Goal: Transaction & Acquisition: Purchase product/service

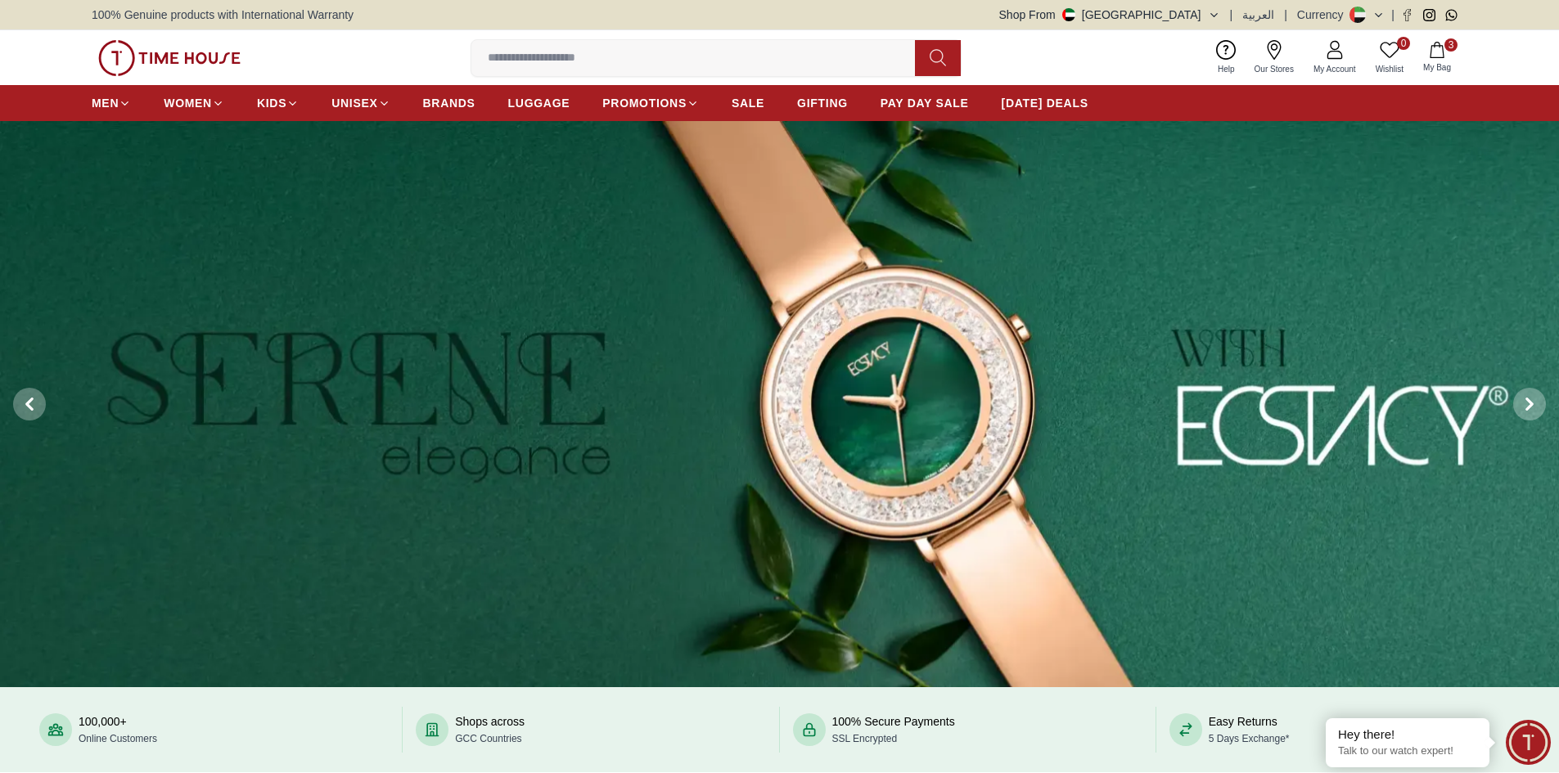
click at [1448, 38] on span "3" at bounding box center [1450, 44] width 13 height 13
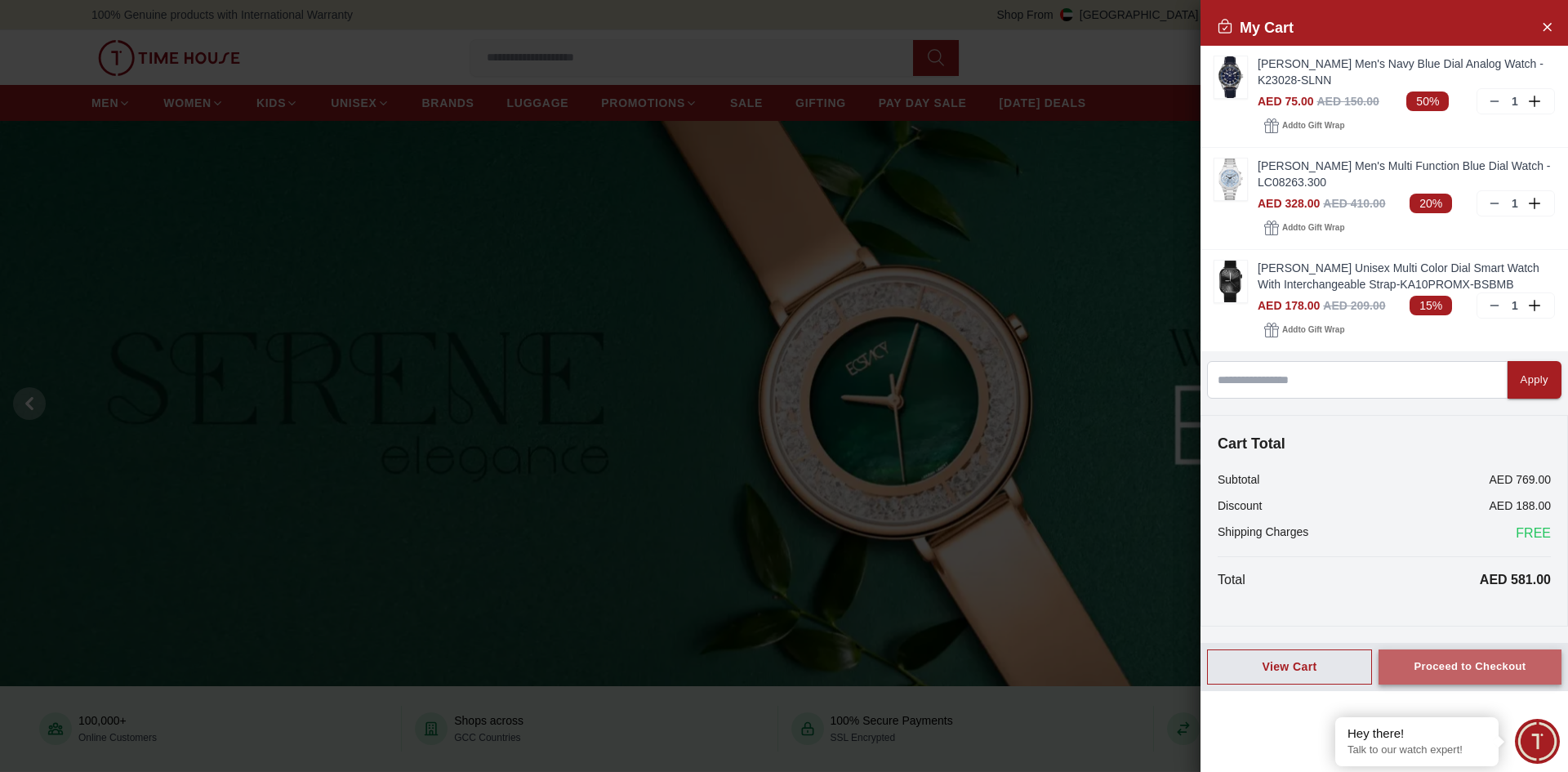
click at [1497, 663] on div "Proceed to Checkout" at bounding box center [1470, 667] width 112 height 19
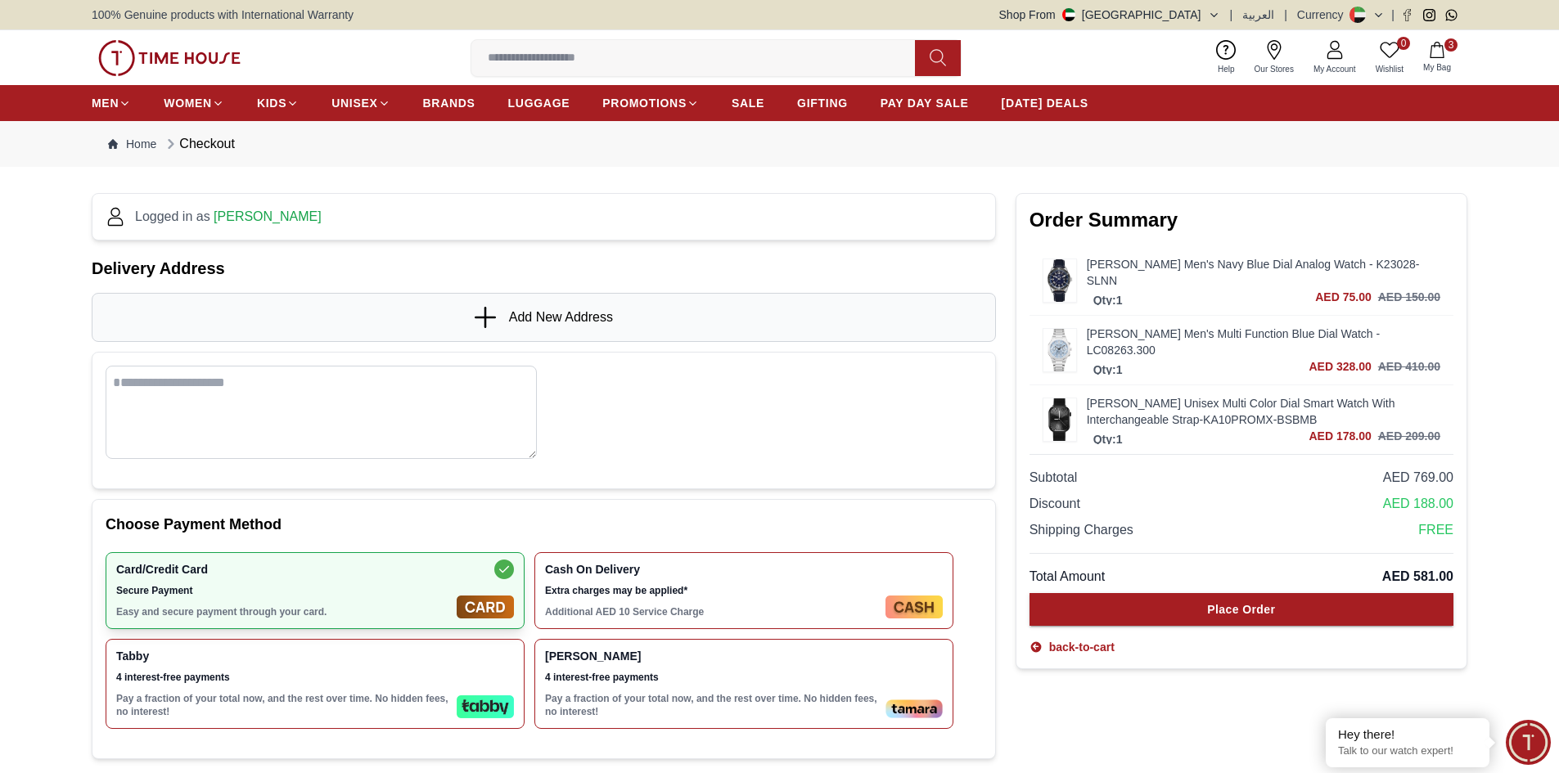
click at [511, 310] on span "Add New Address" at bounding box center [561, 318] width 104 height 20
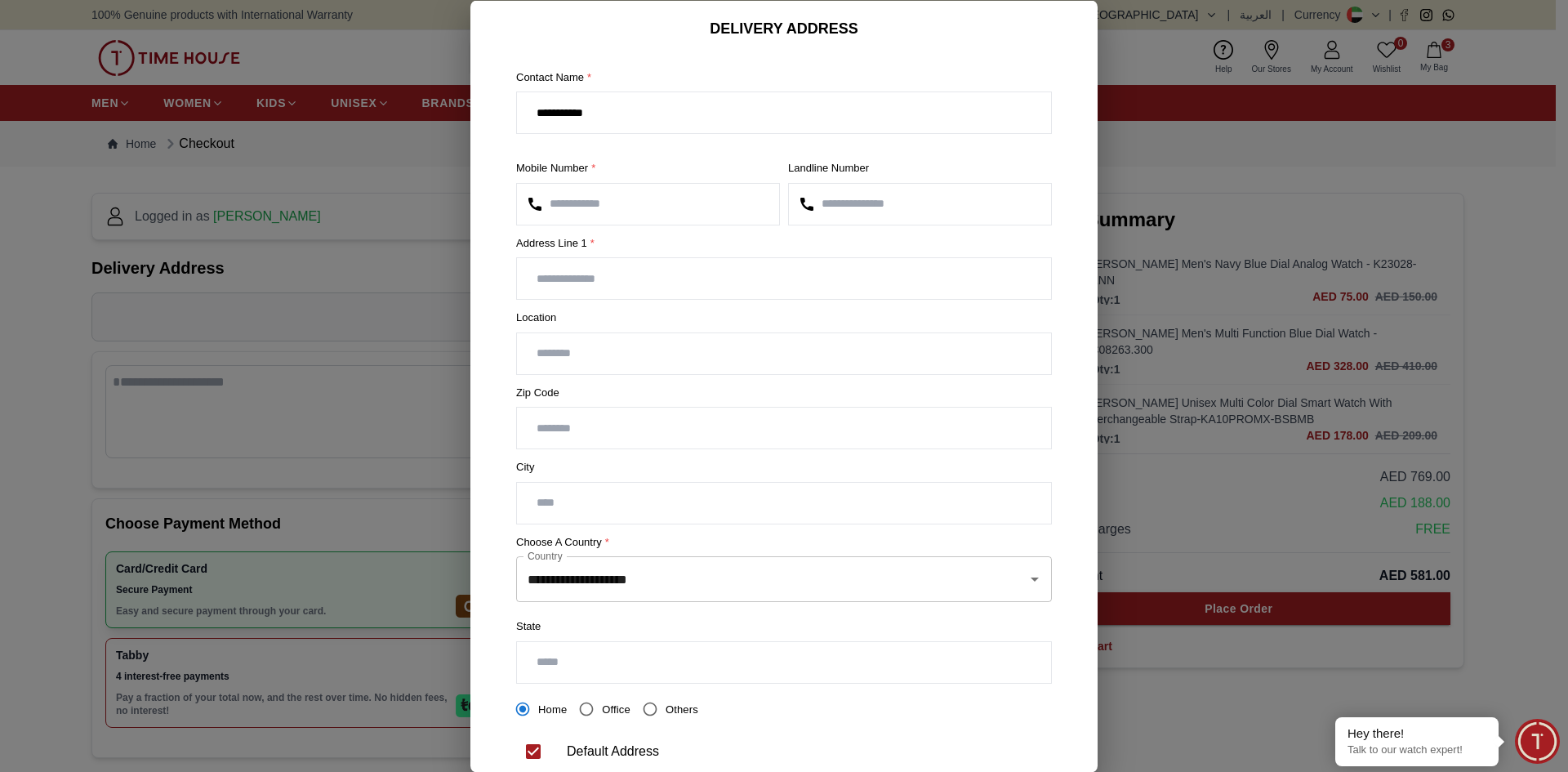
click at [659, 282] on input "text" at bounding box center [784, 279] width 534 height 41
type input "****"
click at [562, 349] on input "text" at bounding box center [784, 353] width 534 height 41
type input "*"
type input "*****"
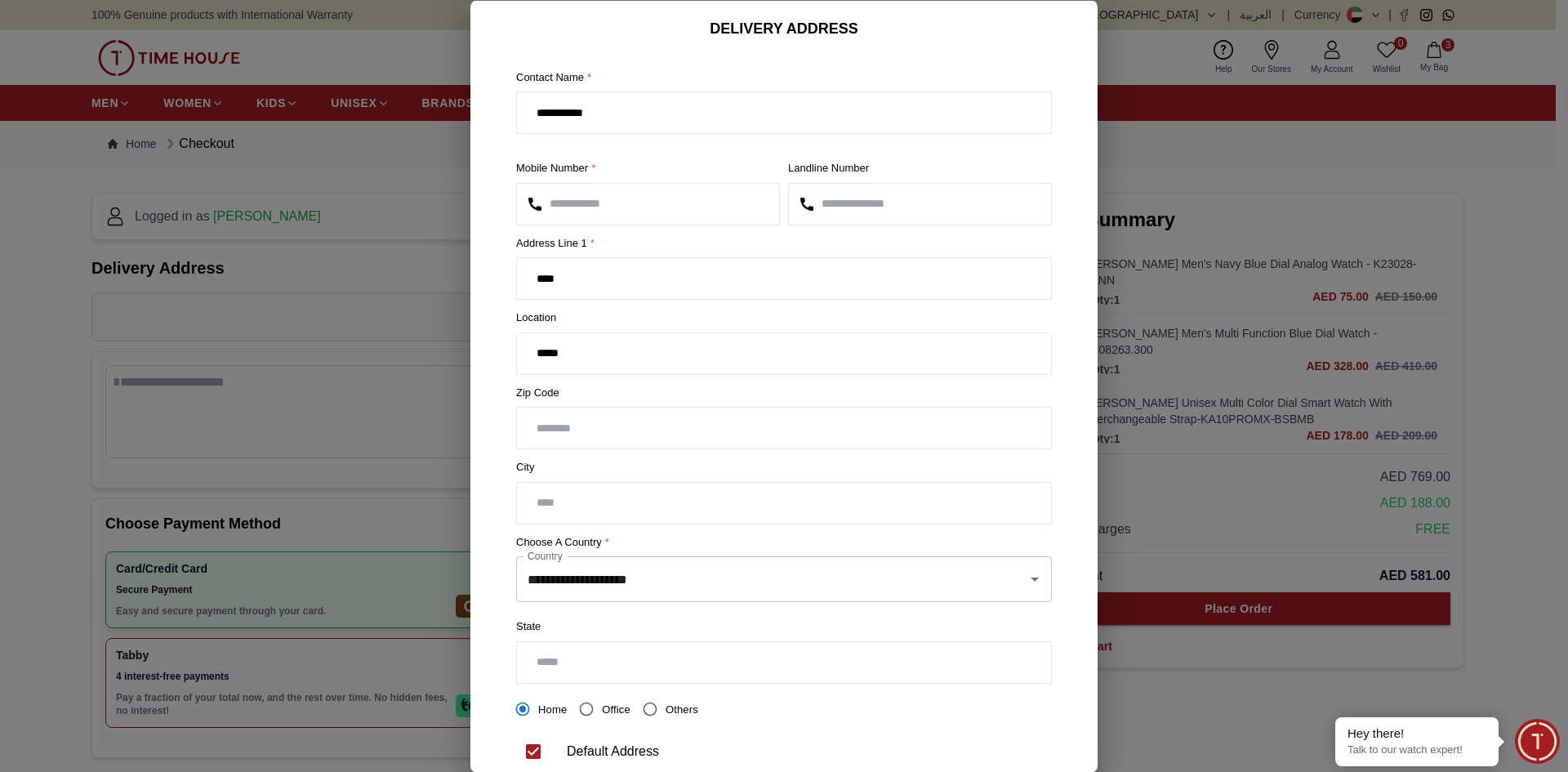
click at [582, 434] on input "number" at bounding box center [784, 427] width 534 height 41
click at [578, 506] on input "text" at bounding box center [784, 502] width 534 height 41
type input "*****"
click at [583, 578] on input "**********" at bounding box center [762, 579] width 475 height 31
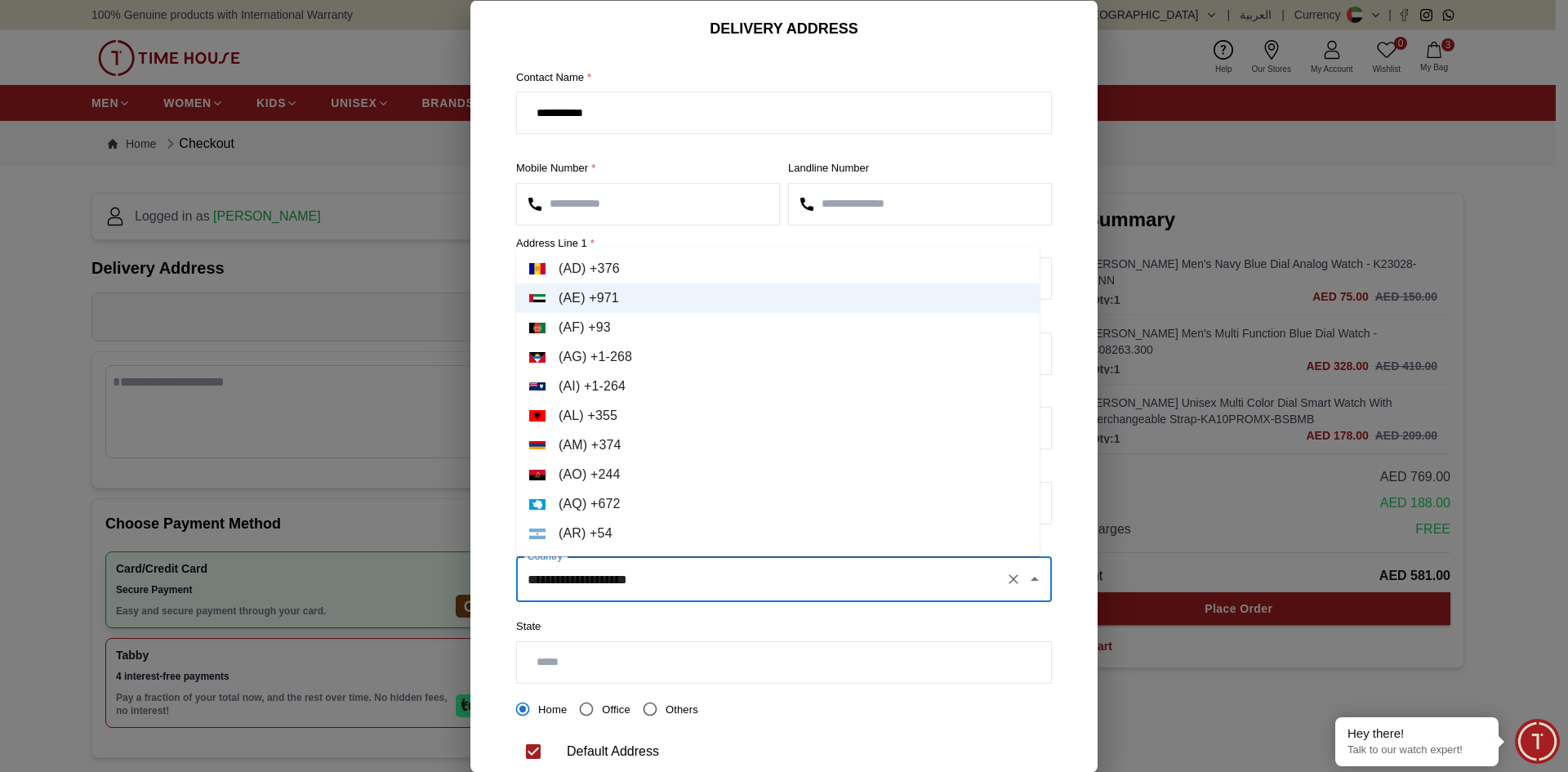
click at [733, 519] on li "( [GEOGRAPHIC_DATA] ) + 54" at bounding box center [778, 533] width 524 height 29
type input "*********"
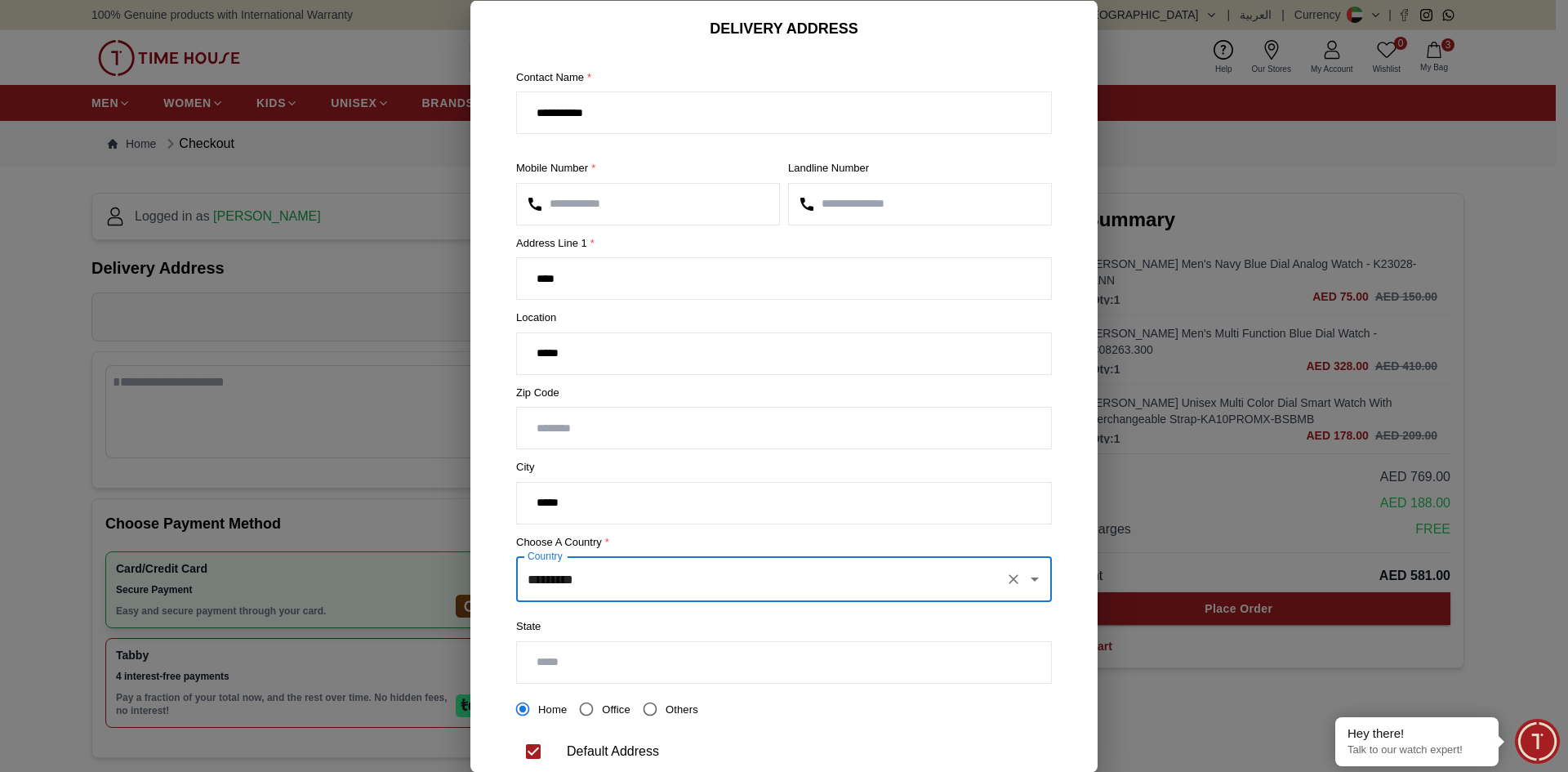
drag, startPoint x: 1001, startPoint y: 579, endPoint x: 983, endPoint y: 582, distance: 18.2
click at [1009, 578] on icon "Clear" at bounding box center [1014, 579] width 10 height 10
click at [581, 387] on li "( AE ) + 971" at bounding box center [778, 387] width 524 height 29
type input "**********"
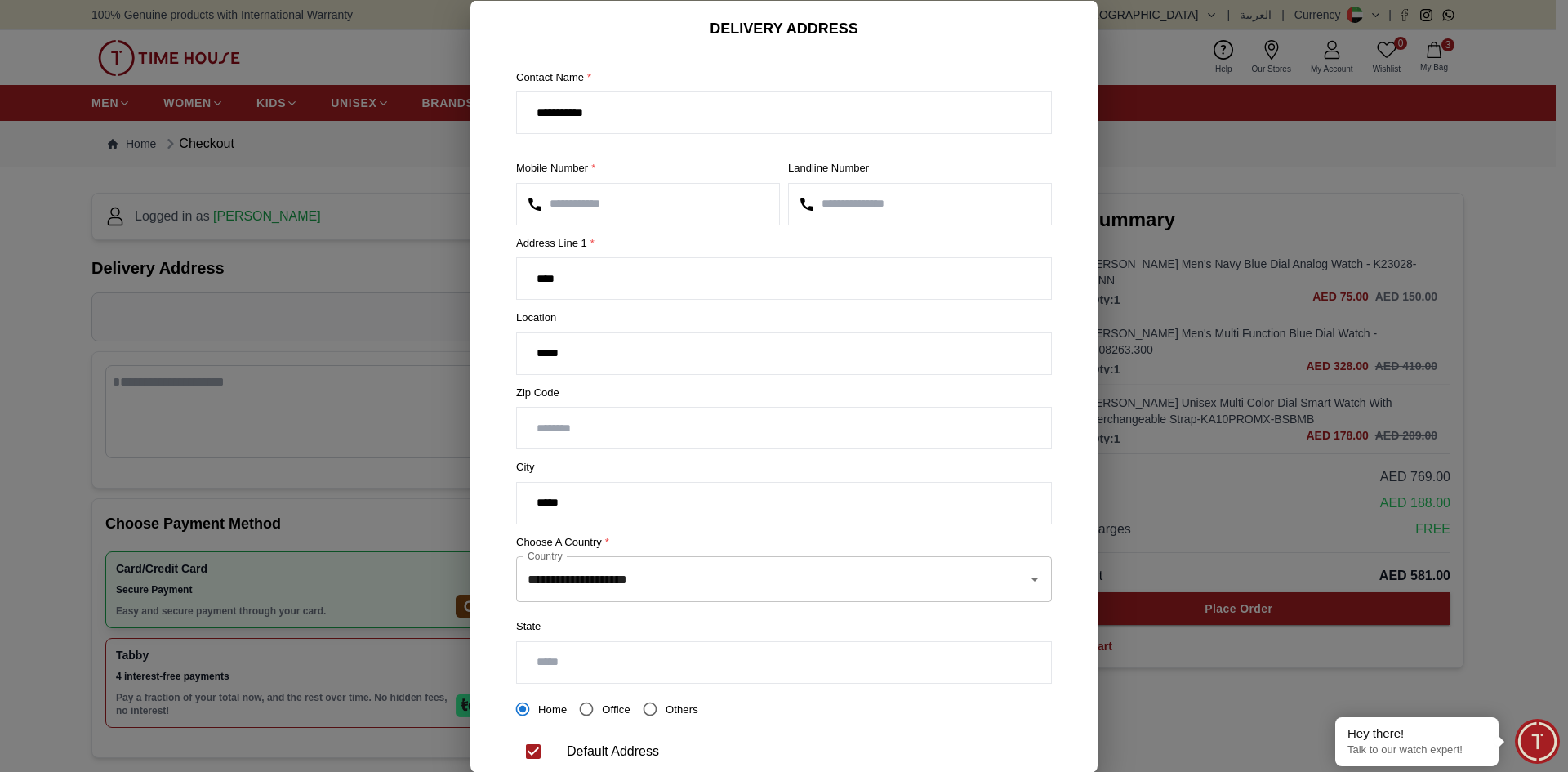
click at [574, 669] on input "text" at bounding box center [784, 661] width 534 height 41
type input "*****"
click at [577, 280] on input "****" at bounding box center [784, 279] width 534 height 41
type input "*"
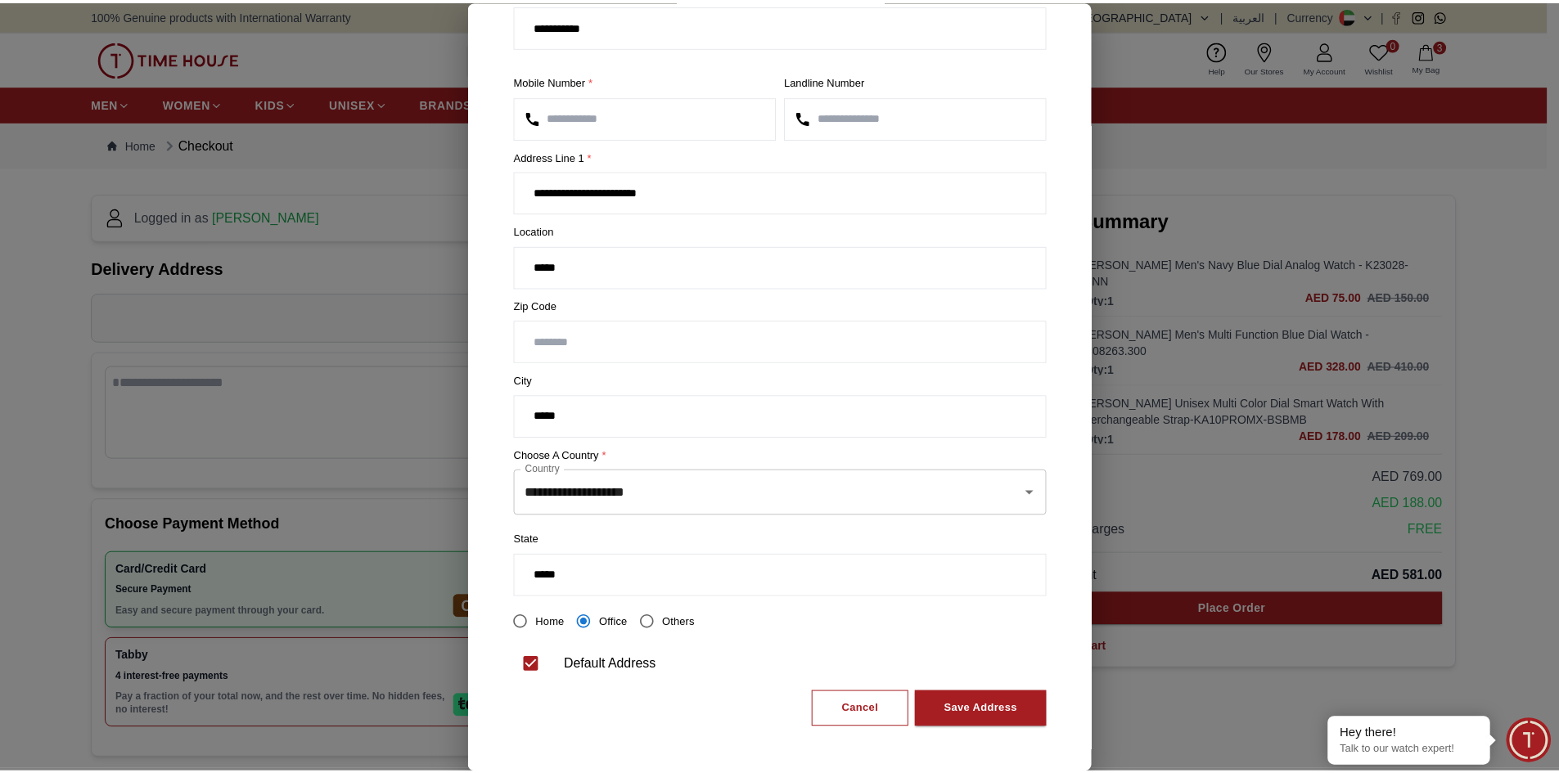
scroll to position [88, 0]
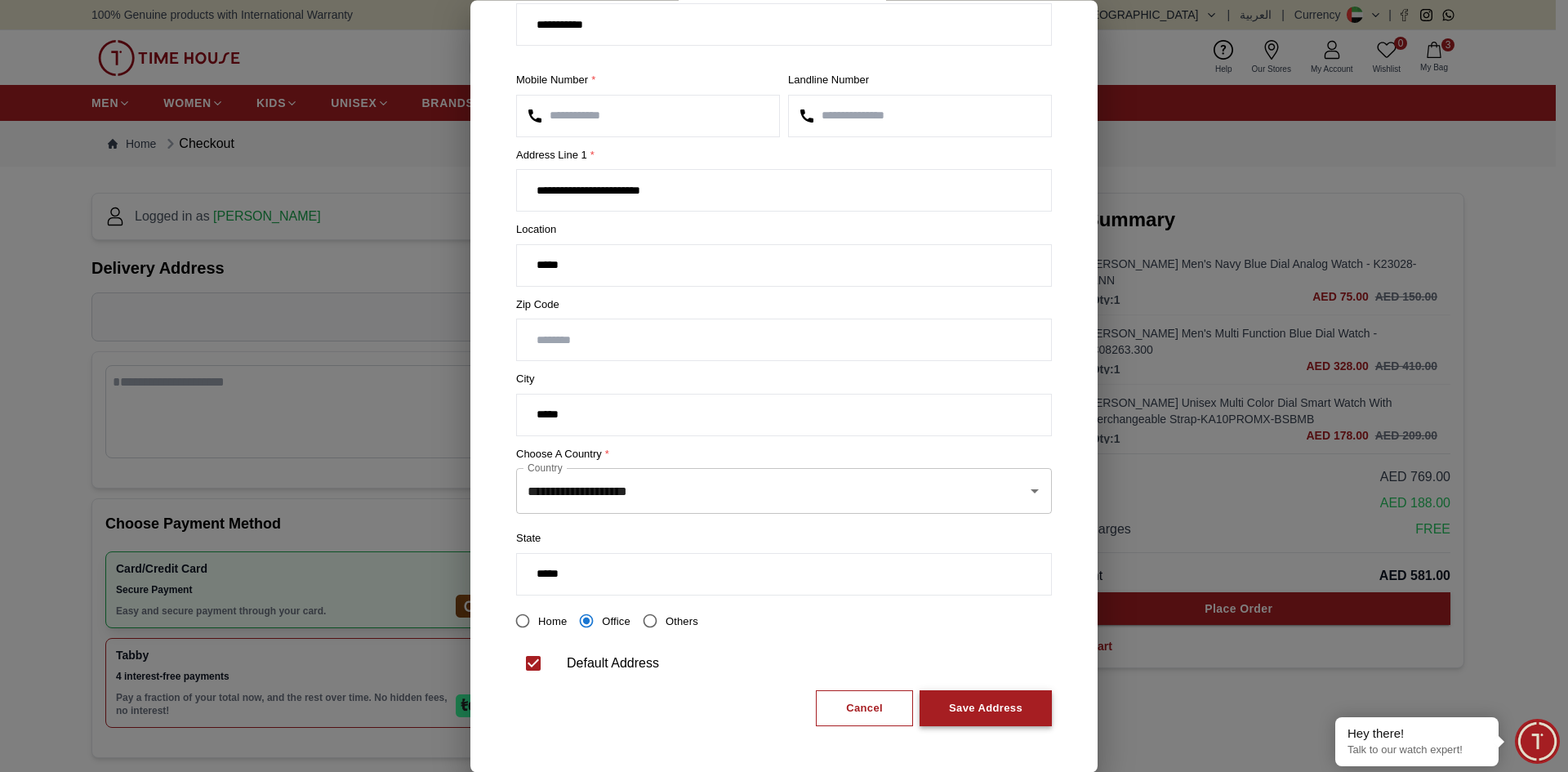
type input "**********"
click at [972, 704] on div "Save Address" at bounding box center [986, 709] width 74 height 19
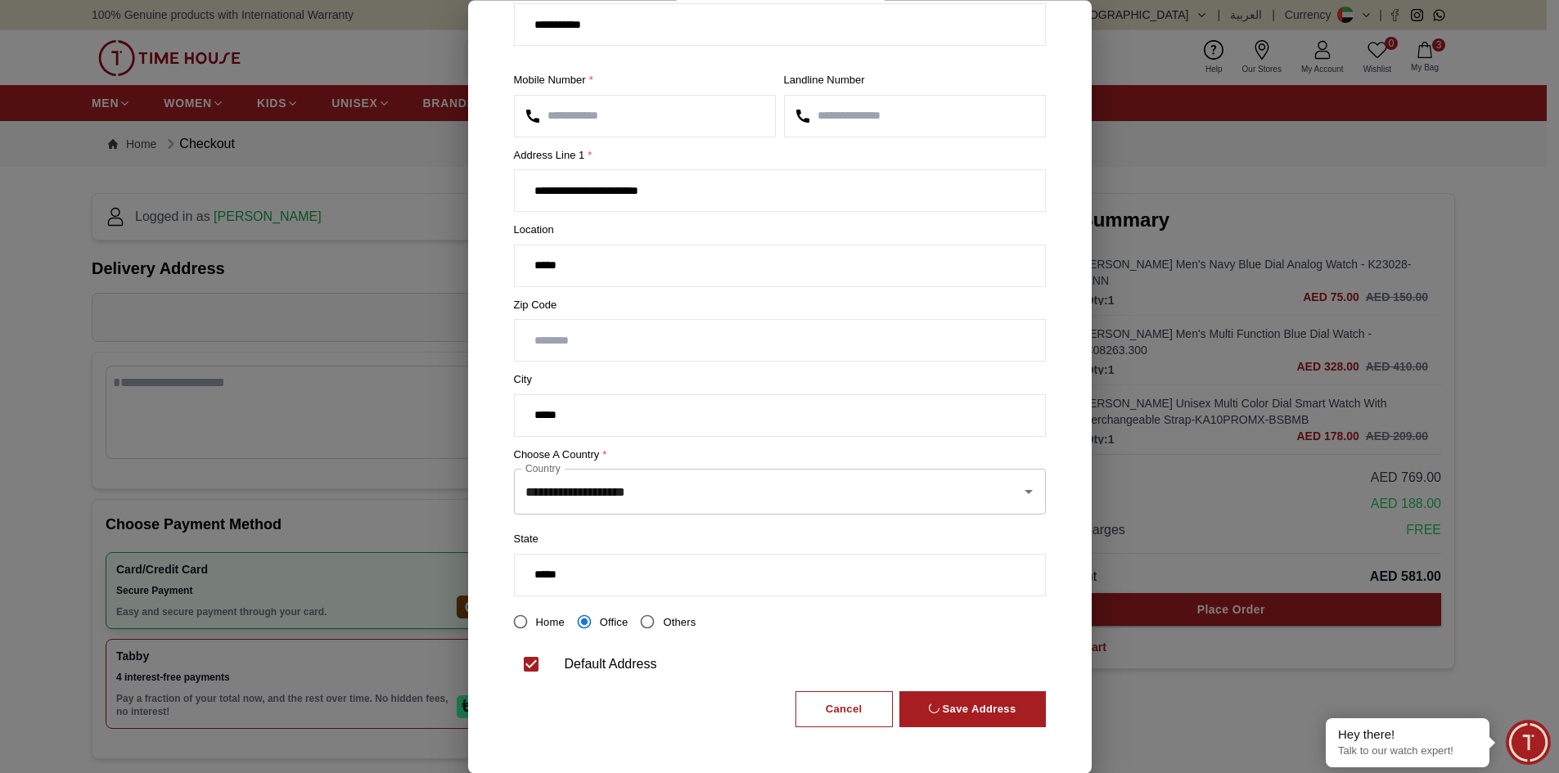
scroll to position [0, 0]
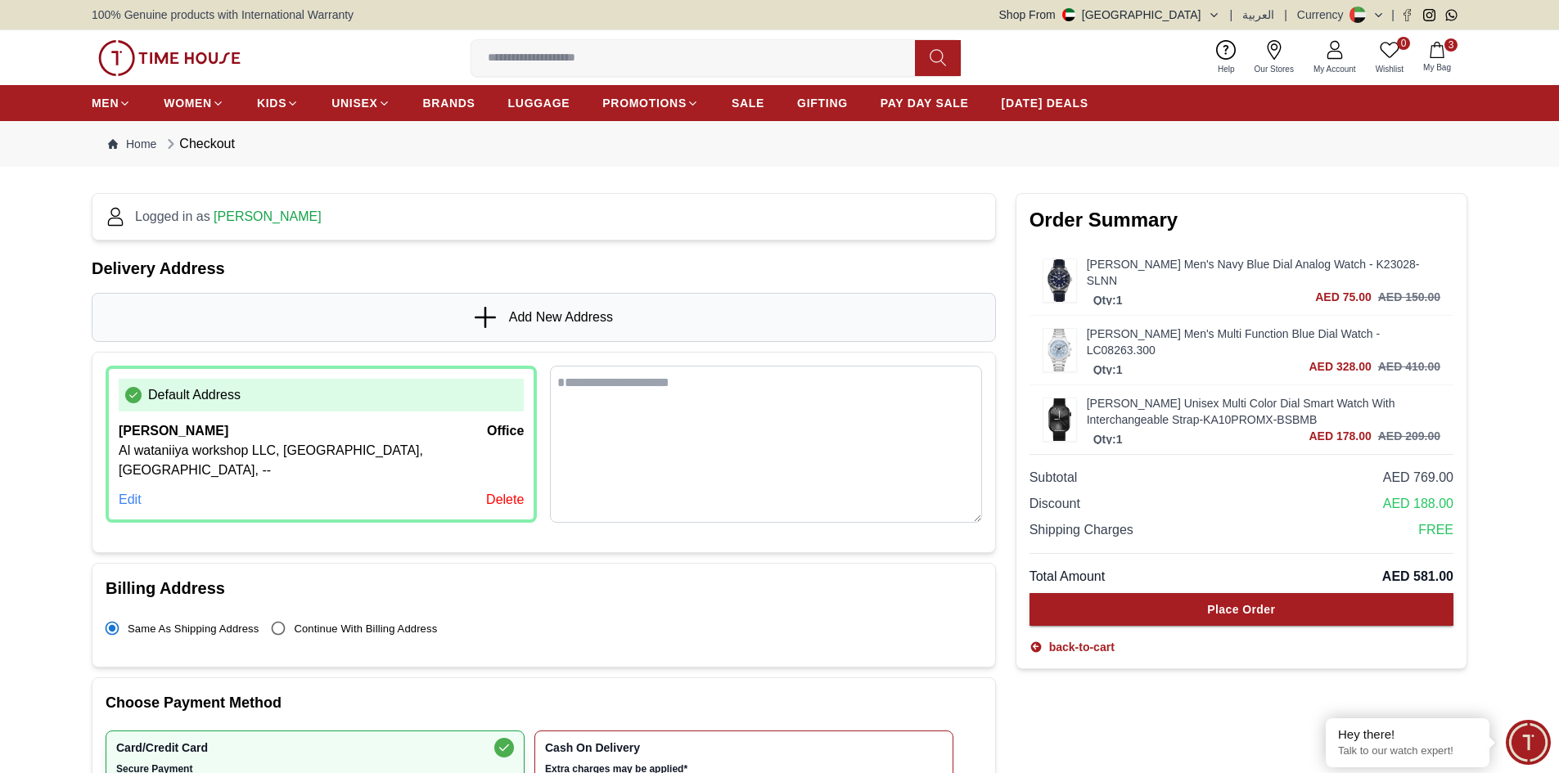
click at [645, 399] on textarea at bounding box center [765, 444] width 431 height 157
type textarea "*"
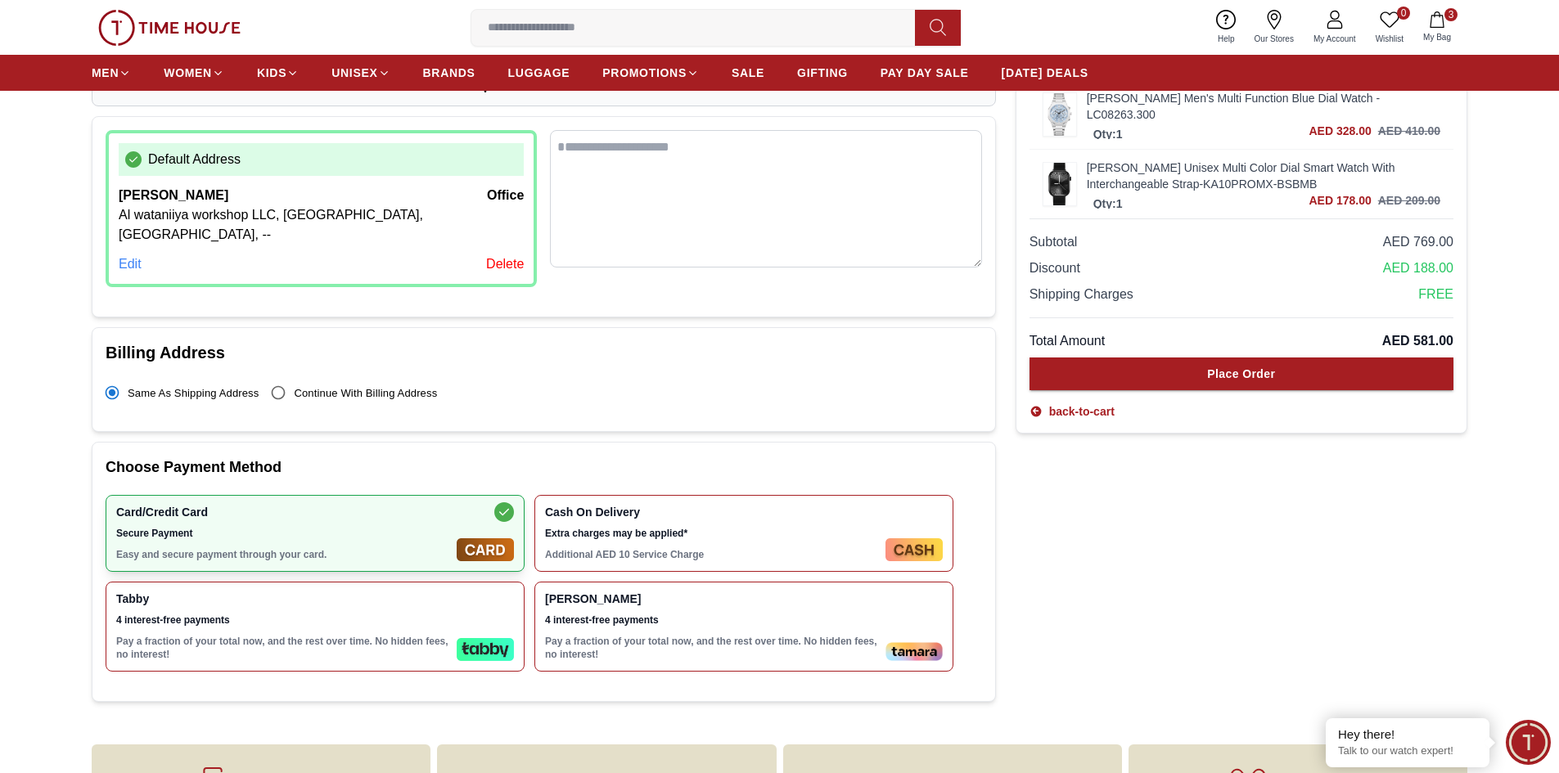
scroll to position [246, 0]
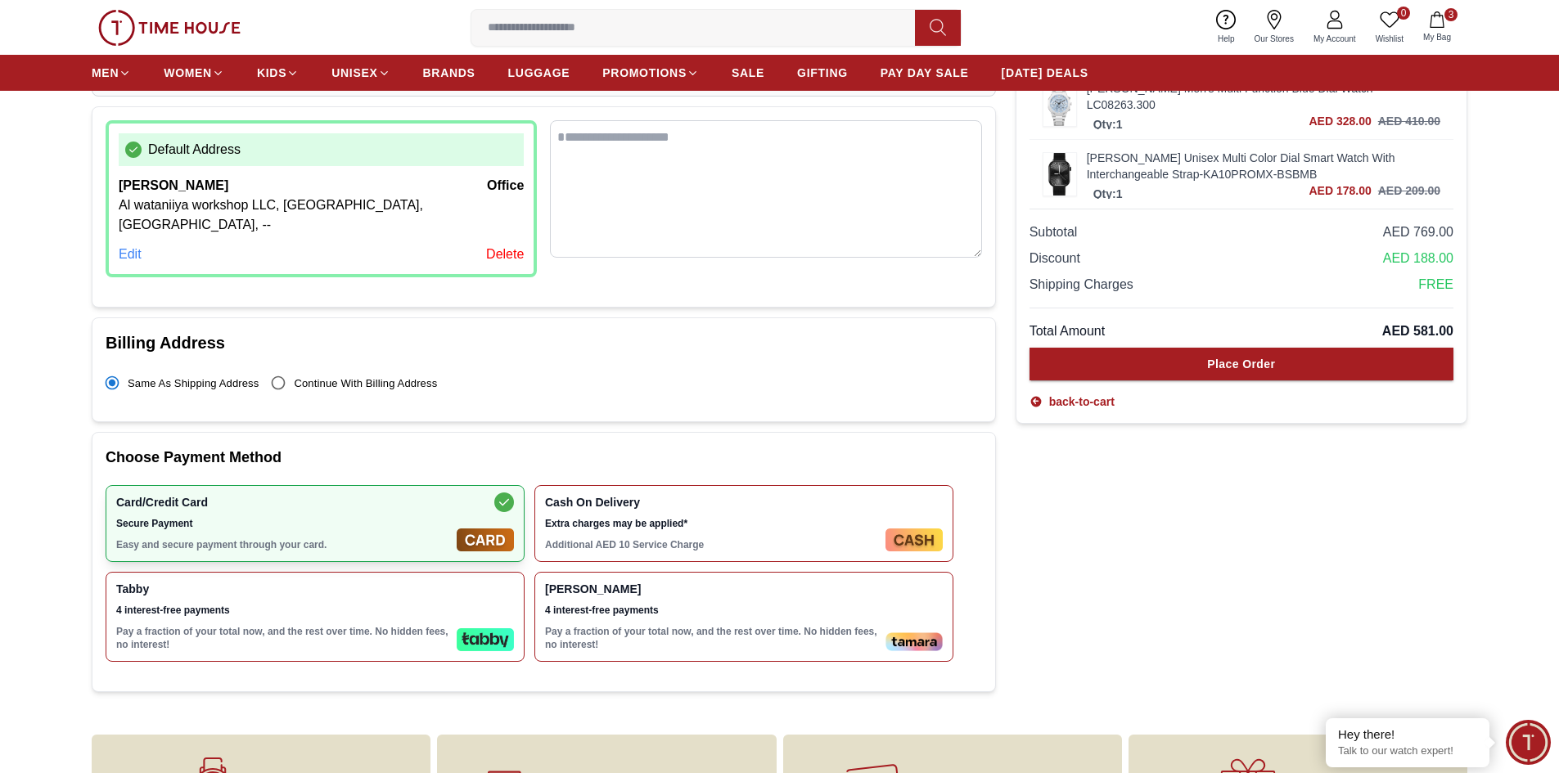
click at [650, 517] on span "Extra charges may be applied*" at bounding box center [712, 523] width 334 height 13
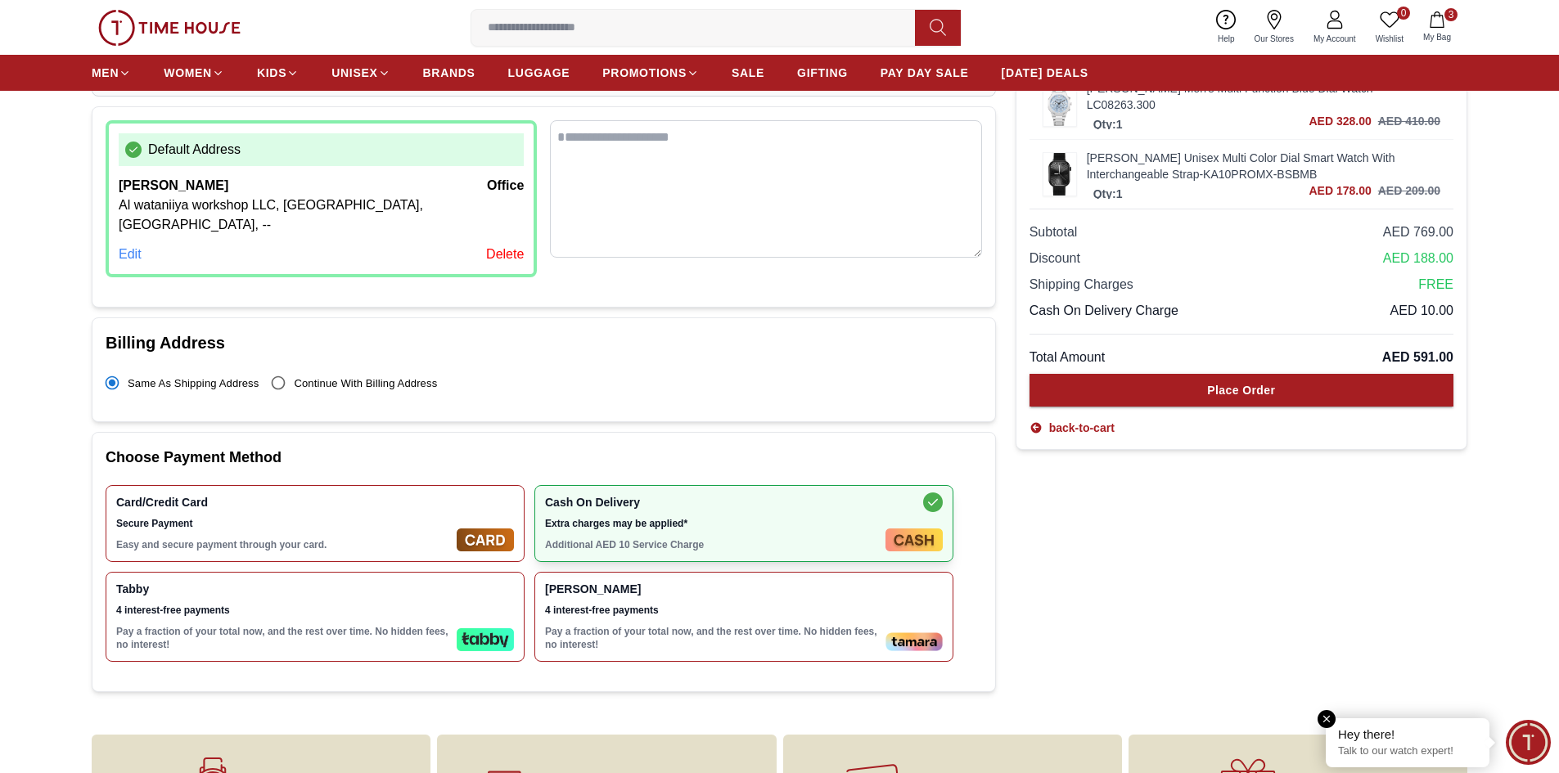
click at [1376, 748] on p "Talk to our watch expert!" at bounding box center [1407, 752] width 139 height 14
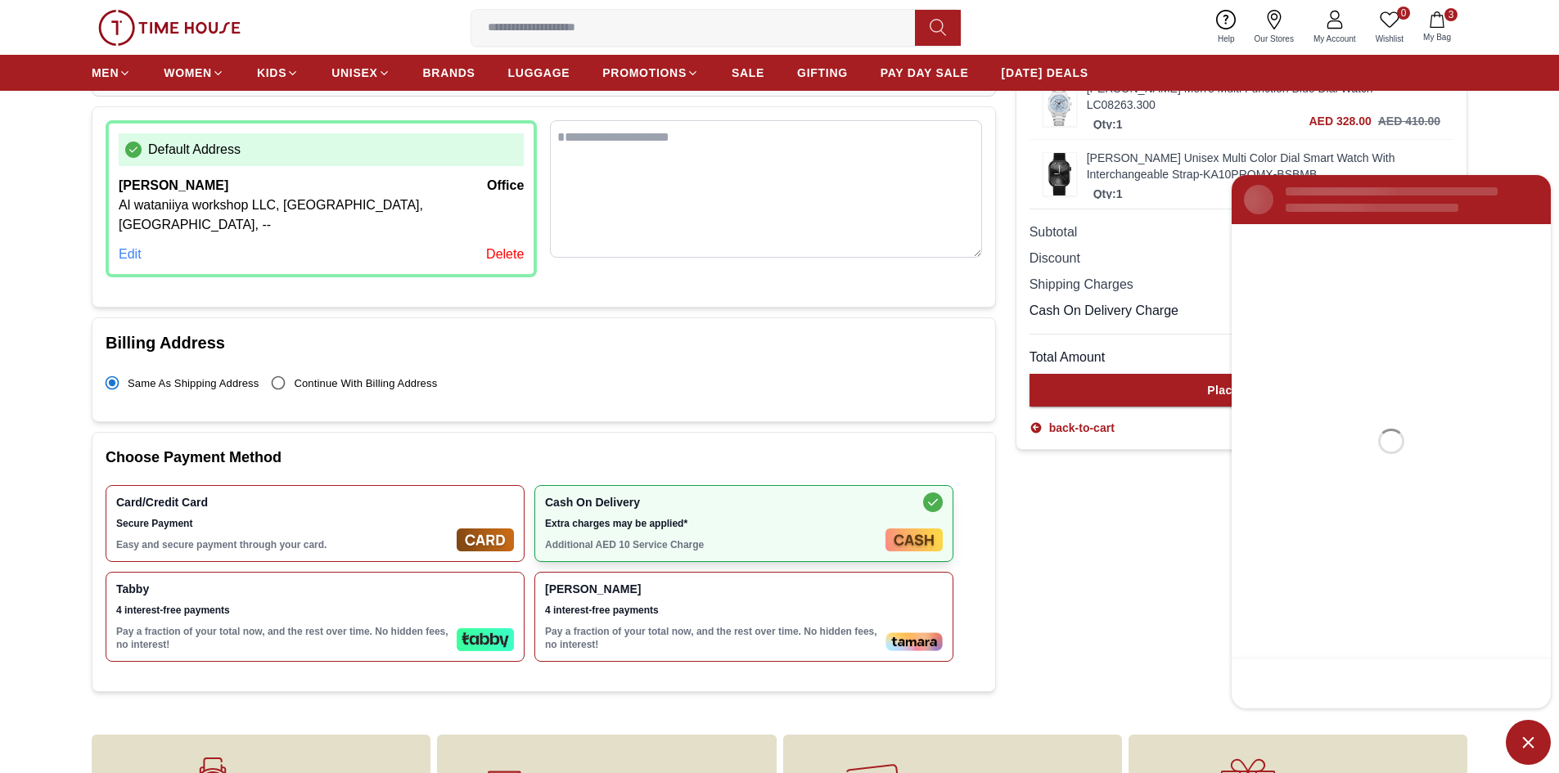
click at [1376, 748] on div "Gift Wrapping" at bounding box center [1297, 786] width 339 height 103
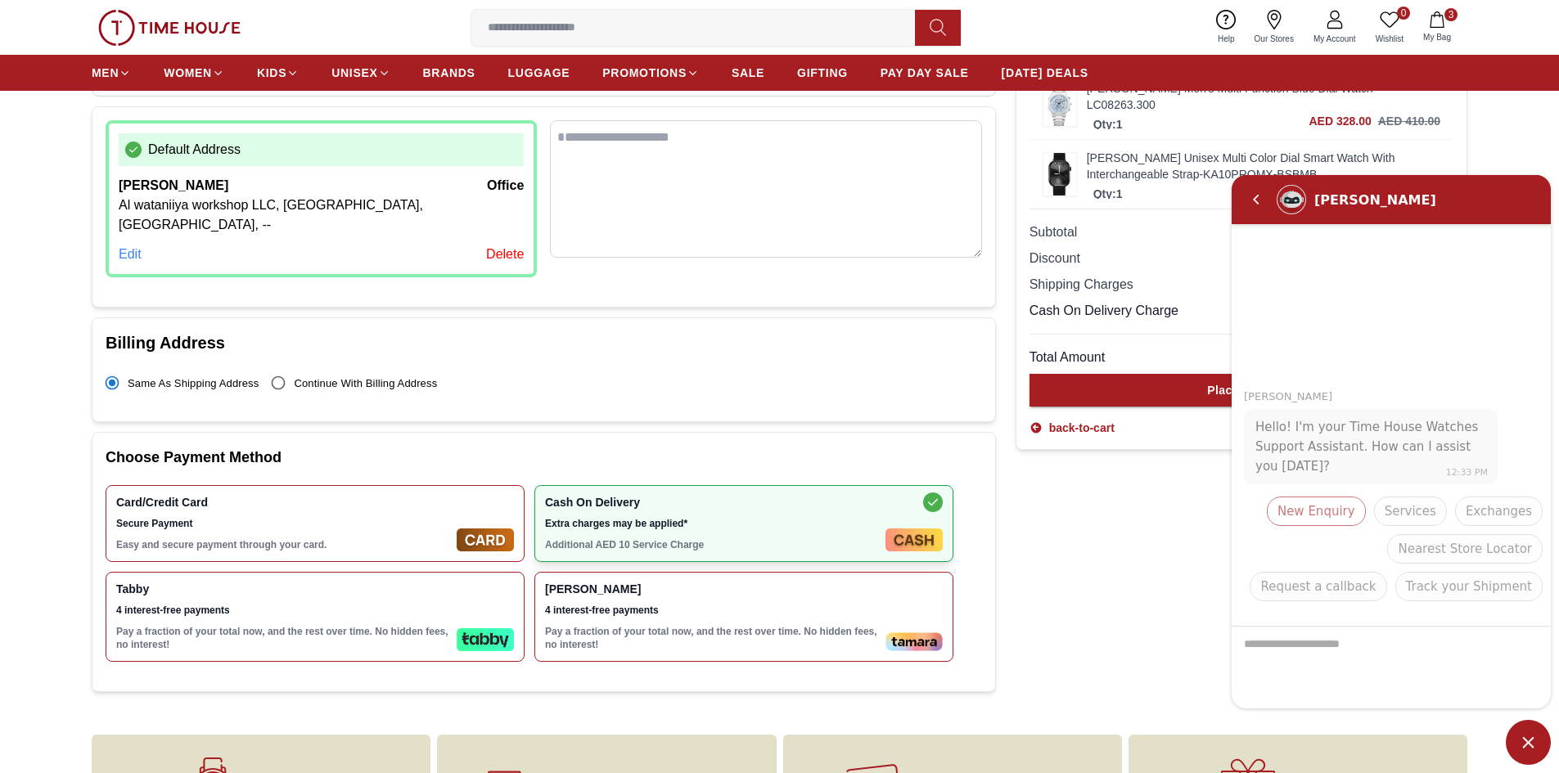
click at [1355, 514] on span "New Enquiry" at bounding box center [1316, 511] width 78 height 20
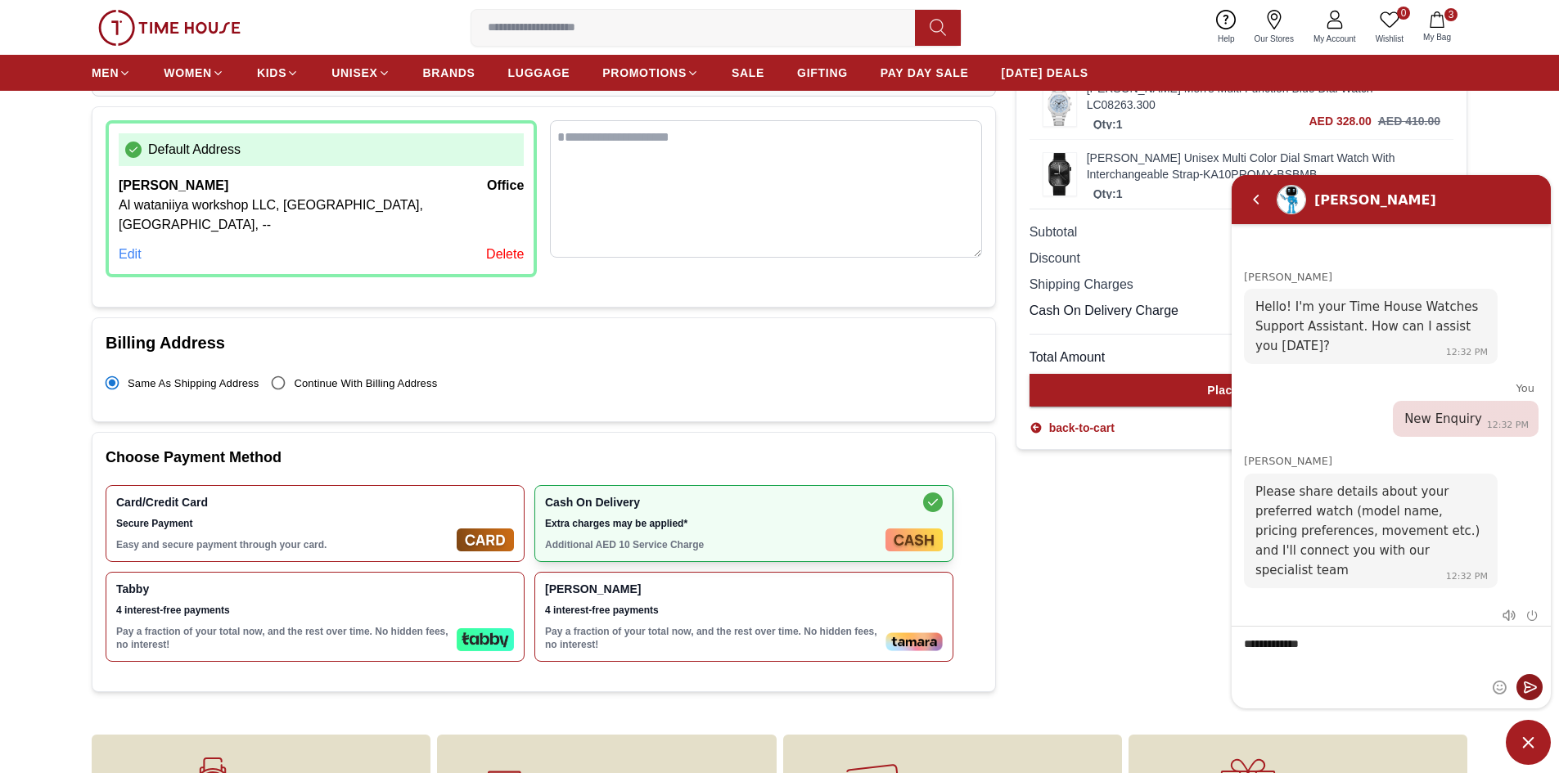
type textarea "**********"
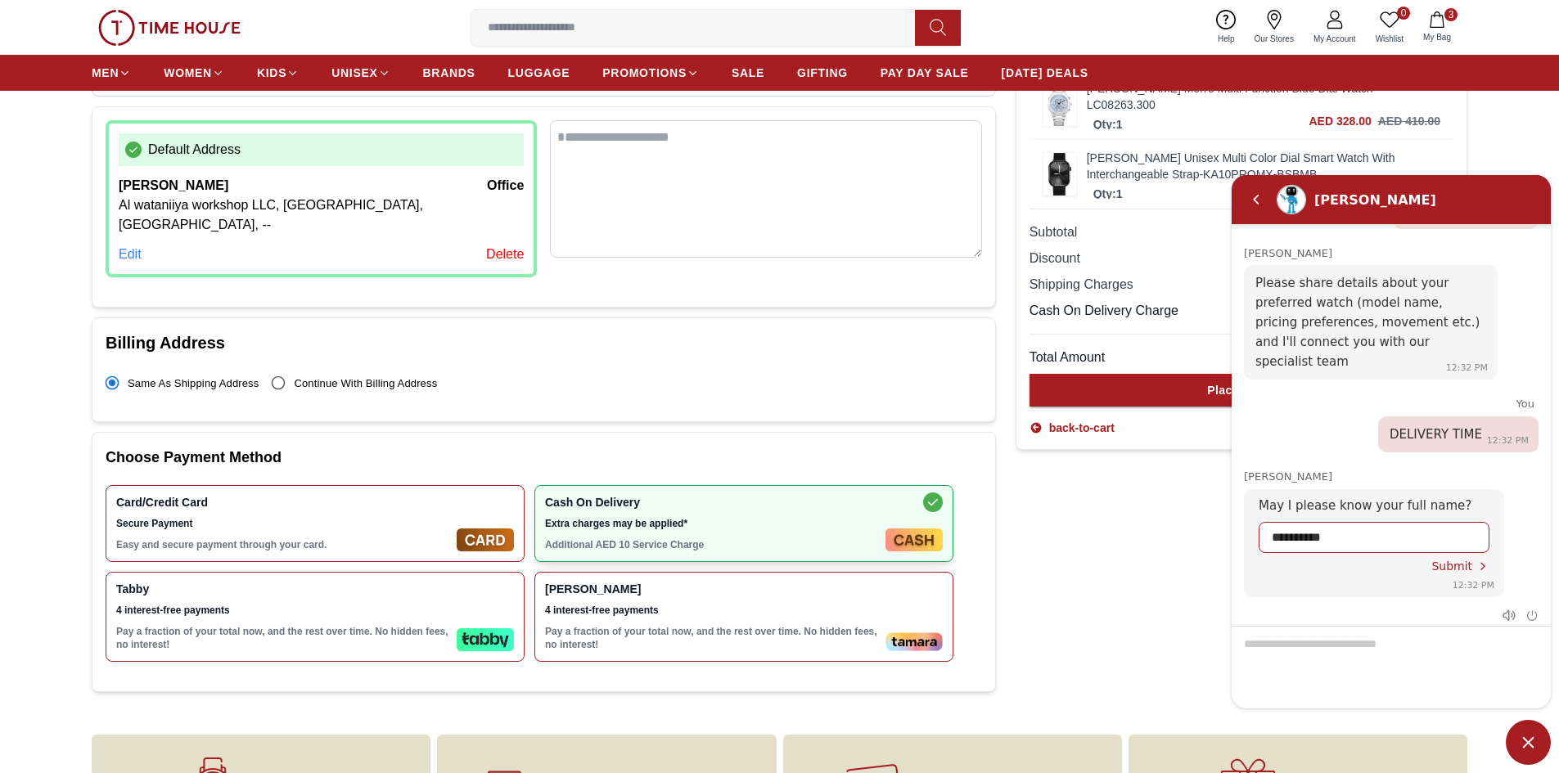
type input "**********"
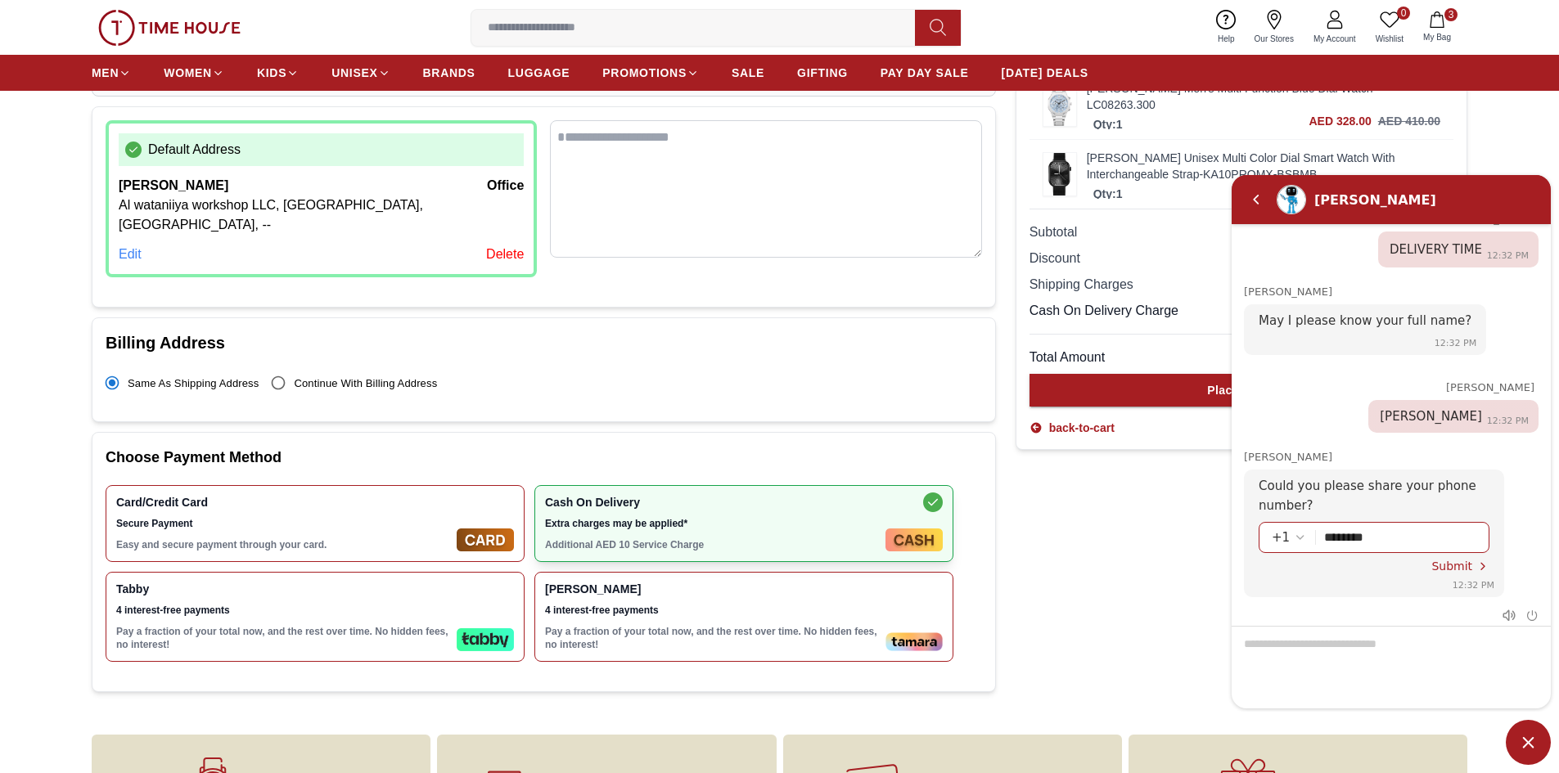
type input "*********"
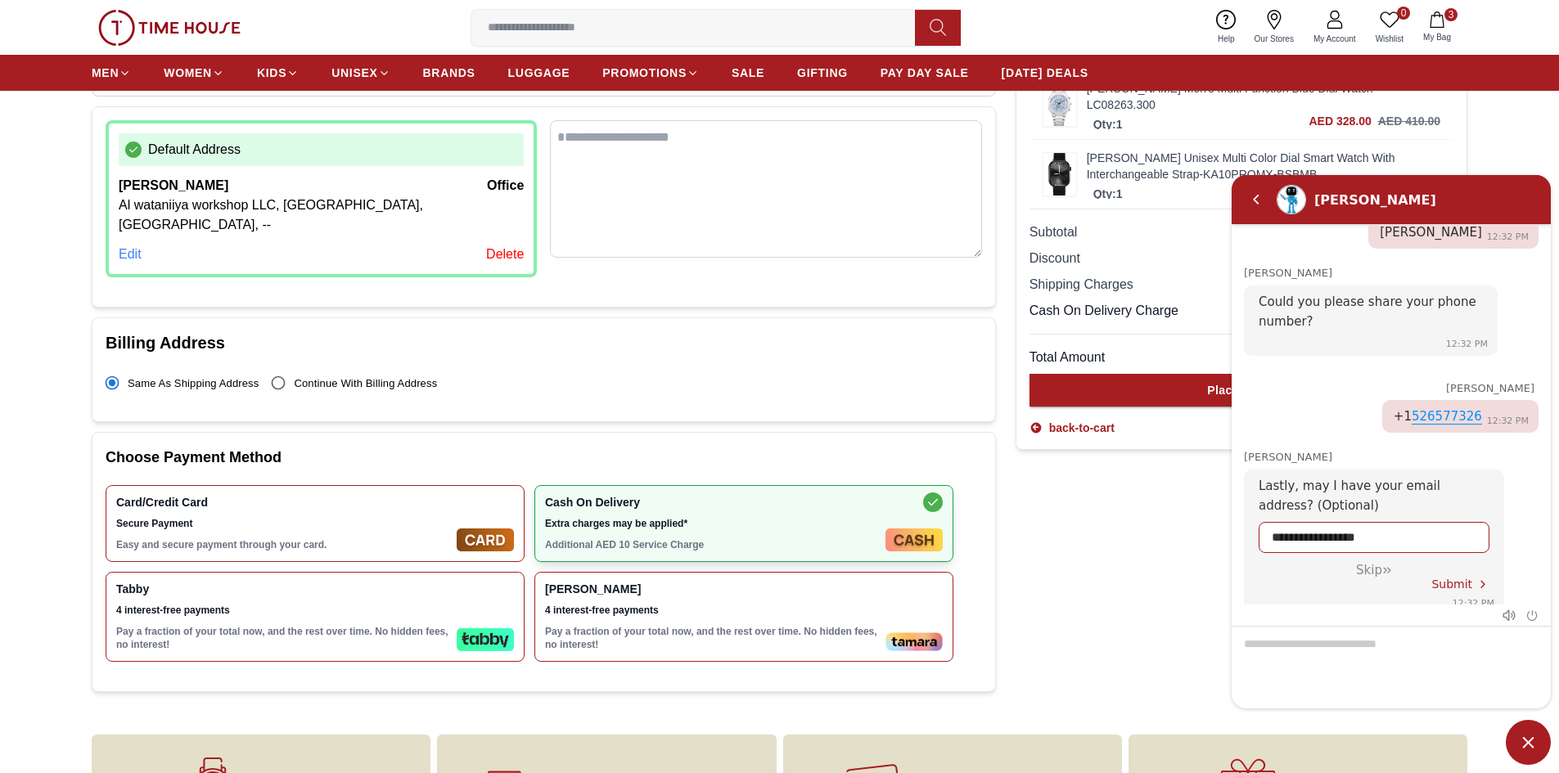
type input "**********"
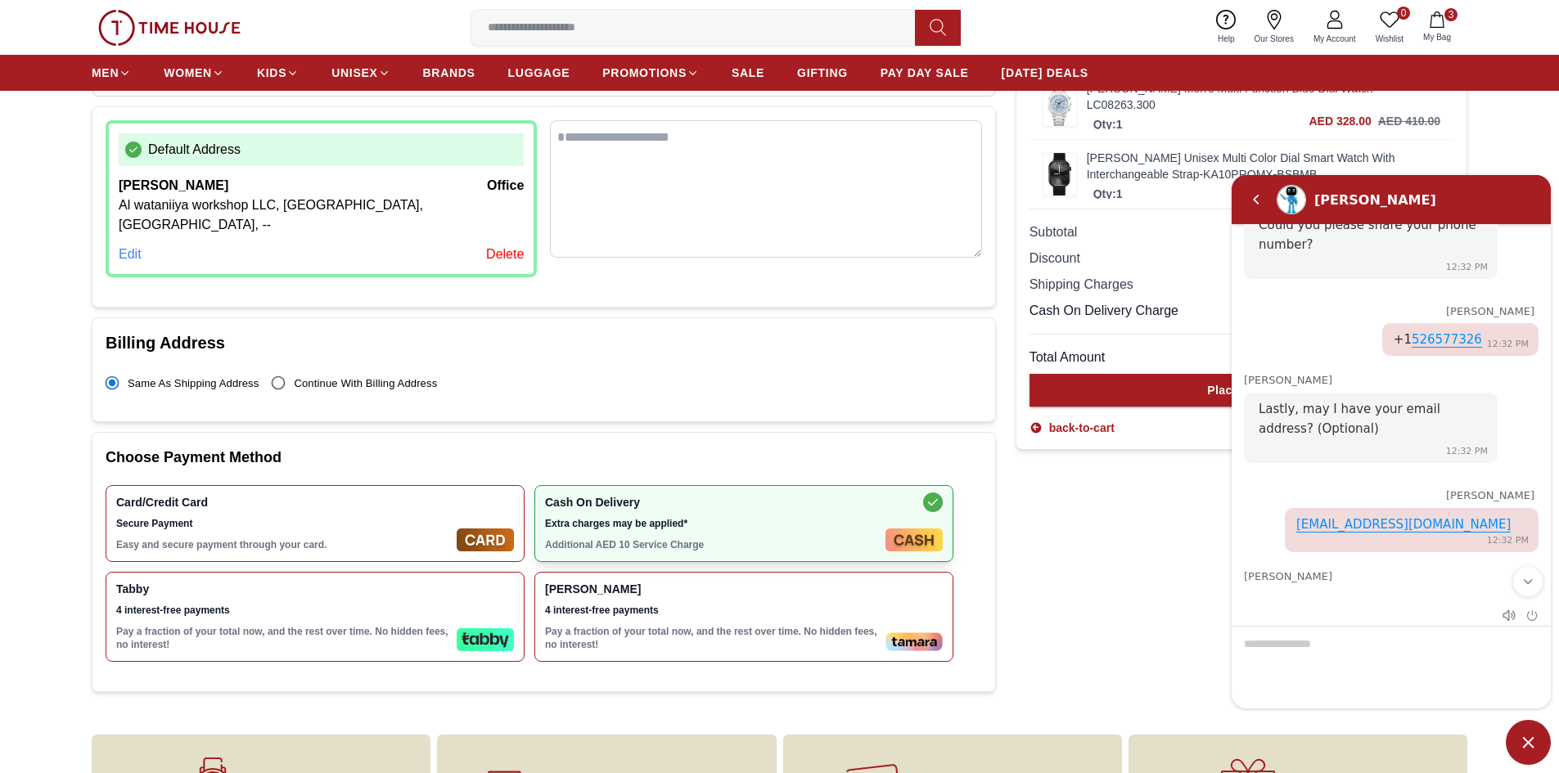
scroll to position [621, 0]
type textarea "**"
click at [1532, 687] on em "Send" at bounding box center [1529, 686] width 26 height 26
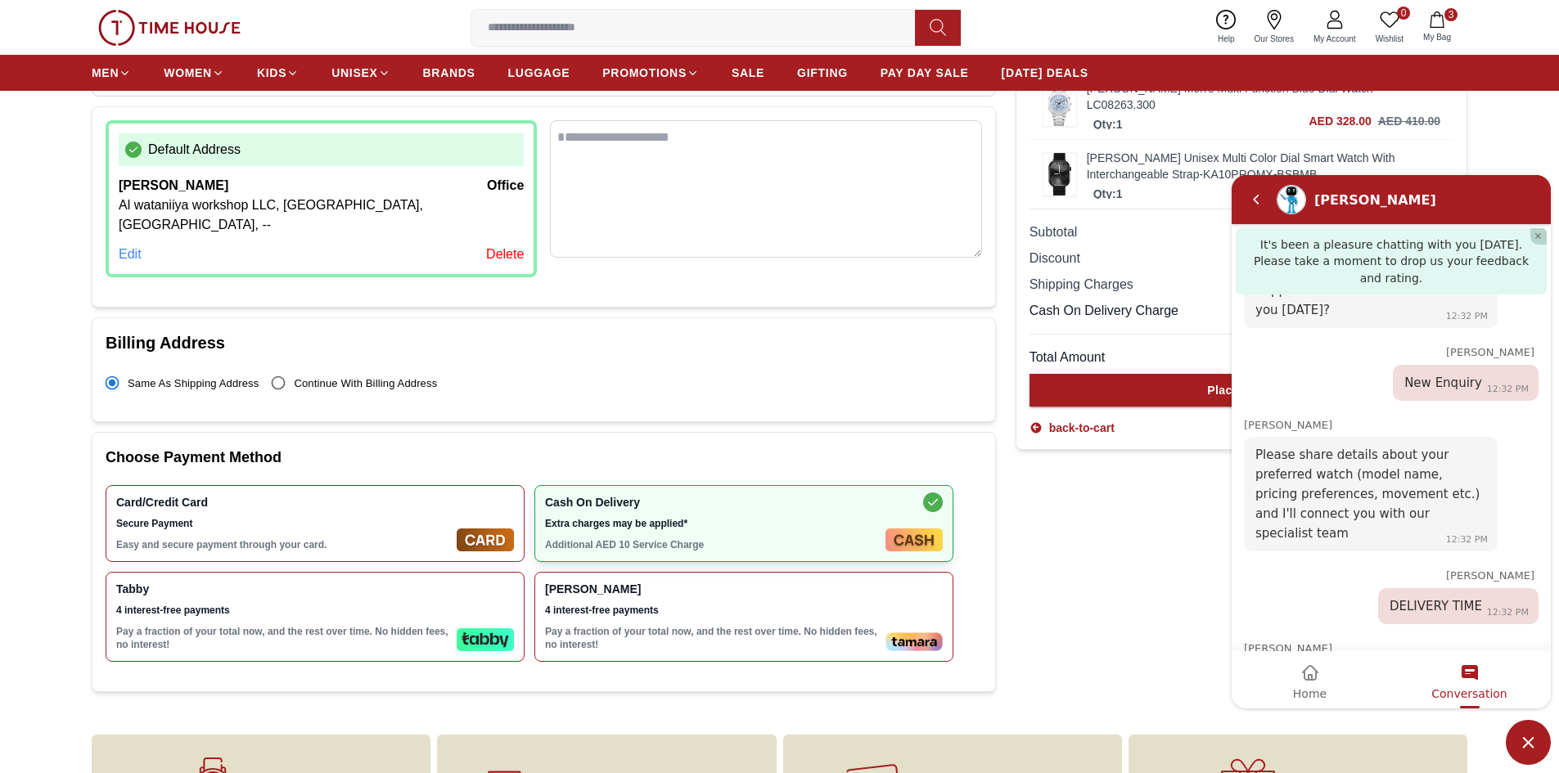
scroll to position [1393, 0]
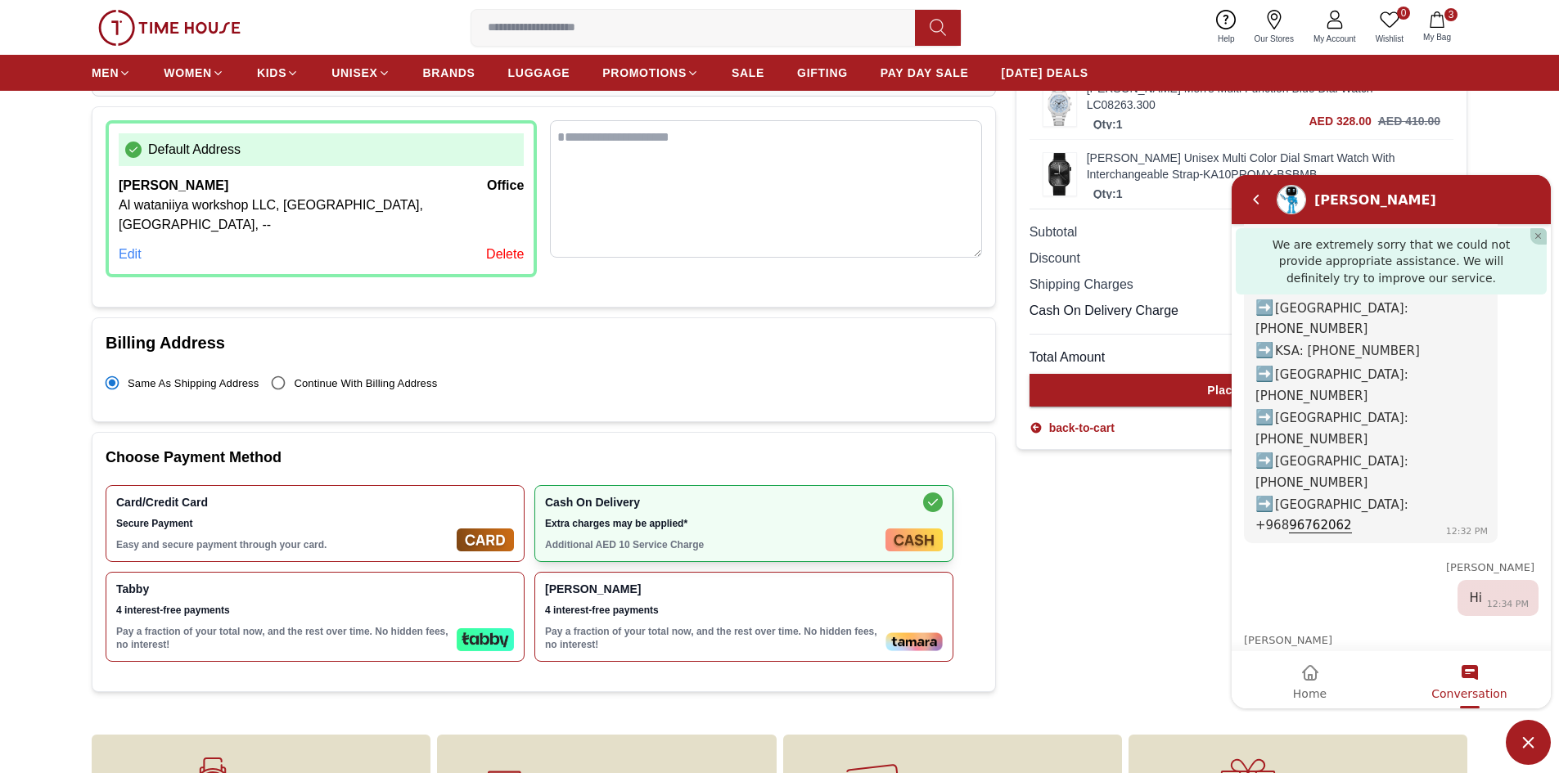
scroll to position [1502, 0]
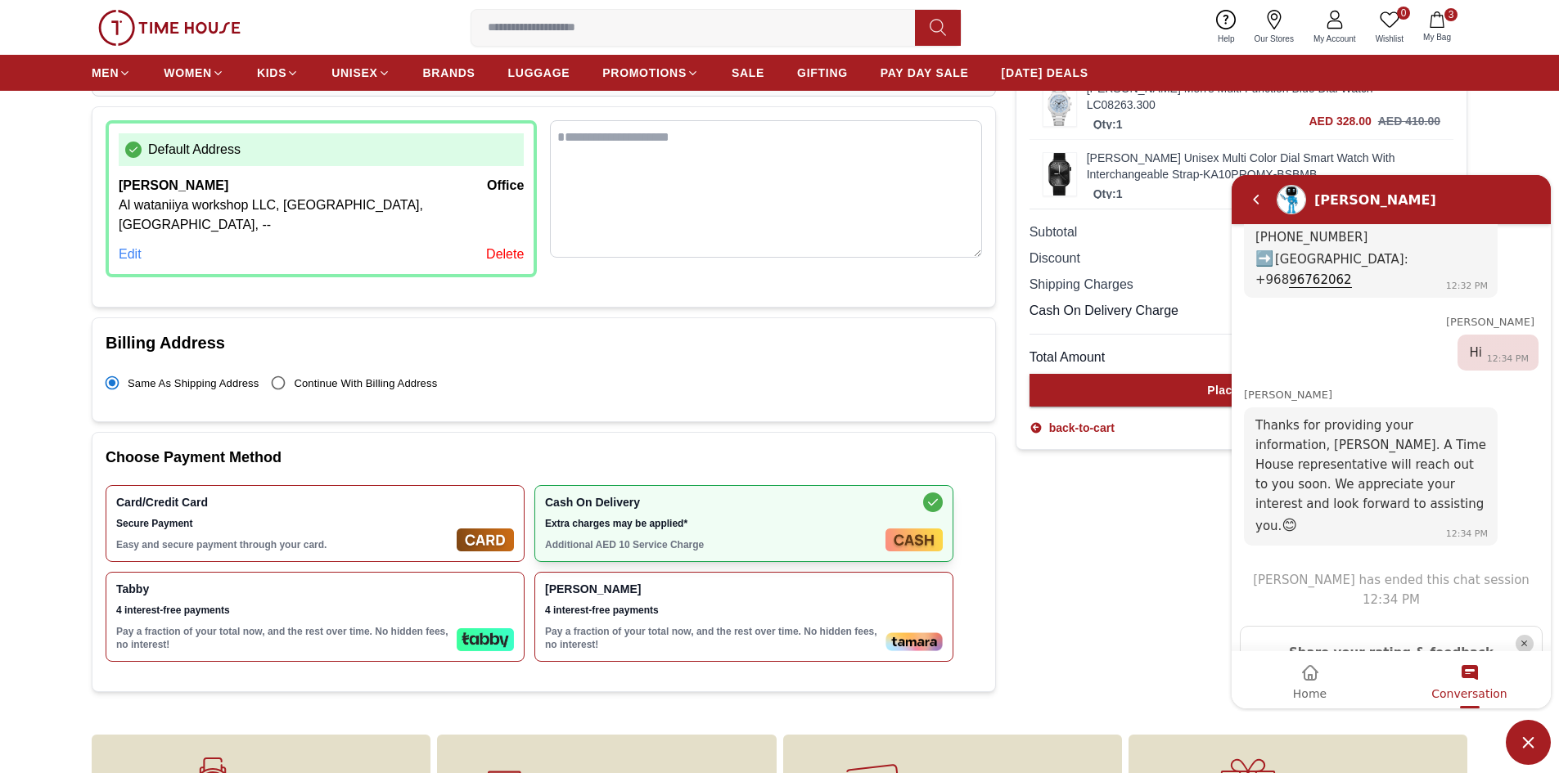
type textarea "**********"
click at [1487, 134] on section "Logged in as [PERSON_NAME] Delivery Address Add New Address Default Address [PE…" at bounding box center [779, 320] width 1559 height 764
click at [1314, 673] on em "Home" at bounding box center [1310, 673] width 20 height 20
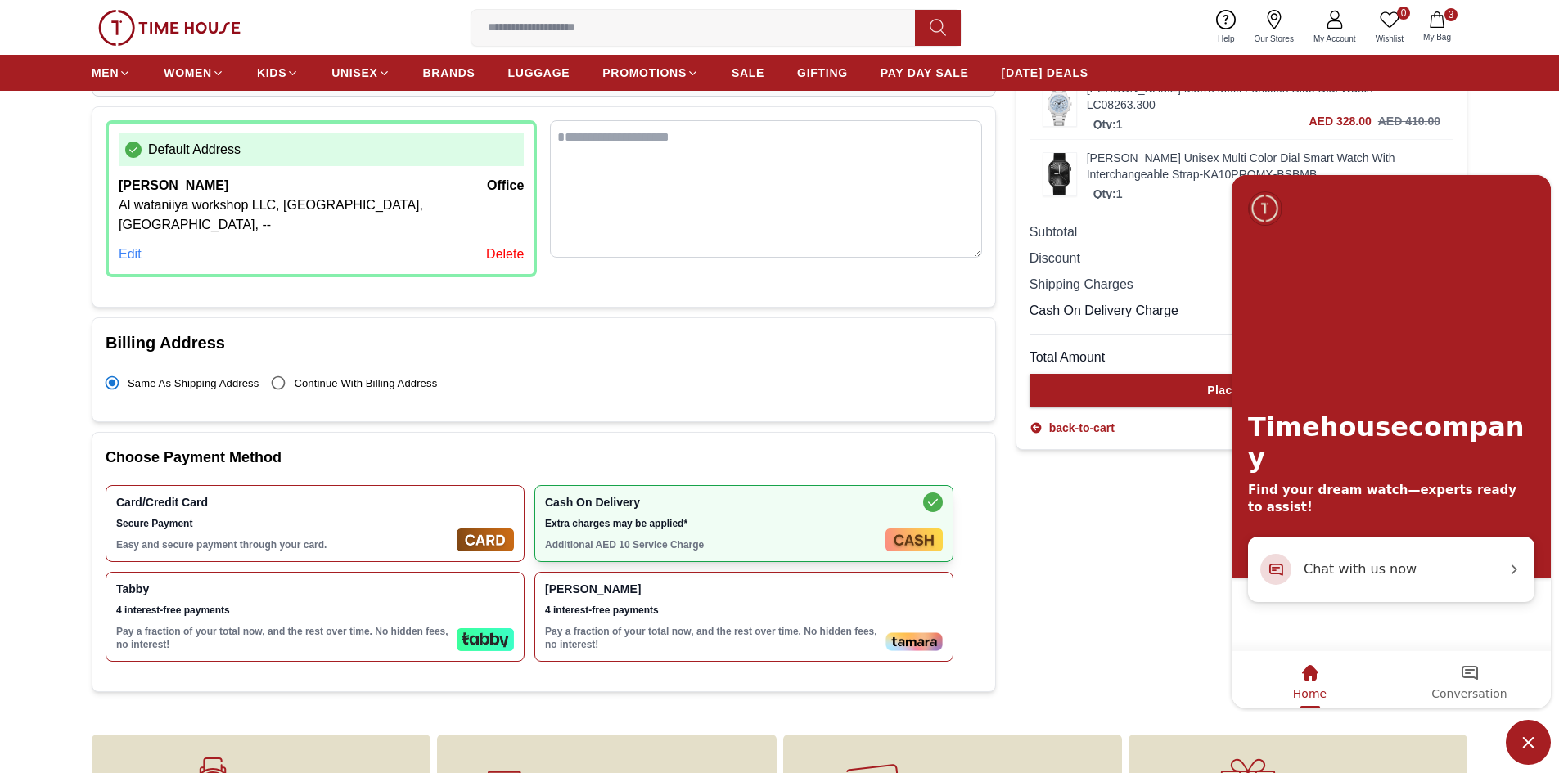
click at [1475, 683] on div "Conversation" at bounding box center [1468, 673] width 75 height 28
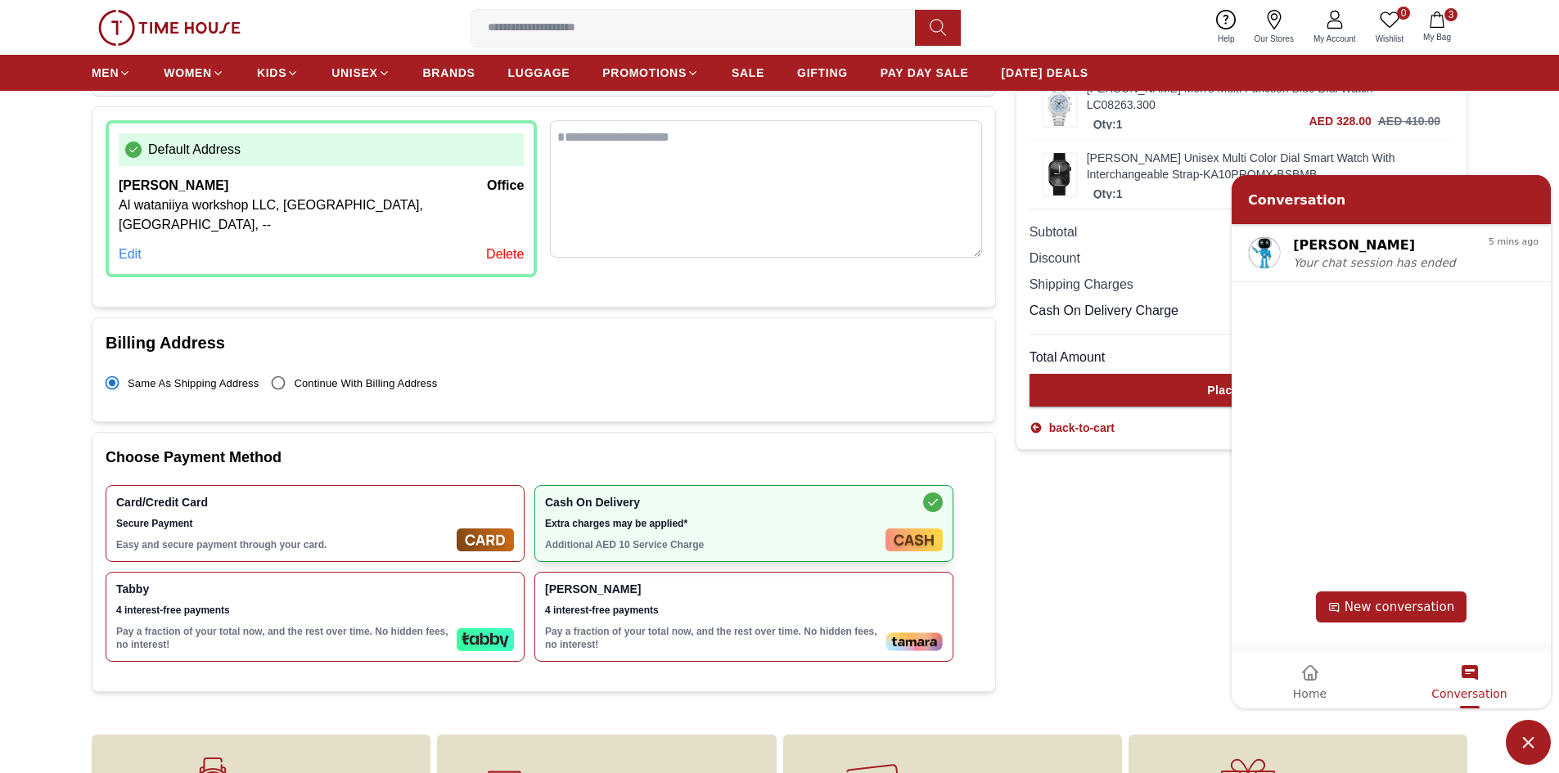
click at [1512, 121] on section "Logged in as [PERSON_NAME] Delivery Address Add New Address Default Address [PE…" at bounding box center [779, 320] width 1559 height 764
click at [1177, 615] on div "Order Summary [PERSON_NAME] Men's Navy Blue Dial Analog Watch - K23028-SLNN Qty…" at bounding box center [1242, 320] width 452 height 764
click at [1190, 223] on div "Subtotal AED 769.00" at bounding box center [1241, 233] width 424 height 20
click at [1413, 150] on link "[PERSON_NAME] Unisex Multi Color Dial Smart Watch With Interchangeable Strap-KA…" at bounding box center [1264, 166] width 354 height 33
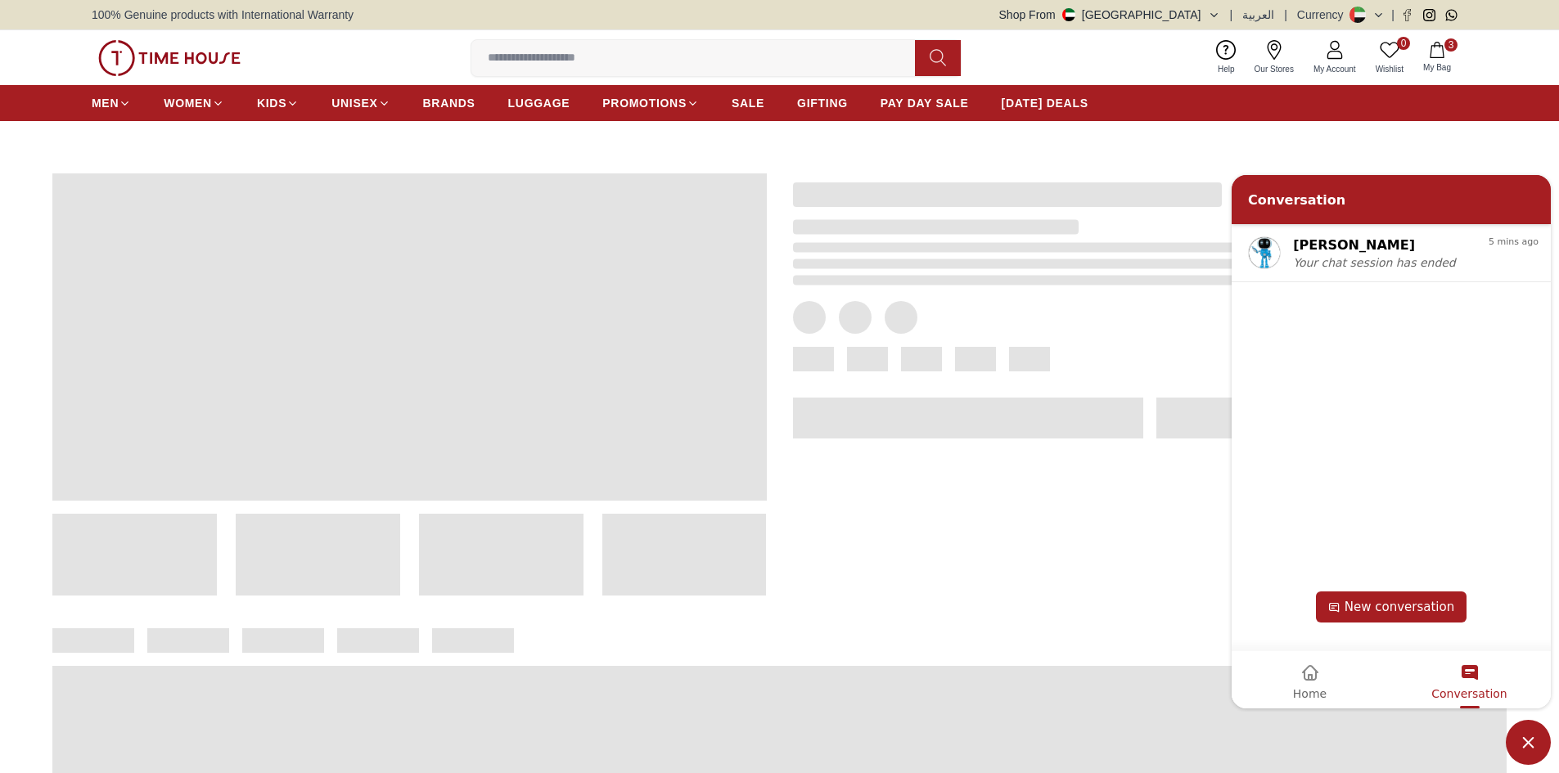
click at [1403, 141] on div at bounding box center [779, 542] width 1559 height 843
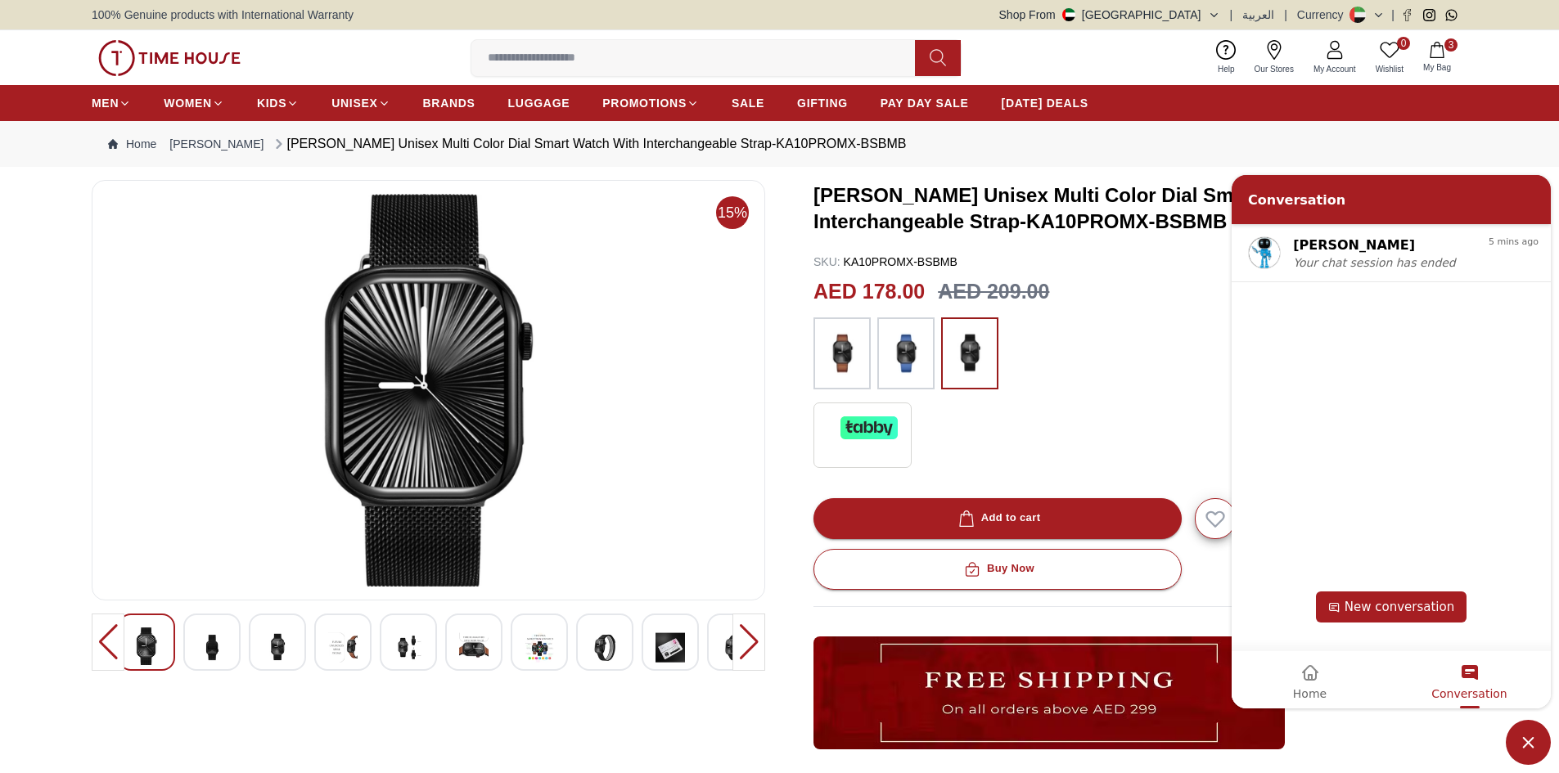
click at [1162, 341] on div at bounding box center [1140, 354] width 654 height 72
click at [1447, 46] on span "3" at bounding box center [1450, 44] width 13 height 13
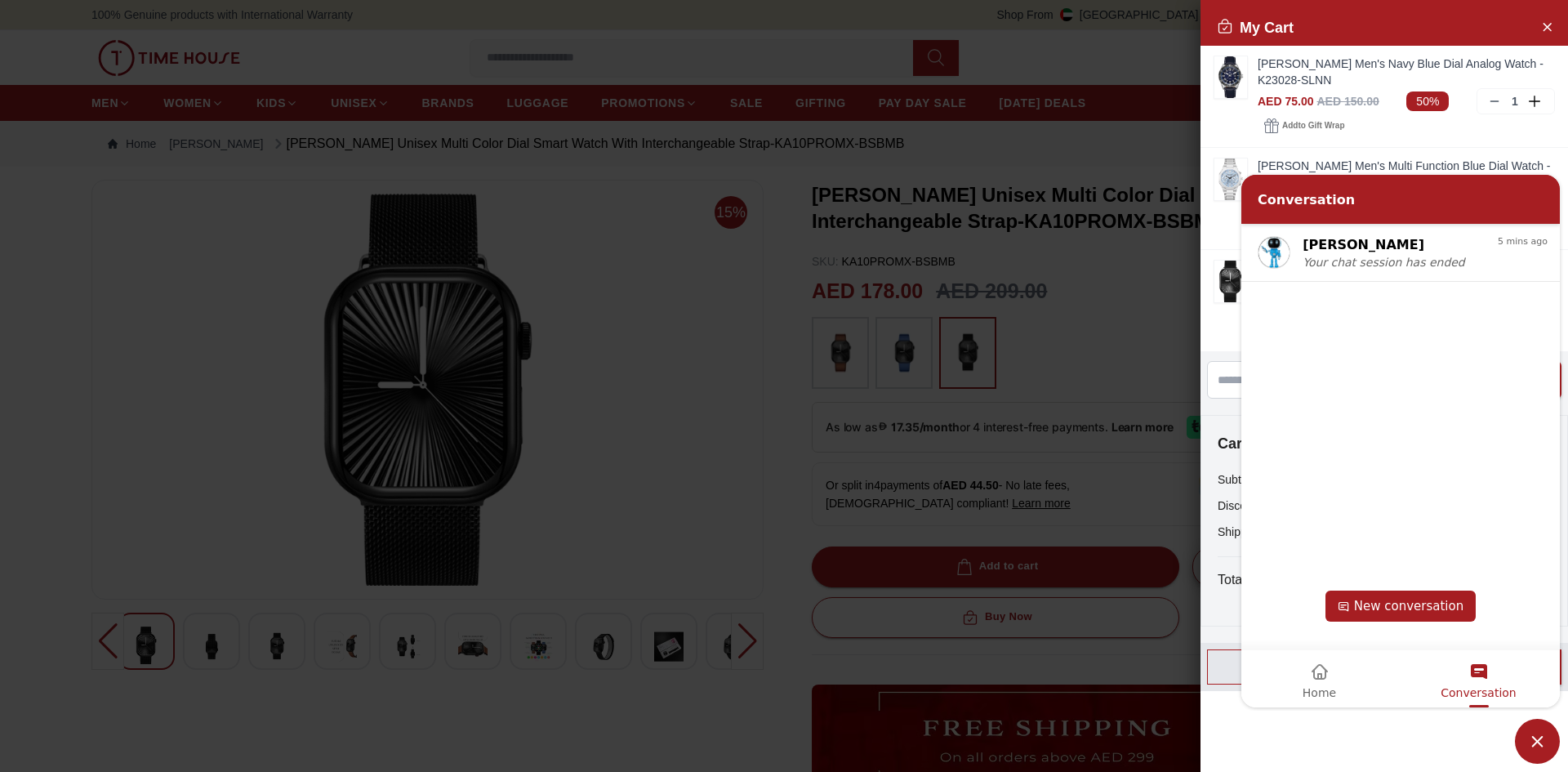
click at [1544, 737] on span "Minimize live chat window" at bounding box center [1537, 741] width 45 height 45
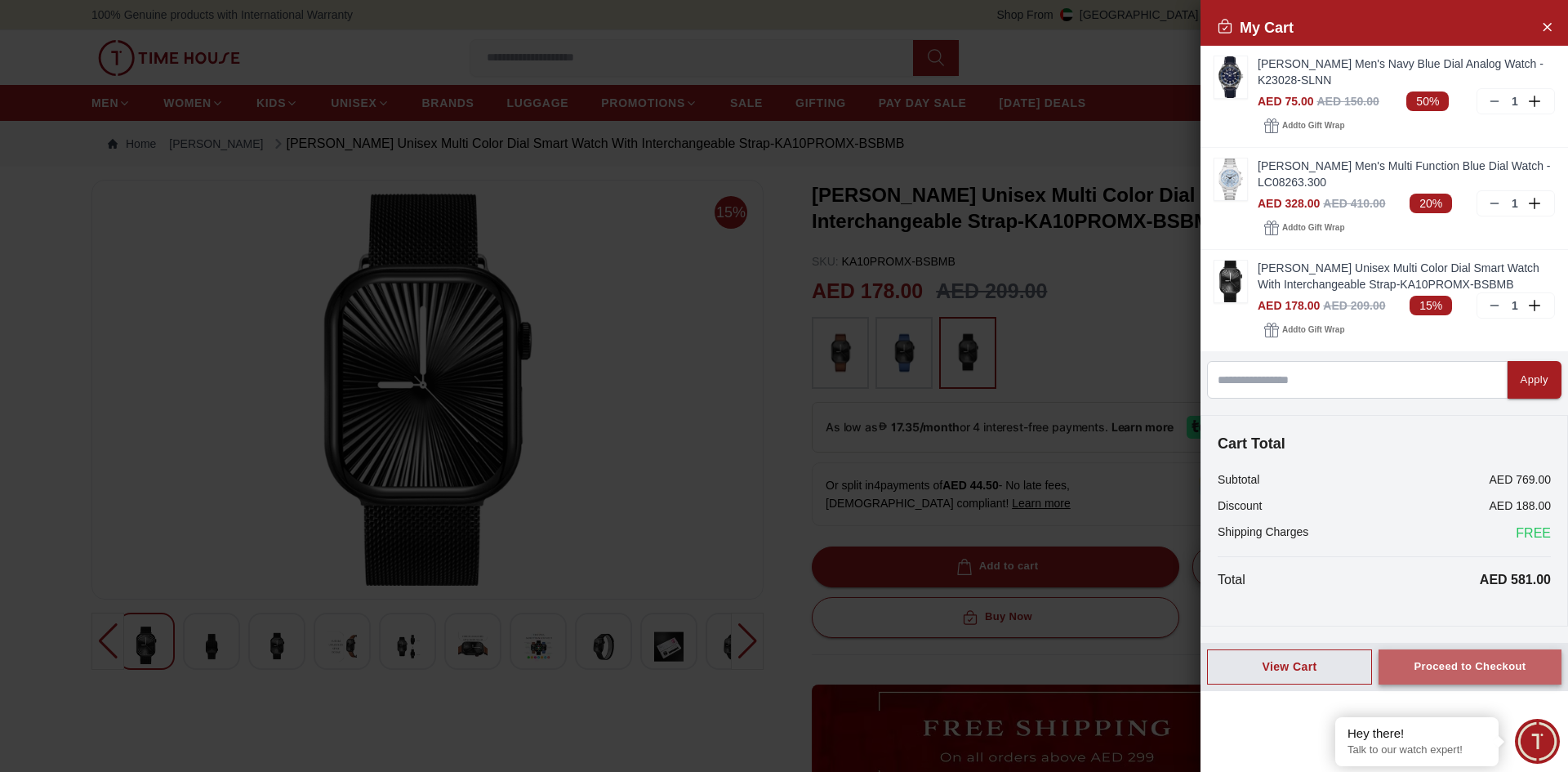
click at [1463, 671] on div "Proceed to Checkout" at bounding box center [1470, 667] width 112 height 19
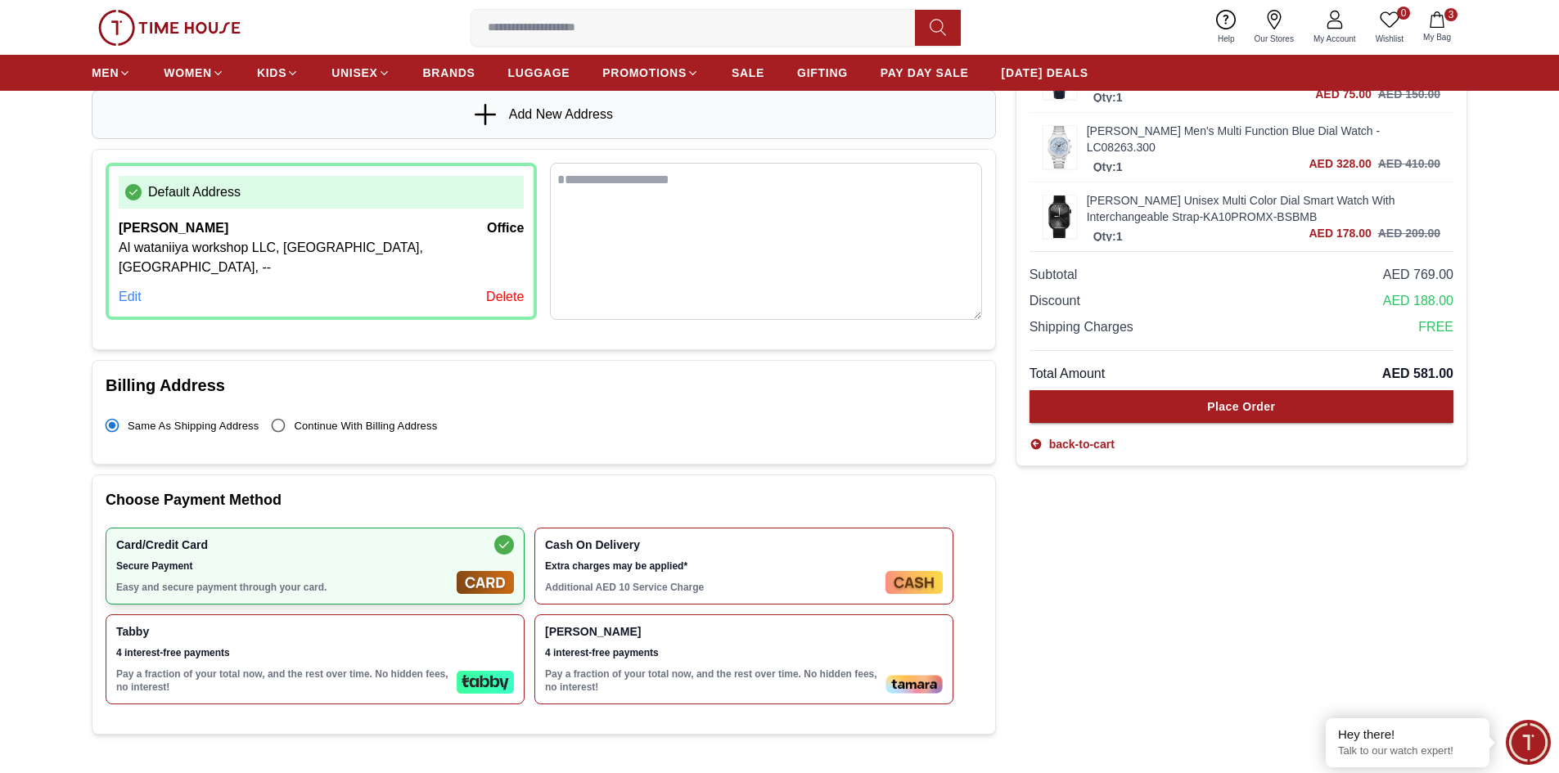
scroll to position [246, 0]
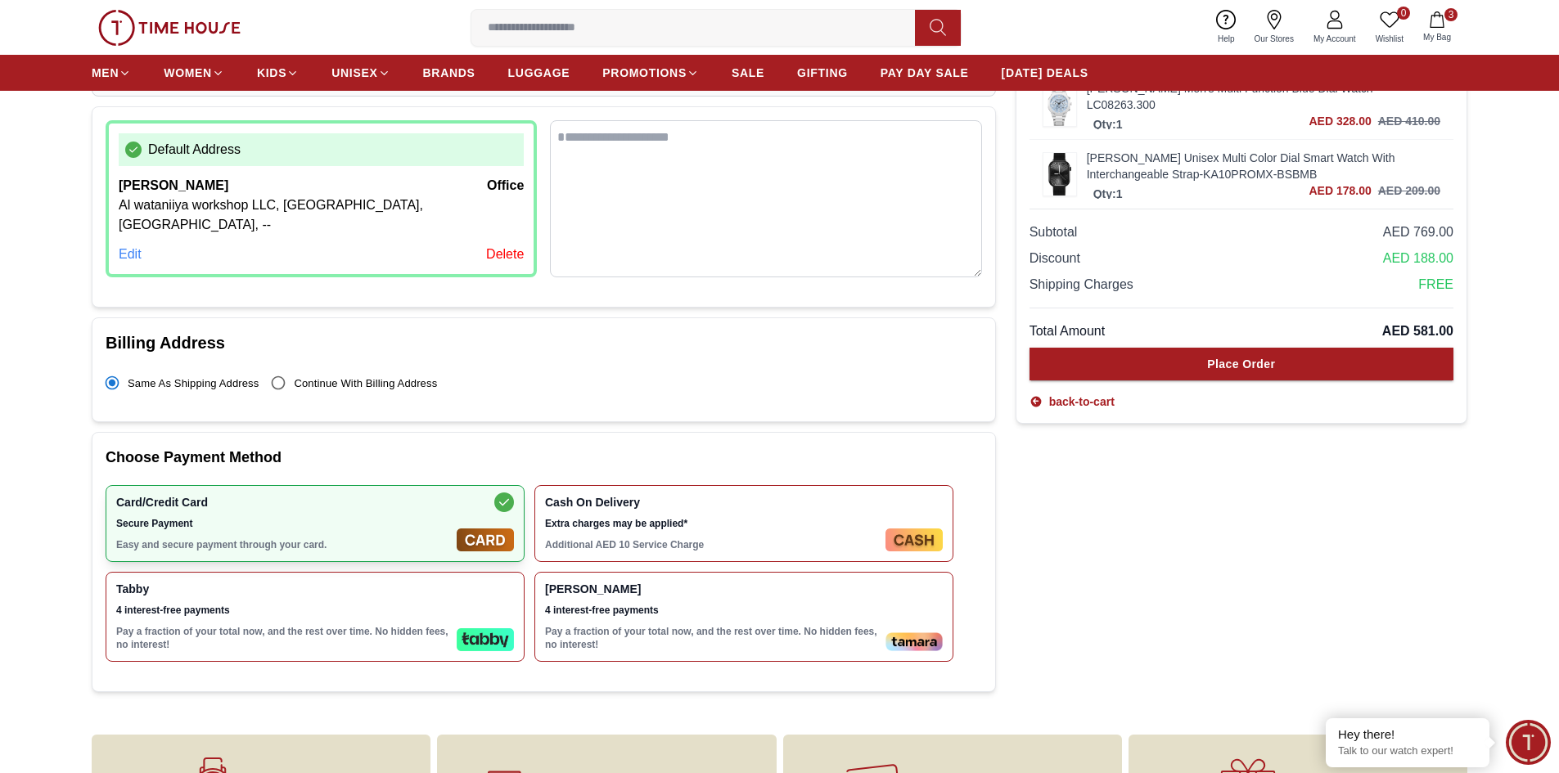
click at [684, 517] on span "Extra charges may be applied*" at bounding box center [712, 523] width 334 height 13
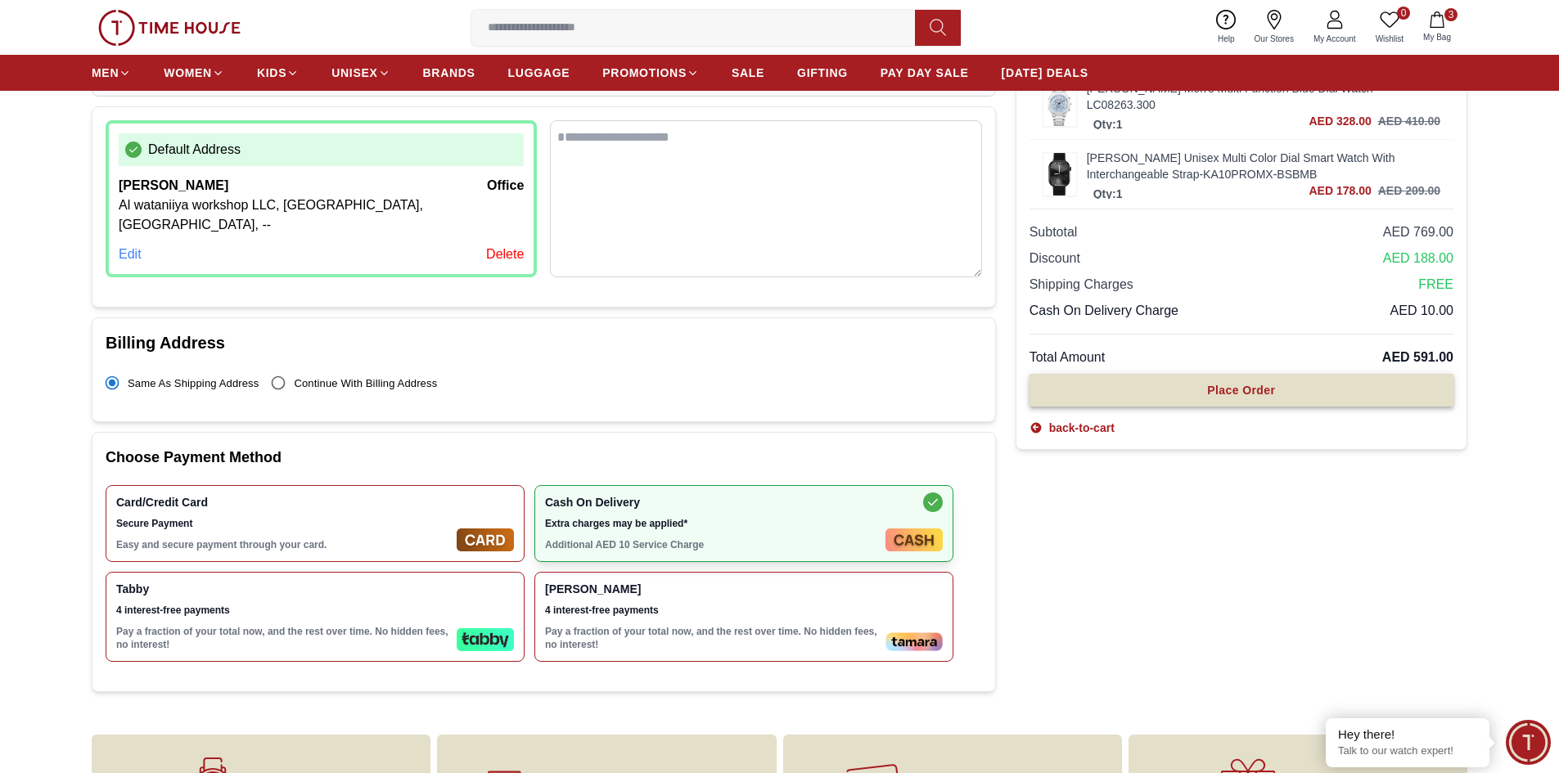
click at [1231, 382] on div "Place Order" at bounding box center [1241, 390] width 68 height 16
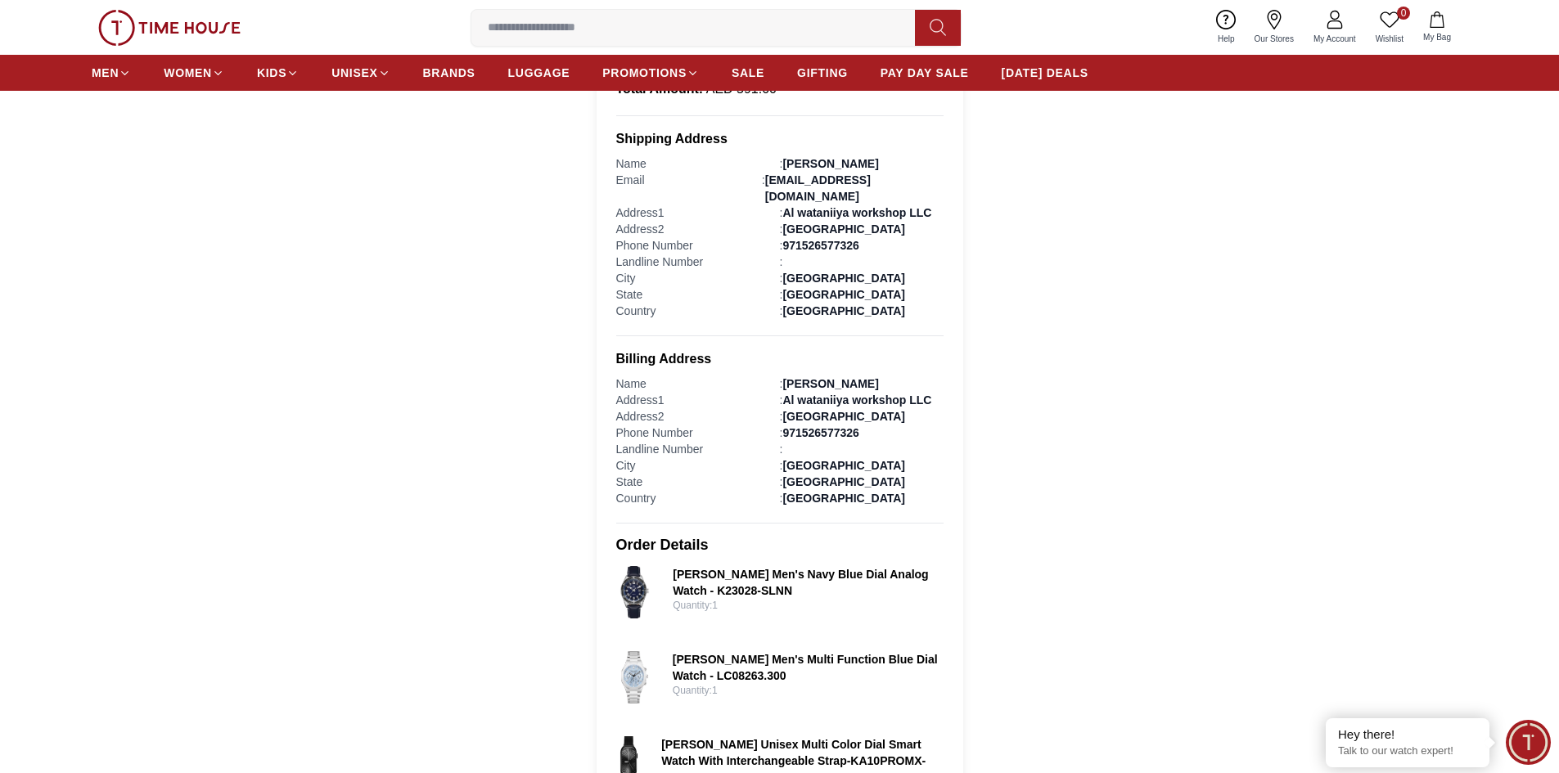
scroll to position [573, 0]
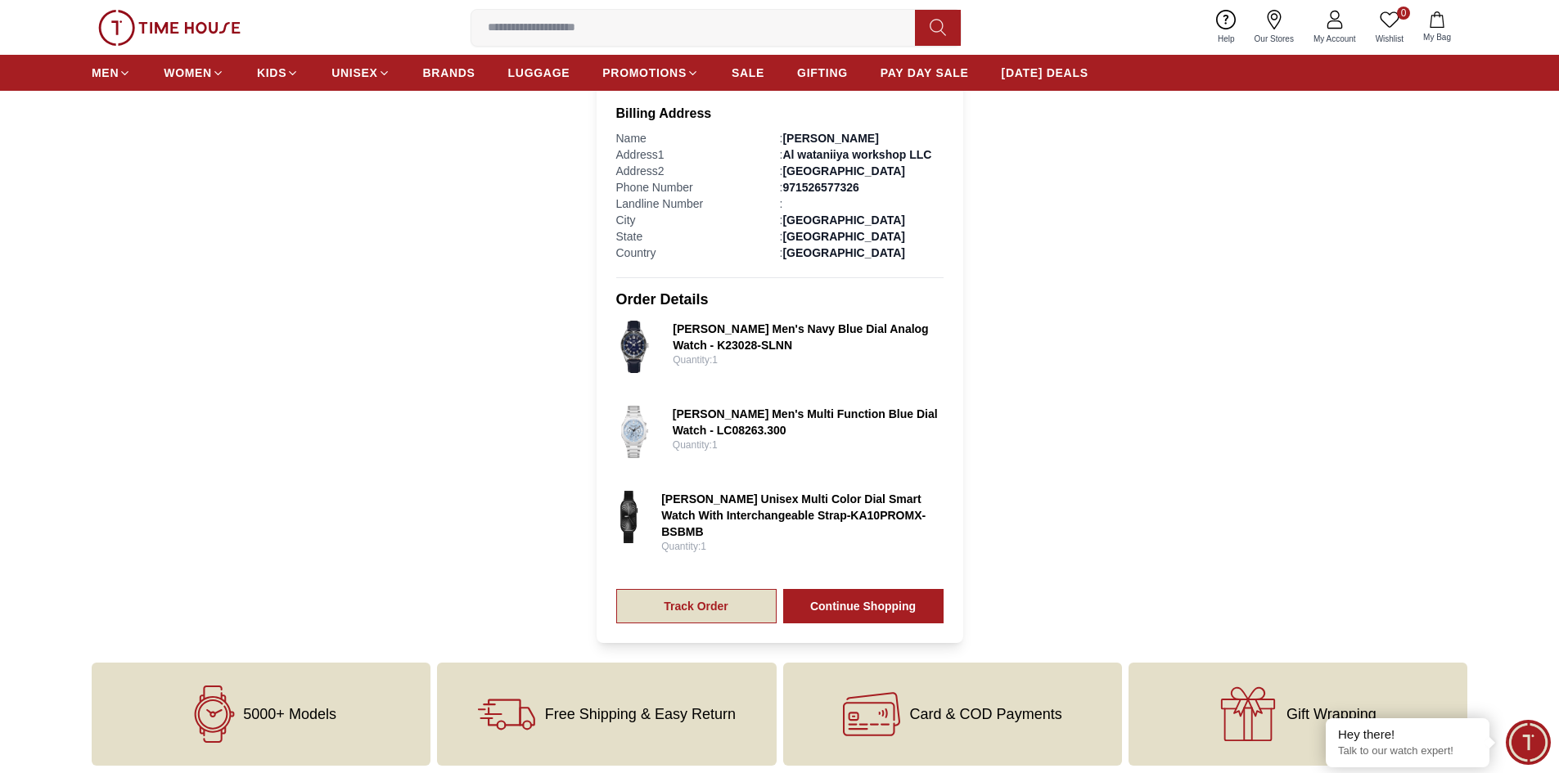
click at [699, 589] on link "Track Order" at bounding box center [696, 606] width 160 height 34
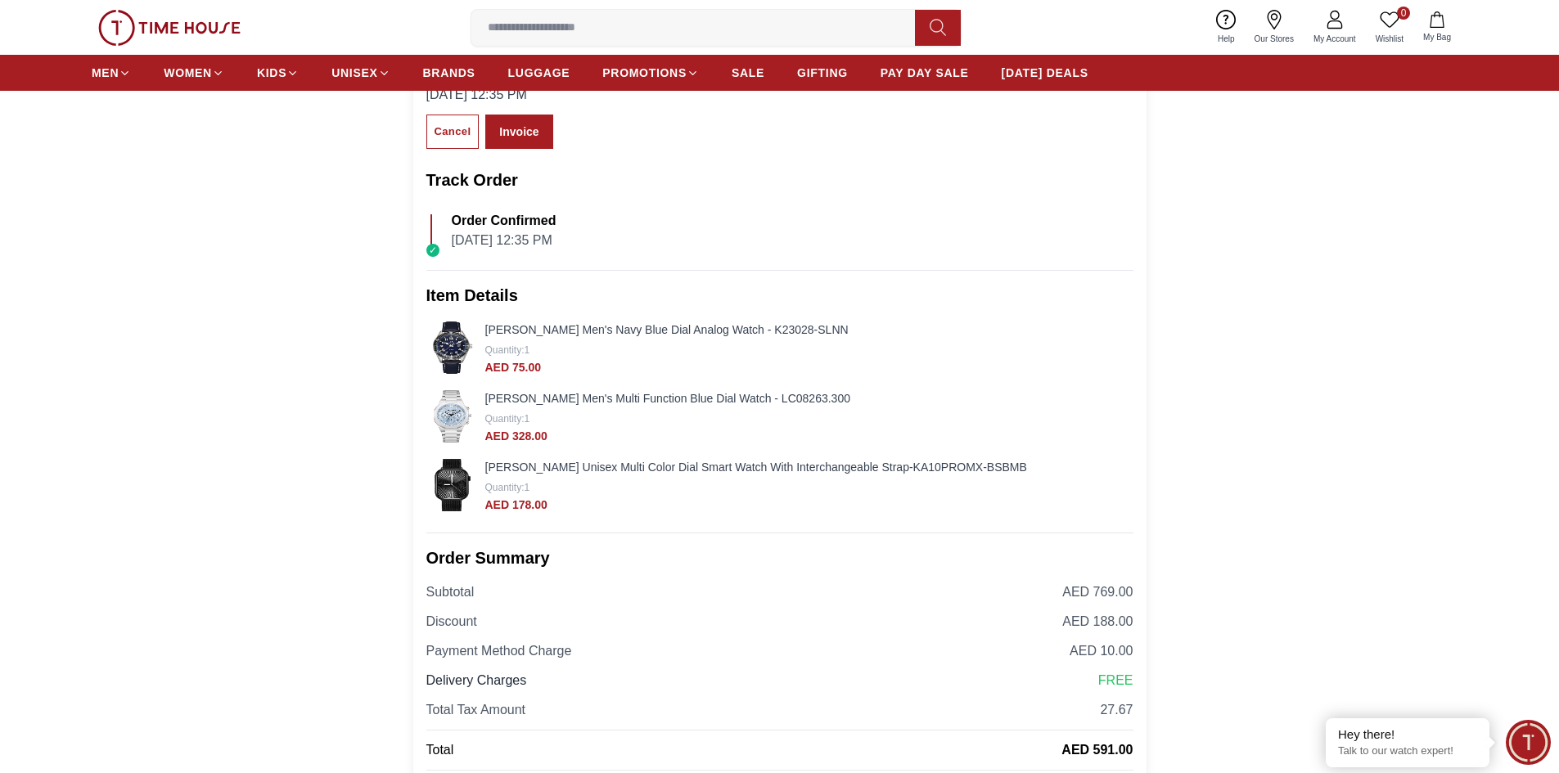
scroll to position [136, 0]
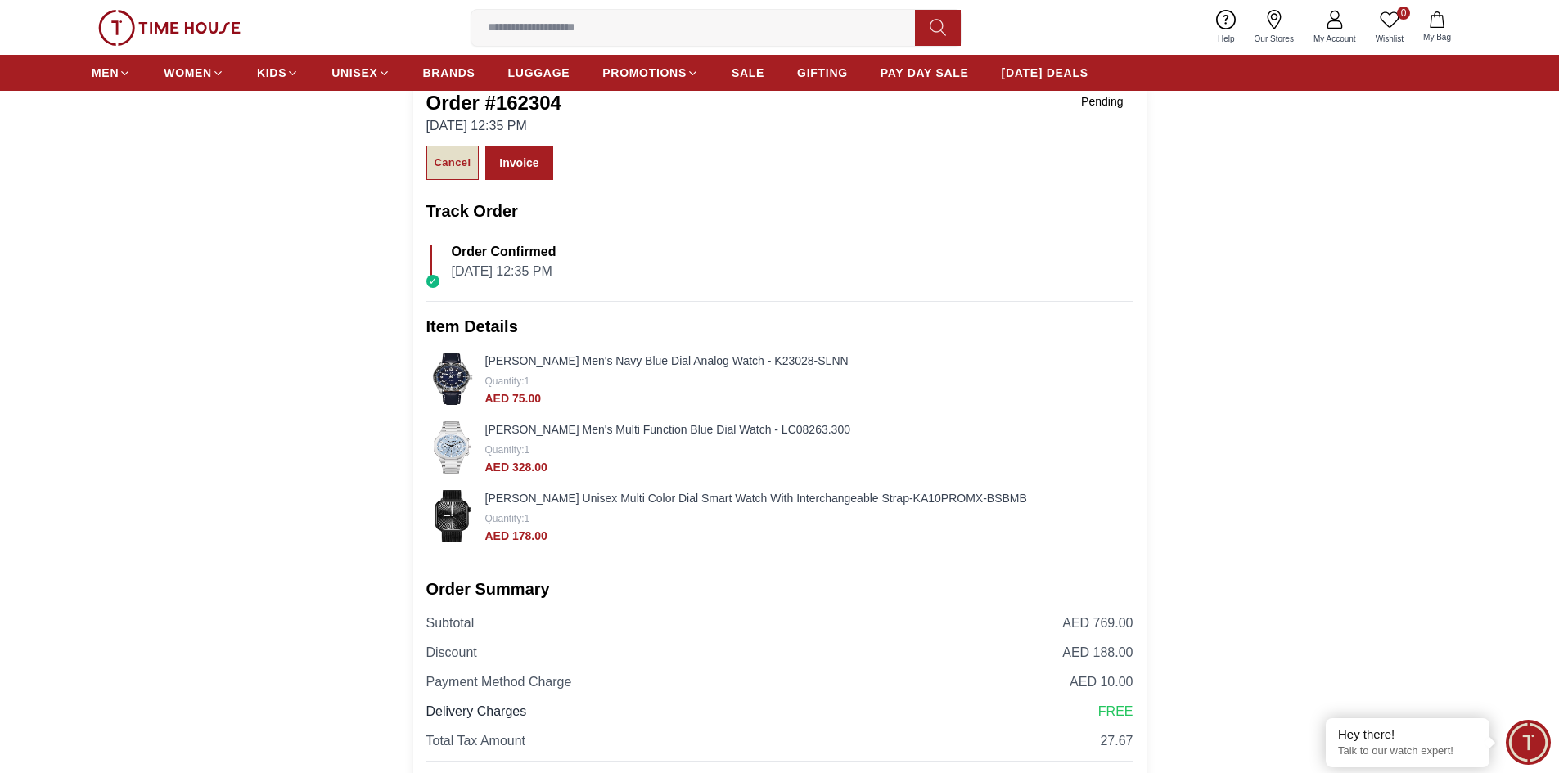
click at [446, 169] on div "Cancel" at bounding box center [453, 163] width 37 height 19
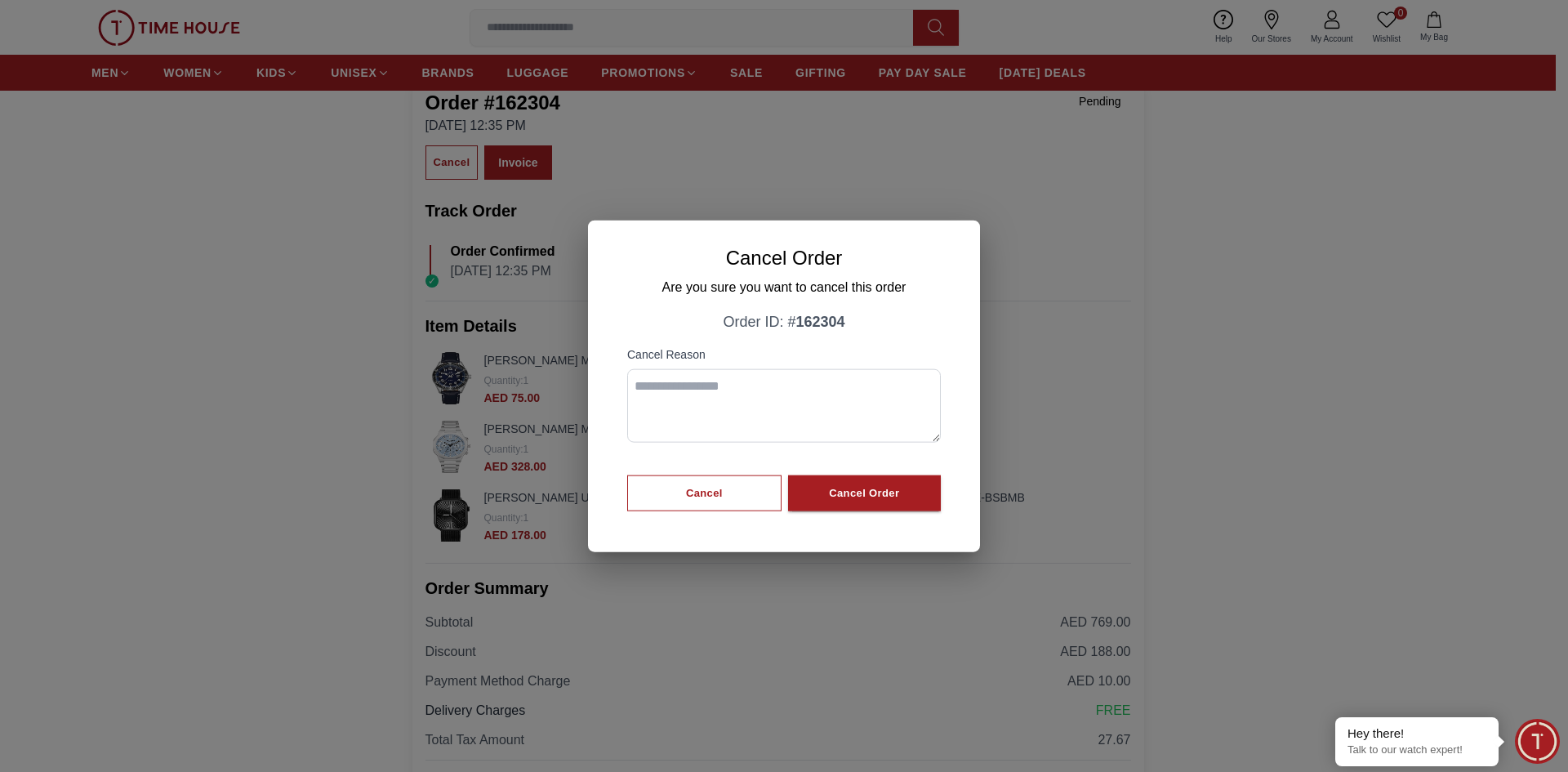
click at [701, 393] on textarea at bounding box center [784, 405] width 313 height 74
type textarea "*"
type textarea "**********"
click at [813, 492] on button "Cancel Order" at bounding box center [864, 492] width 153 height 37
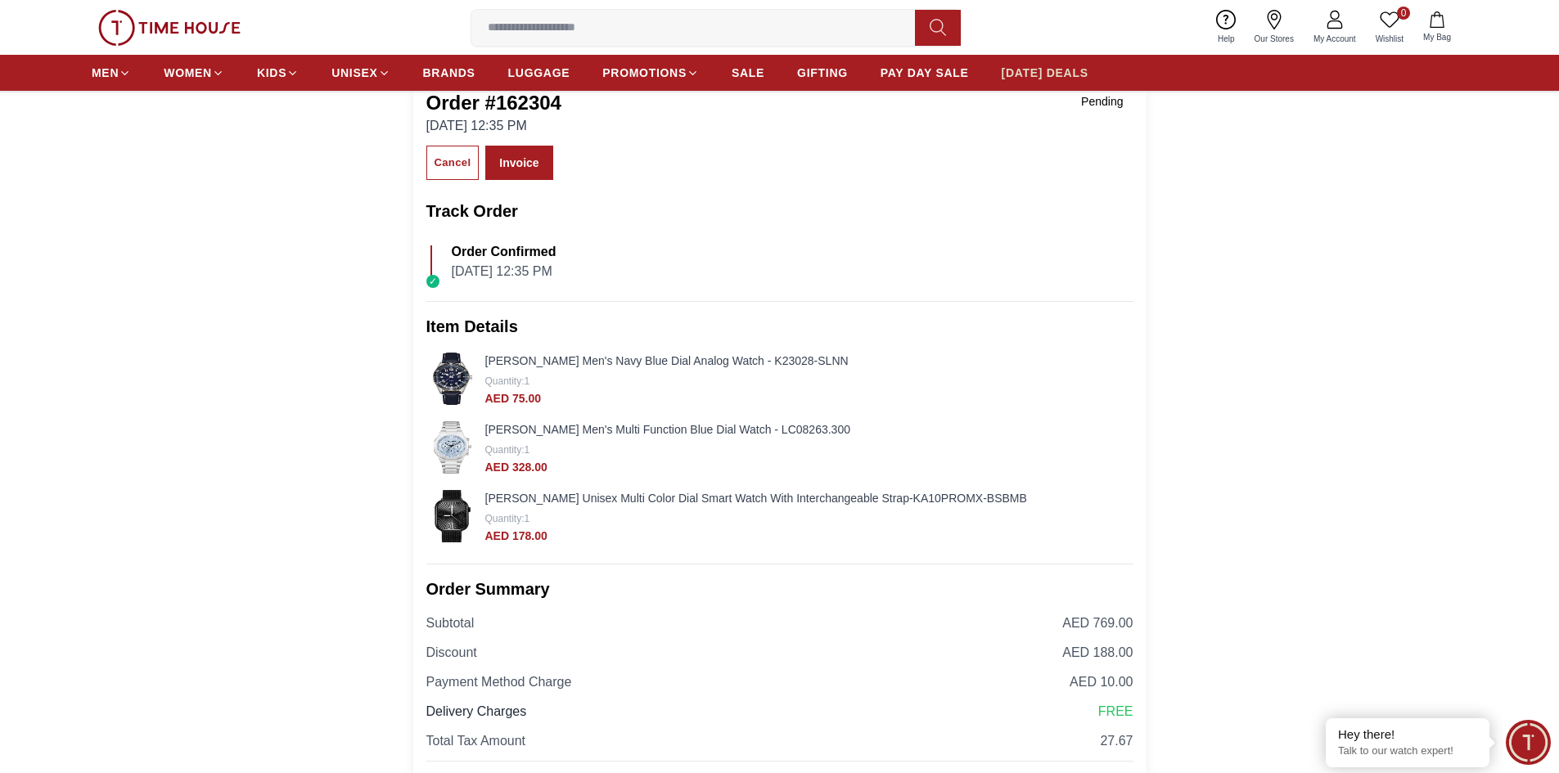
click at [1038, 75] on span "[DATE] DEALS" at bounding box center [1045, 73] width 87 height 16
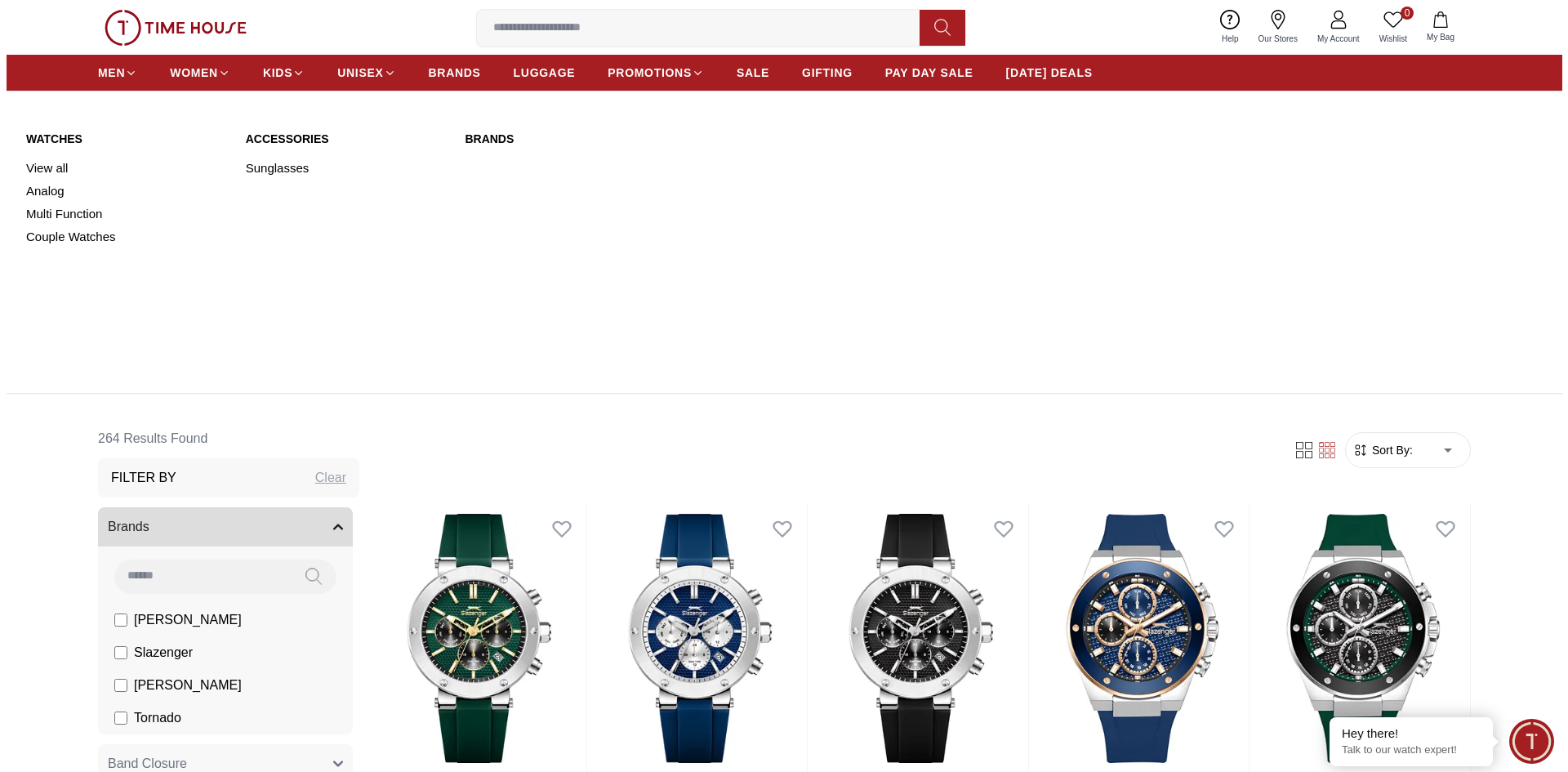
scroll to position [327, 0]
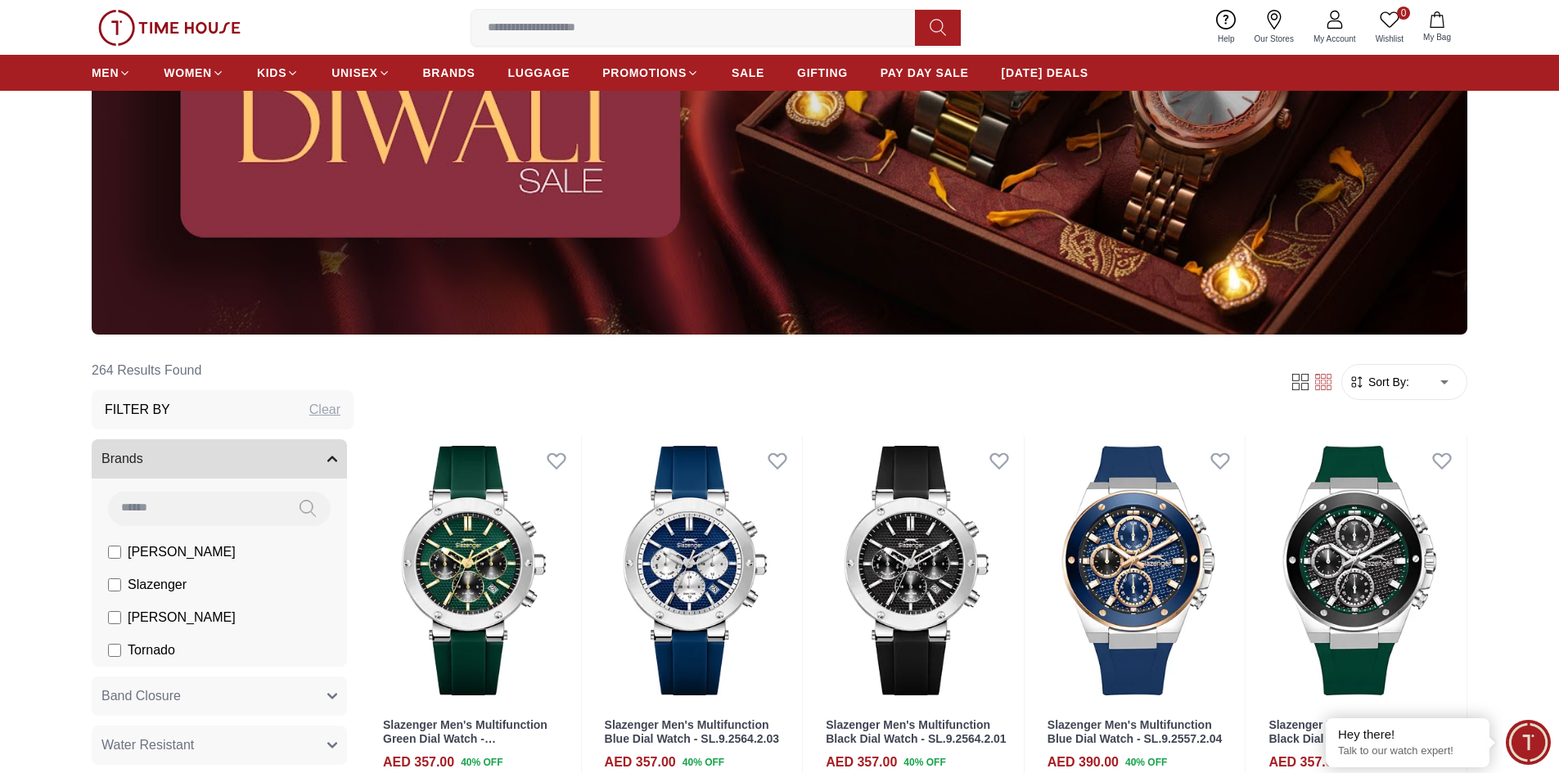
click at [1352, 29] on link "My Account" at bounding box center [1335, 28] width 62 height 42
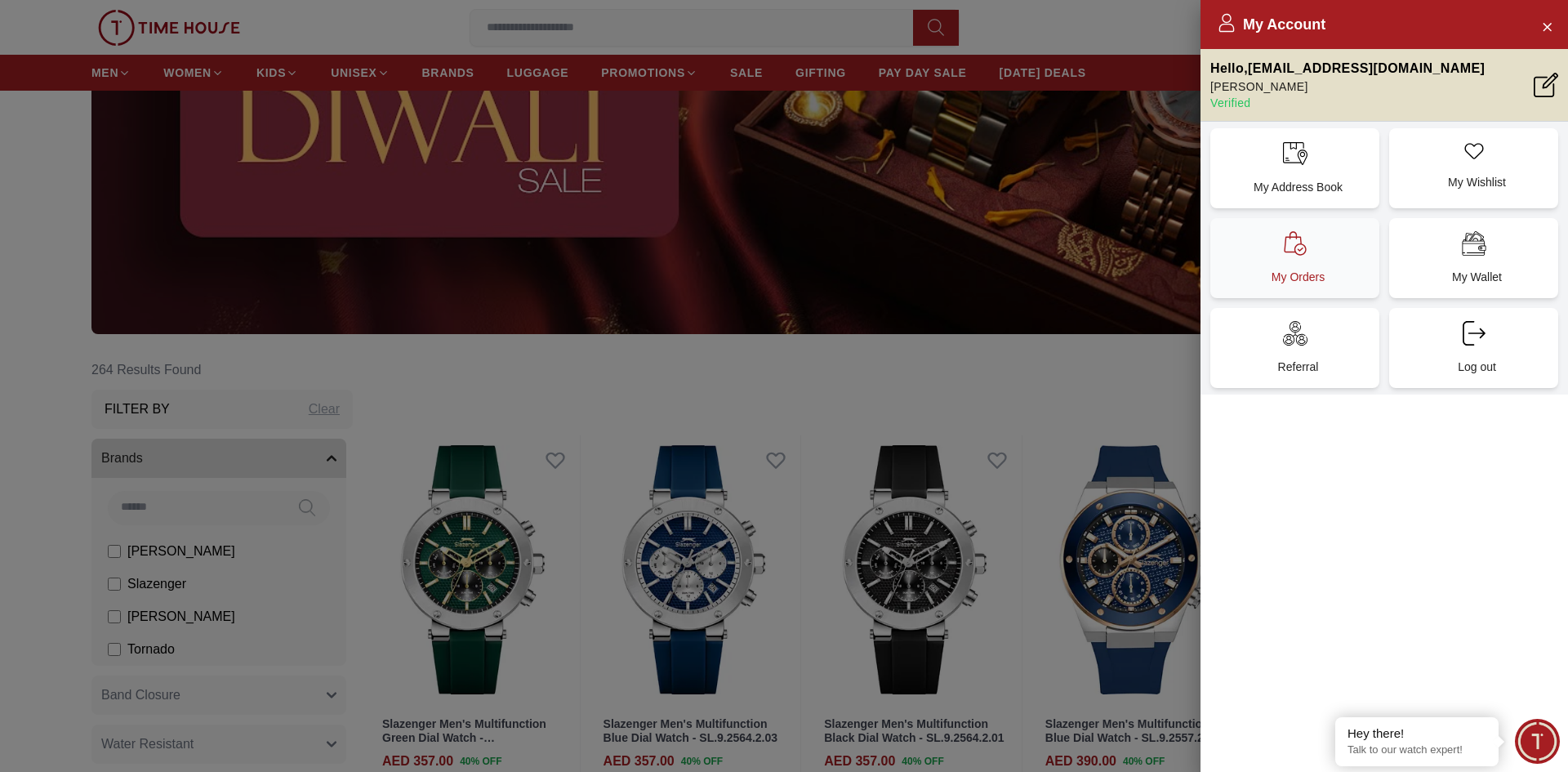
click at [1307, 279] on p "My Orders" at bounding box center [1299, 277] width 150 height 16
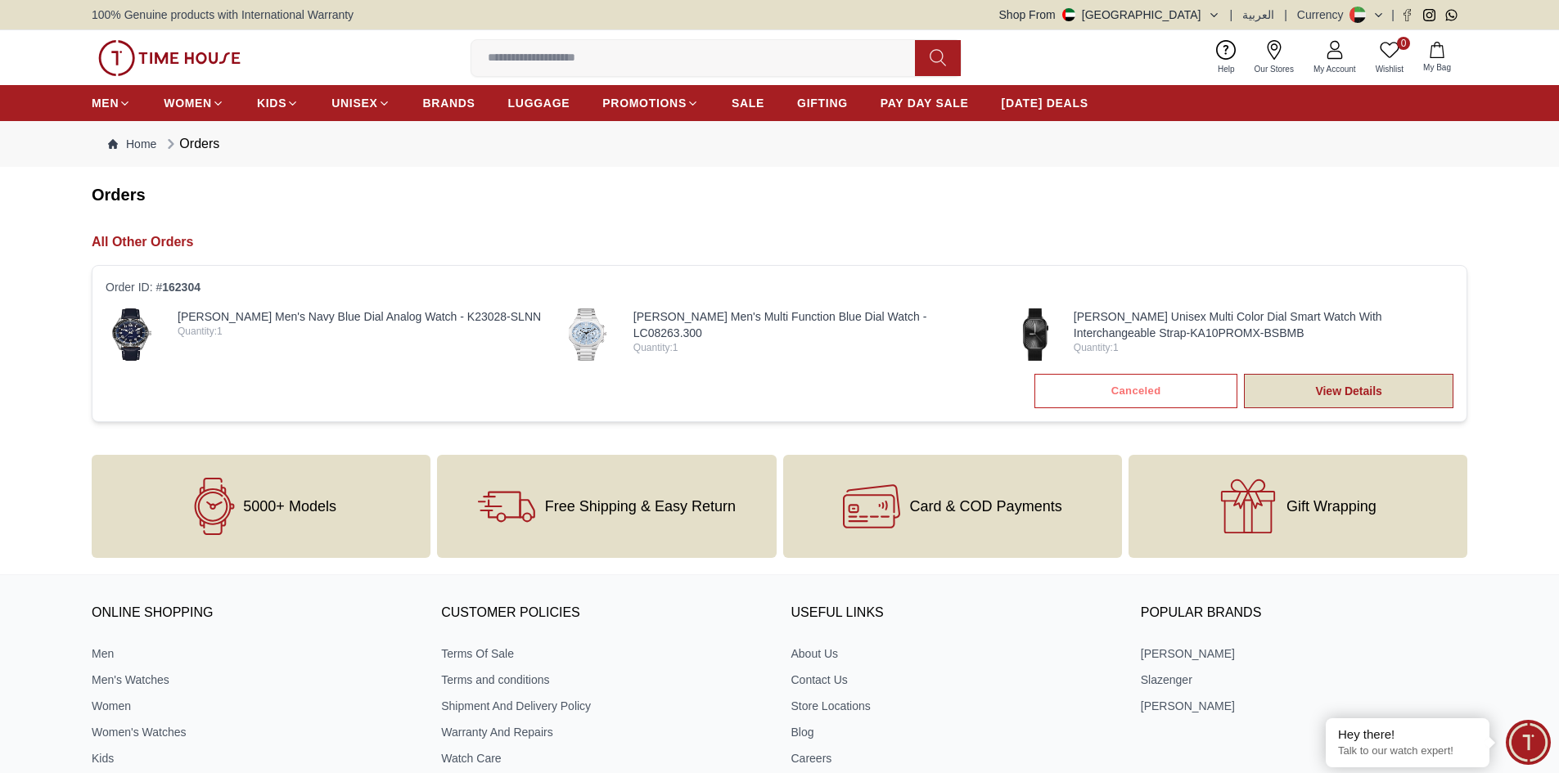
click at [1369, 383] on link "View Details" at bounding box center [1348, 391] width 209 height 34
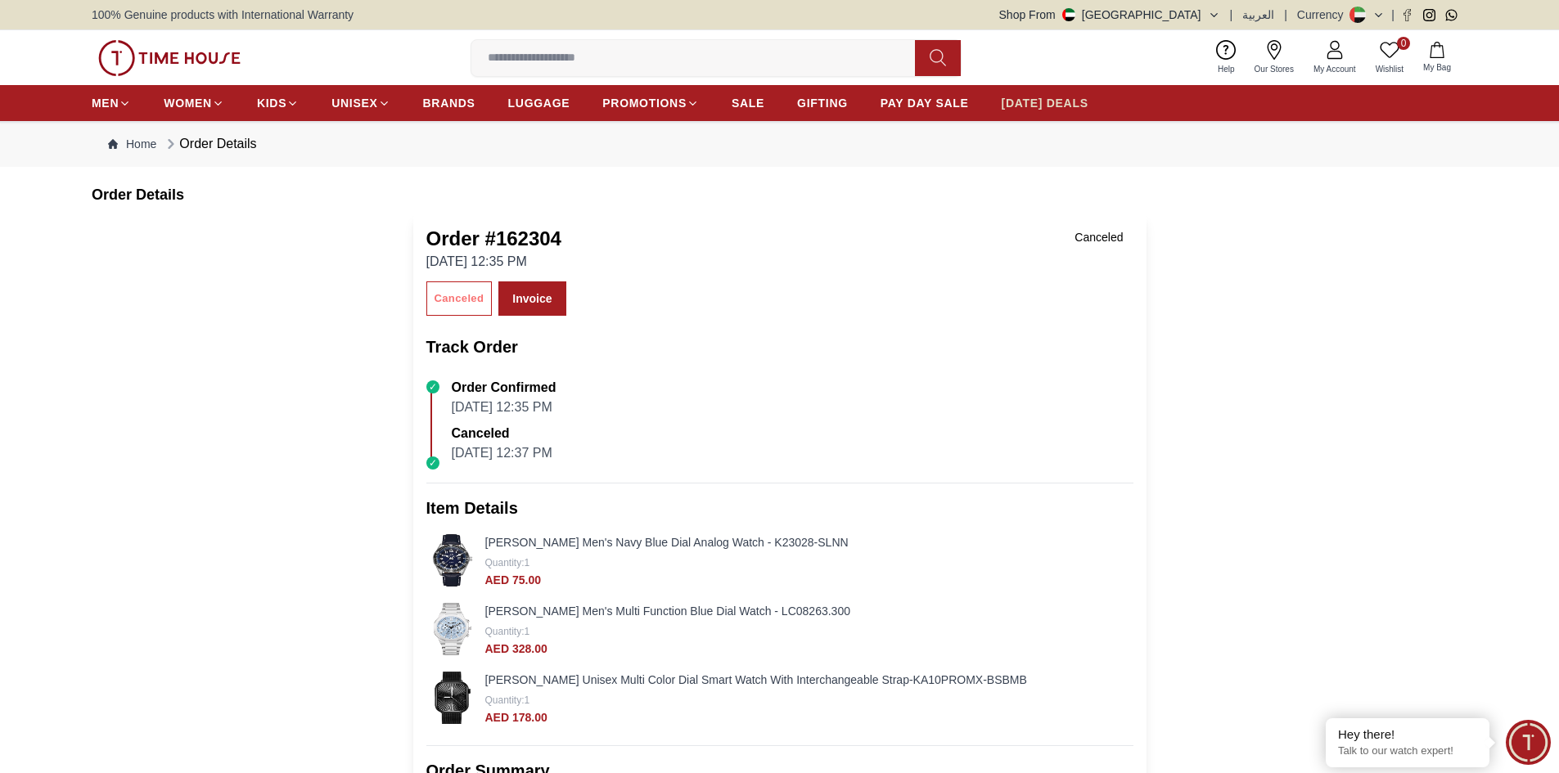
click at [1015, 94] on link "[DATE] DEALS" at bounding box center [1045, 102] width 87 height 29
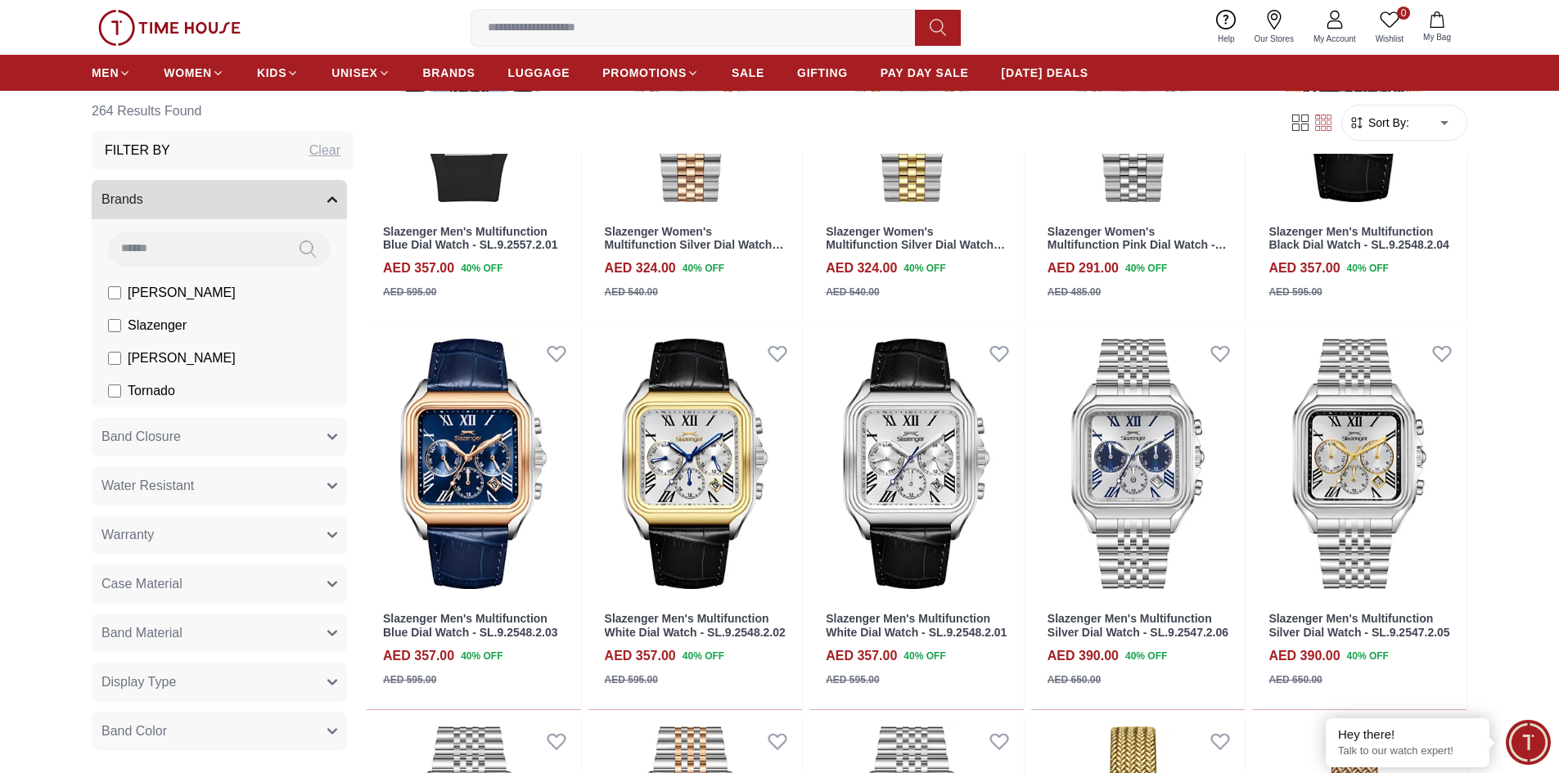
scroll to position [1228, 0]
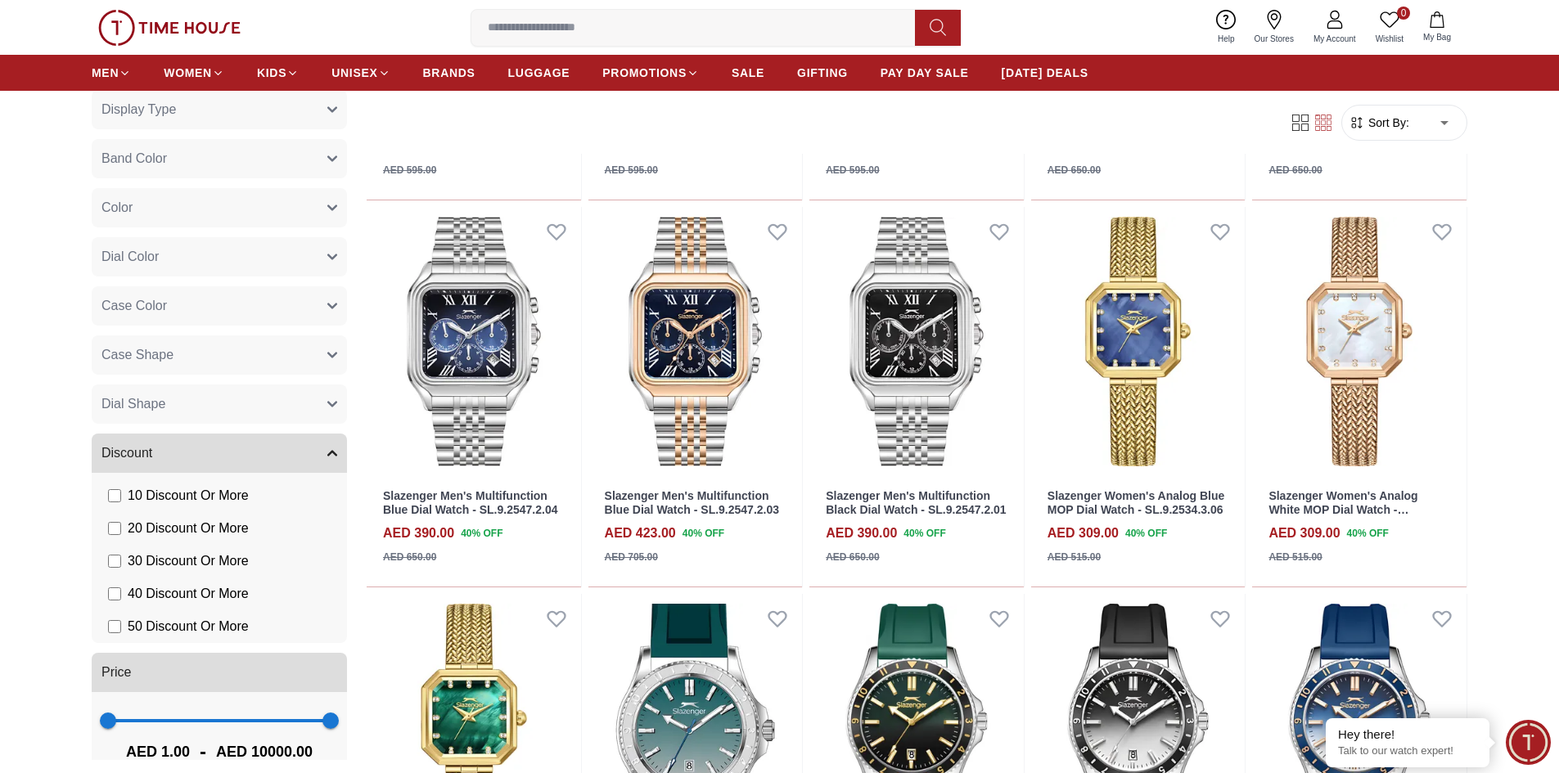
scroll to position [604, 0]
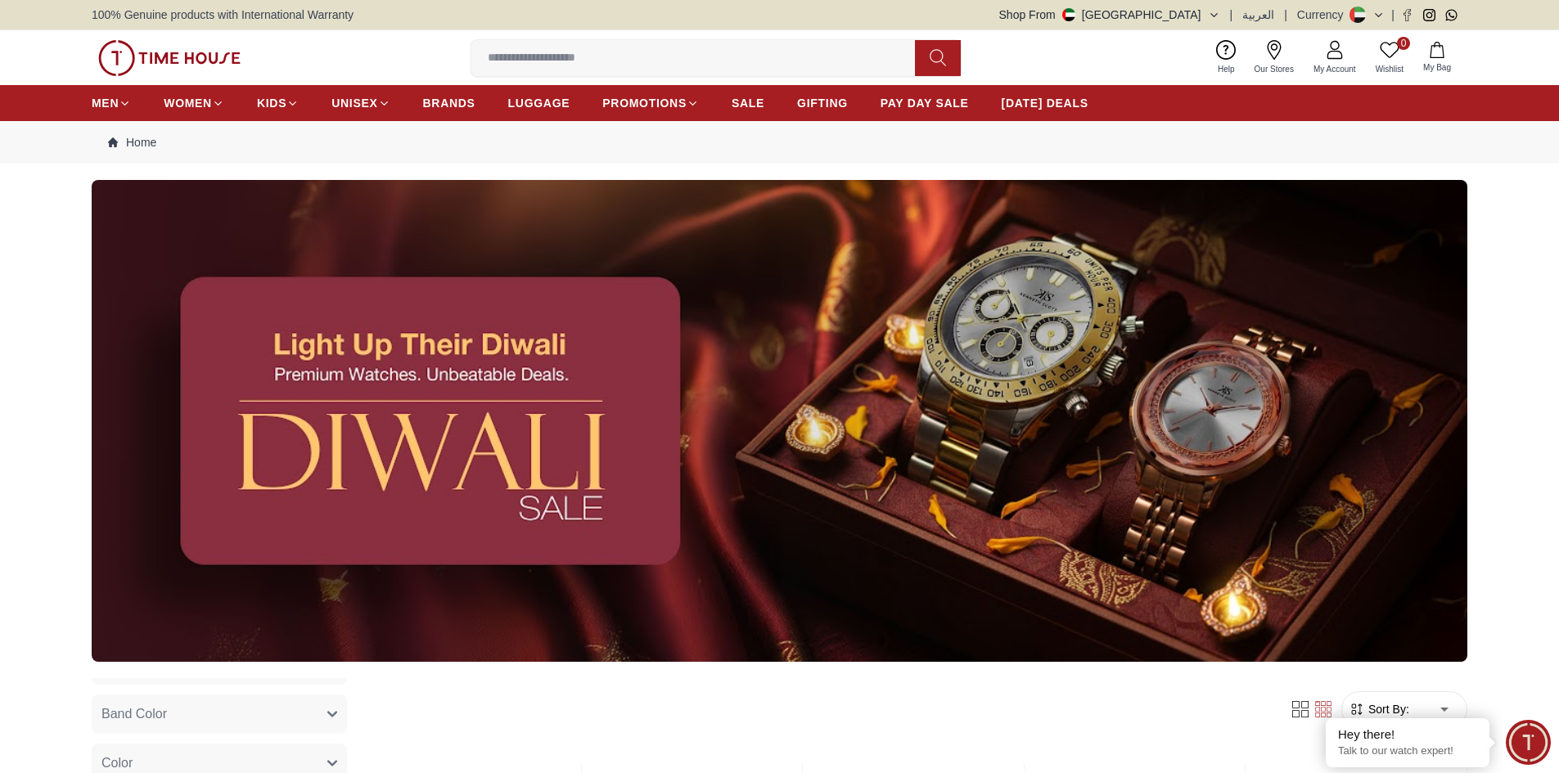
scroll to position [538, 0]
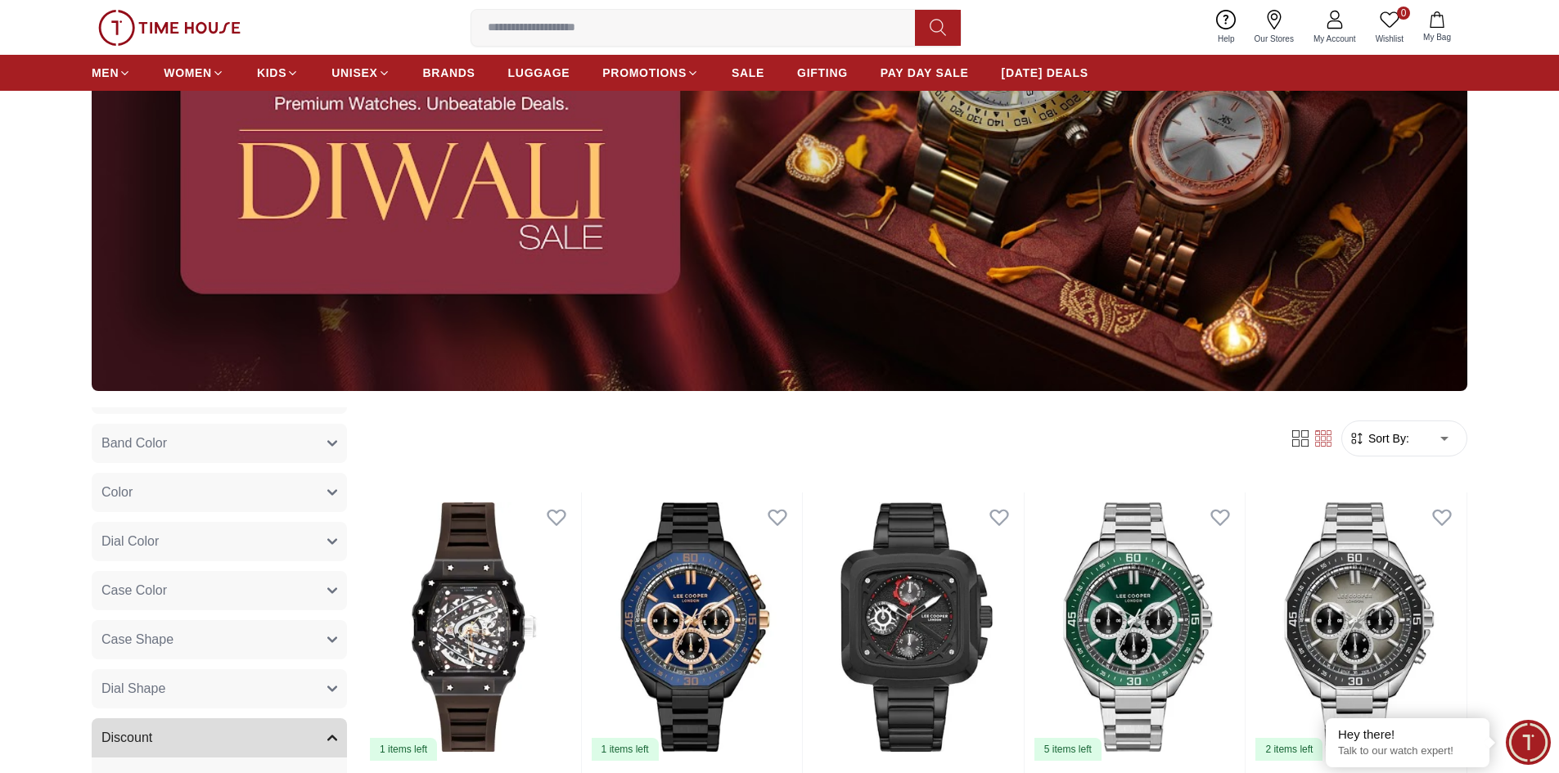
scroll to position [573, 0]
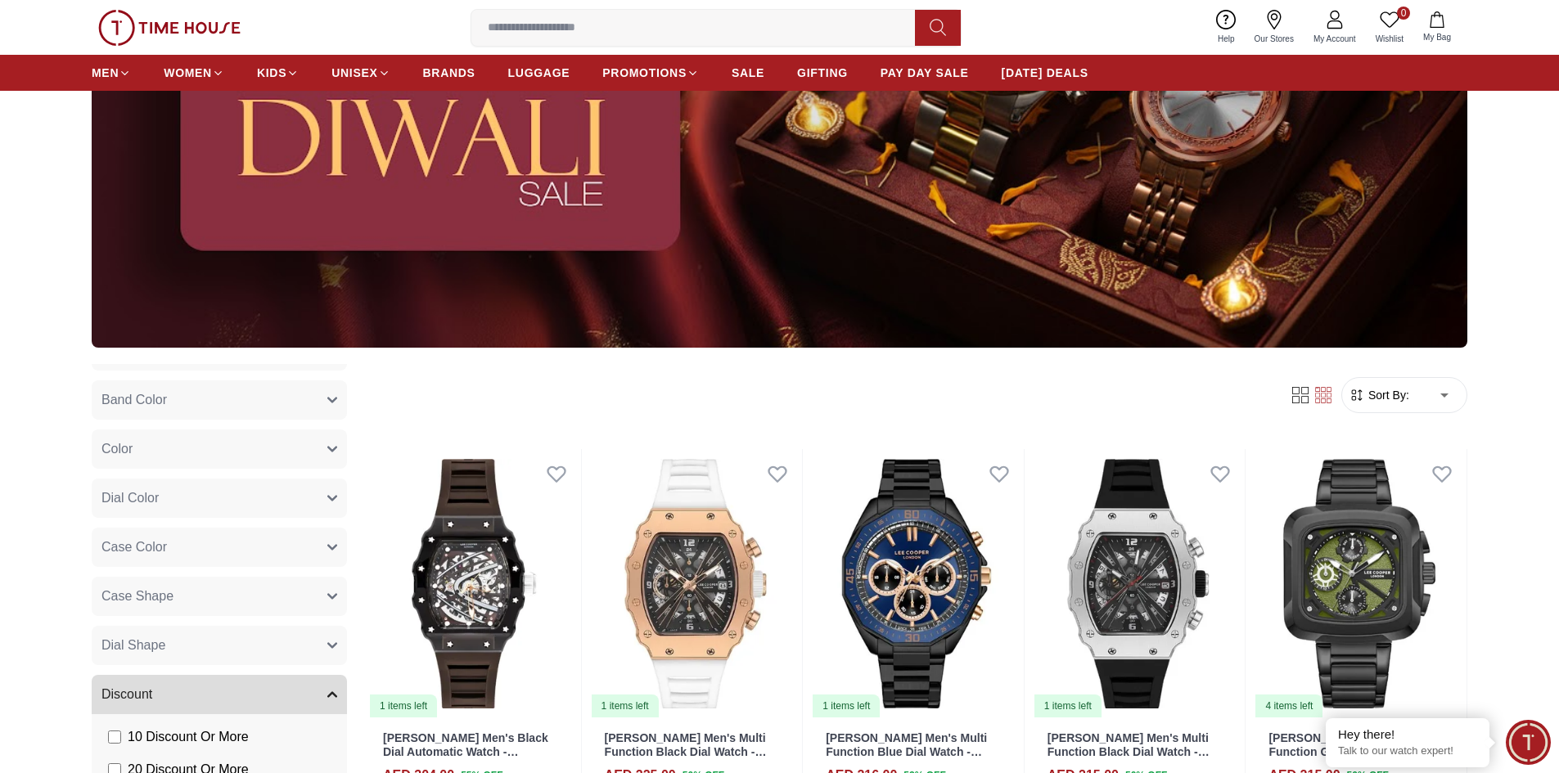
scroll to position [491, 0]
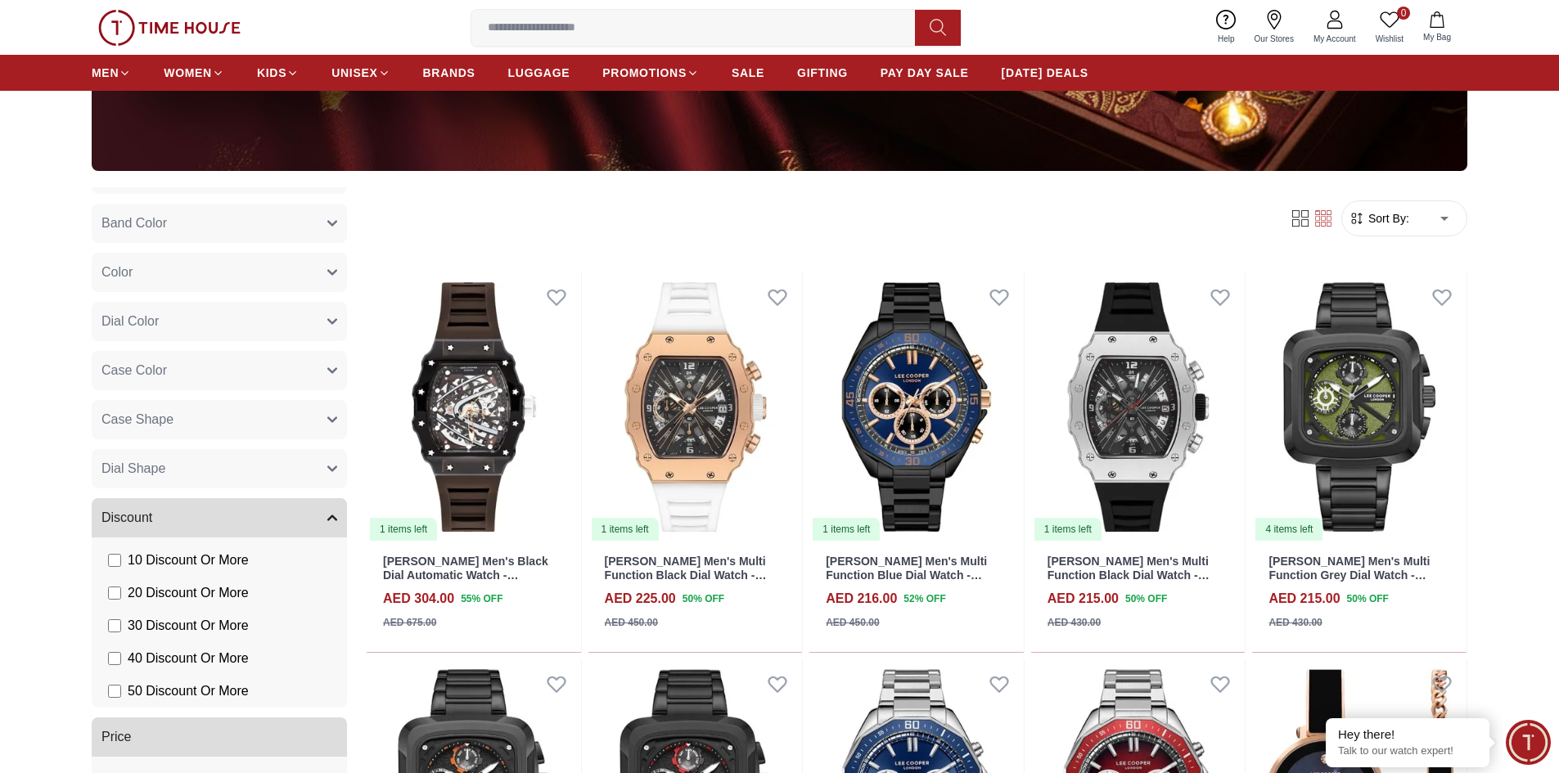
click at [122, 591] on label "20 Discount Or More" at bounding box center [178, 593] width 141 height 20
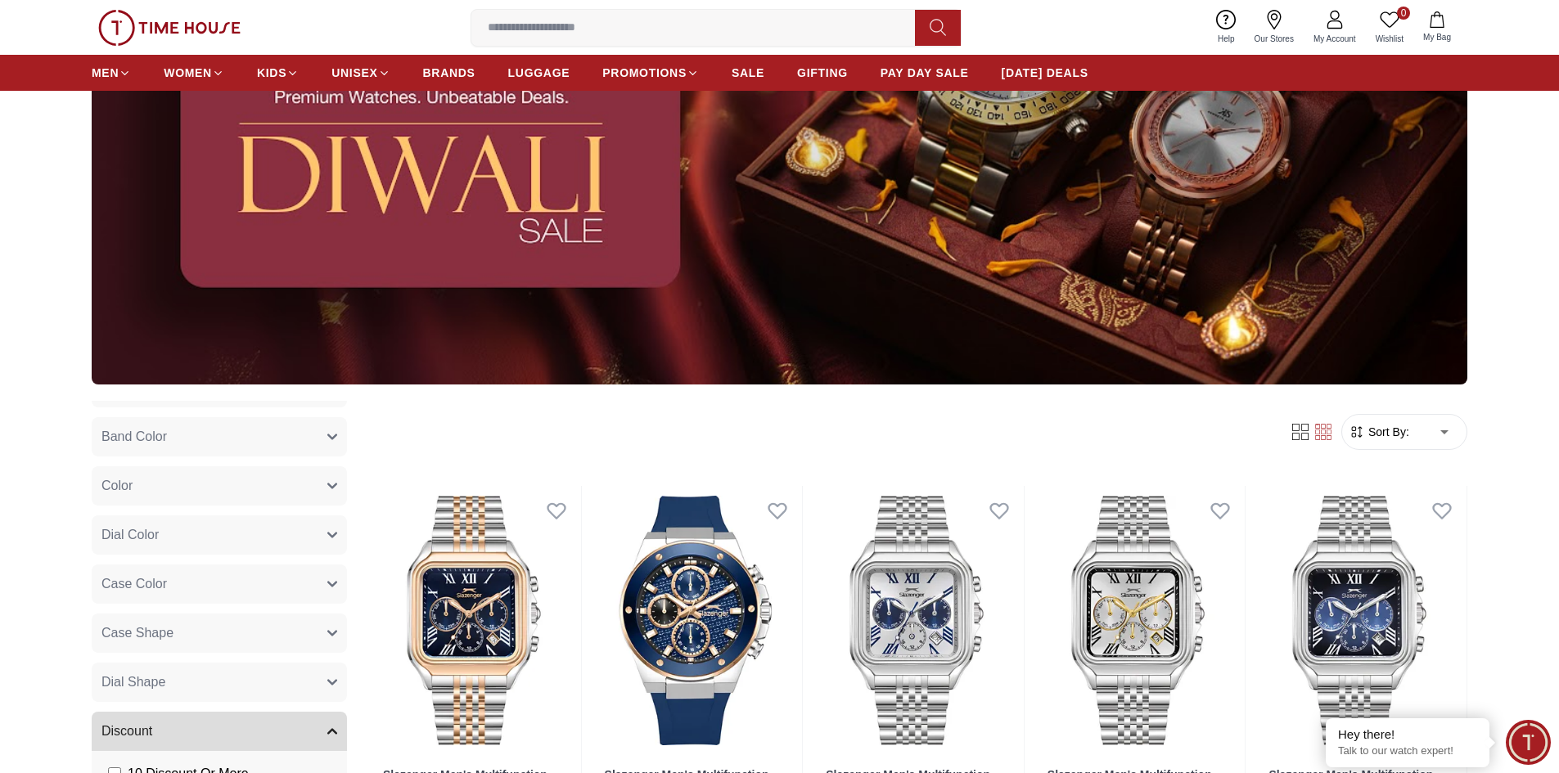
scroll to position [573, 0]
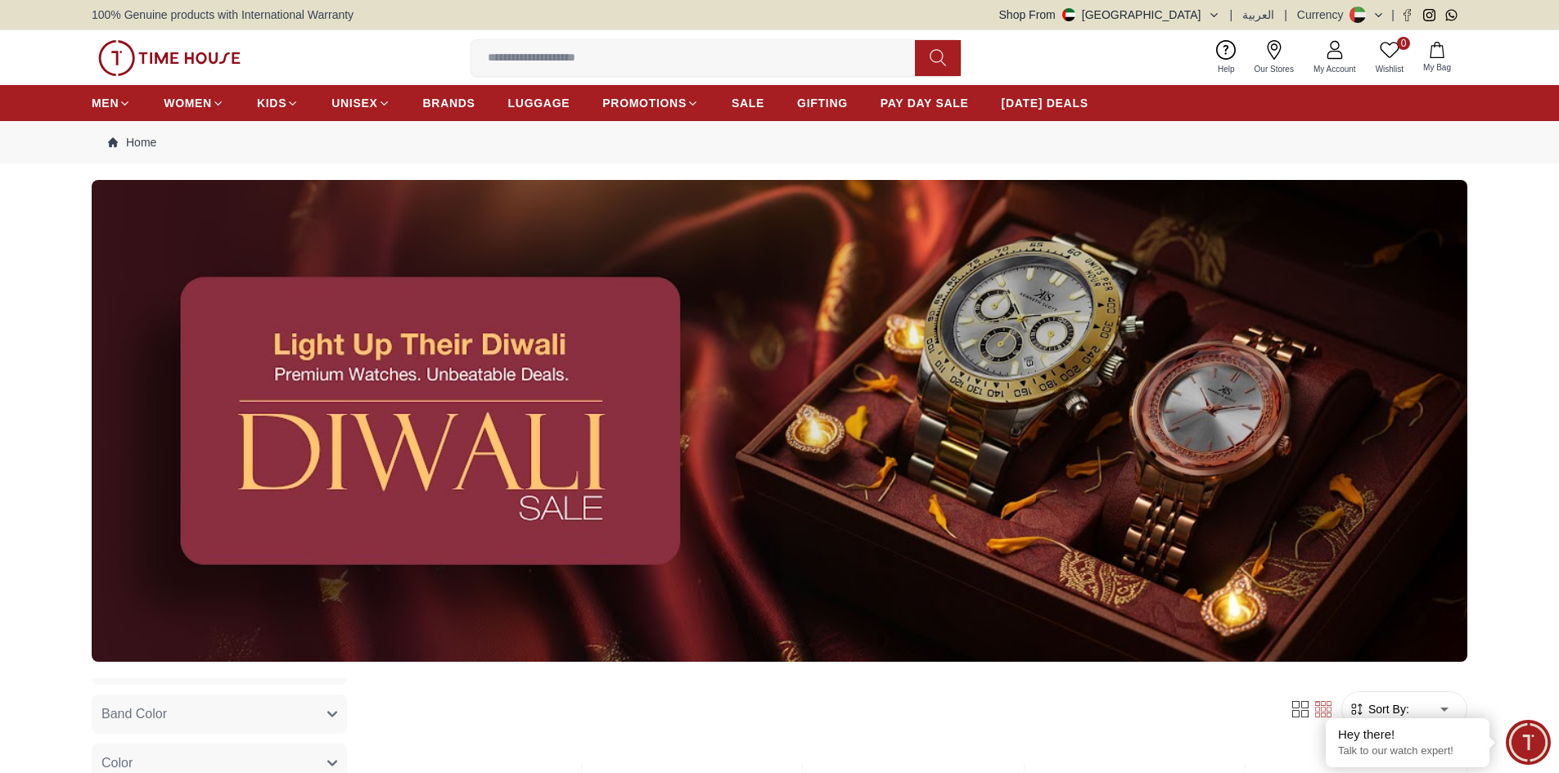
scroll to position [491, 0]
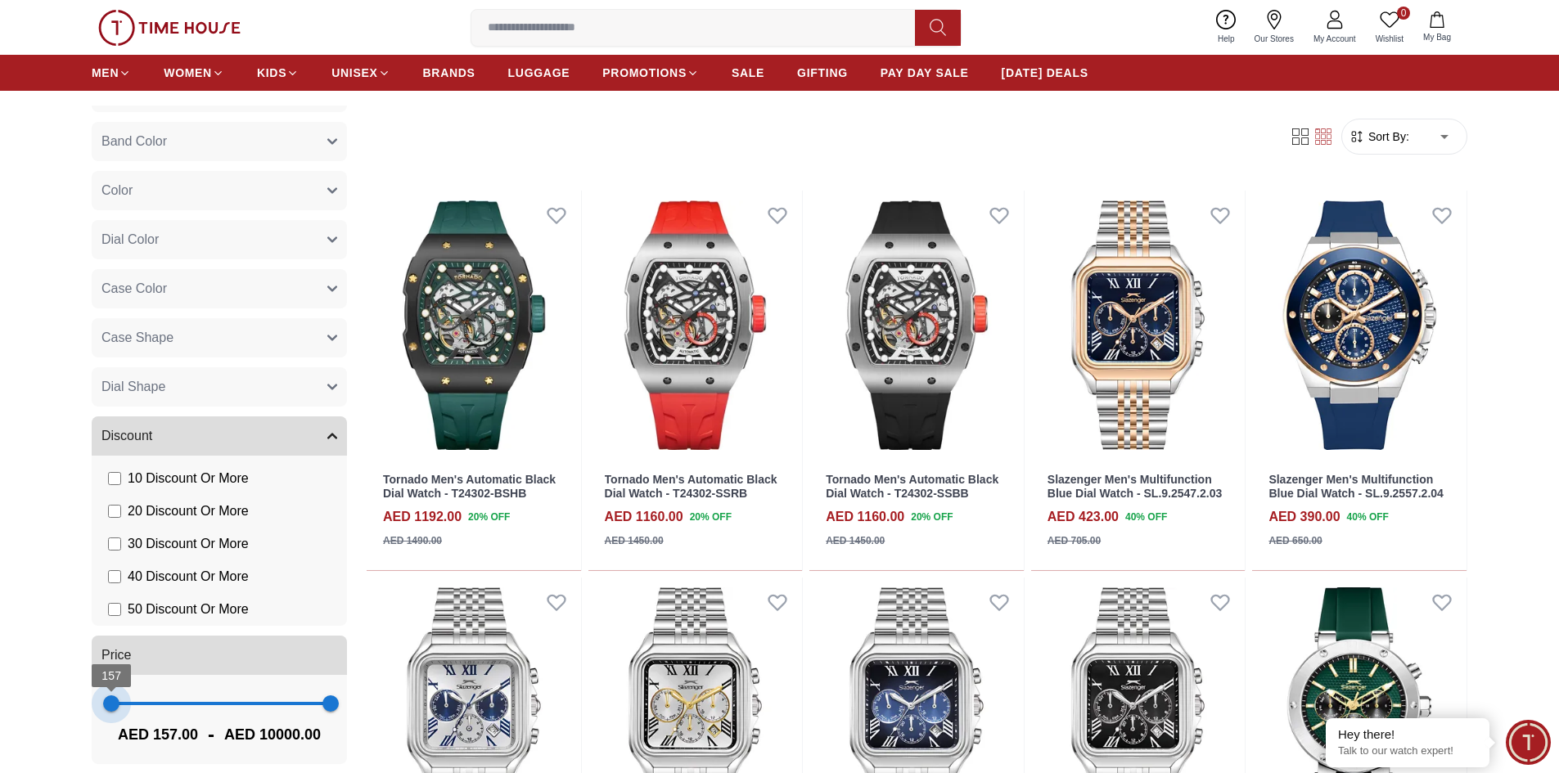
type input "**"
click at [110, 702] on span "79" at bounding box center [109, 704] width 16 height 16
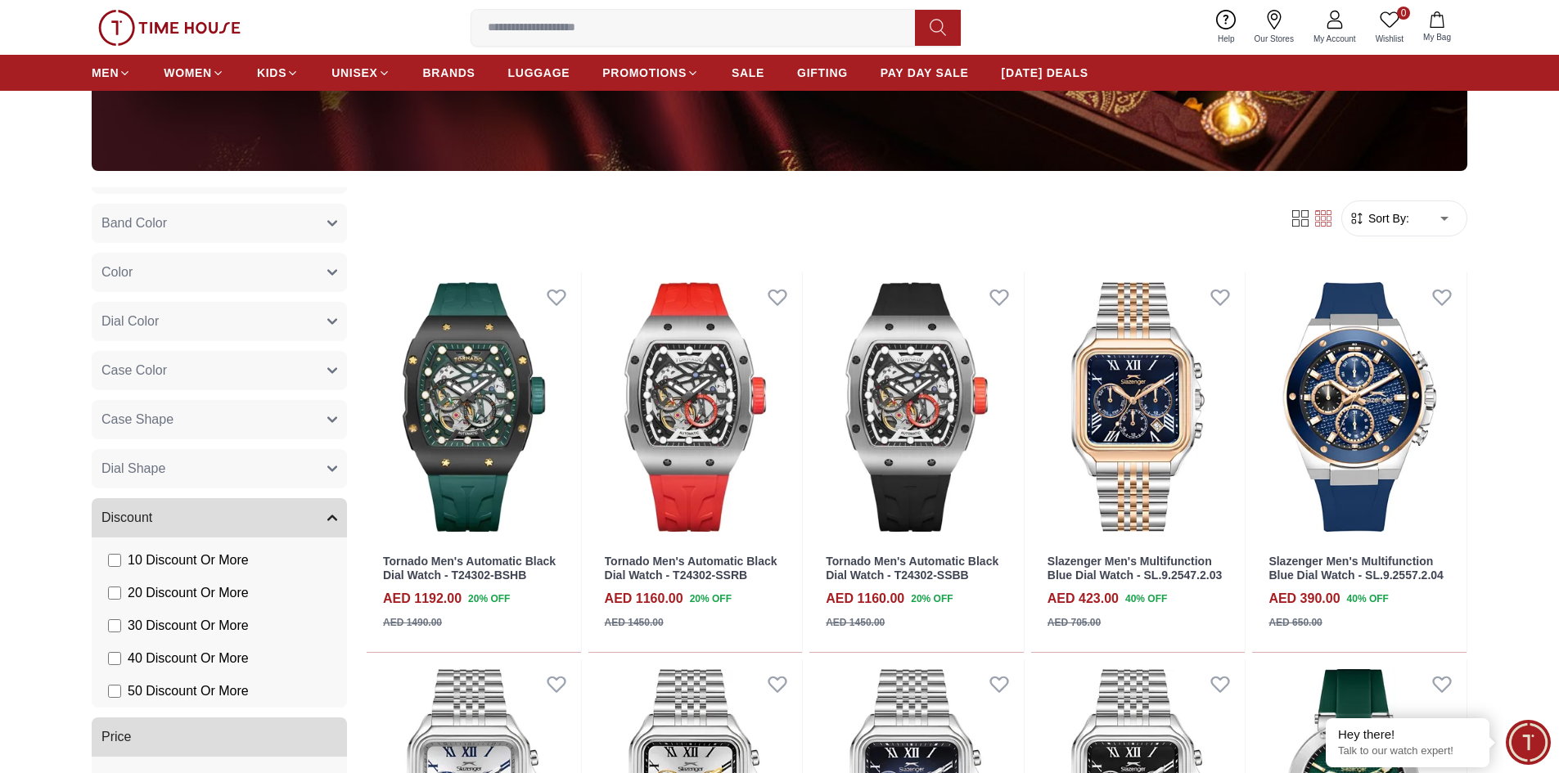
scroll to position [1064, 0]
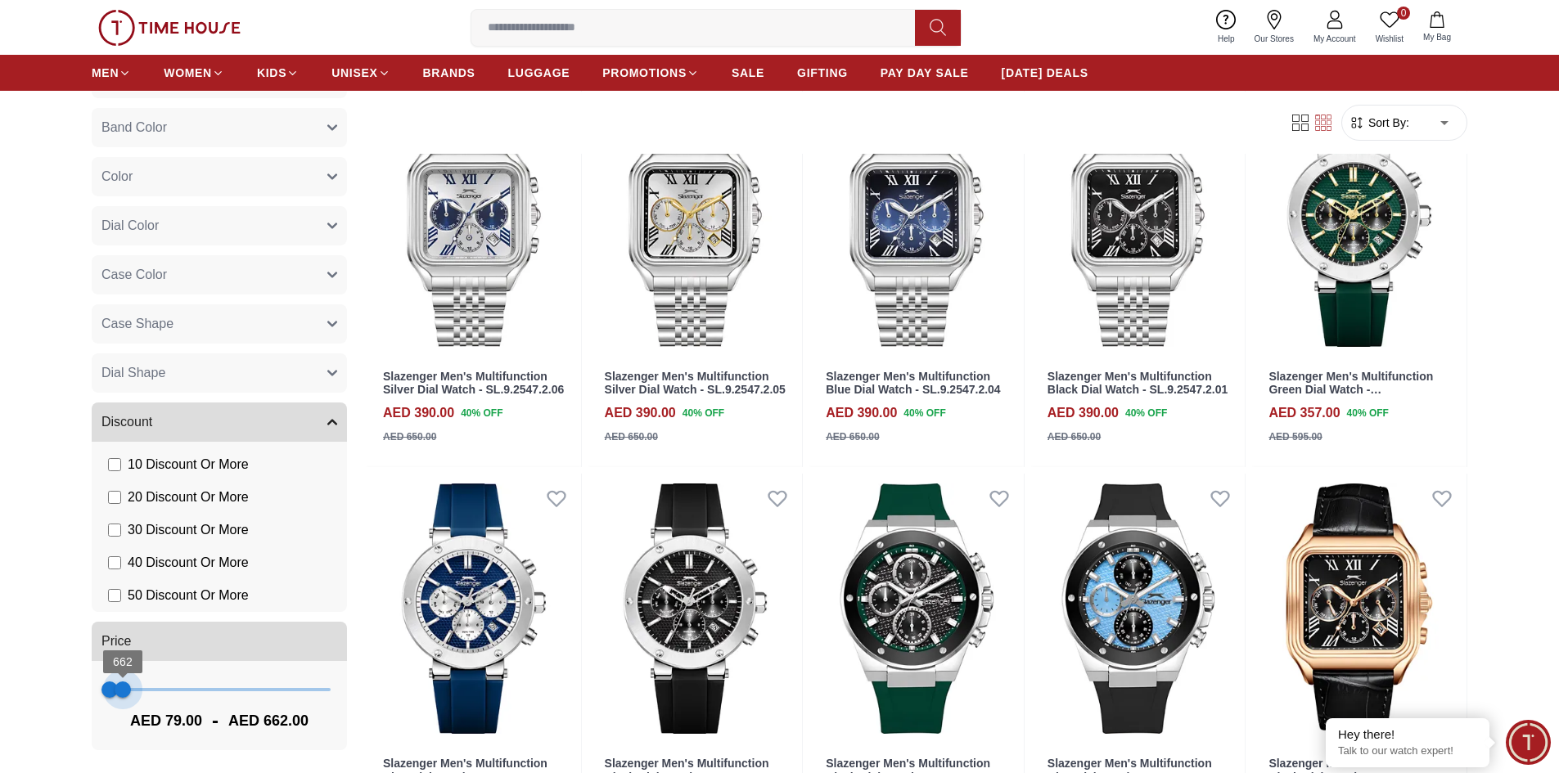
type input "***"
drag, startPoint x: 327, startPoint y: 688, endPoint x: 118, endPoint y: 695, distance: 208.8
click at [118, 695] on span "468" at bounding box center [118, 690] width 16 height 16
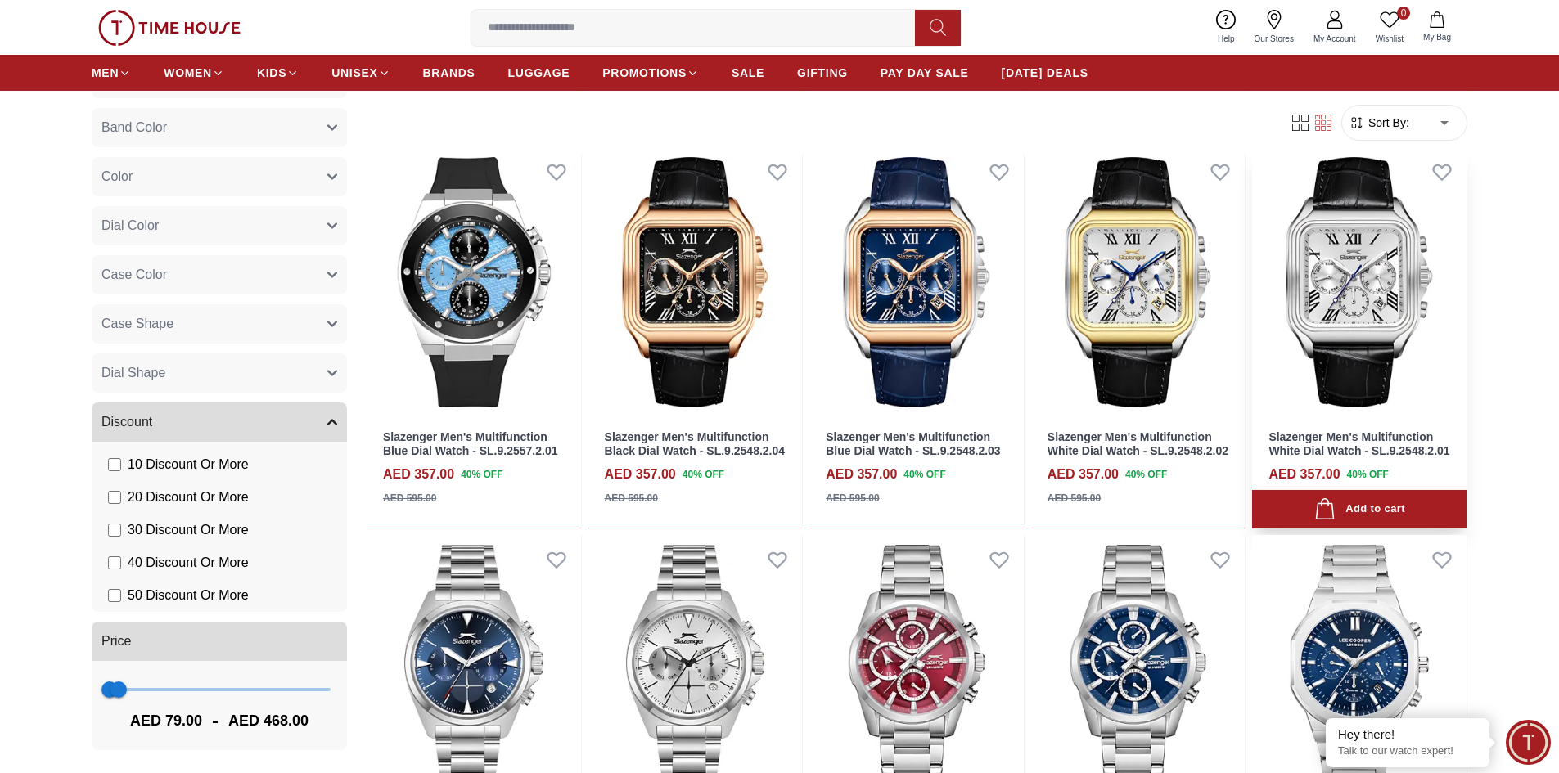
scroll to position [1555, 0]
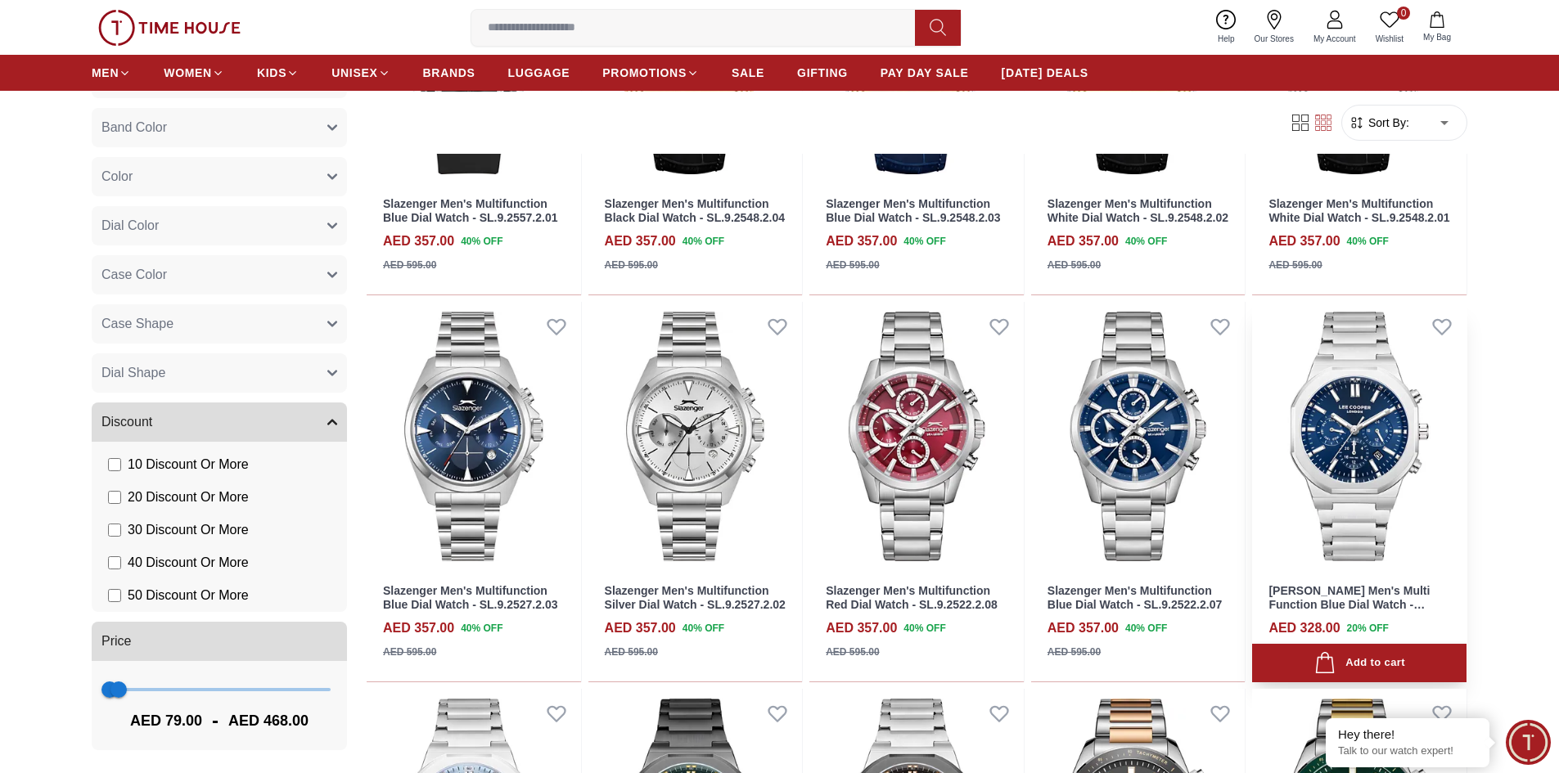
scroll to position [1719, 0]
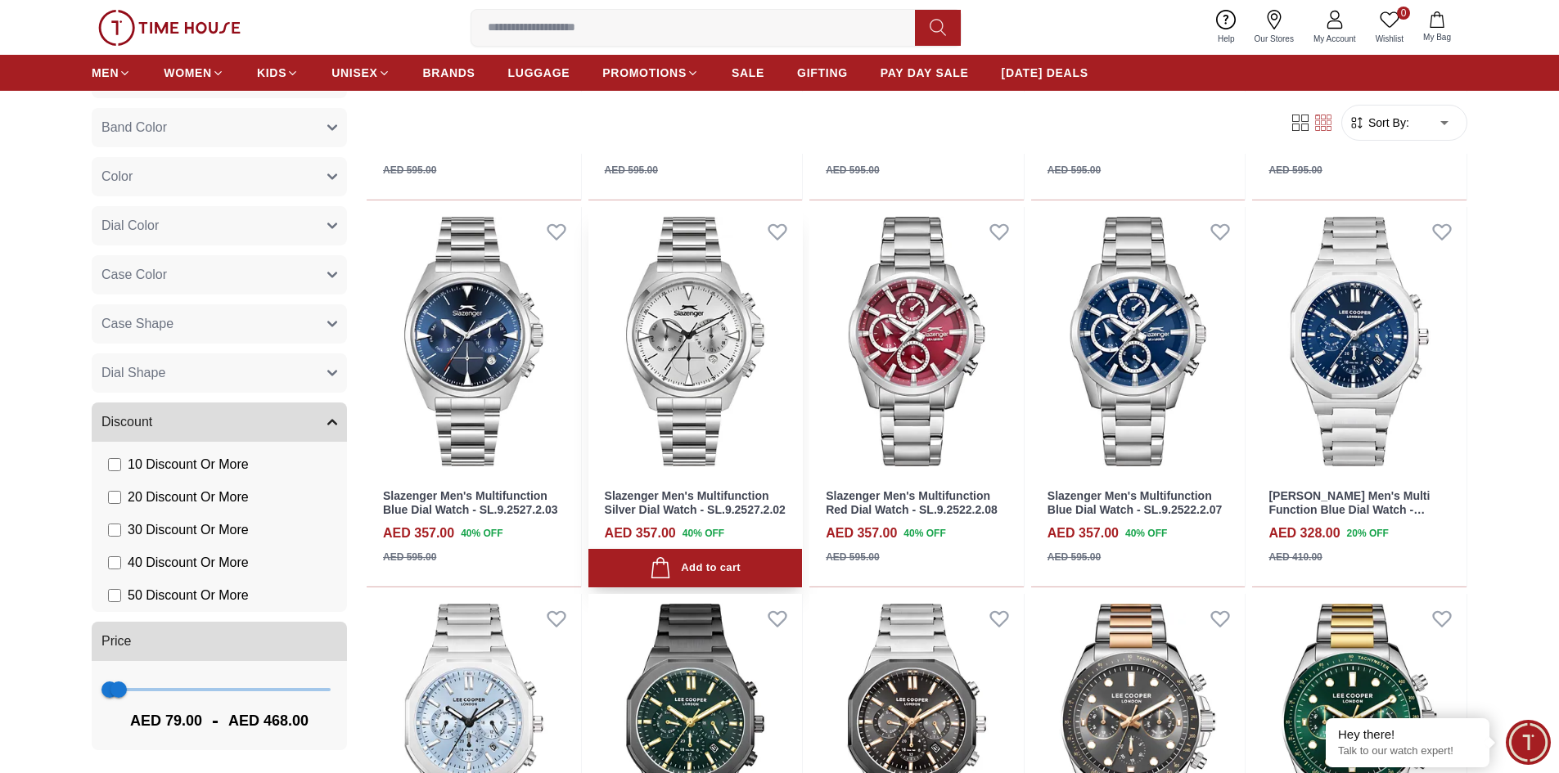
click at [644, 509] on link "Slazenger Men's Multifunction Silver Dial Watch - SL.9.2527.2.02" at bounding box center [695, 502] width 181 height 27
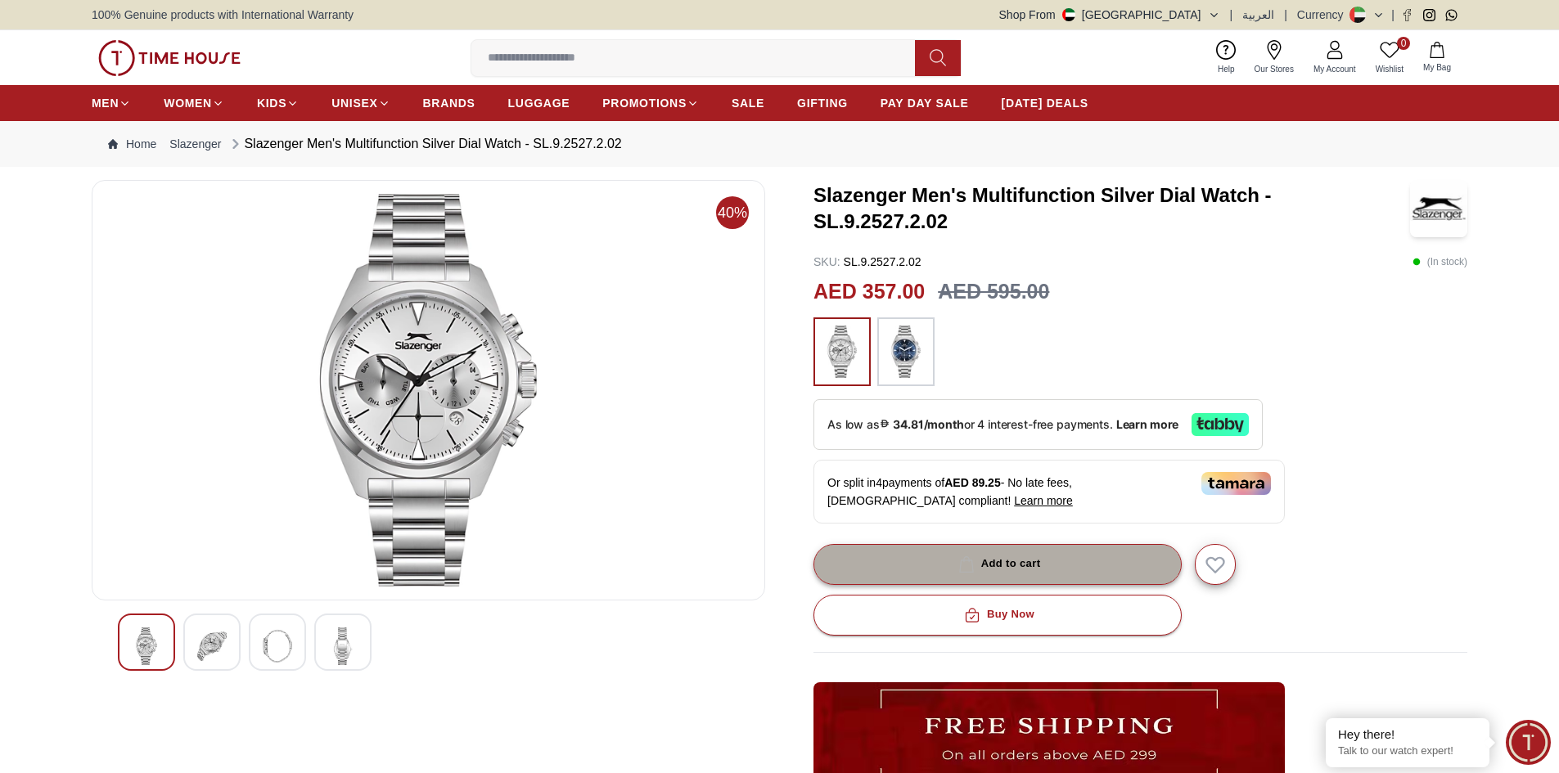
click at [1029, 574] on button "Add to cart" at bounding box center [997, 564] width 368 height 41
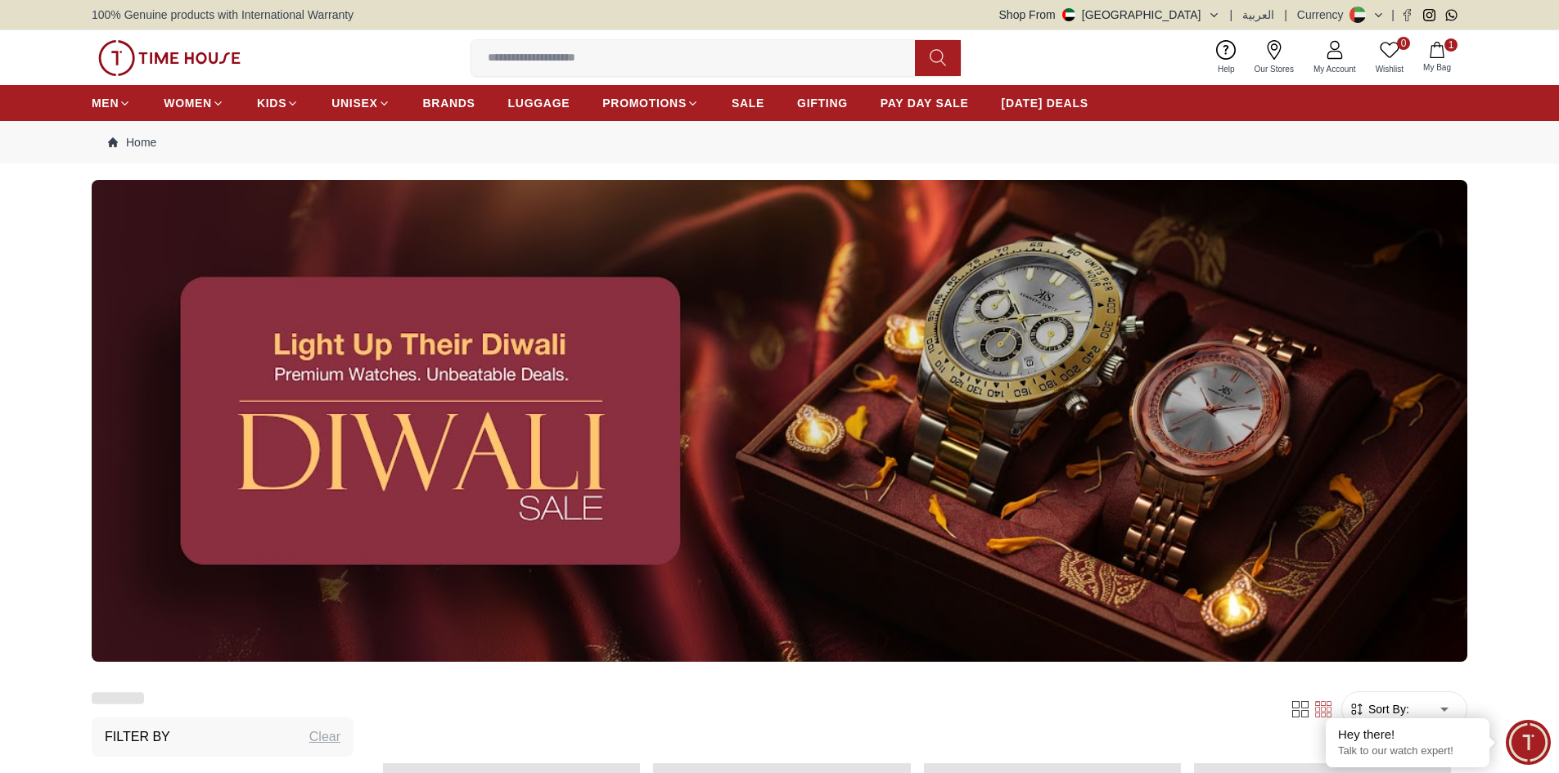
scroll to position [1719, 0]
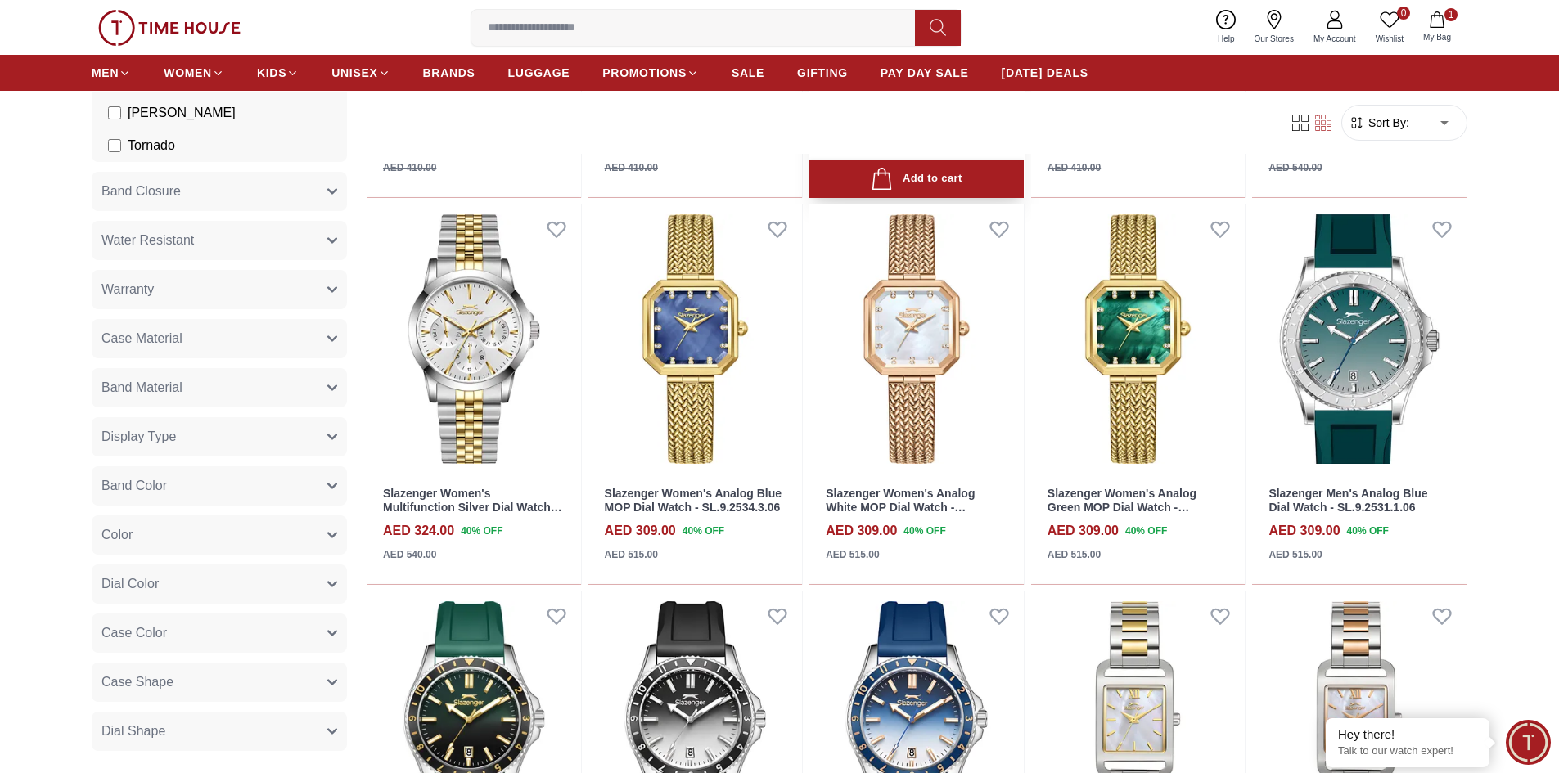
scroll to position [3110, 0]
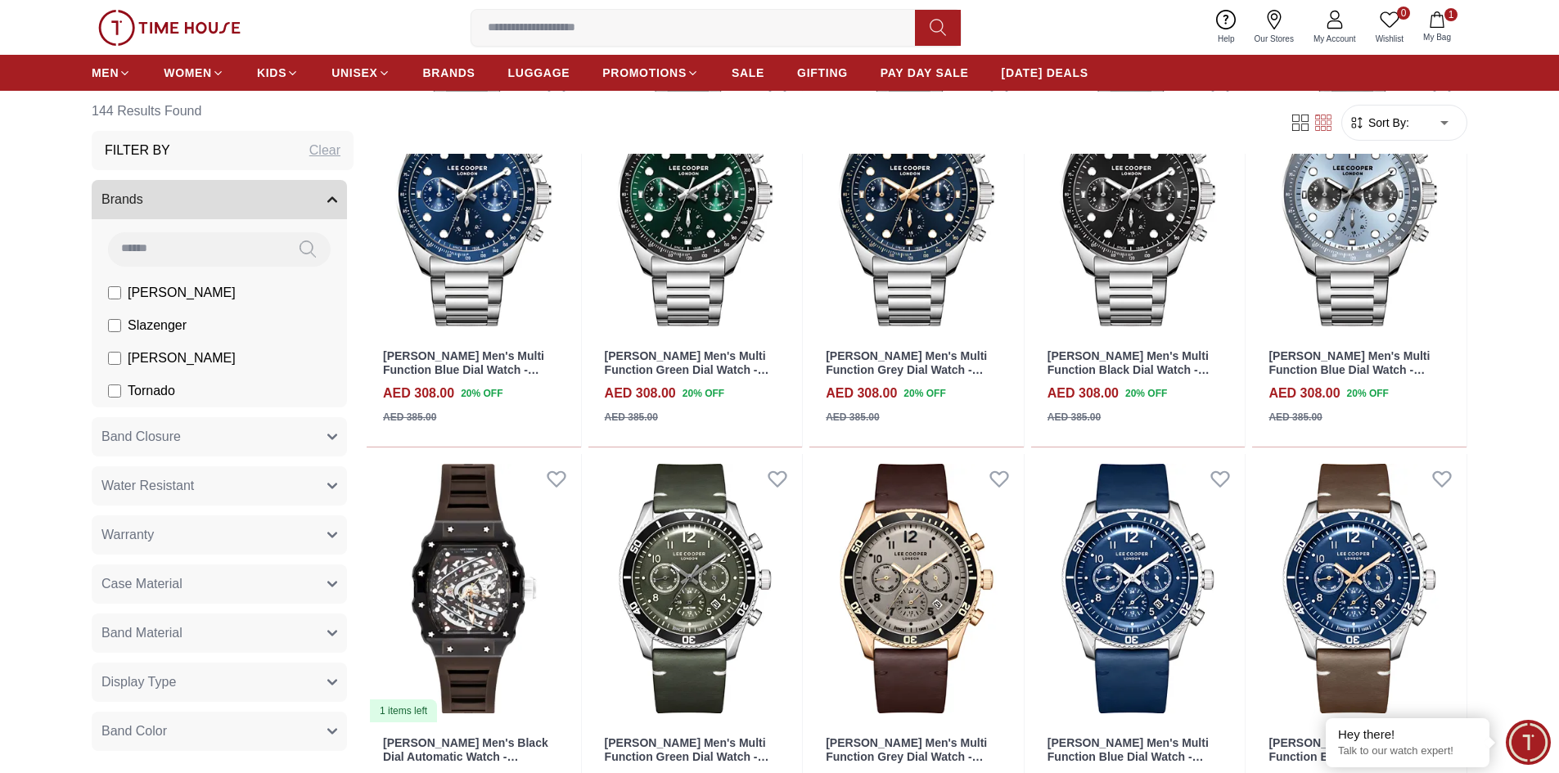
scroll to position [1473, 0]
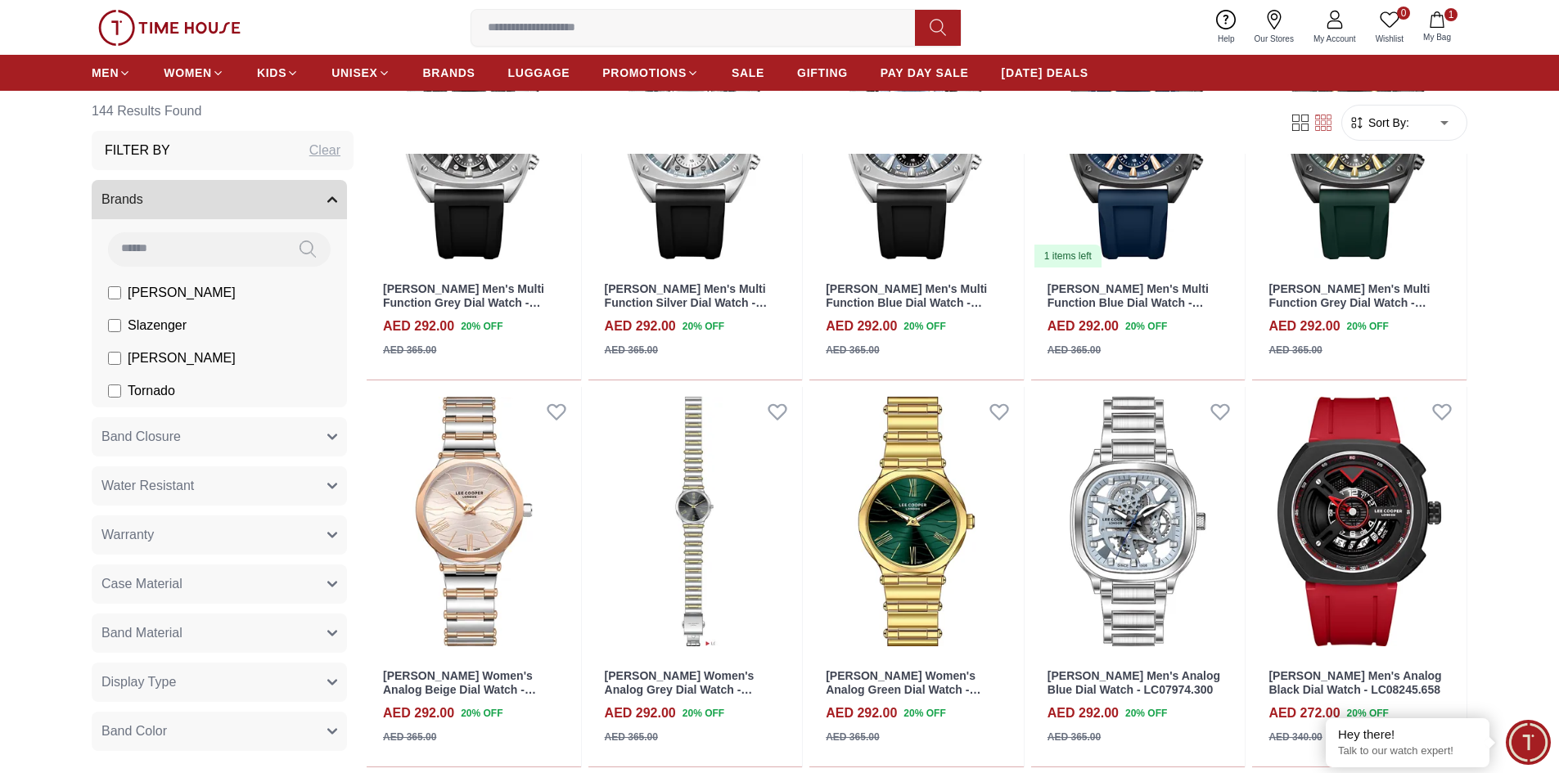
scroll to position [3192, 0]
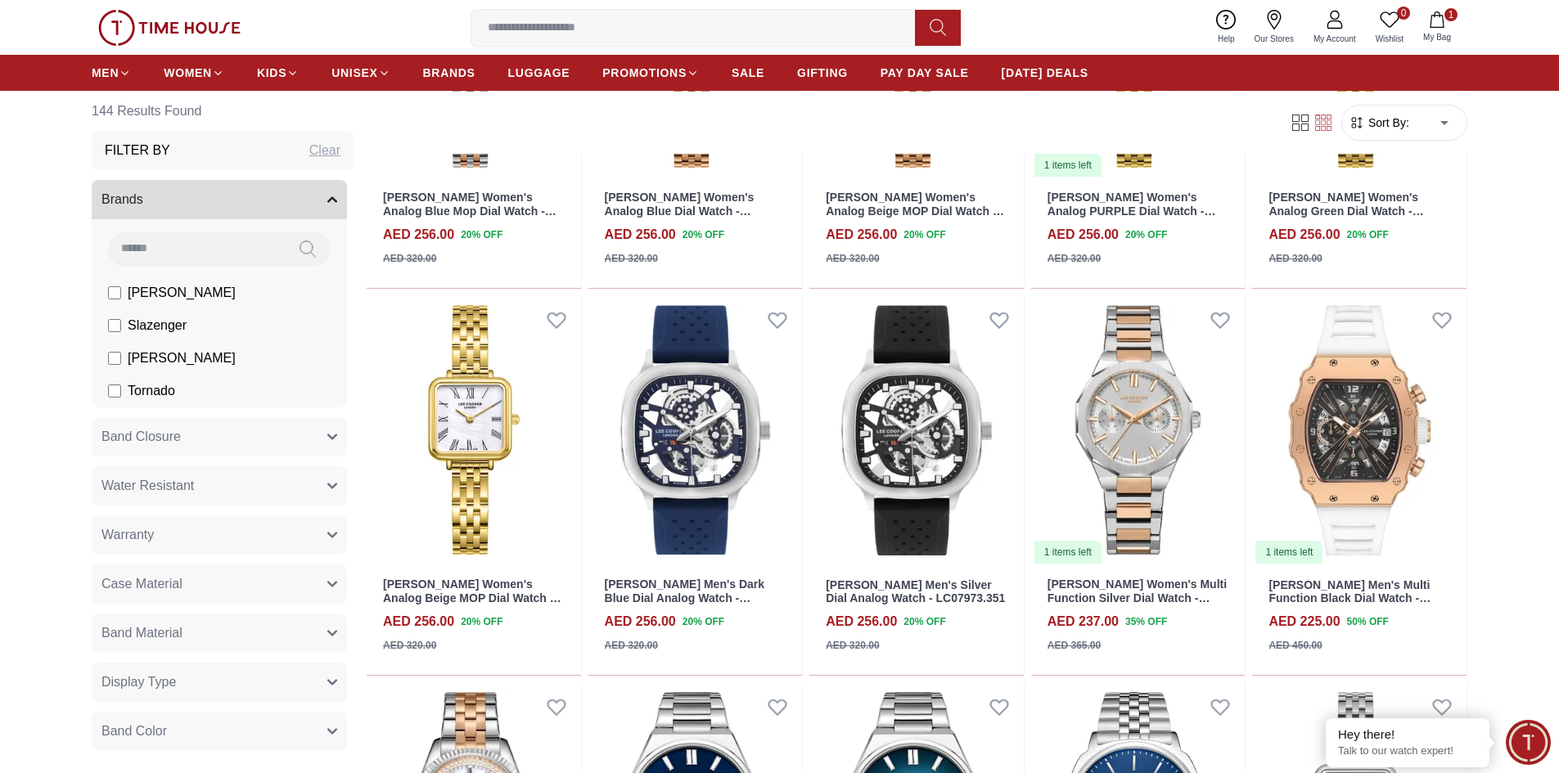
scroll to position [4665, 0]
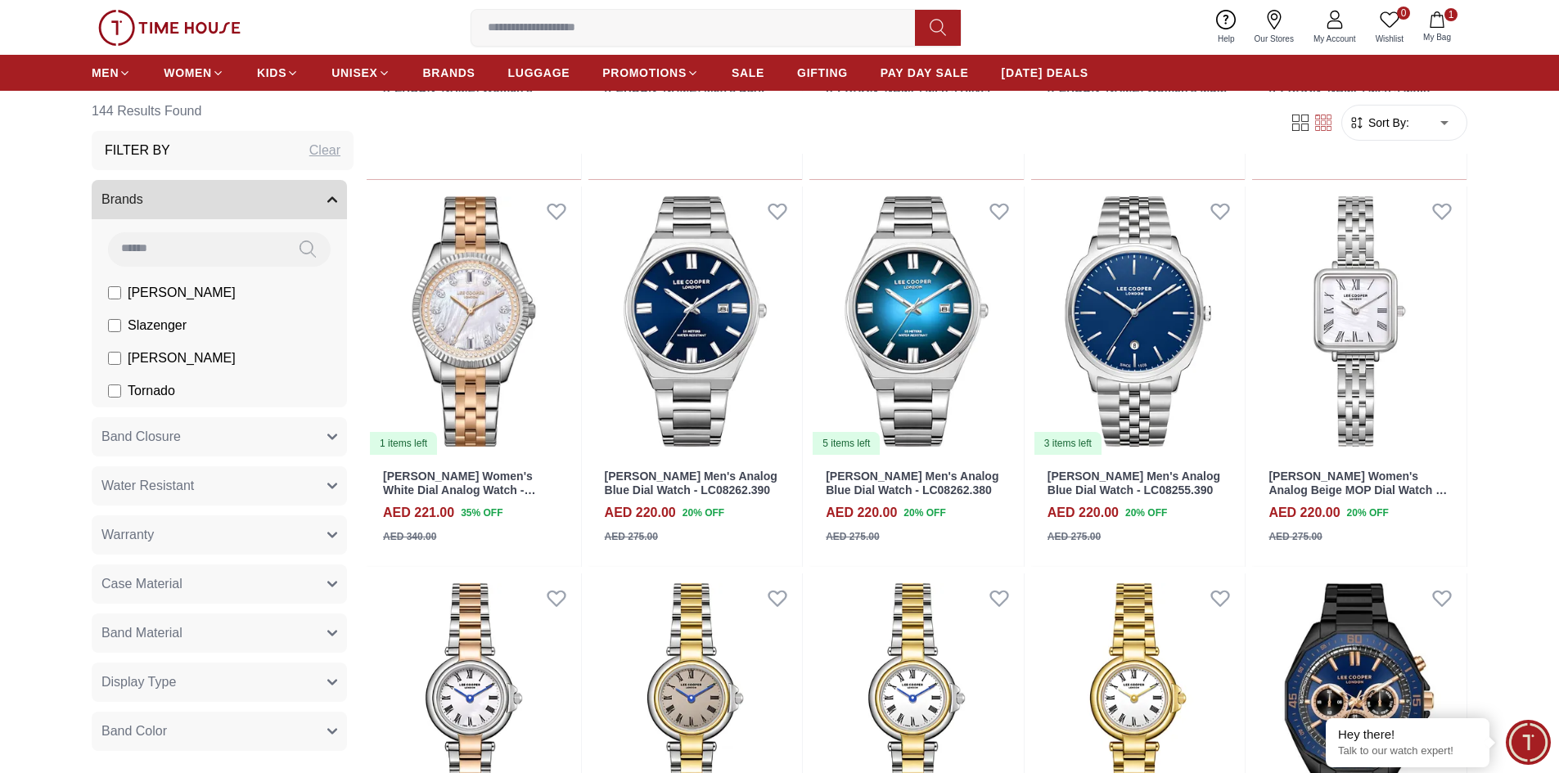
scroll to position [5156, 0]
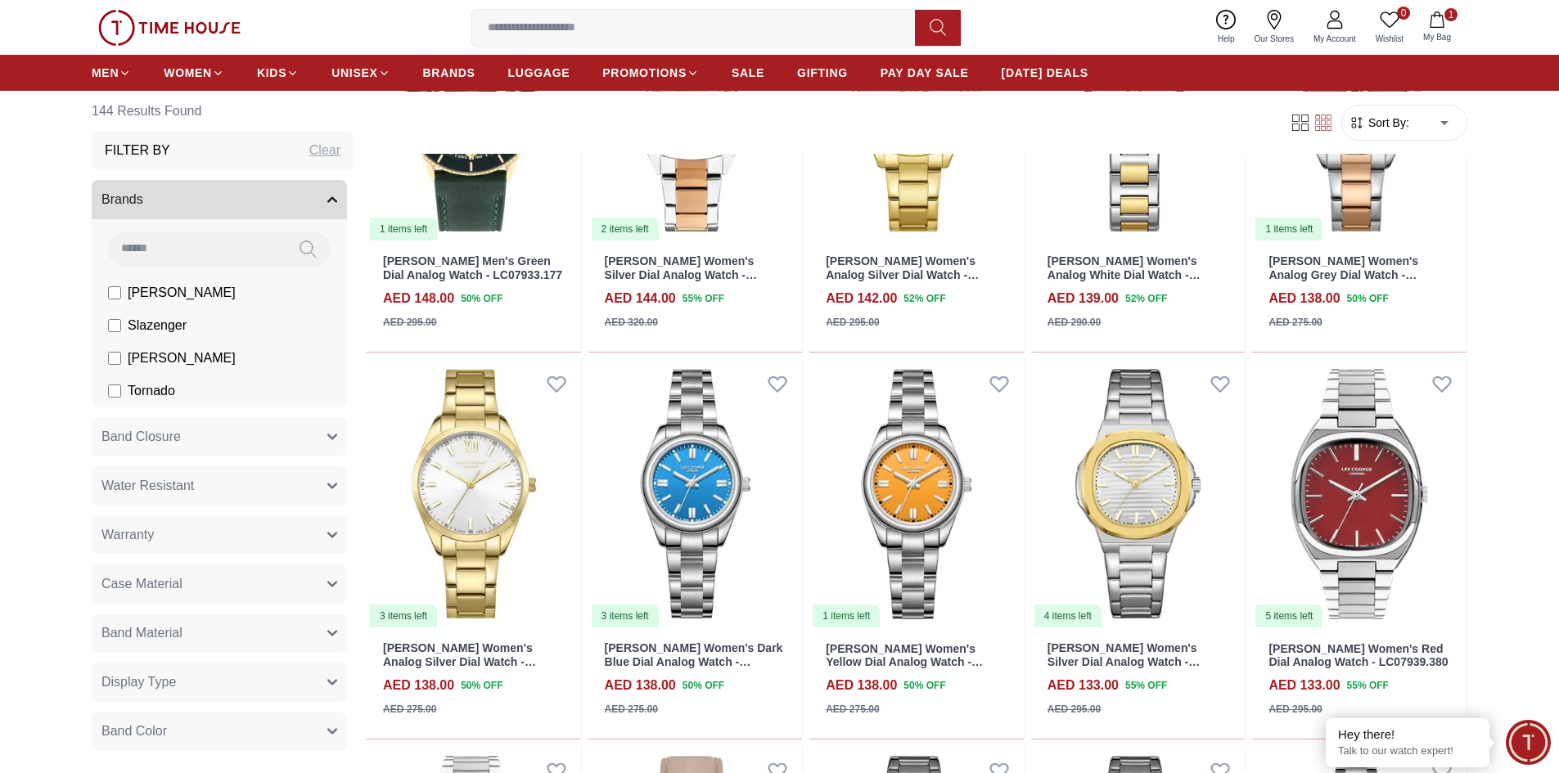
scroll to position [10966, 0]
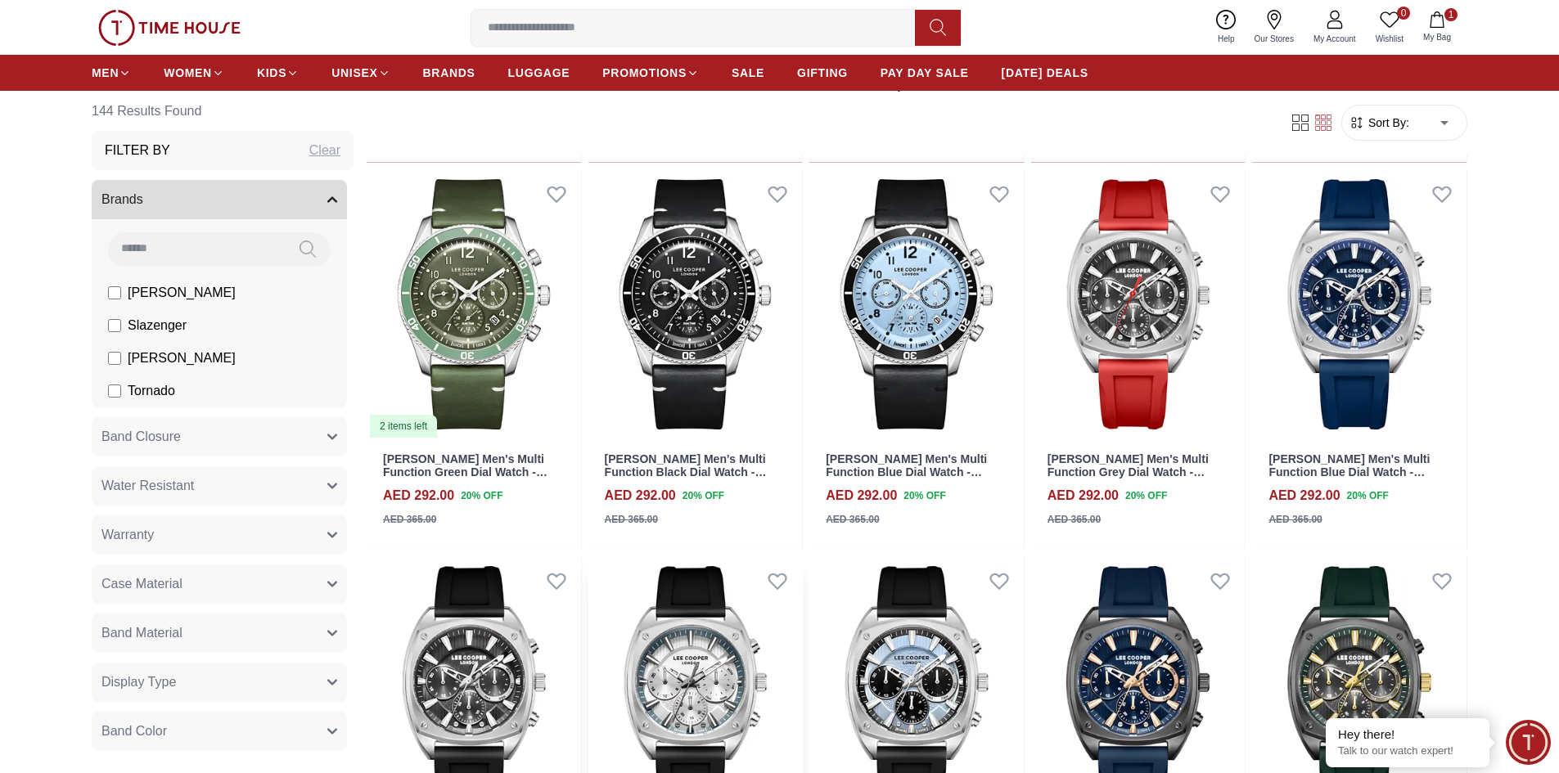
scroll to position [2046, 0]
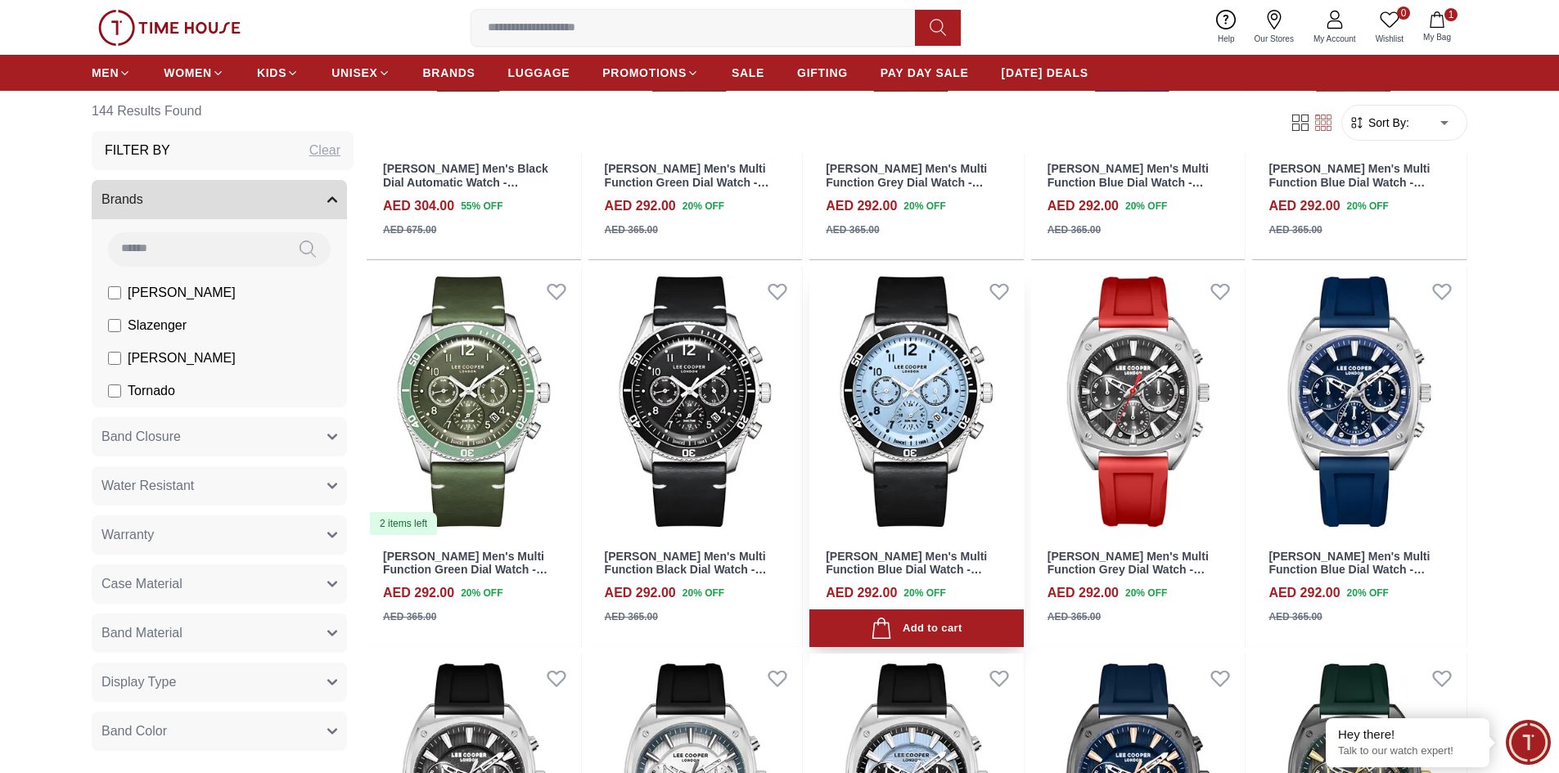
click at [923, 568] on link "[PERSON_NAME] Men's Multi Function Blue Dial Watch - LC08260.301" at bounding box center [906, 570] width 161 height 41
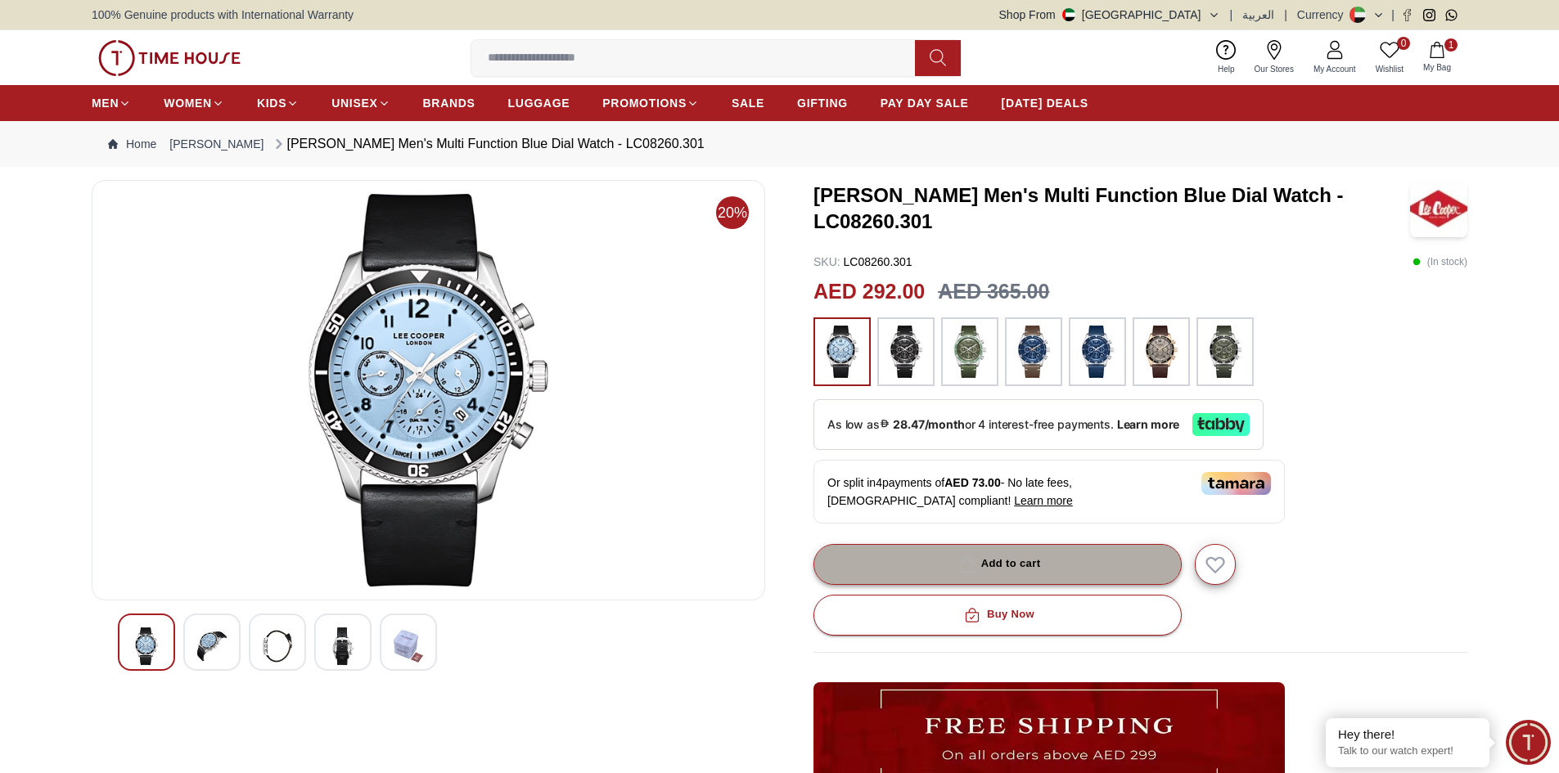
click at [1057, 563] on button "Add to cart" at bounding box center [997, 564] width 368 height 41
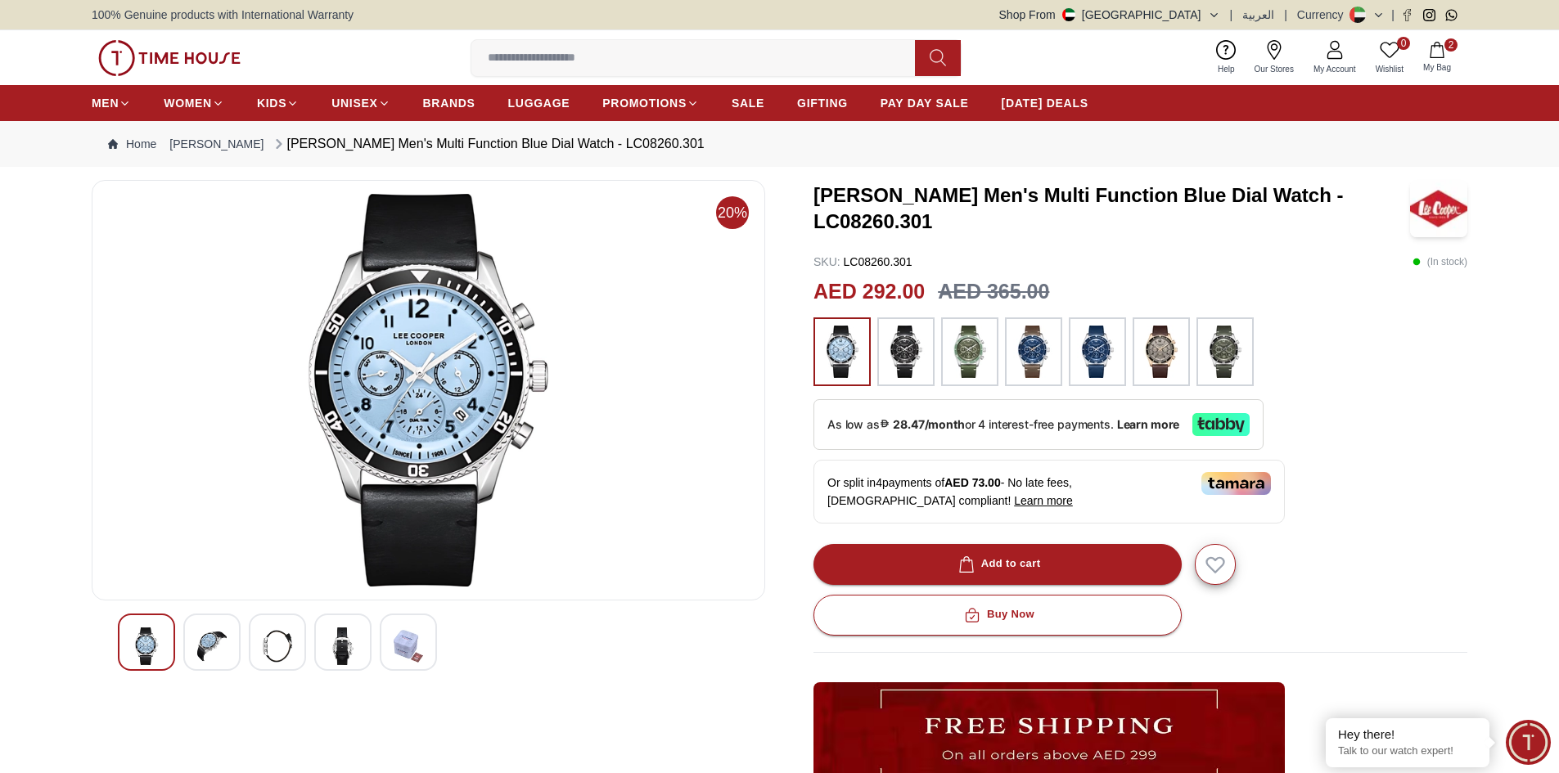
click at [1450, 45] on span "2" at bounding box center [1450, 44] width 13 height 13
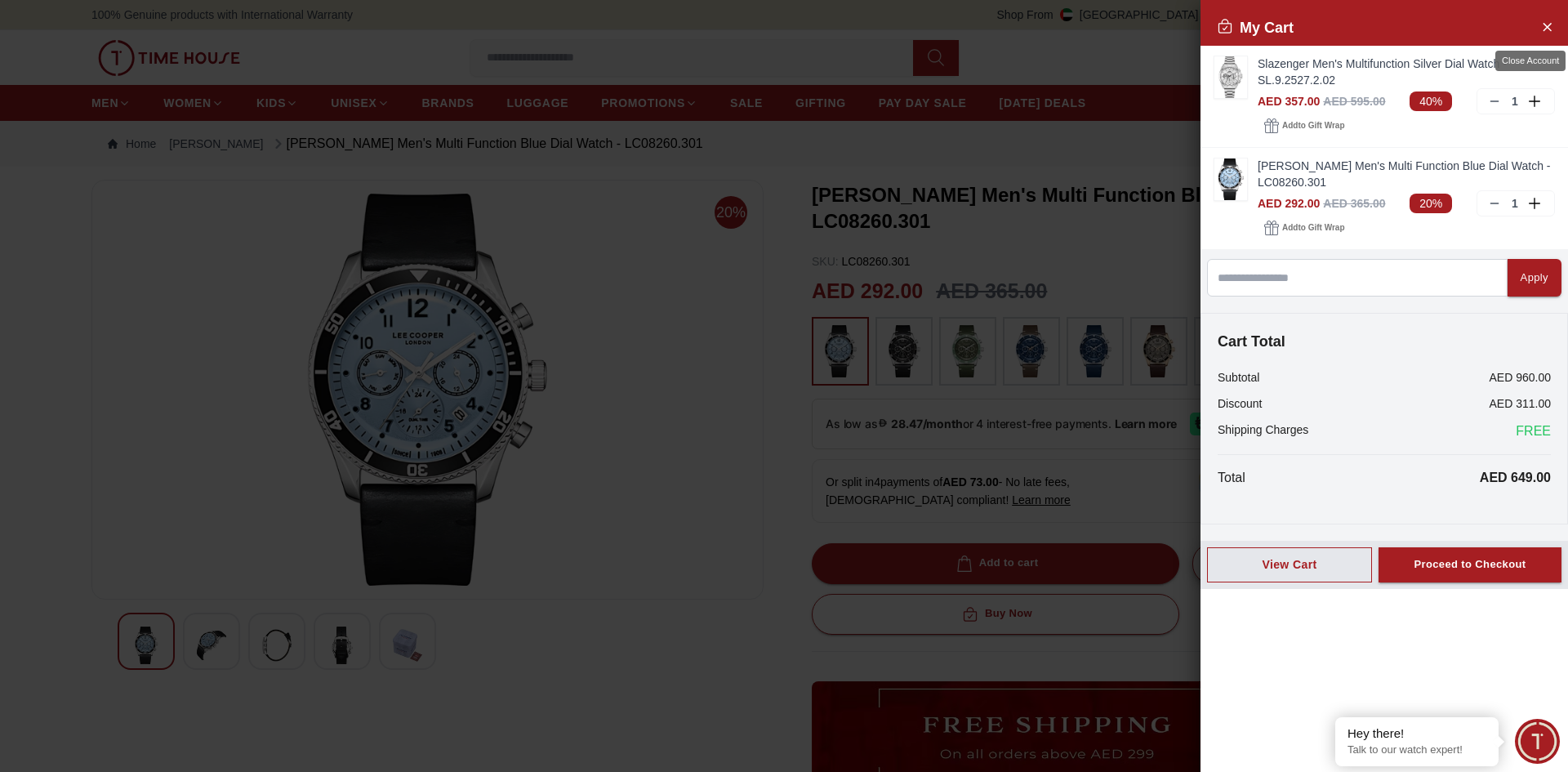
click at [1545, 28] on icon "Close Account" at bounding box center [1546, 26] width 13 height 20
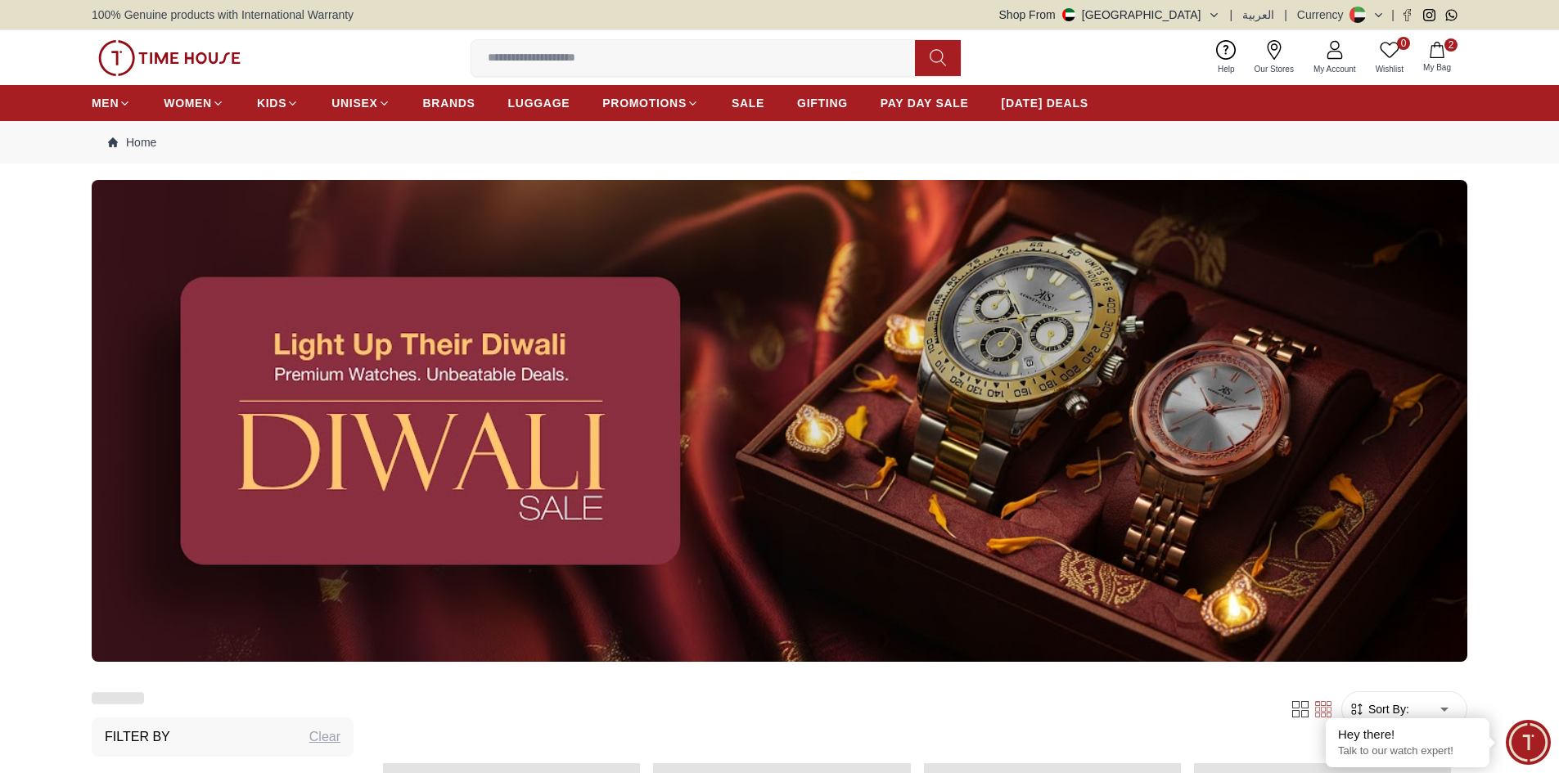
scroll to position [2040, 0]
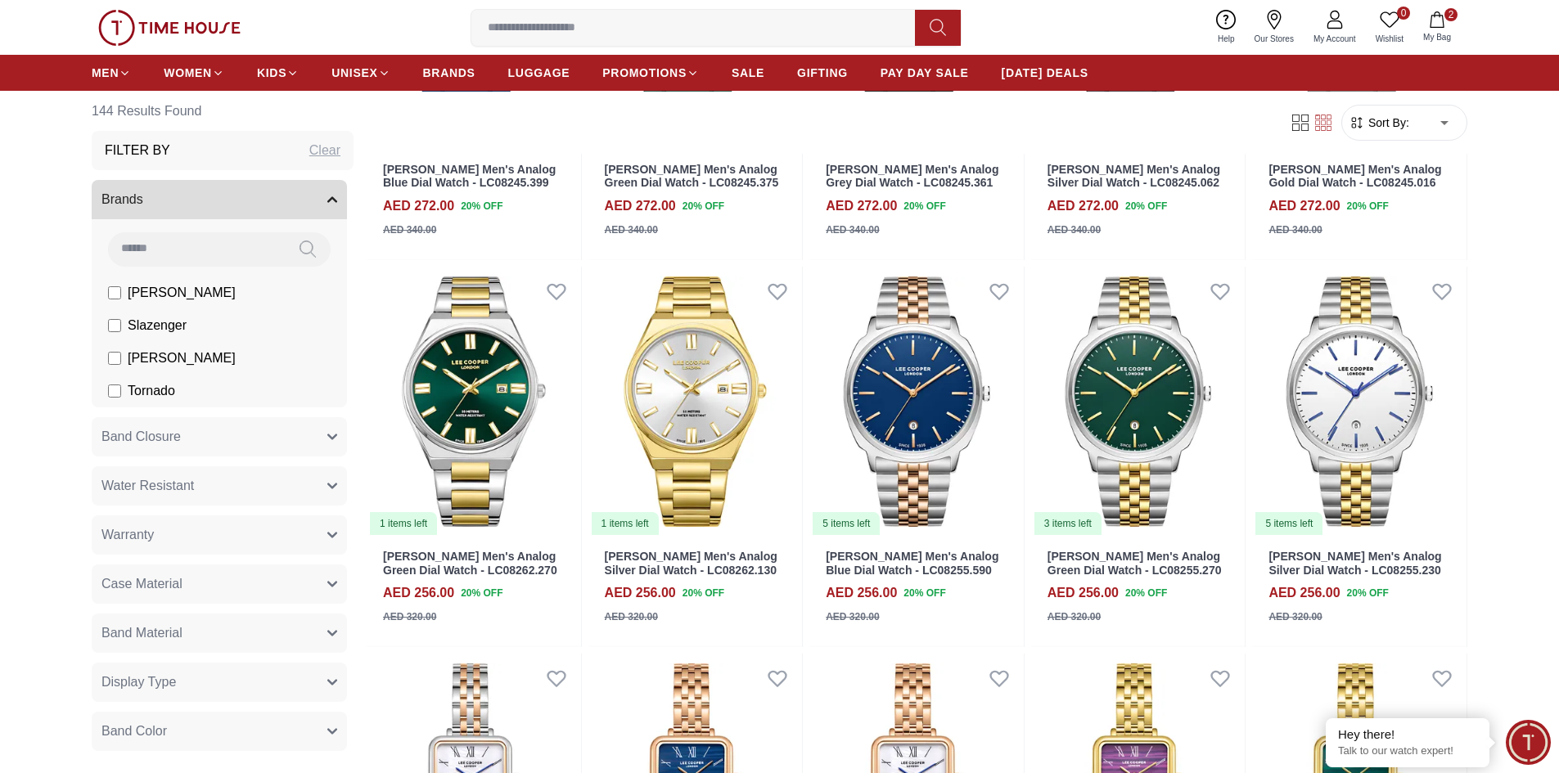
scroll to position [4086, 0]
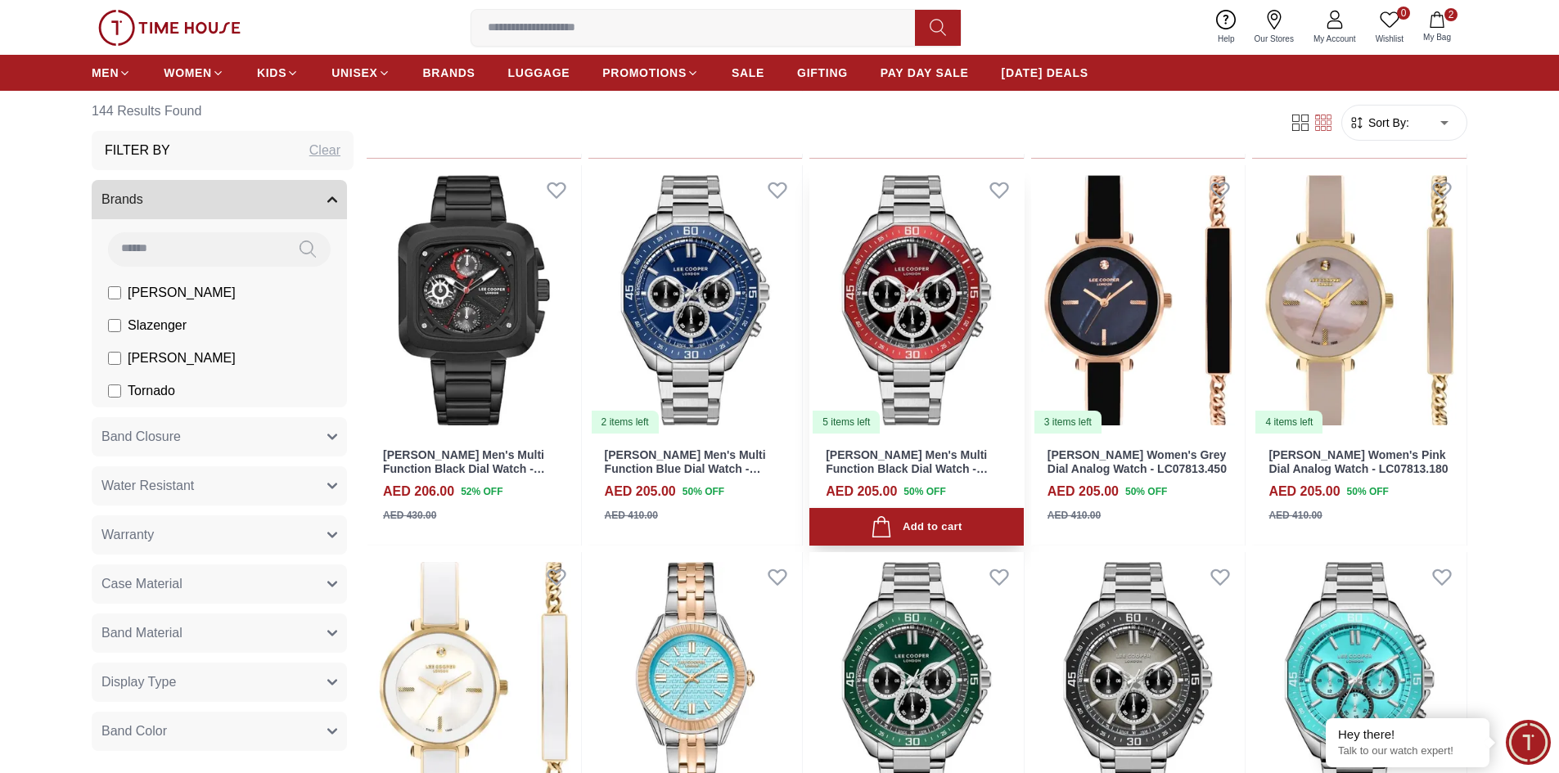
scroll to position [6050, 0]
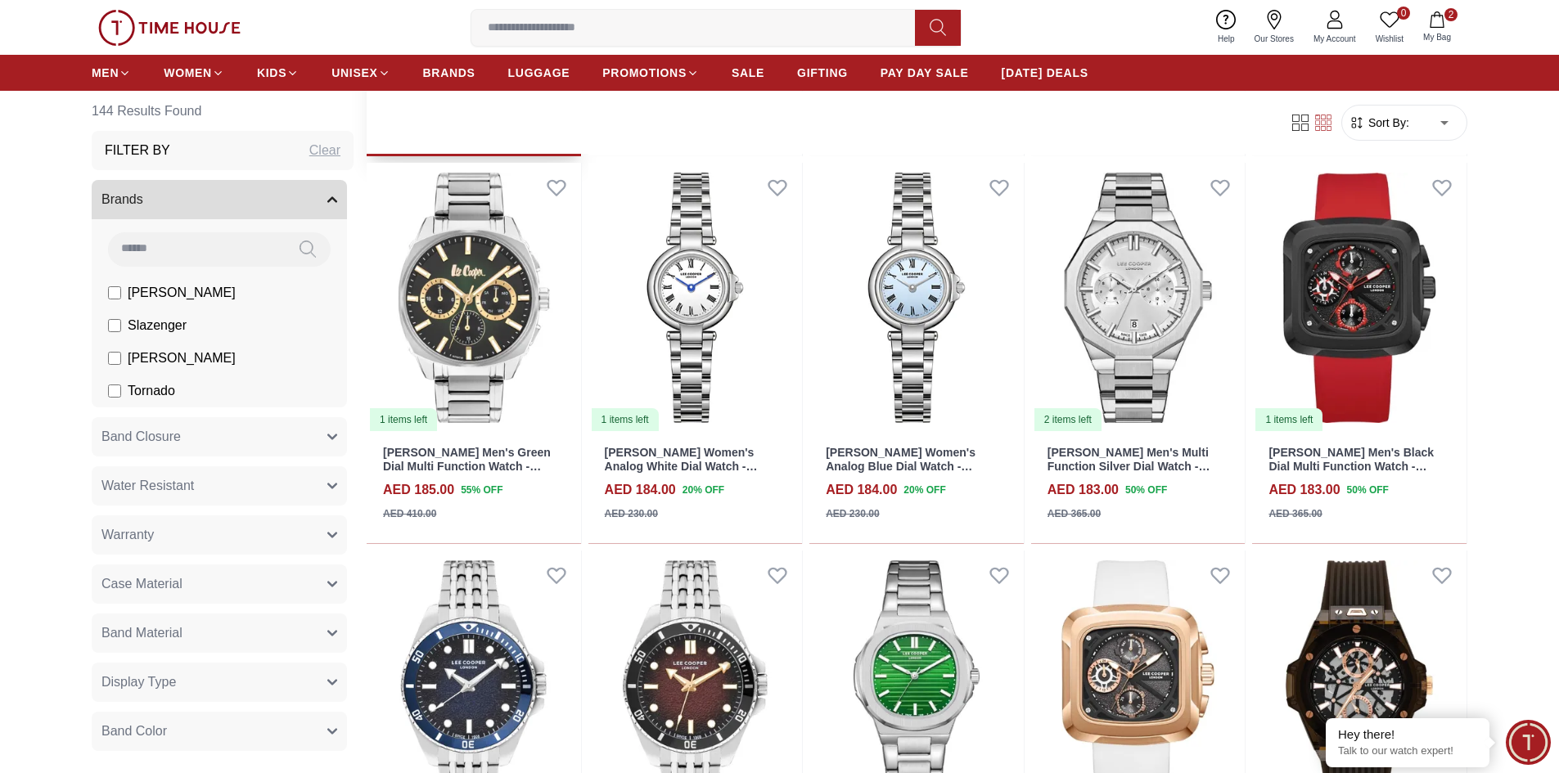
scroll to position [7769, 0]
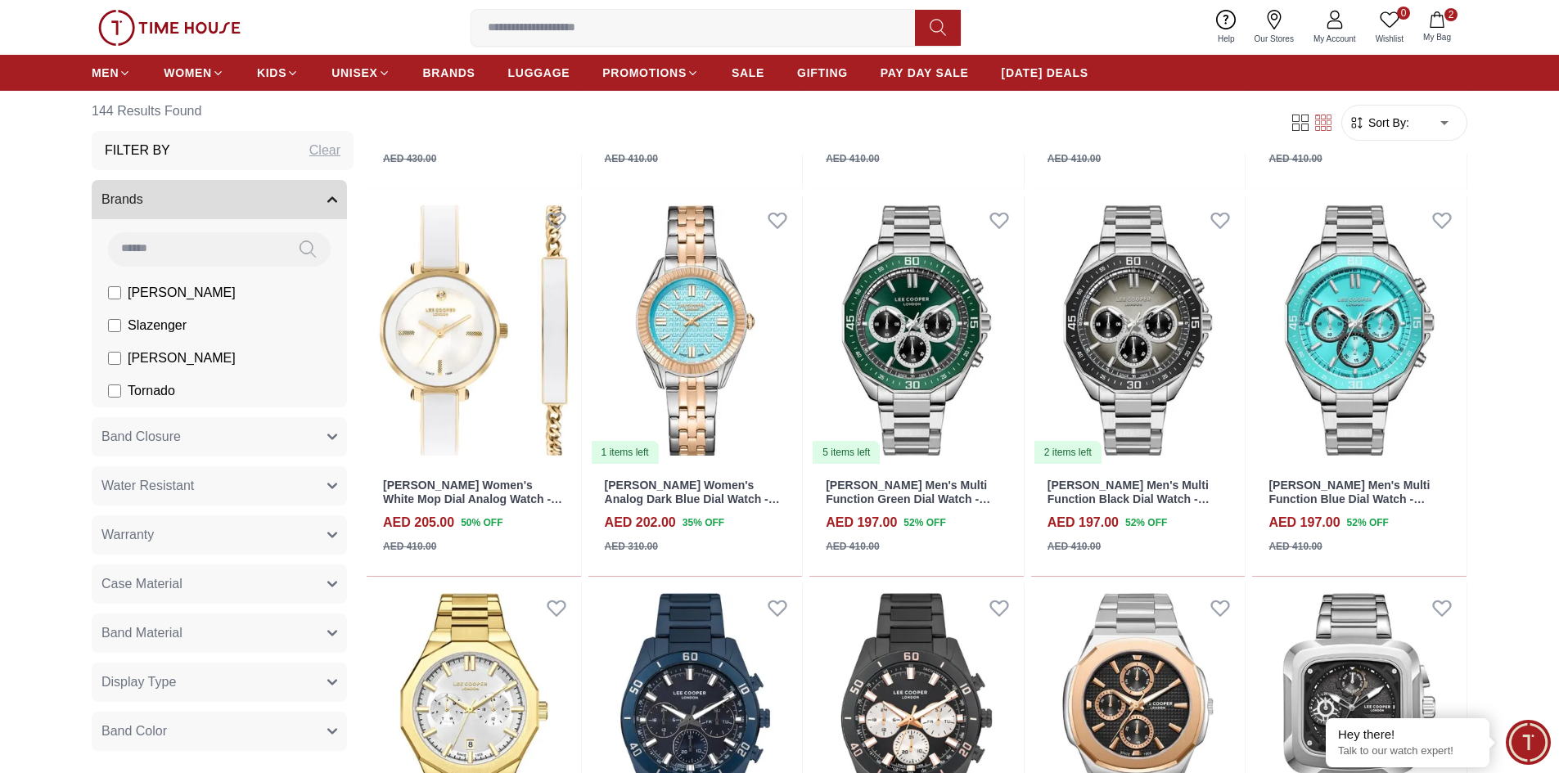
scroll to position [6623, 0]
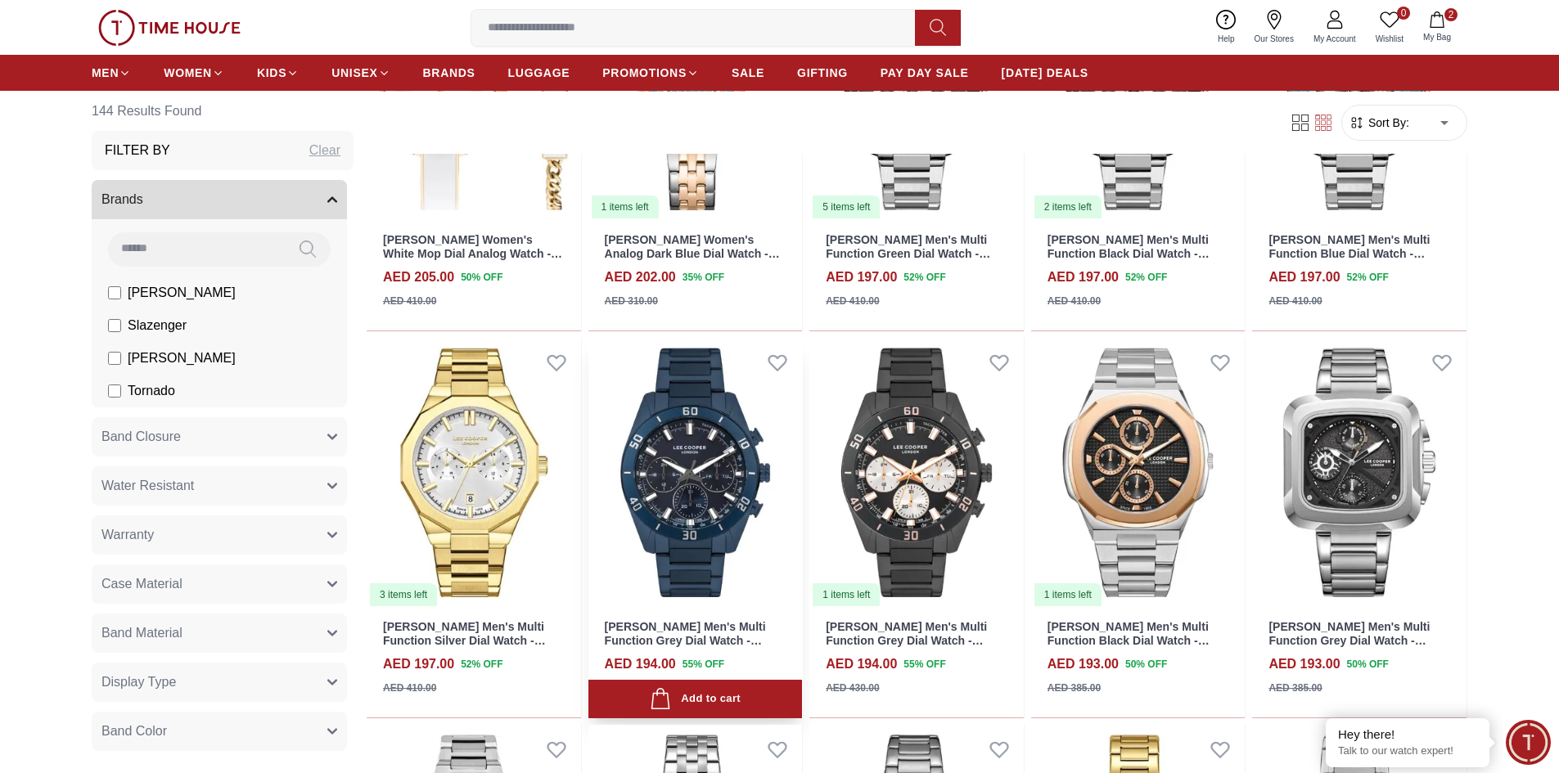
click at [706, 627] on link "[PERSON_NAME] Men's Multi Function Grey Dial Watch - LC07948.060" at bounding box center [685, 640] width 161 height 41
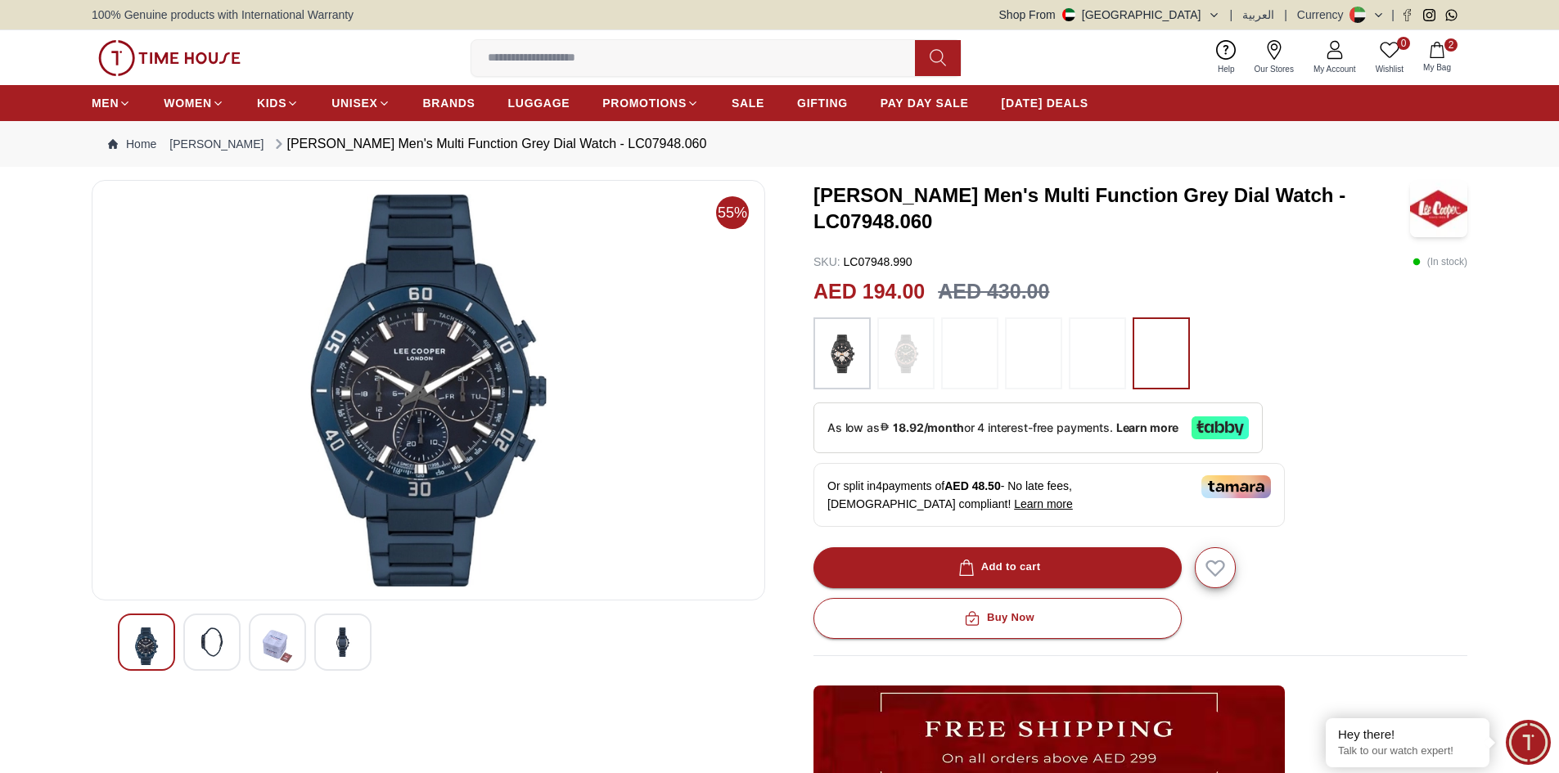
click at [190, 653] on div at bounding box center [211, 642] width 57 height 57
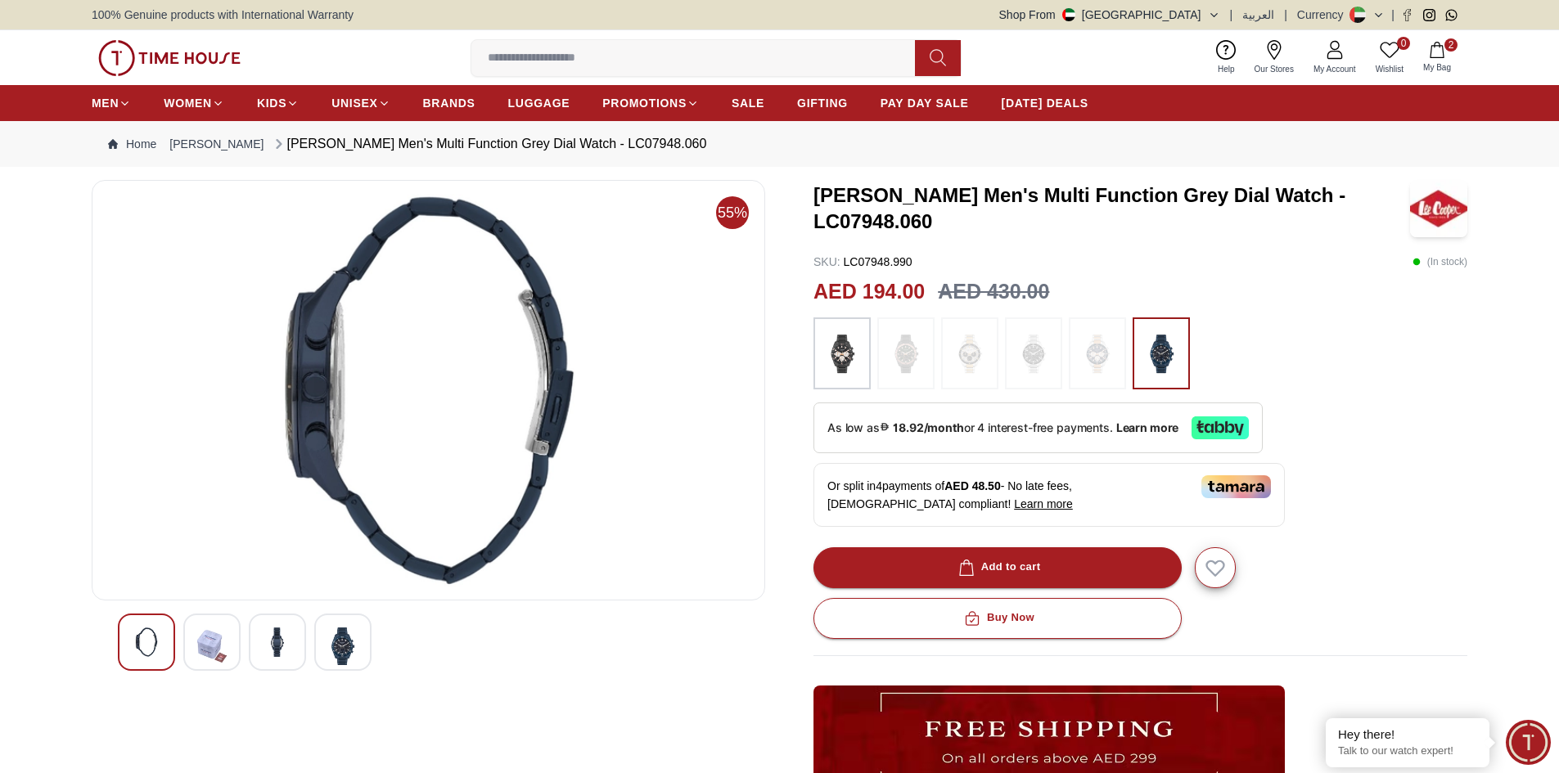
click at [266, 651] on img at bounding box center [277, 642] width 29 height 29
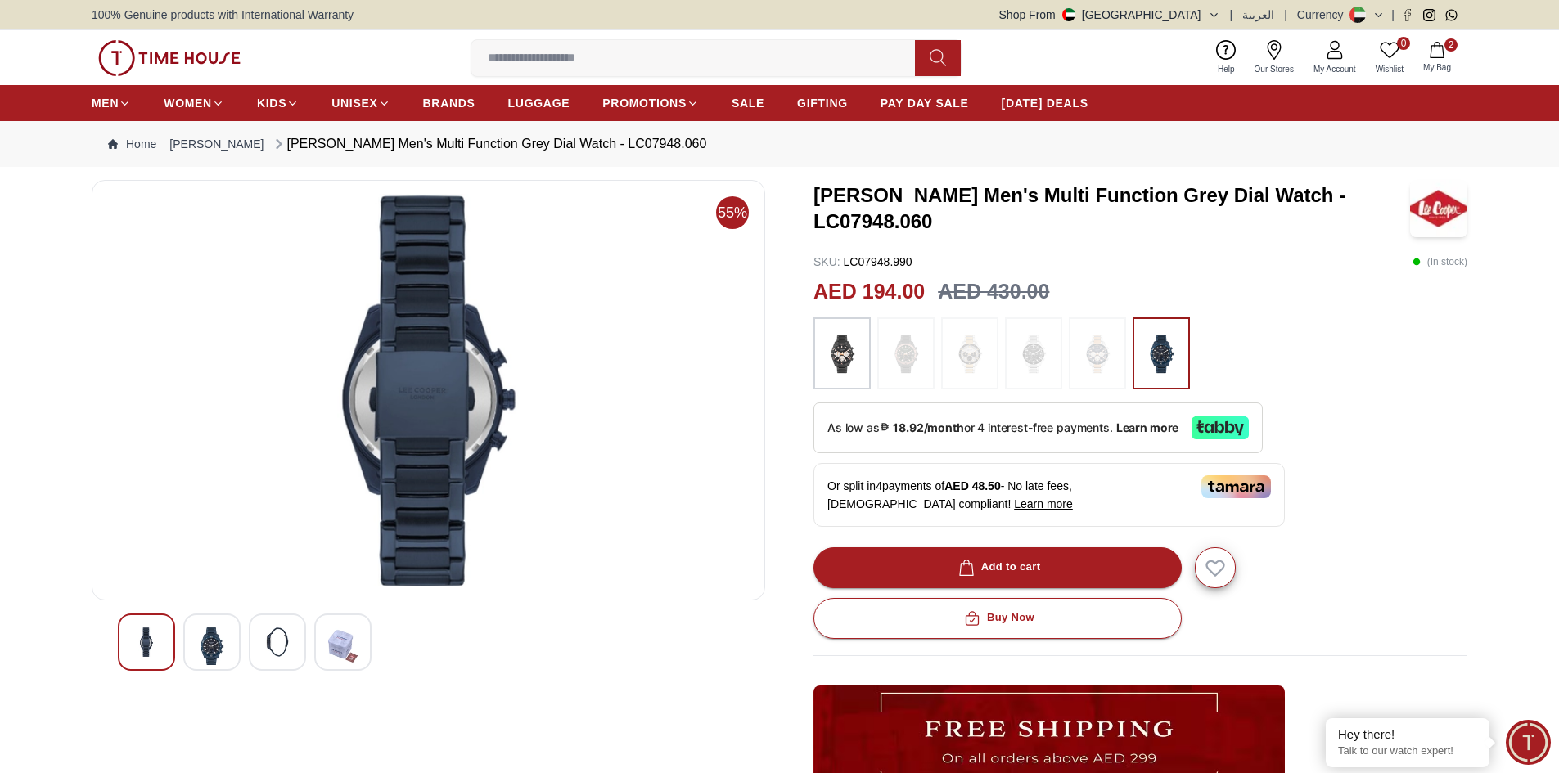
click at [342, 647] on img at bounding box center [342, 647] width 29 height 38
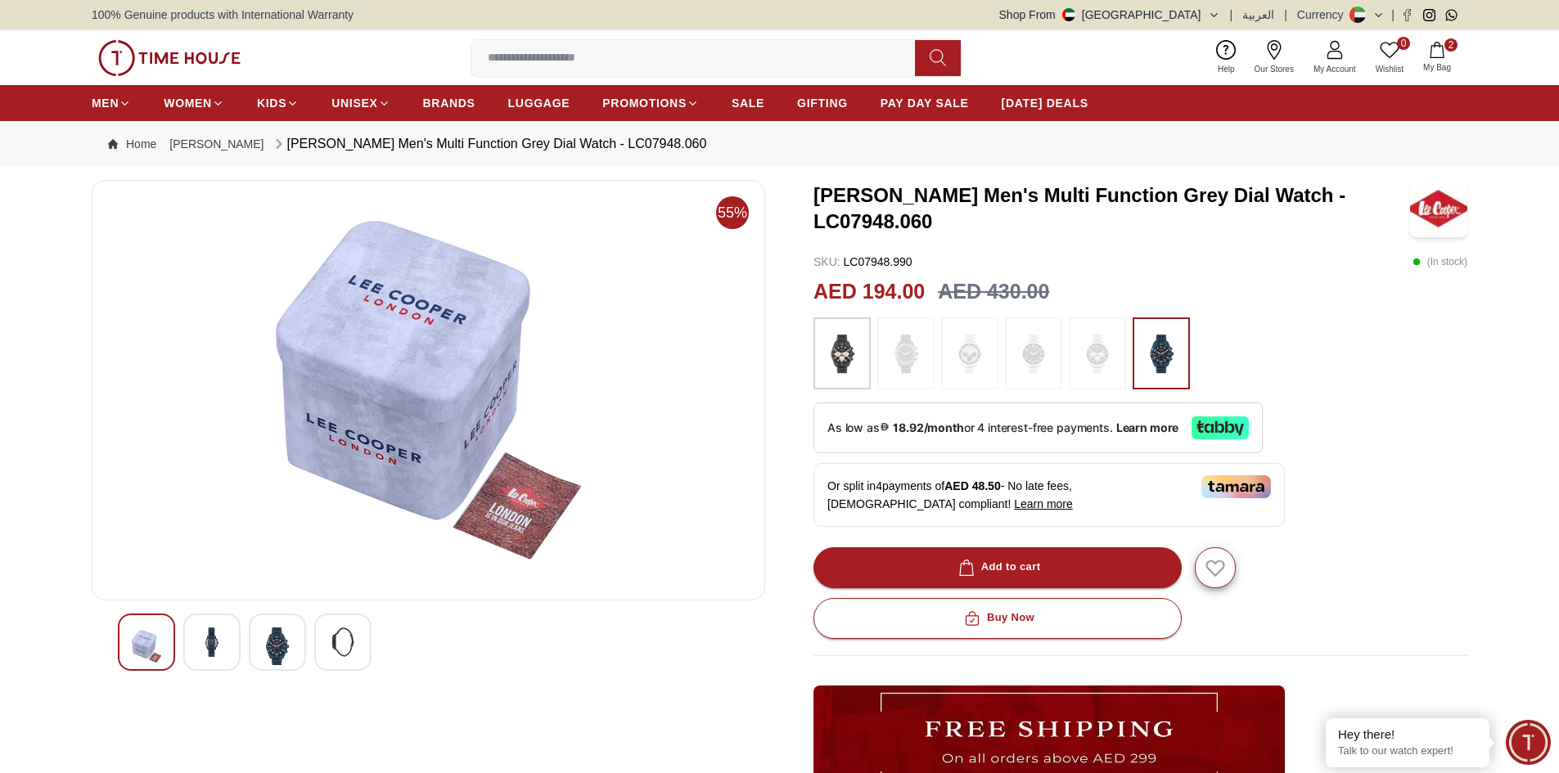
click at [154, 642] on img at bounding box center [146, 647] width 29 height 38
click at [916, 358] on img at bounding box center [905, 354] width 41 height 56
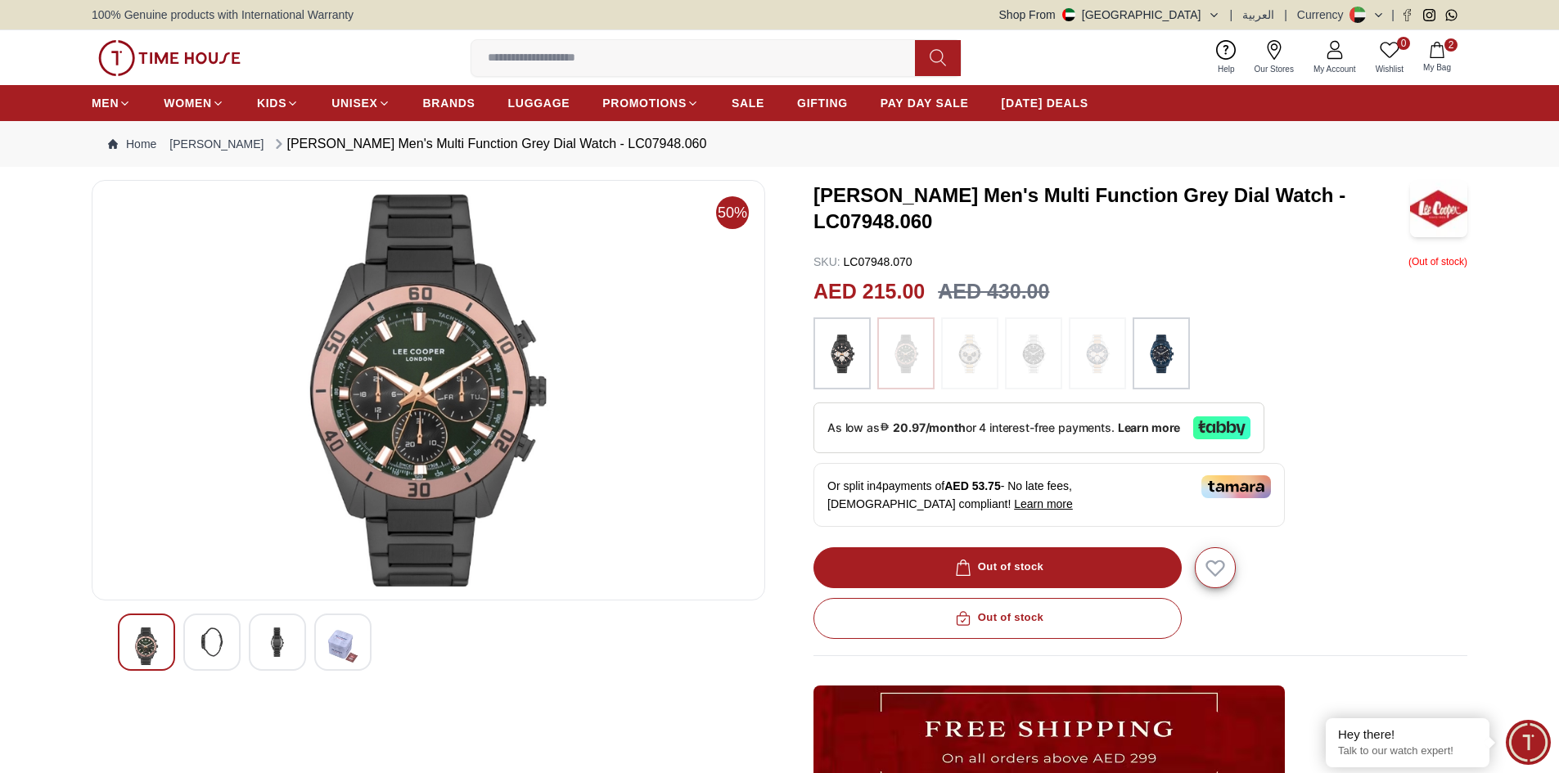
click at [988, 356] on img at bounding box center [969, 354] width 41 height 56
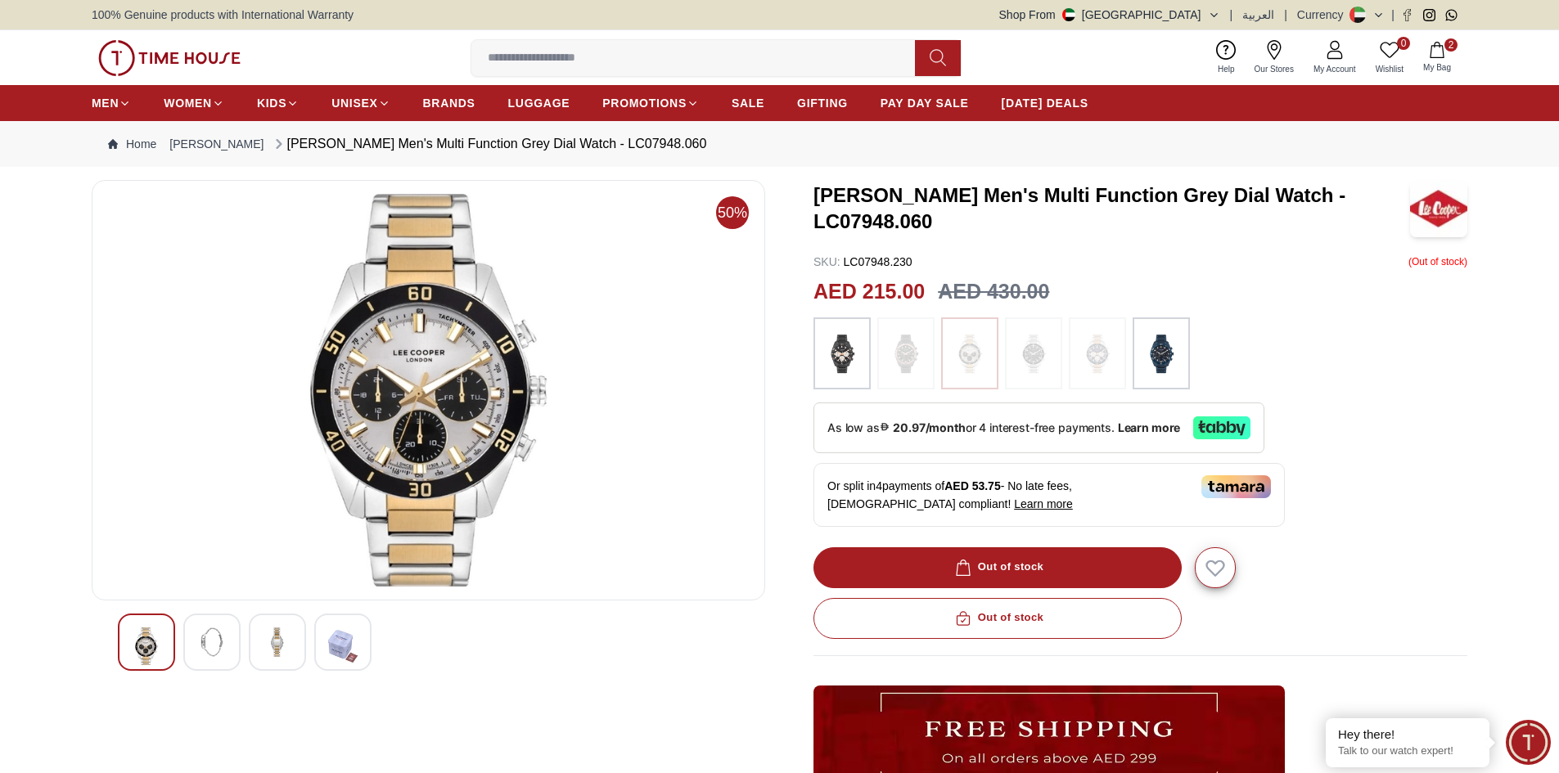
click at [196, 644] on div at bounding box center [211, 642] width 57 height 57
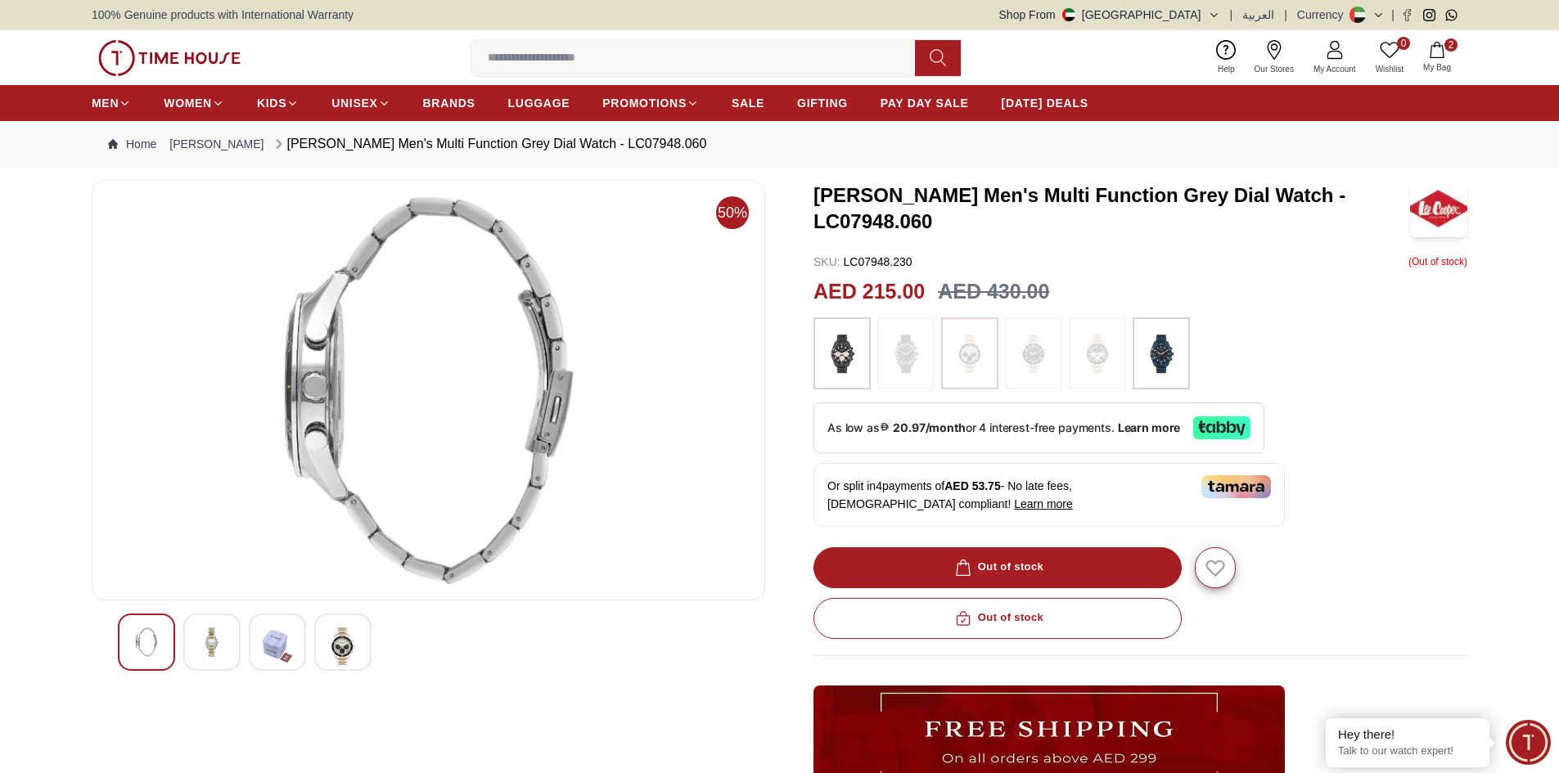
click at [273, 649] on img at bounding box center [277, 647] width 29 height 38
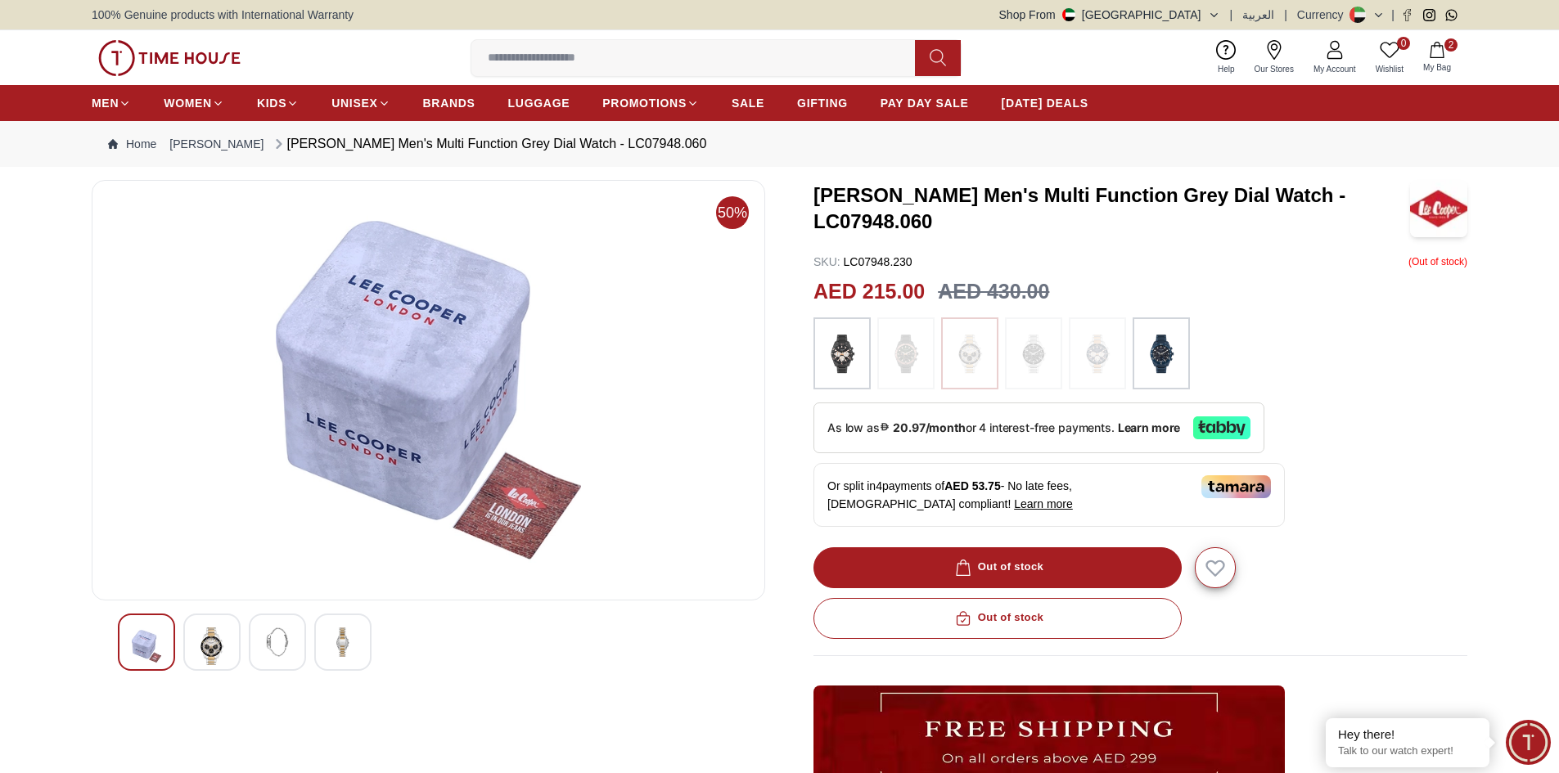
click at [311, 645] on div at bounding box center [428, 642] width 621 height 57
click at [326, 641] on div at bounding box center [342, 642] width 57 height 57
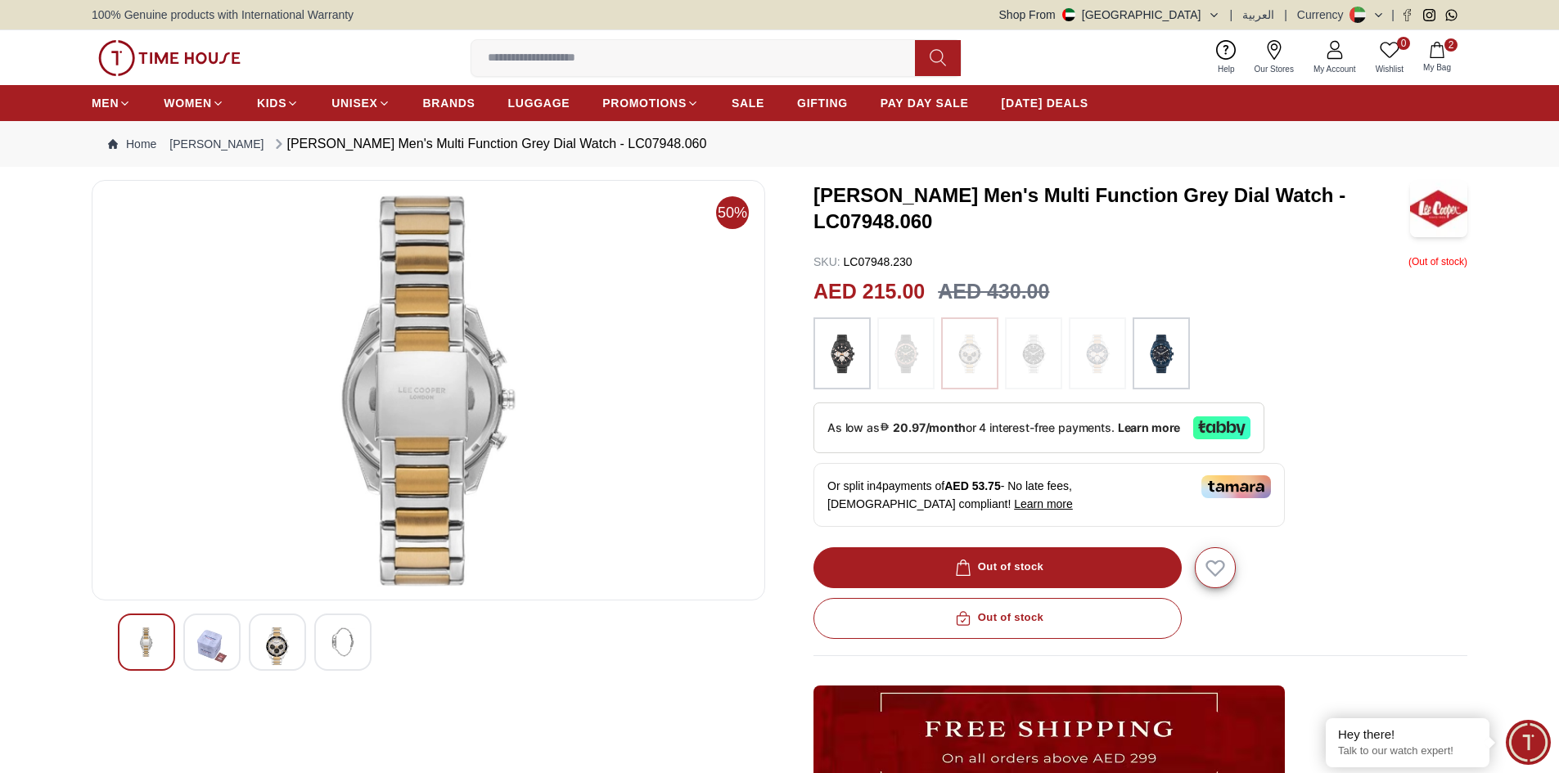
click at [158, 631] on img at bounding box center [146, 642] width 29 height 29
click at [852, 363] on img at bounding box center [842, 354] width 41 height 56
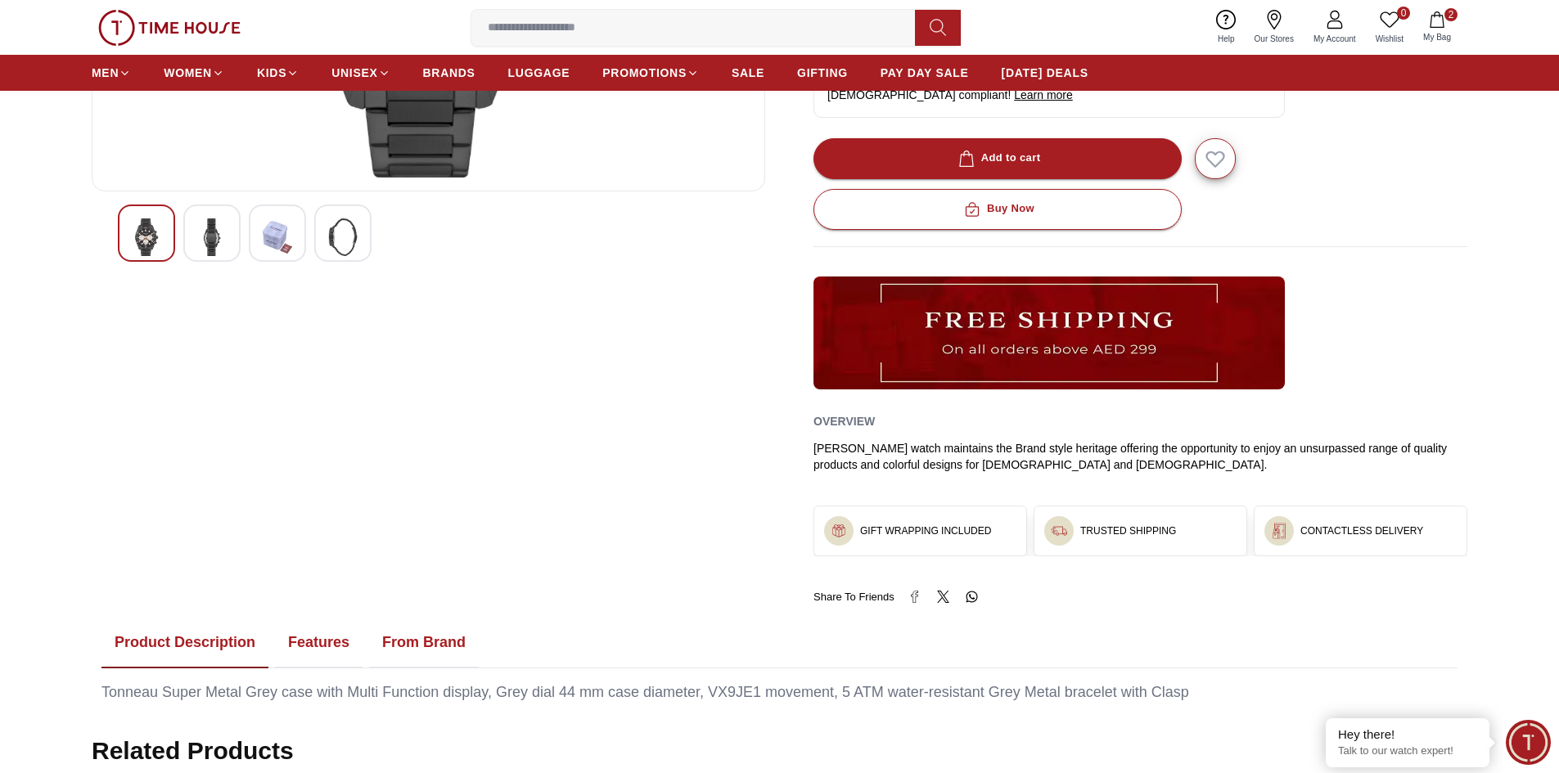
scroll to position [737, 0]
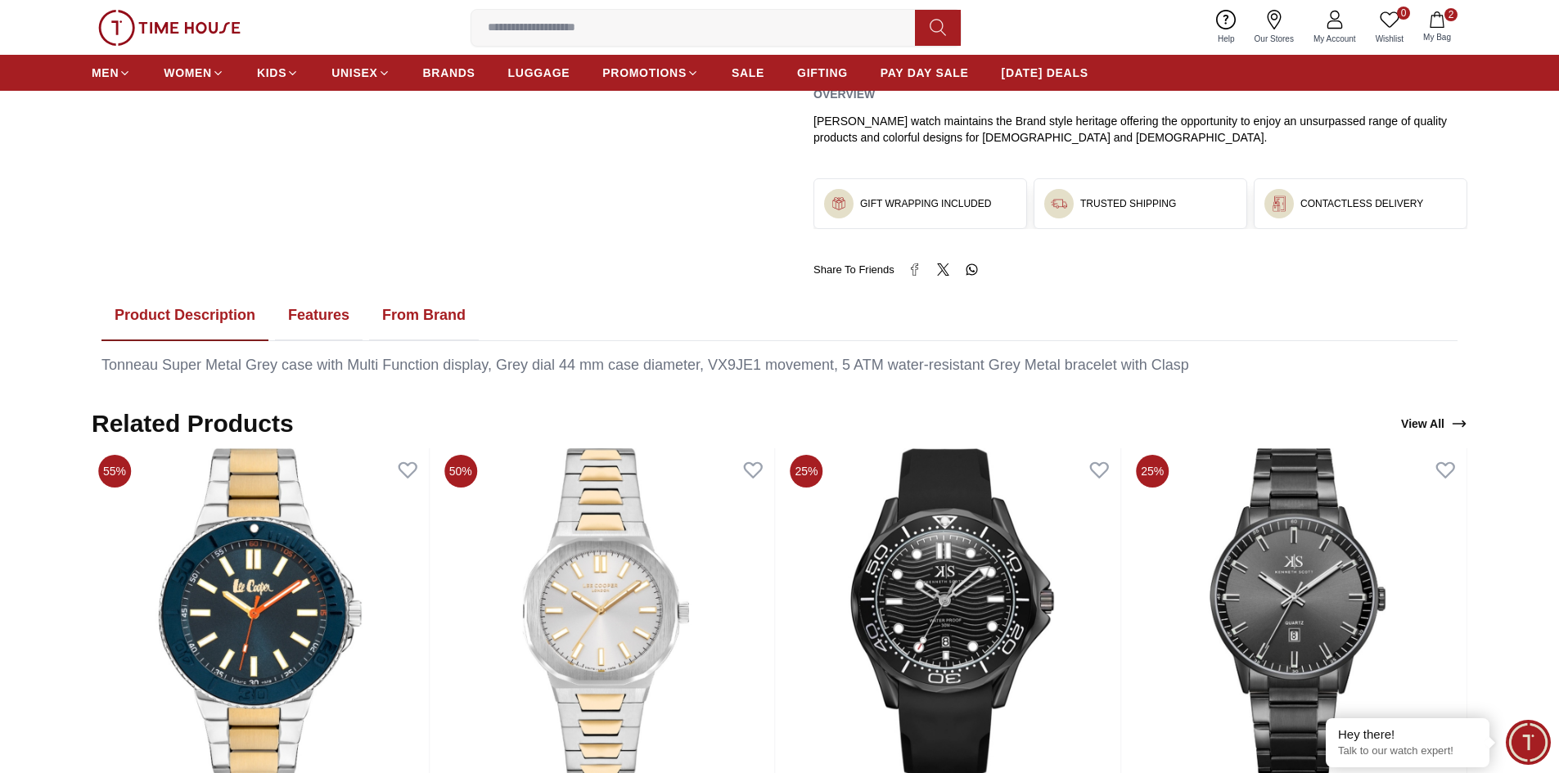
click at [317, 323] on button "Features" at bounding box center [319, 316] width 88 height 51
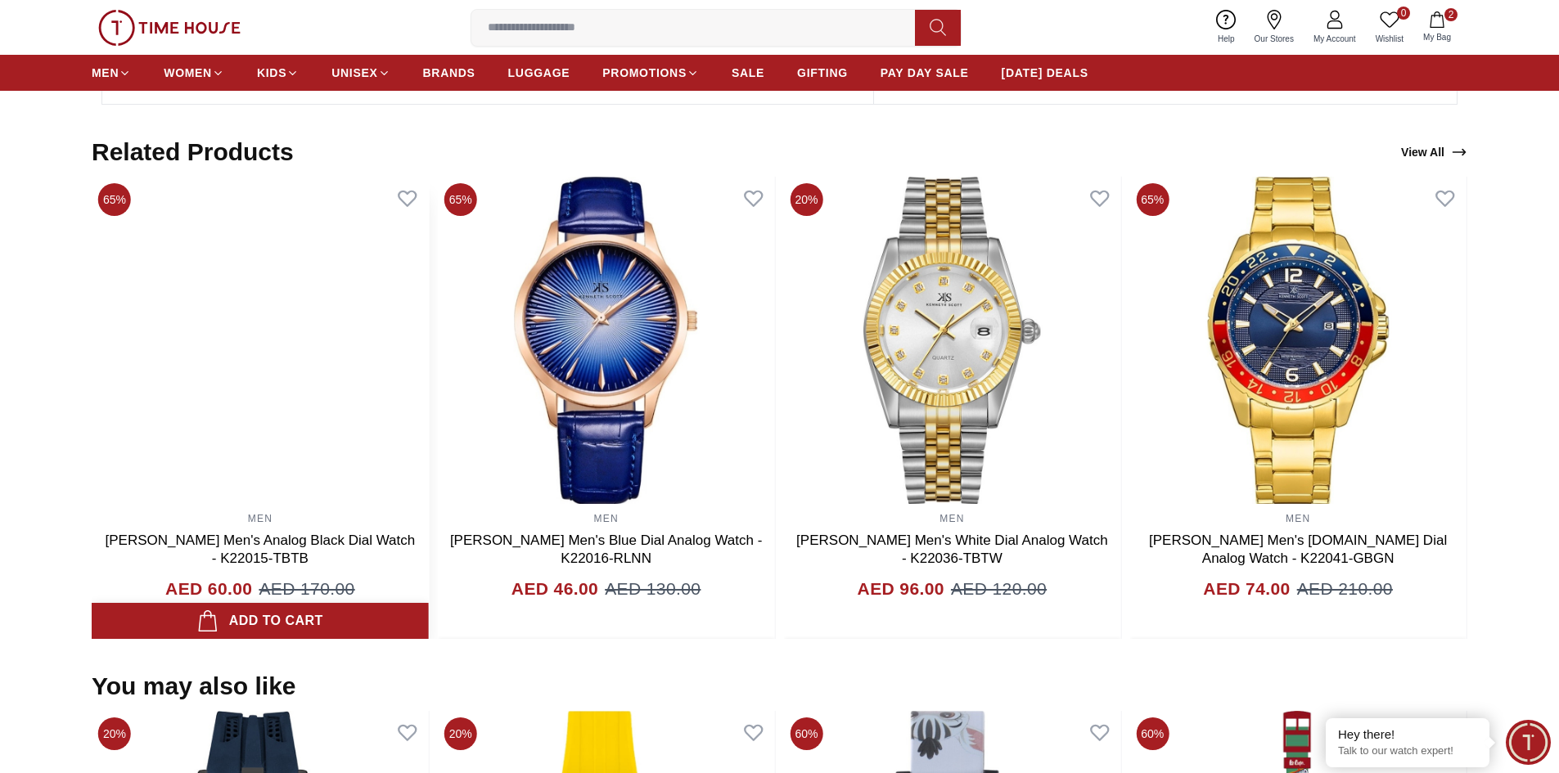
scroll to position [1555, 0]
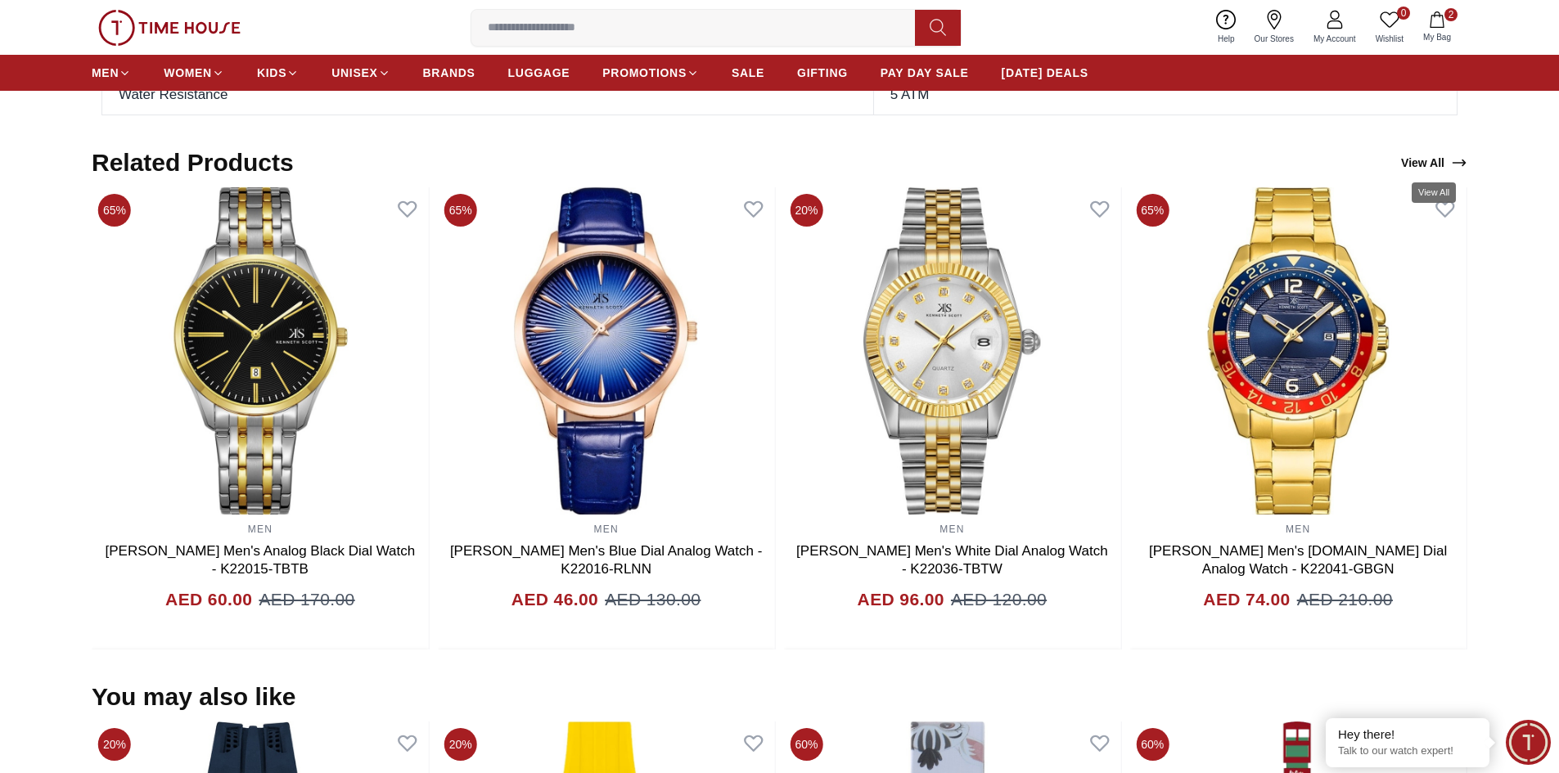
click at [1424, 163] on link "View All" at bounding box center [1434, 162] width 73 height 23
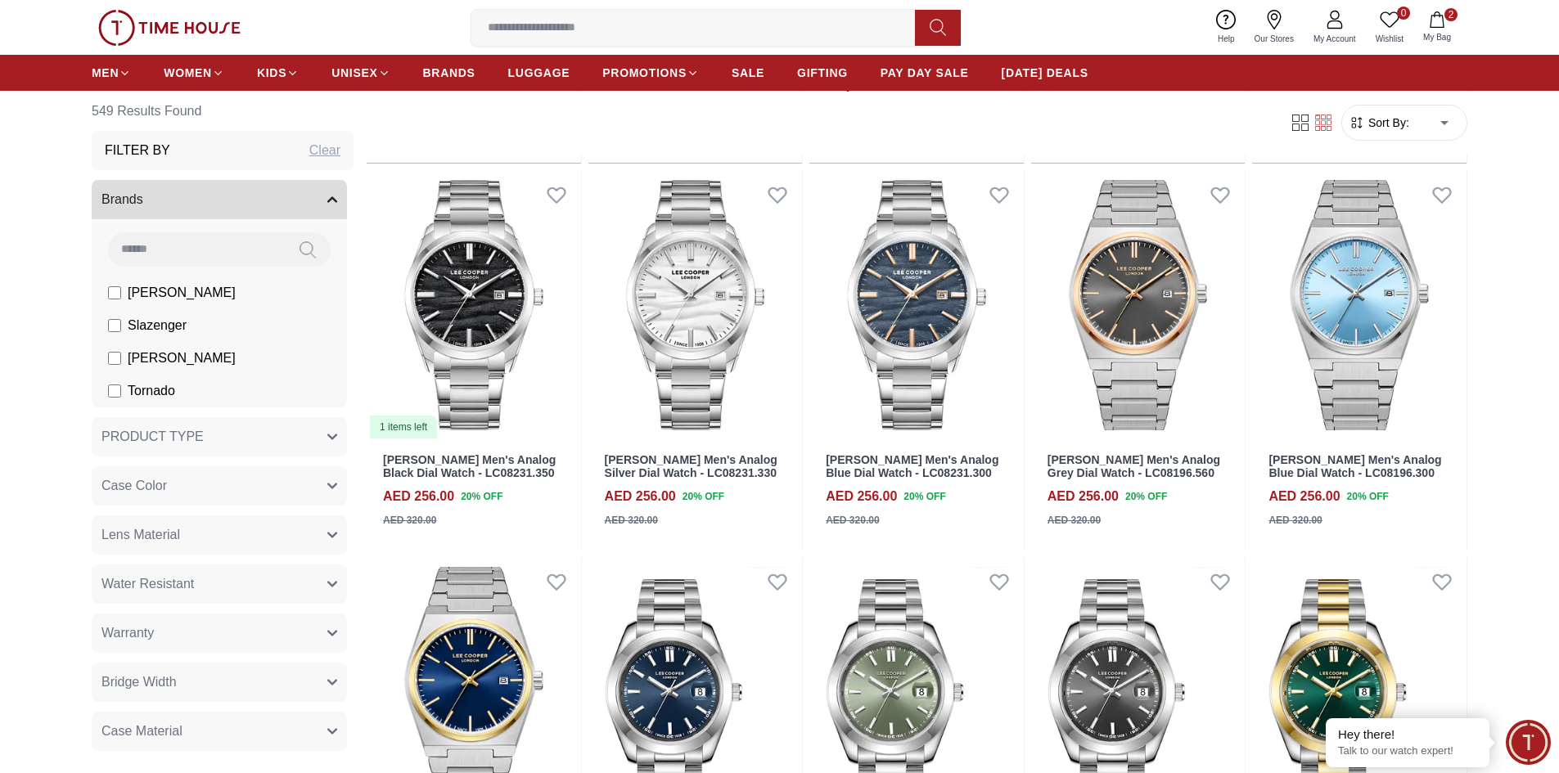
scroll to position [2455, 0]
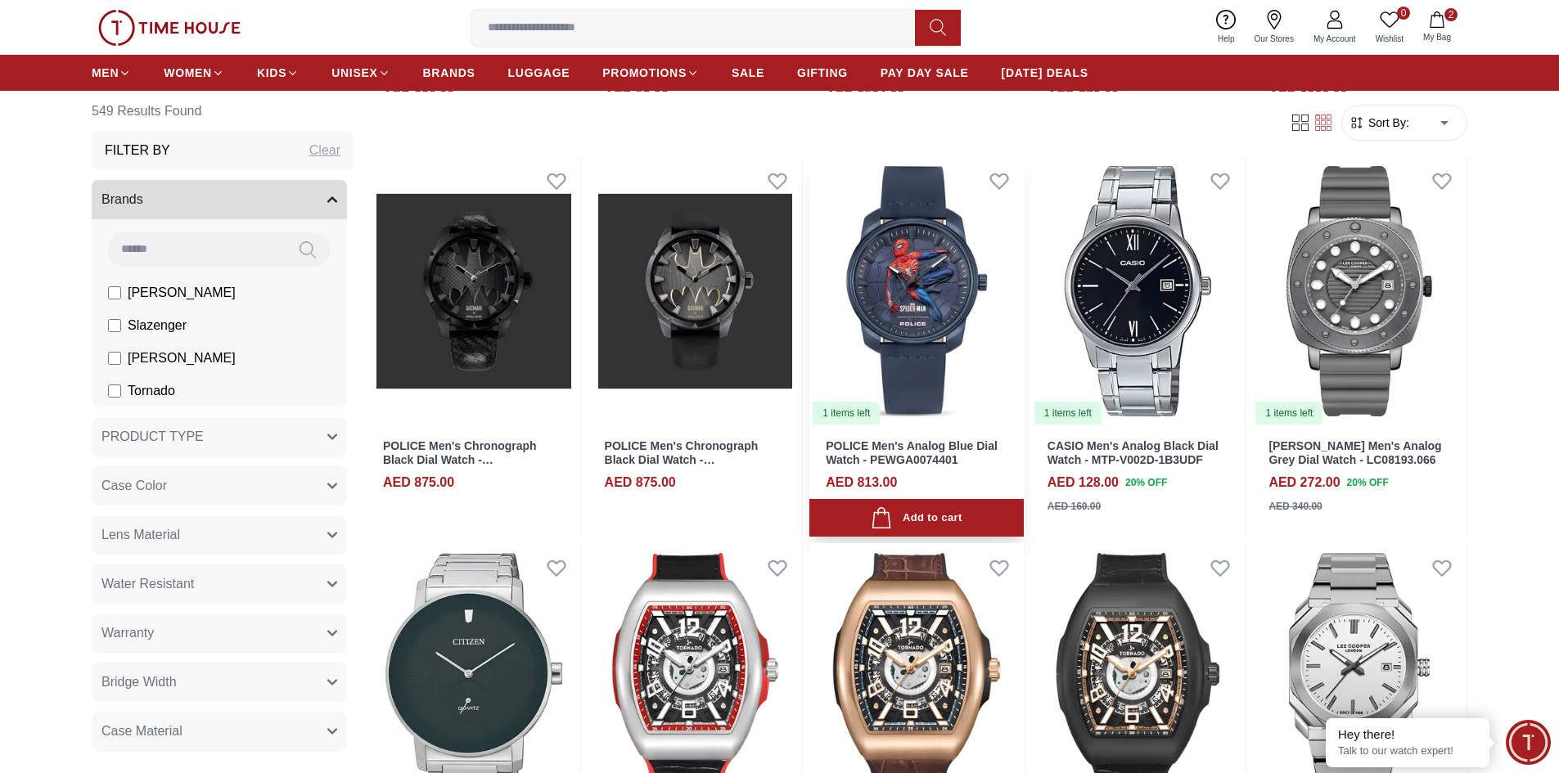
scroll to position [4010, 0]
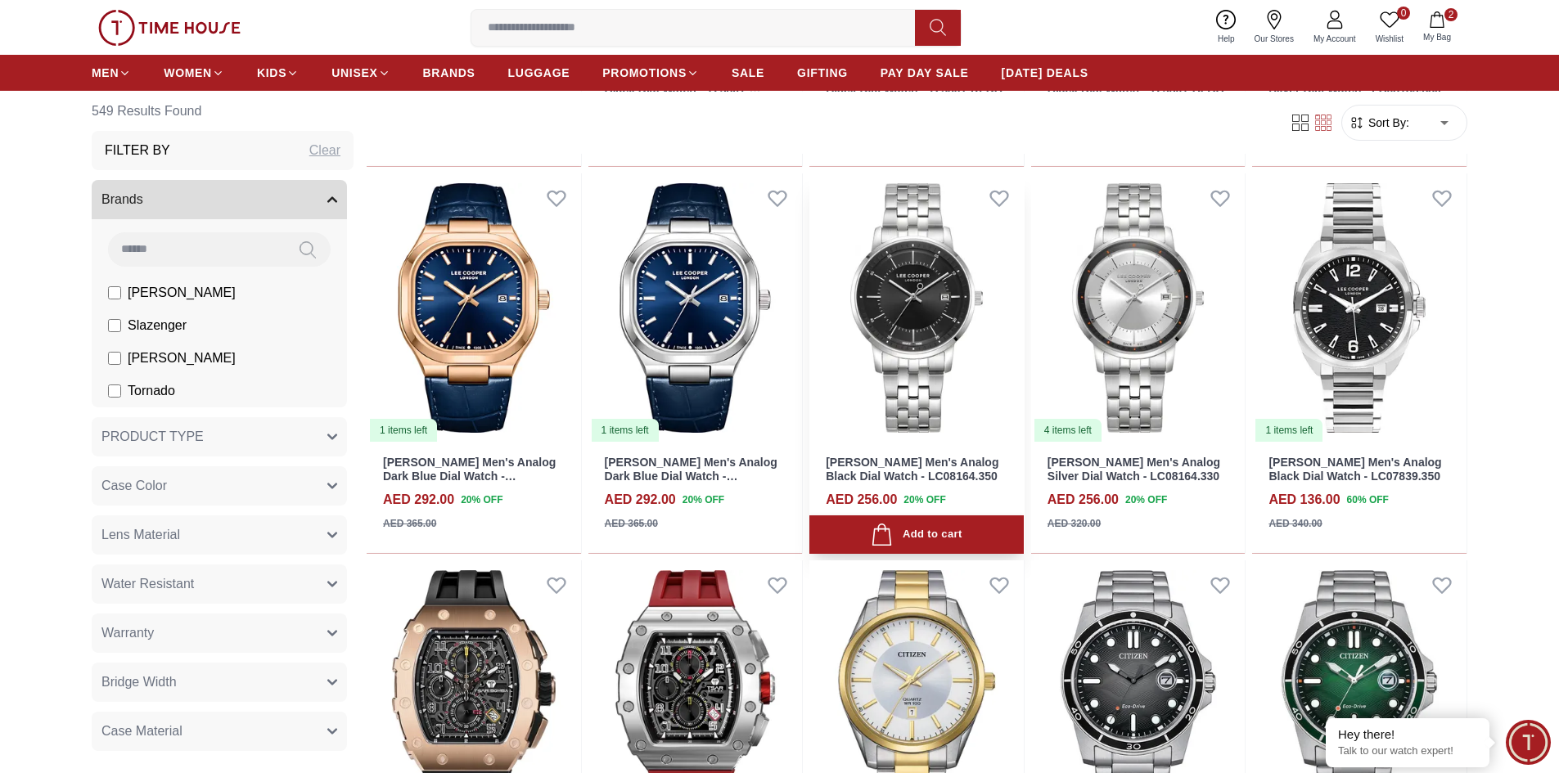
scroll to position [4746, 0]
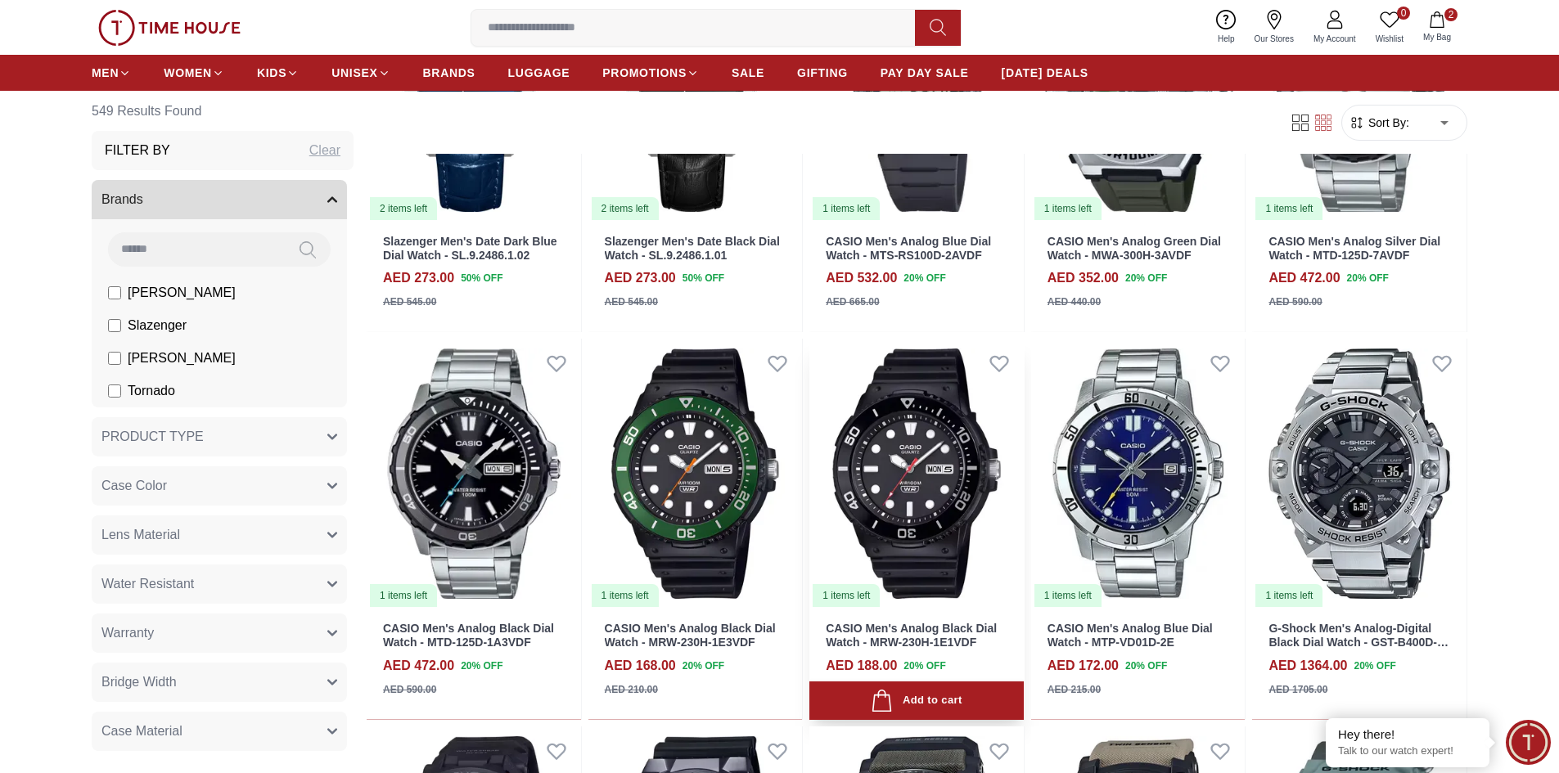
scroll to position [6760, 0]
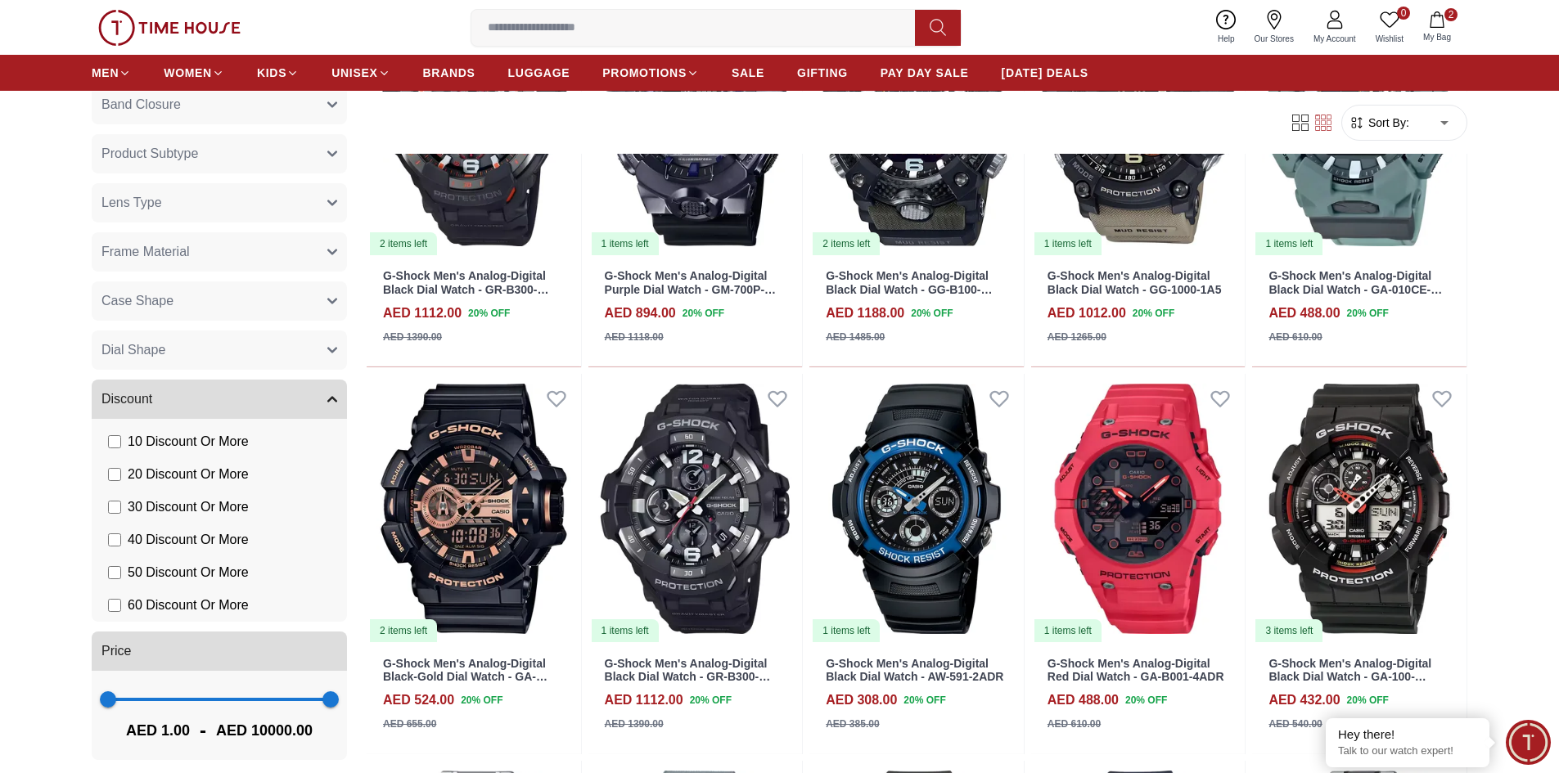
scroll to position [1177, 0]
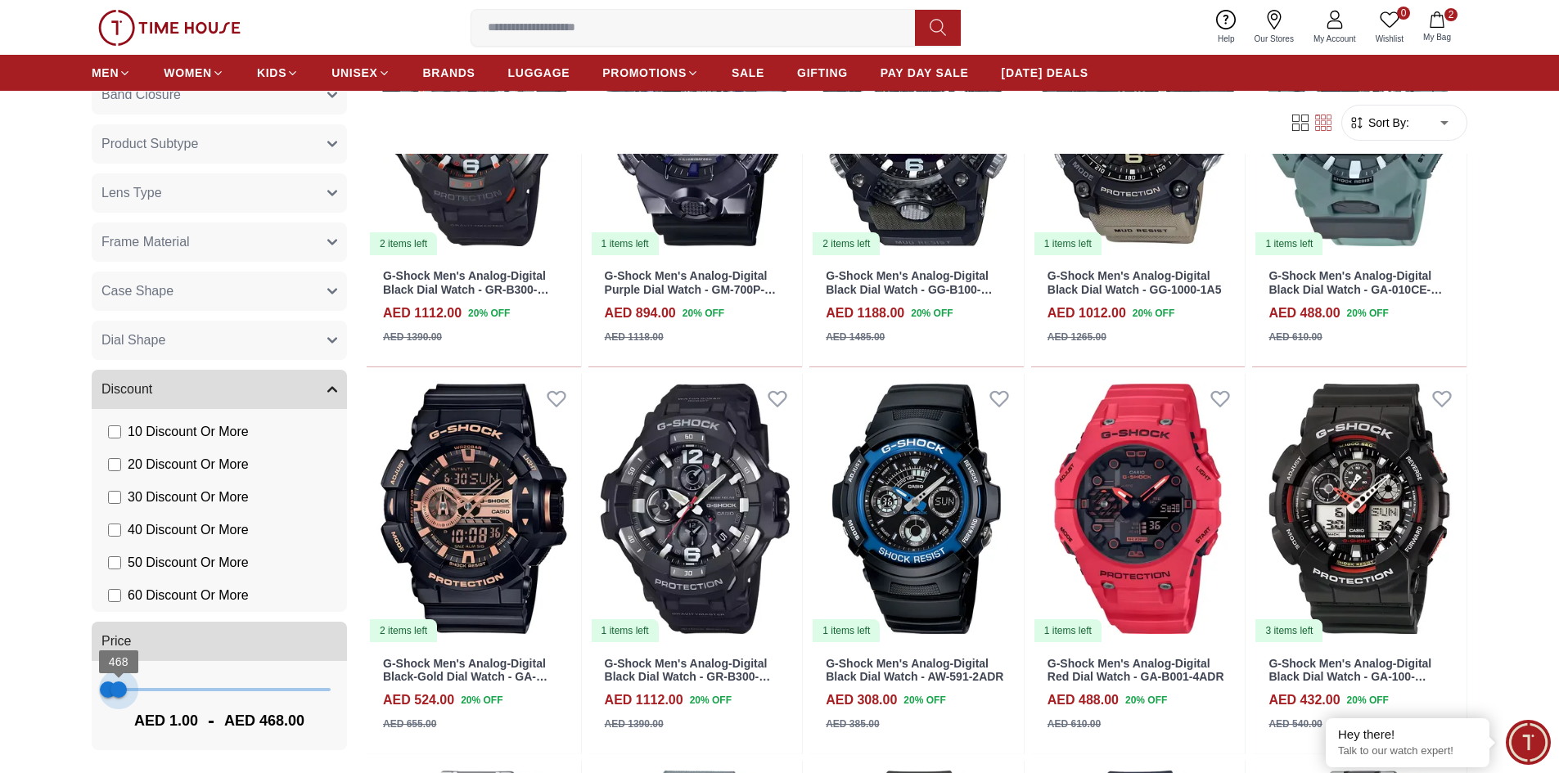
type input "***"
drag, startPoint x: 319, startPoint y: 689, endPoint x: 119, endPoint y: 702, distance: 200.1
click at [119, 698] on span "546" at bounding box center [120, 690] width 16 height 16
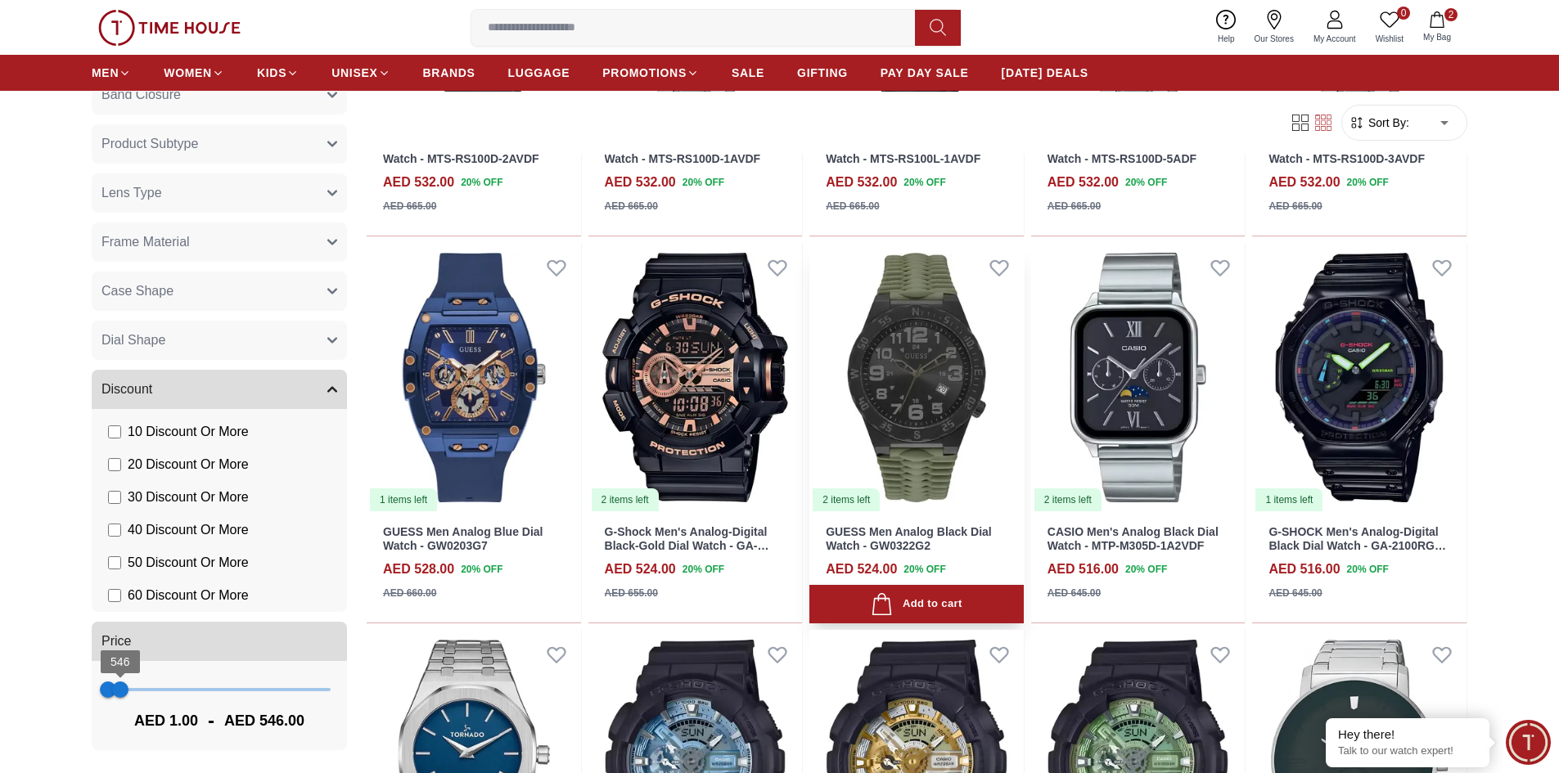
scroll to position [818, 0]
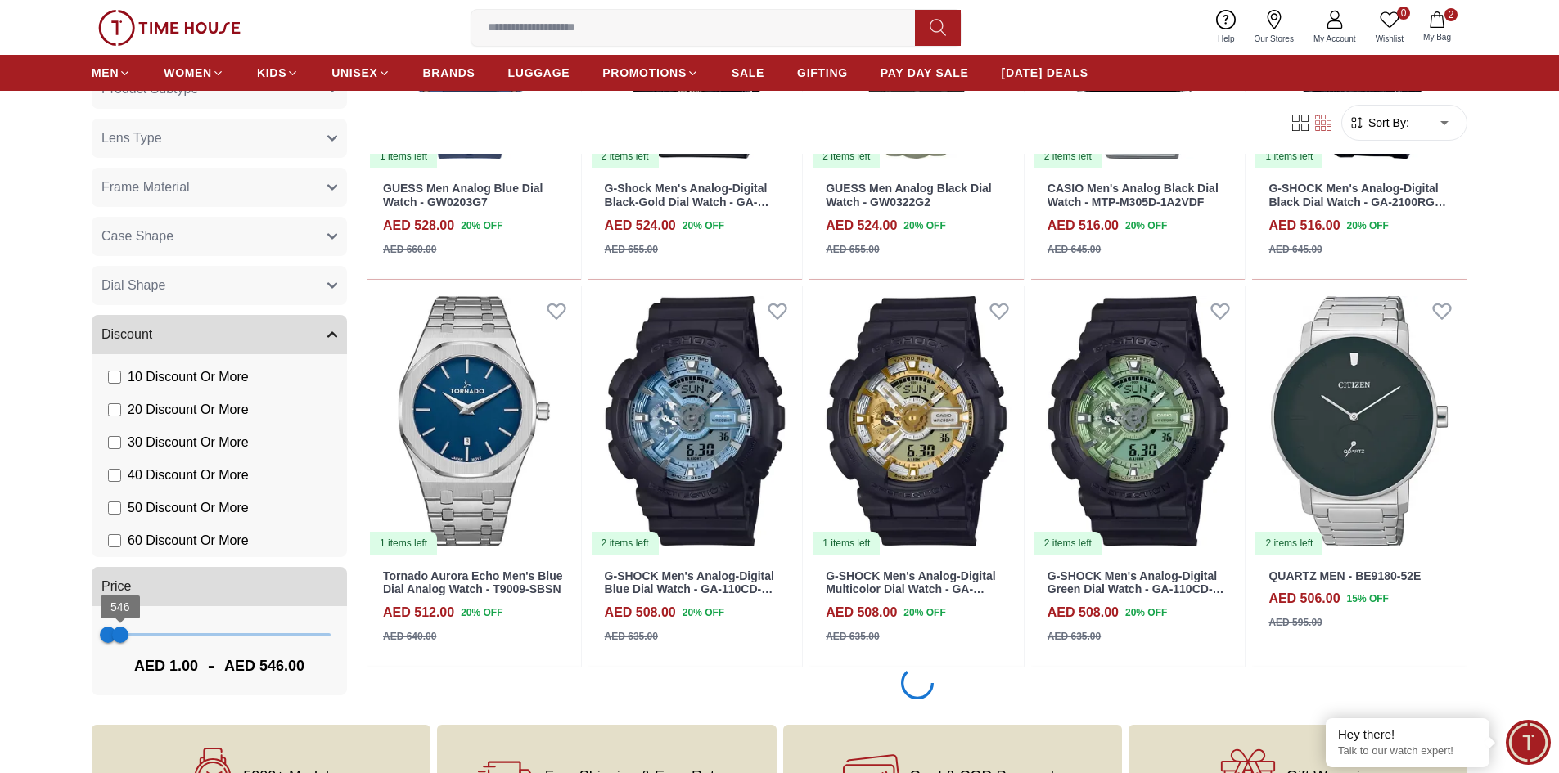
scroll to position [1309, 0]
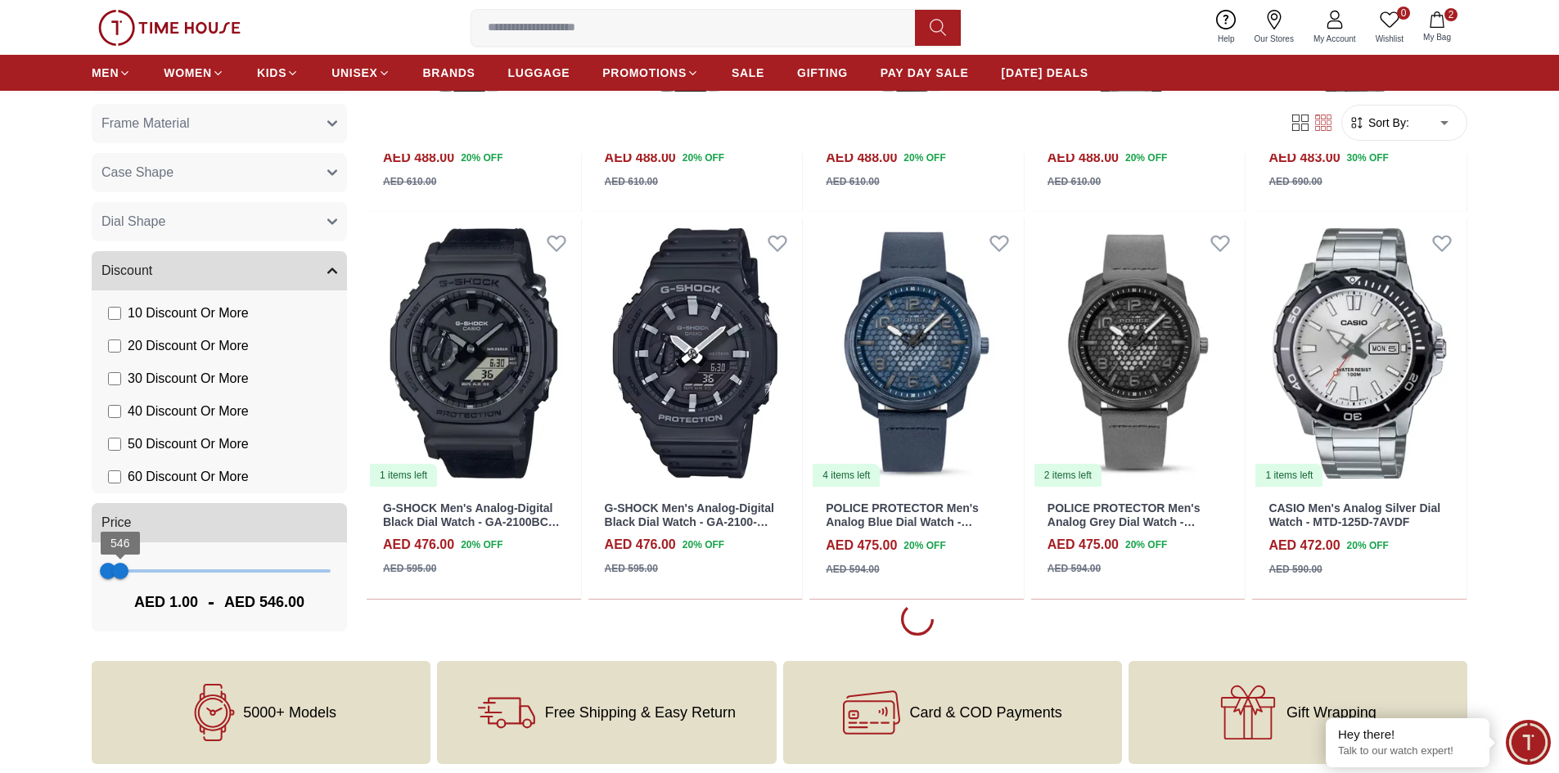
scroll to position [3110, 0]
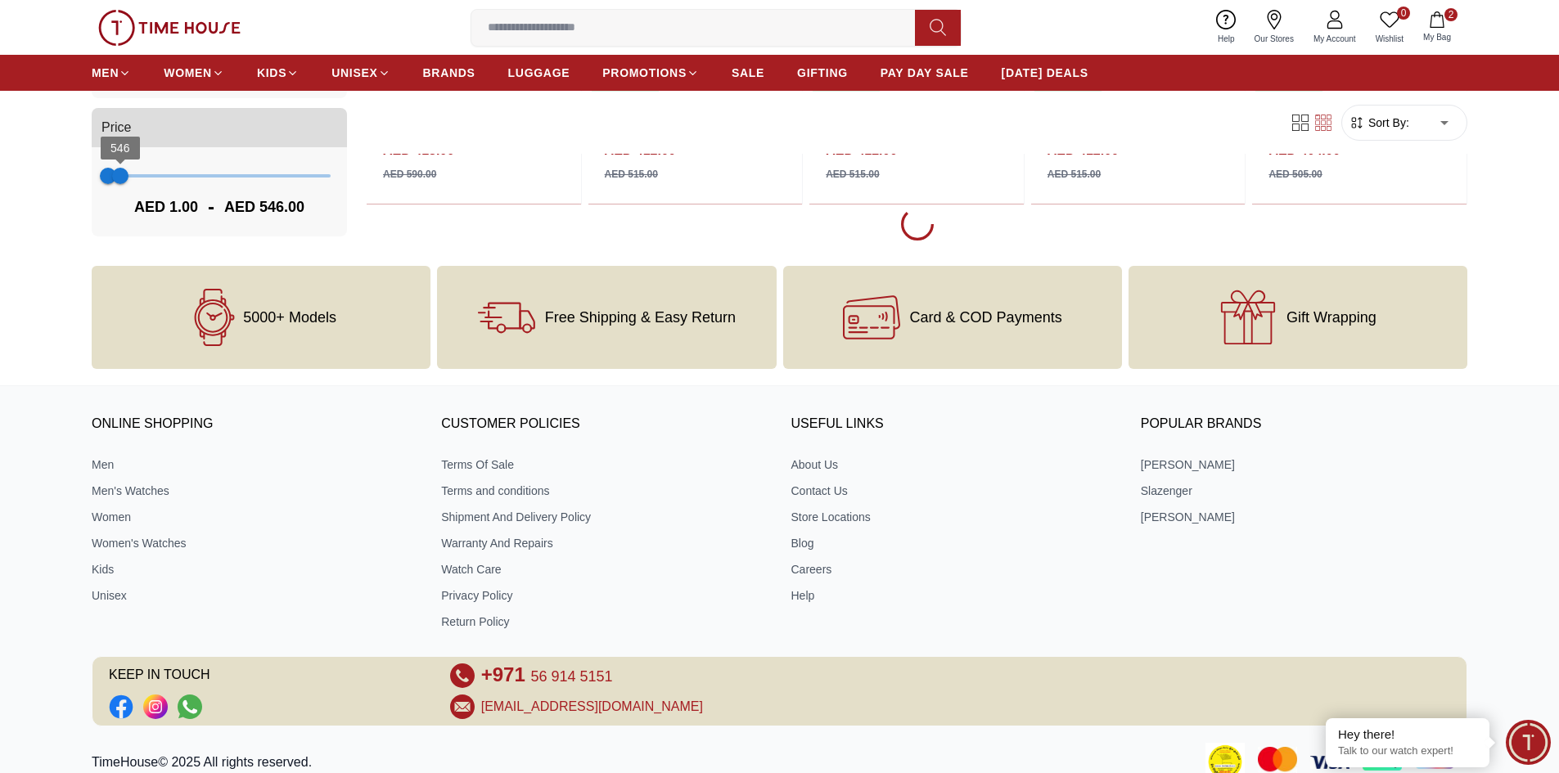
scroll to position [6350, 0]
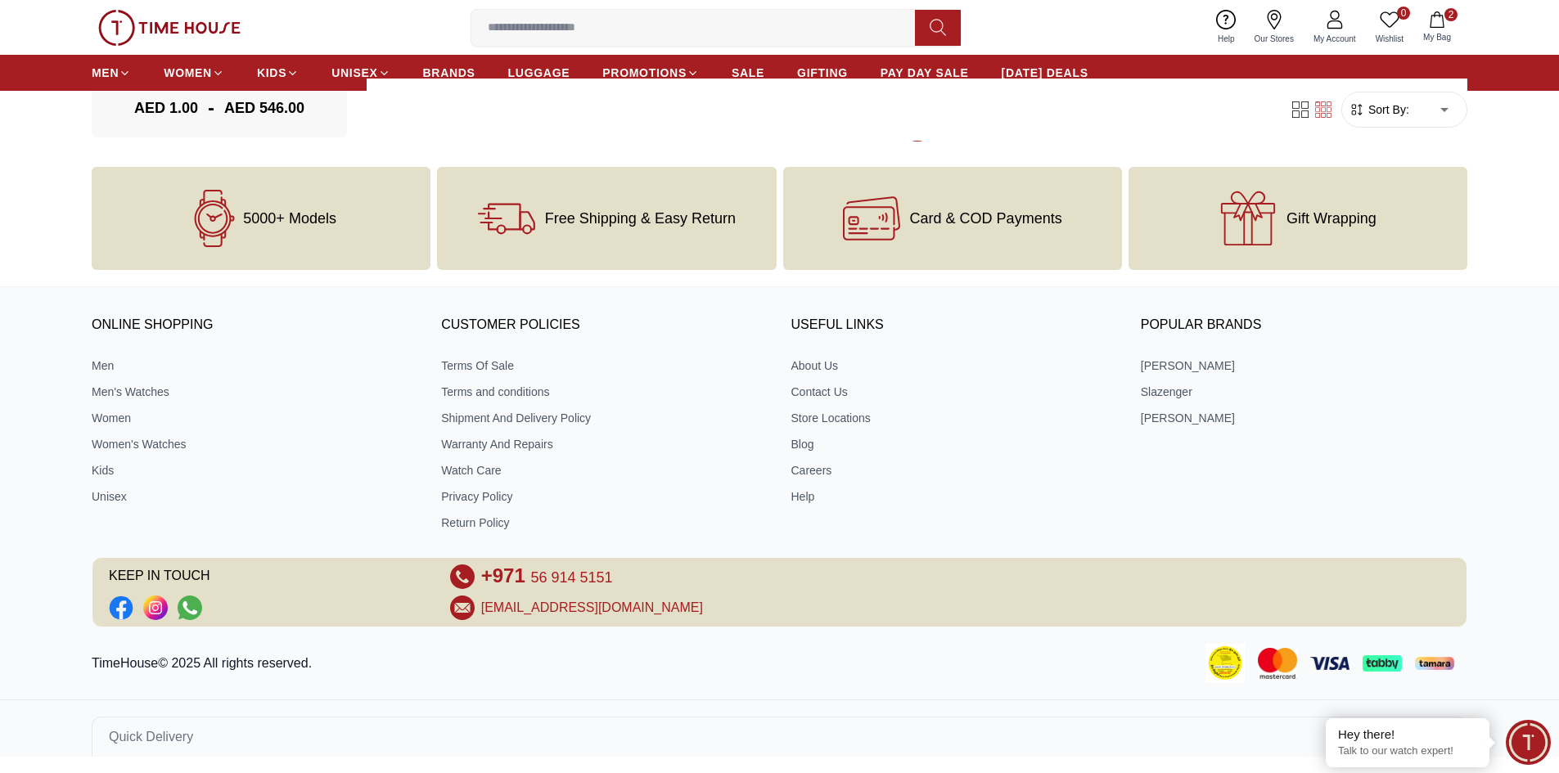
click at [1452, 20] on span "2" at bounding box center [1450, 14] width 13 height 13
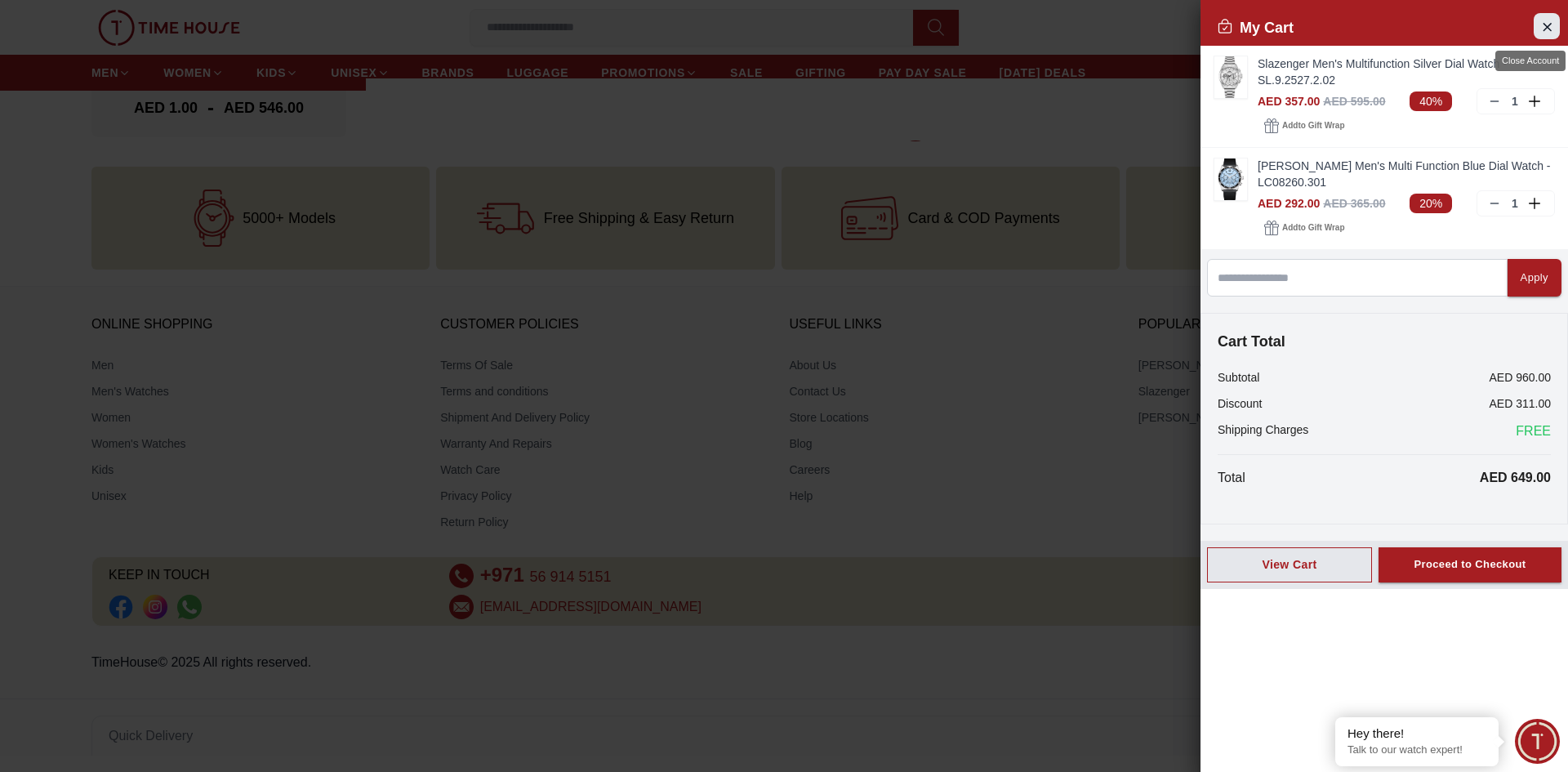
click at [1555, 22] on button "Close Account" at bounding box center [1547, 26] width 26 height 26
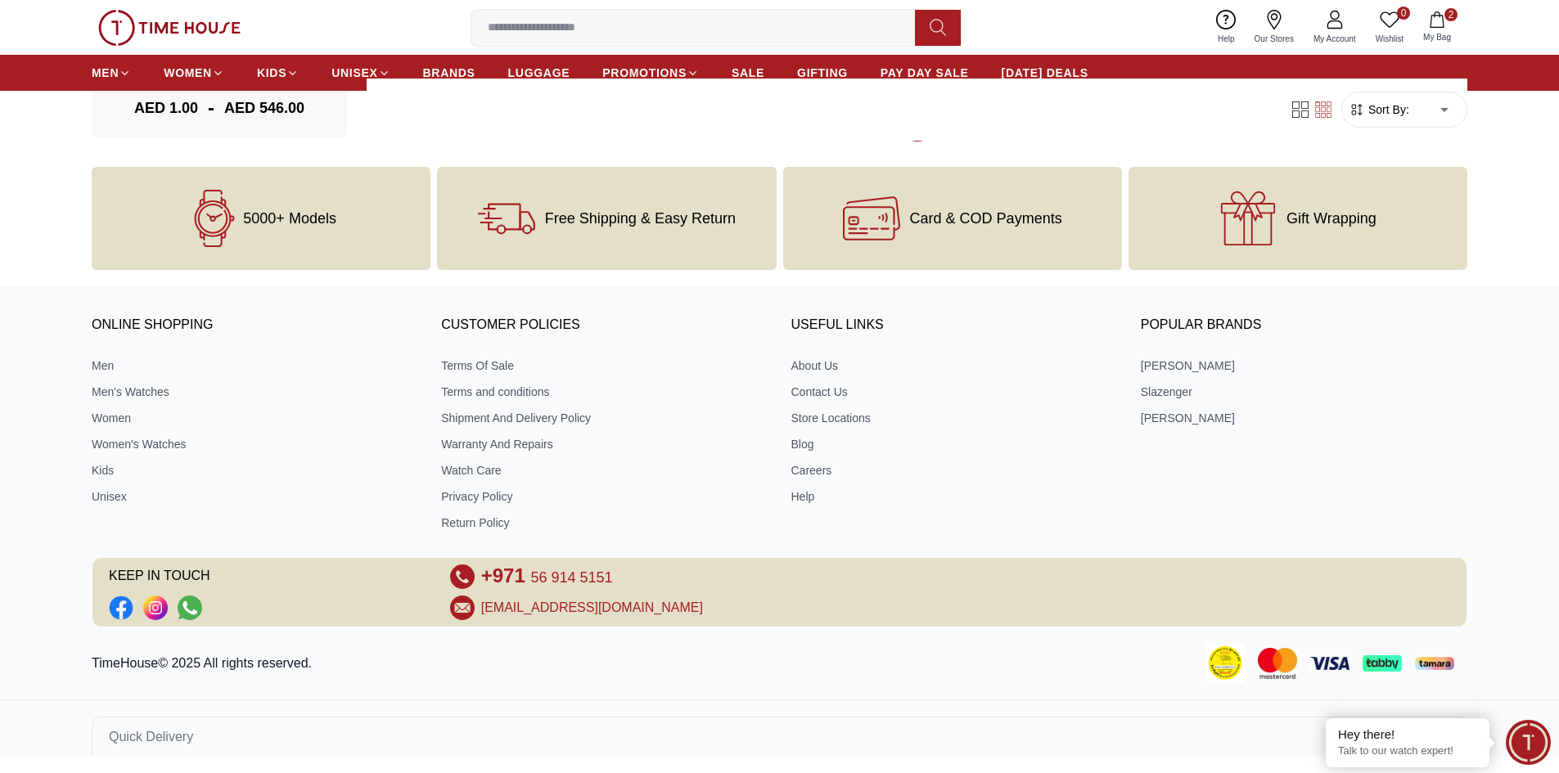
click at [1453, 14] on span "2" at bounding box center [1450, 14] width 13 height 13
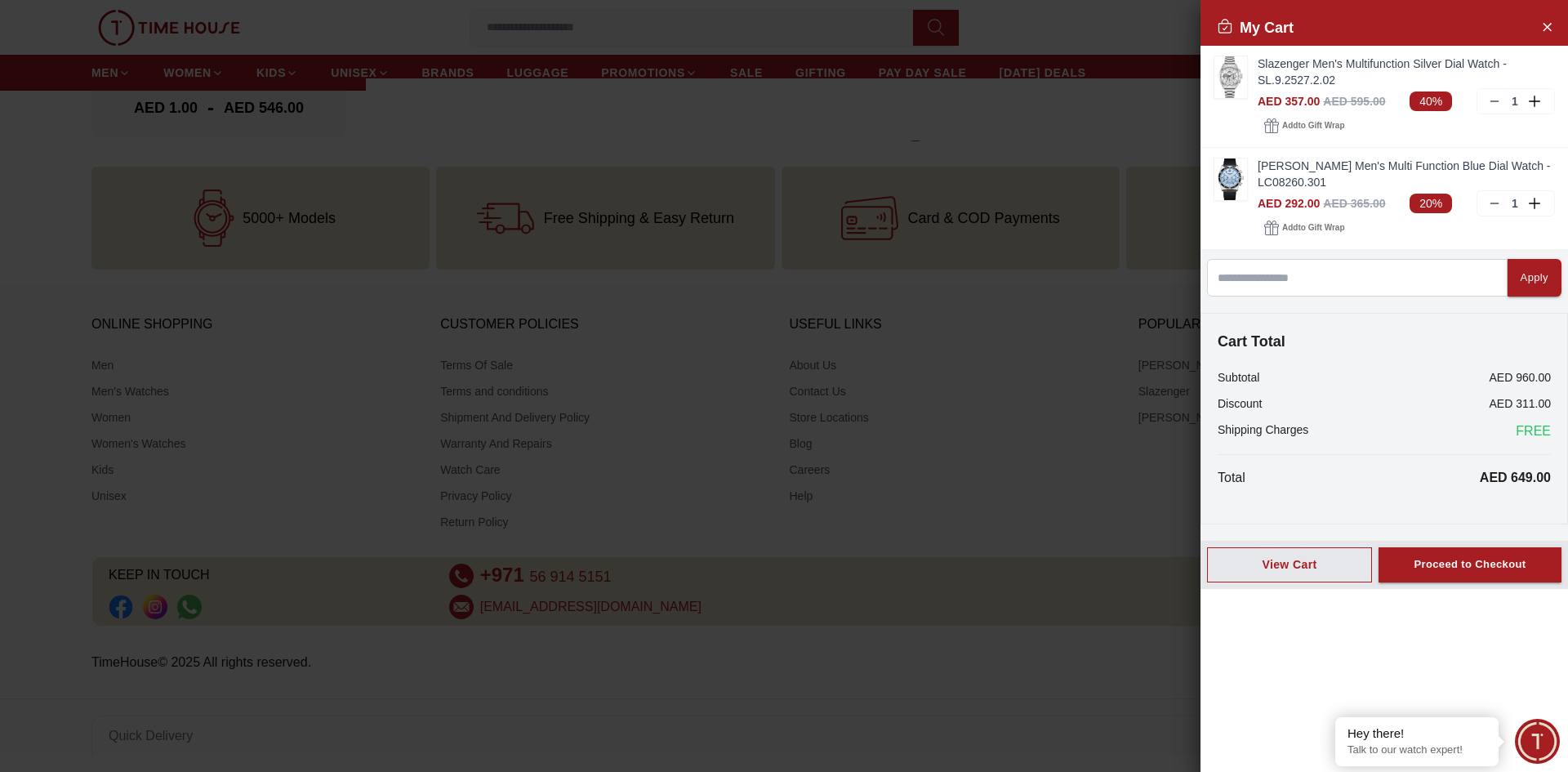
click at [1450, 14] on div "My Cart" at bounding box center [1384, 28] width 367 height 36
click at [1544, 23] on icon "Close Account" at bounding box center [1547, 26] width 7 height 7
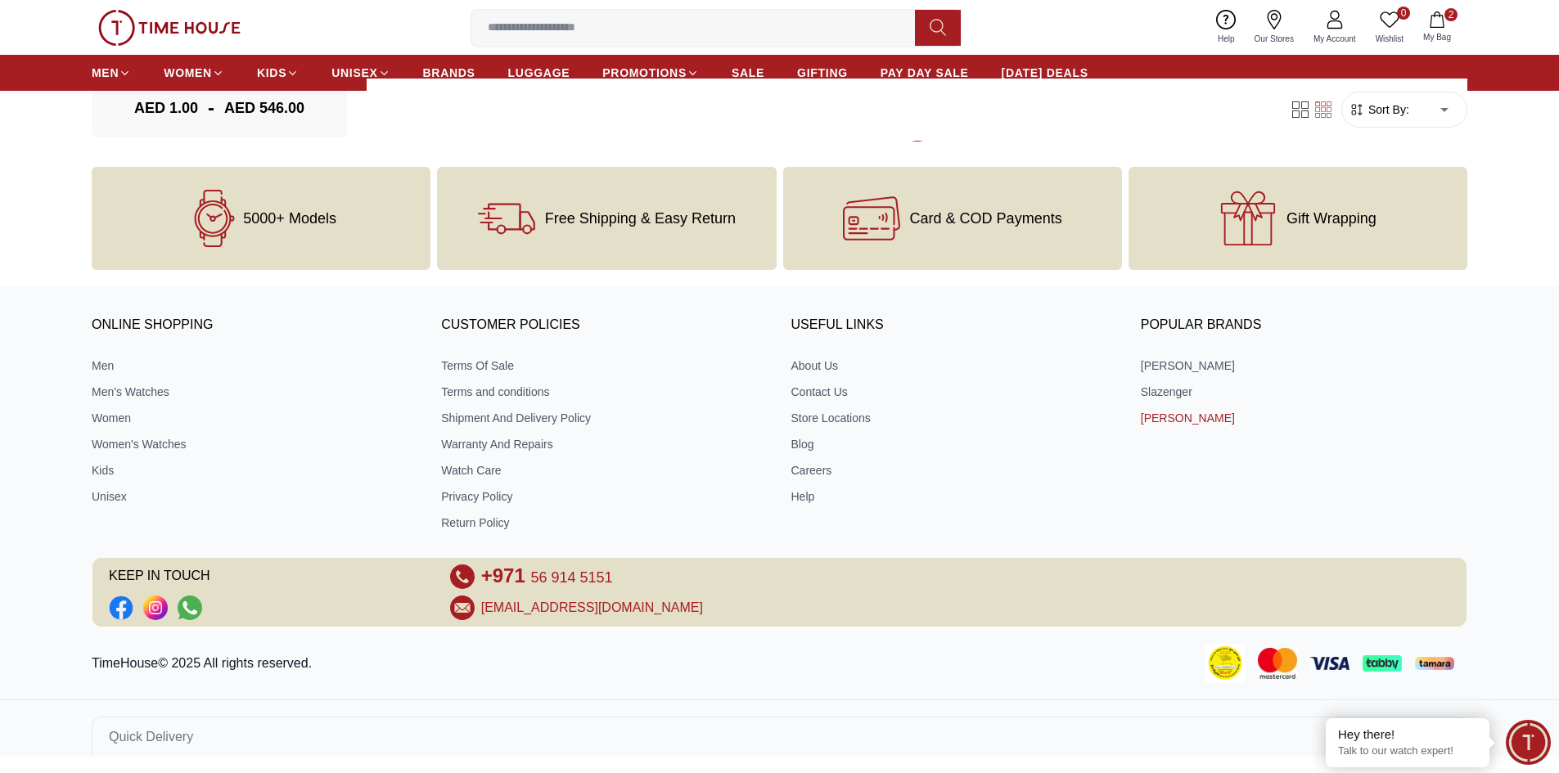
click at [1185, 413] on link "[PERSON_NAME]" at bounding box center [1304, 418] width 327 height 16
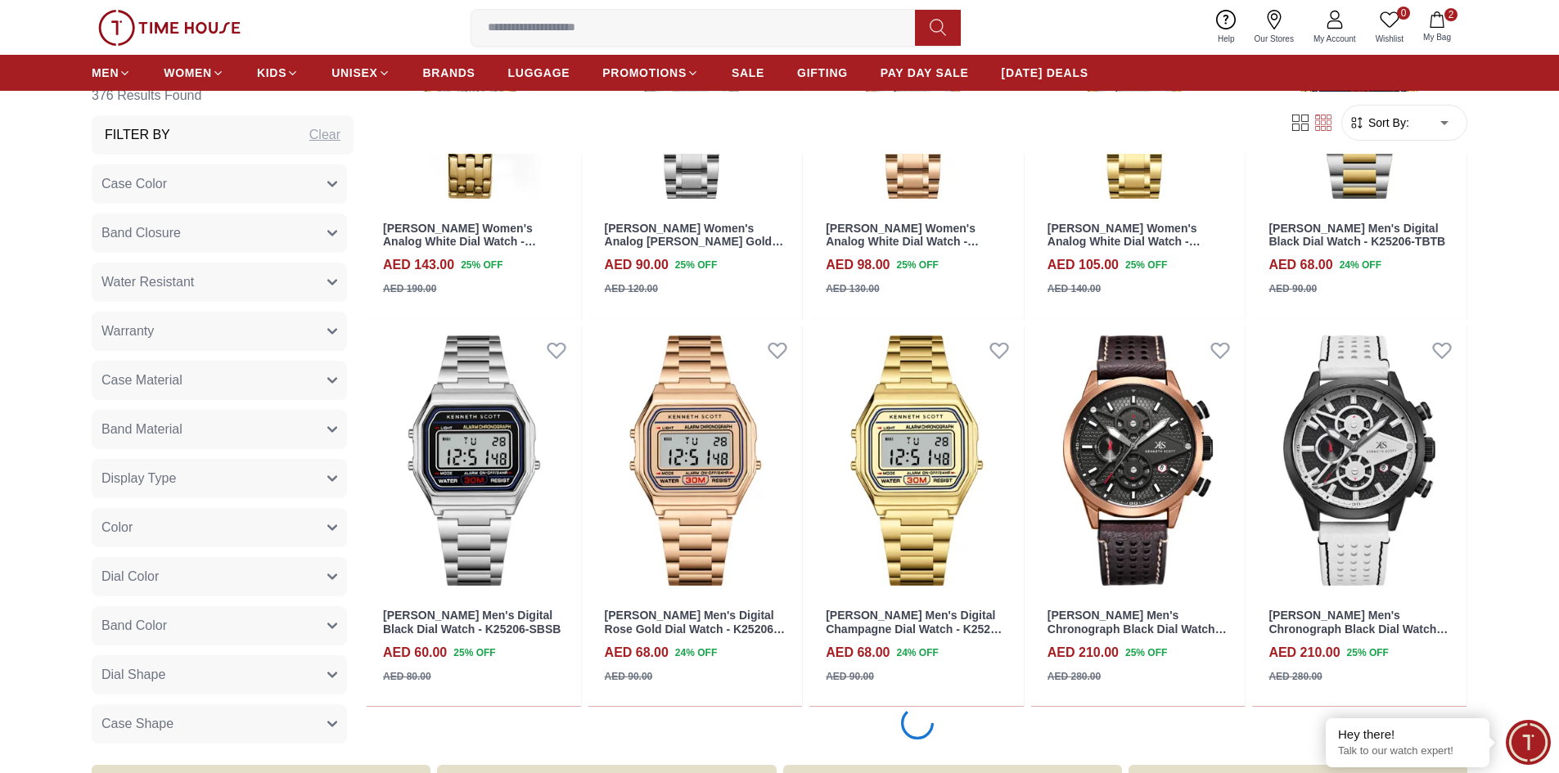
scroll to position [1964, 0]
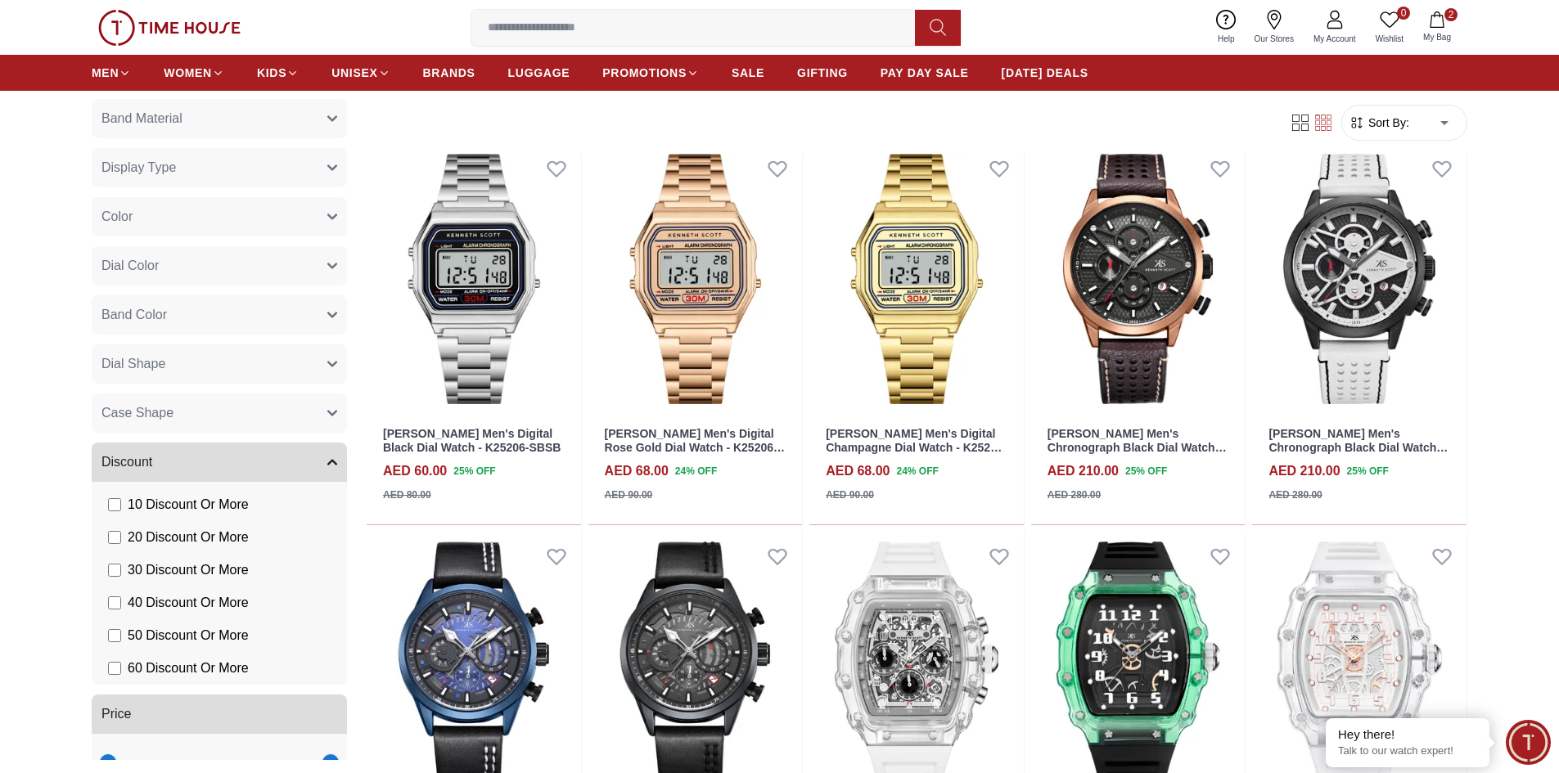
scroll to position [327, 0]
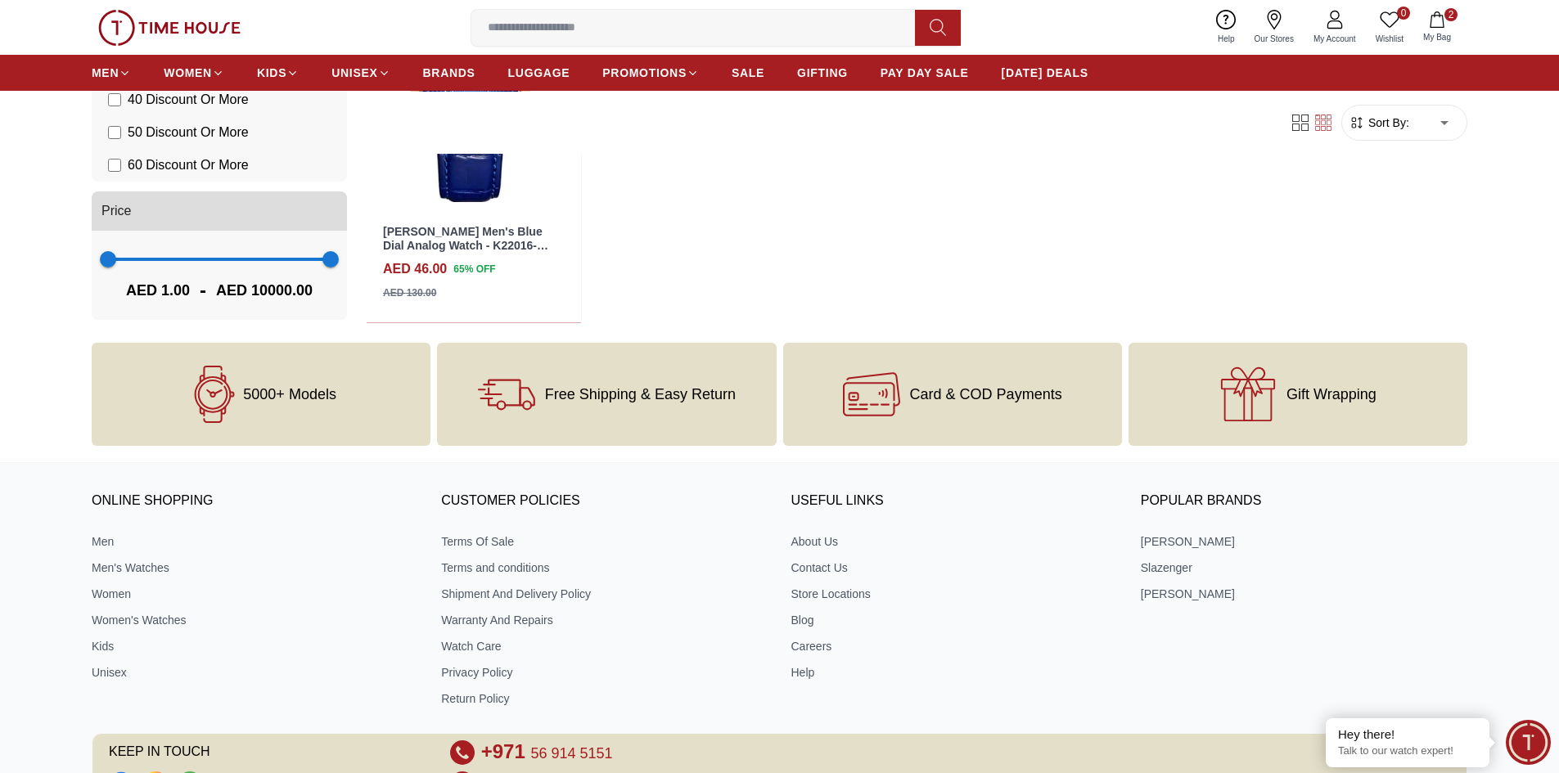
scroll to position [399, 0]
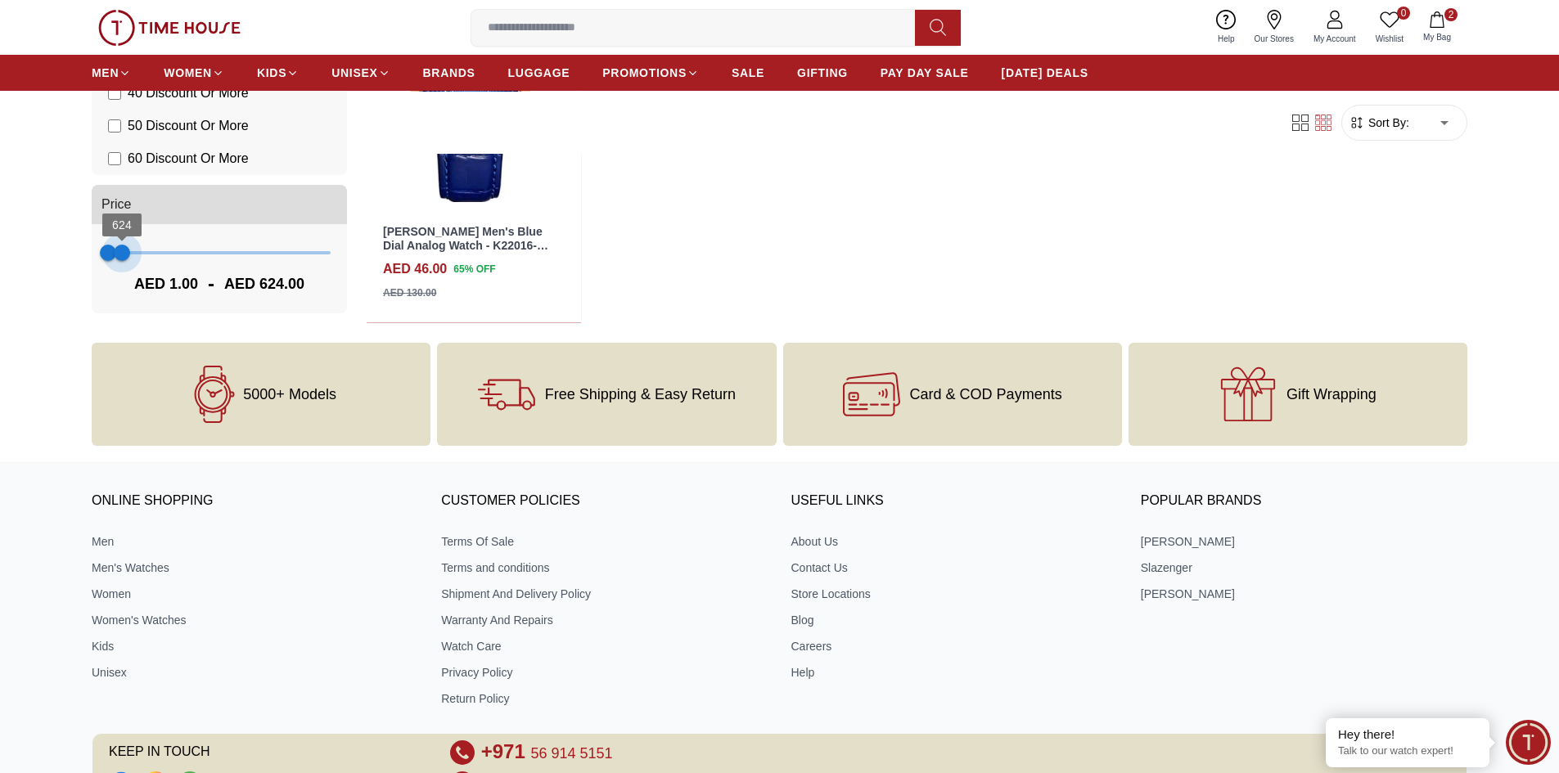
drag, startPoint x: 316, startPoint y: 248, endPoint x: 121, endPoint y: 251, distance: 194.8
click at [121, 251] on span "624" at bounding box center [122, 253] width 16 height 16
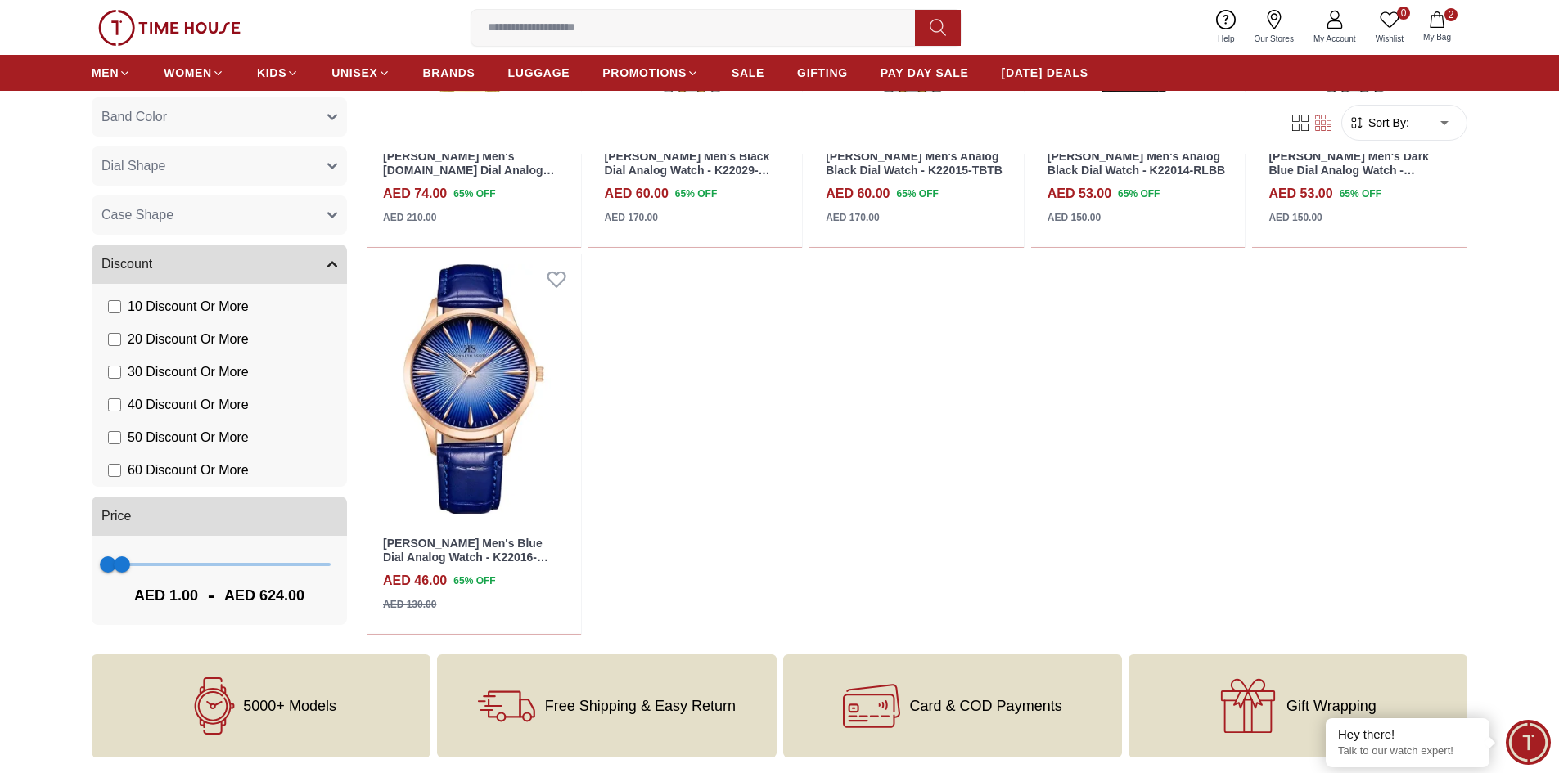
scroll to position [1146, 0]
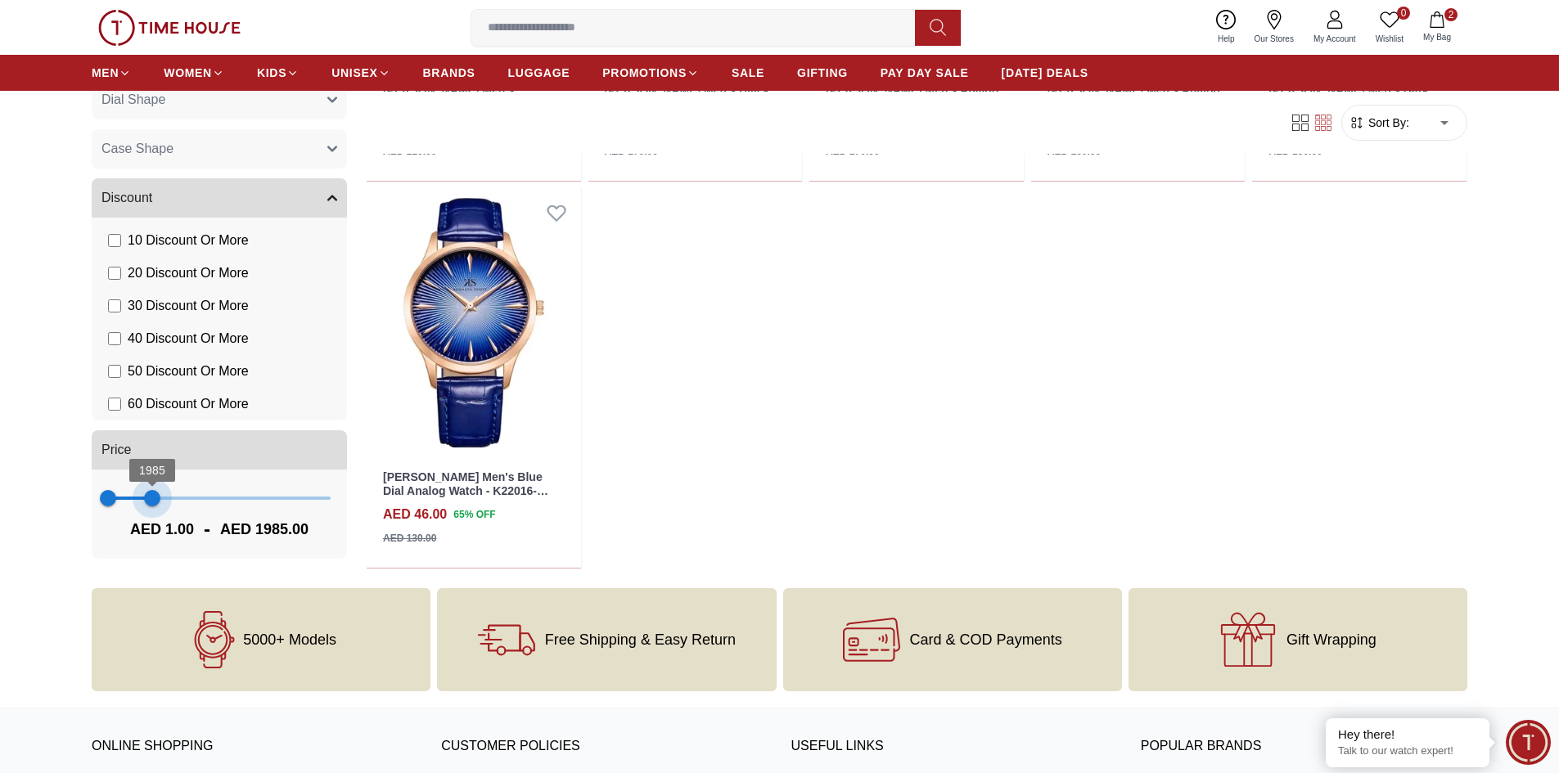
type input "****"
drag, startPoint x: 123, startPoint y: 499, endPoint x: 164, endPoint y: 500, distance: 40.9
click at [164, 500] on span "2647" at bounding box center [167, 498] width 16 height 16
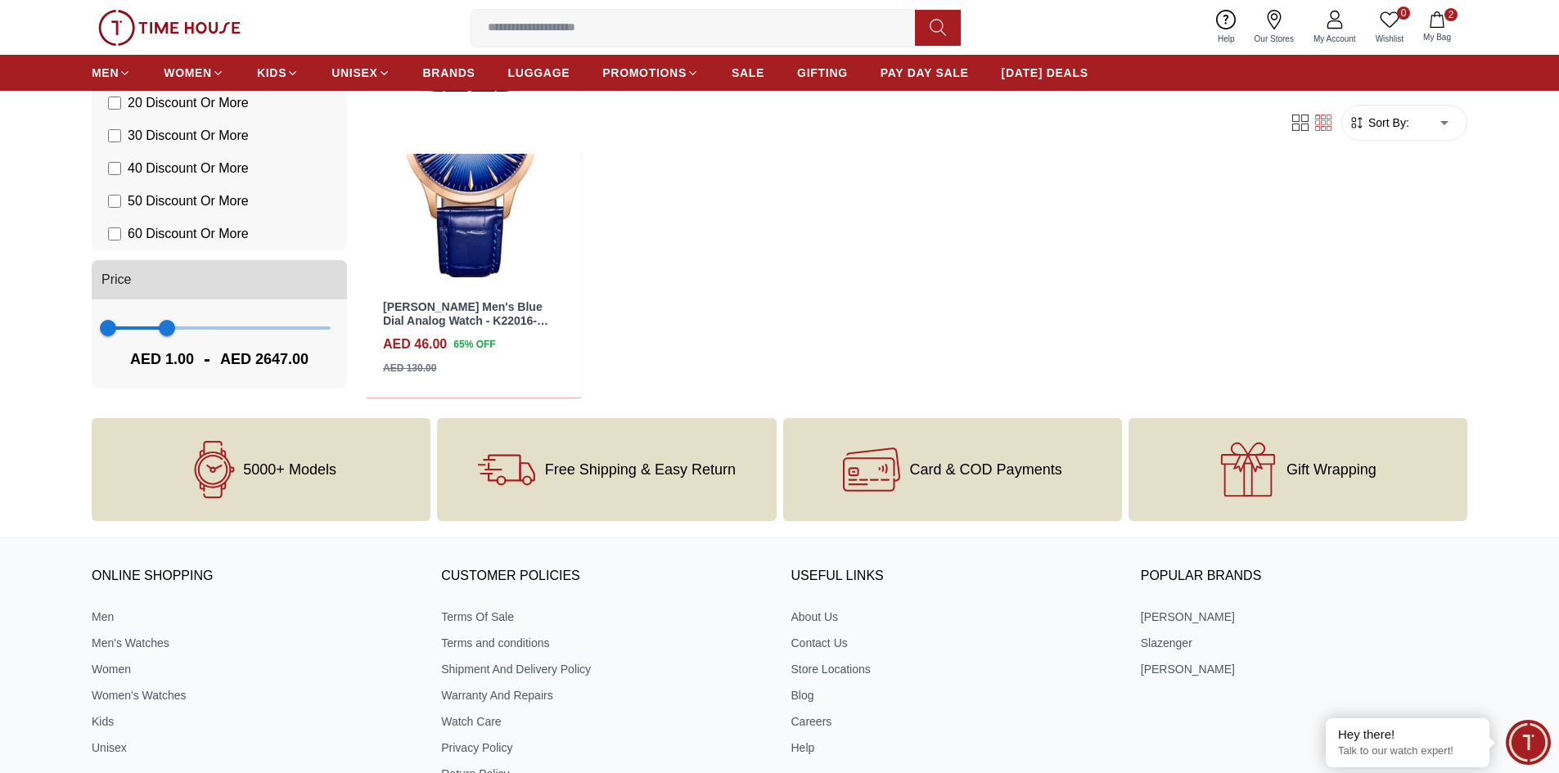
scroll to position [1473, 0]
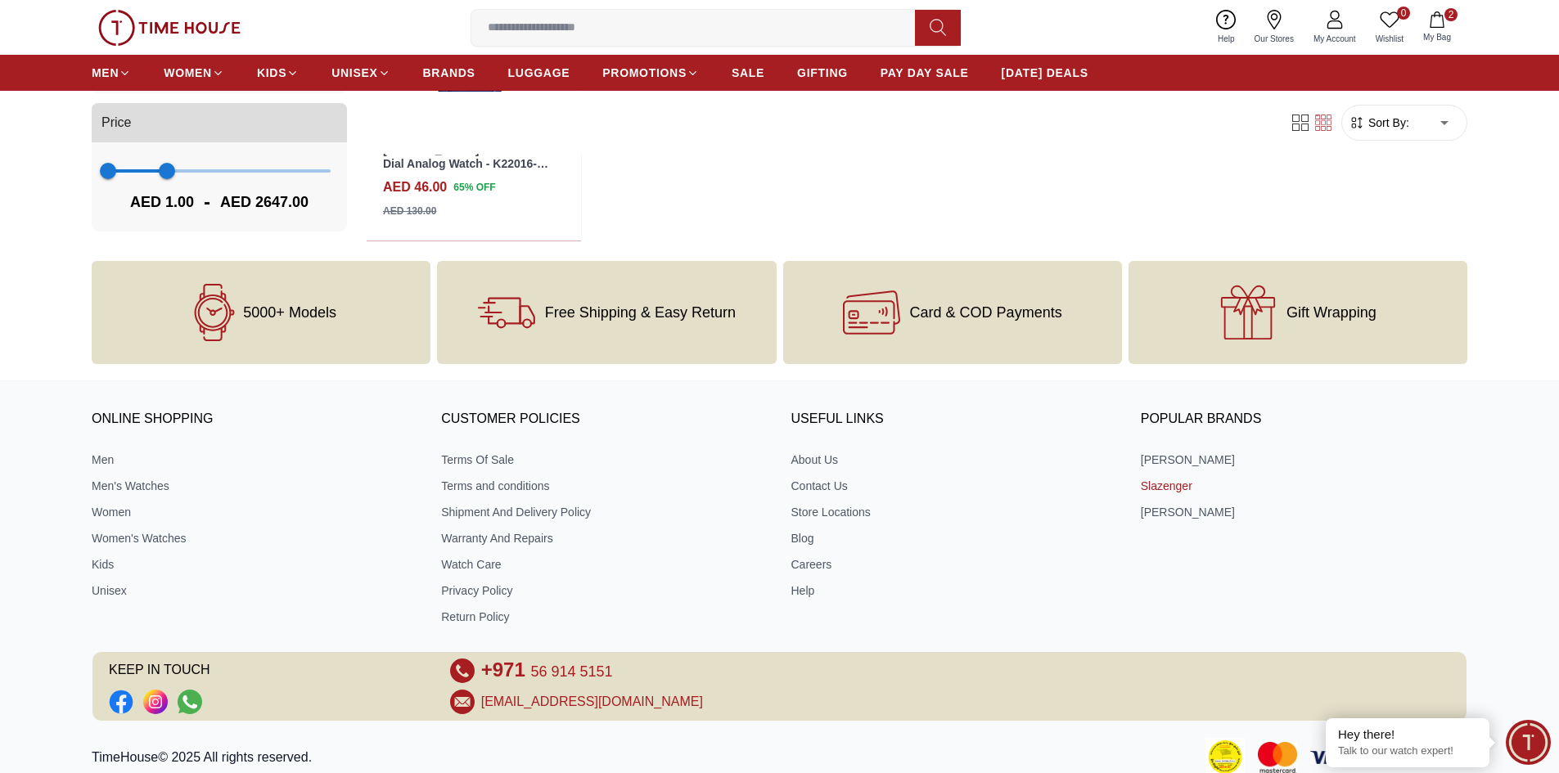
click at [1151, 490] on link "Slazenger" at bounding box center [1304, 486] width 327 height 16
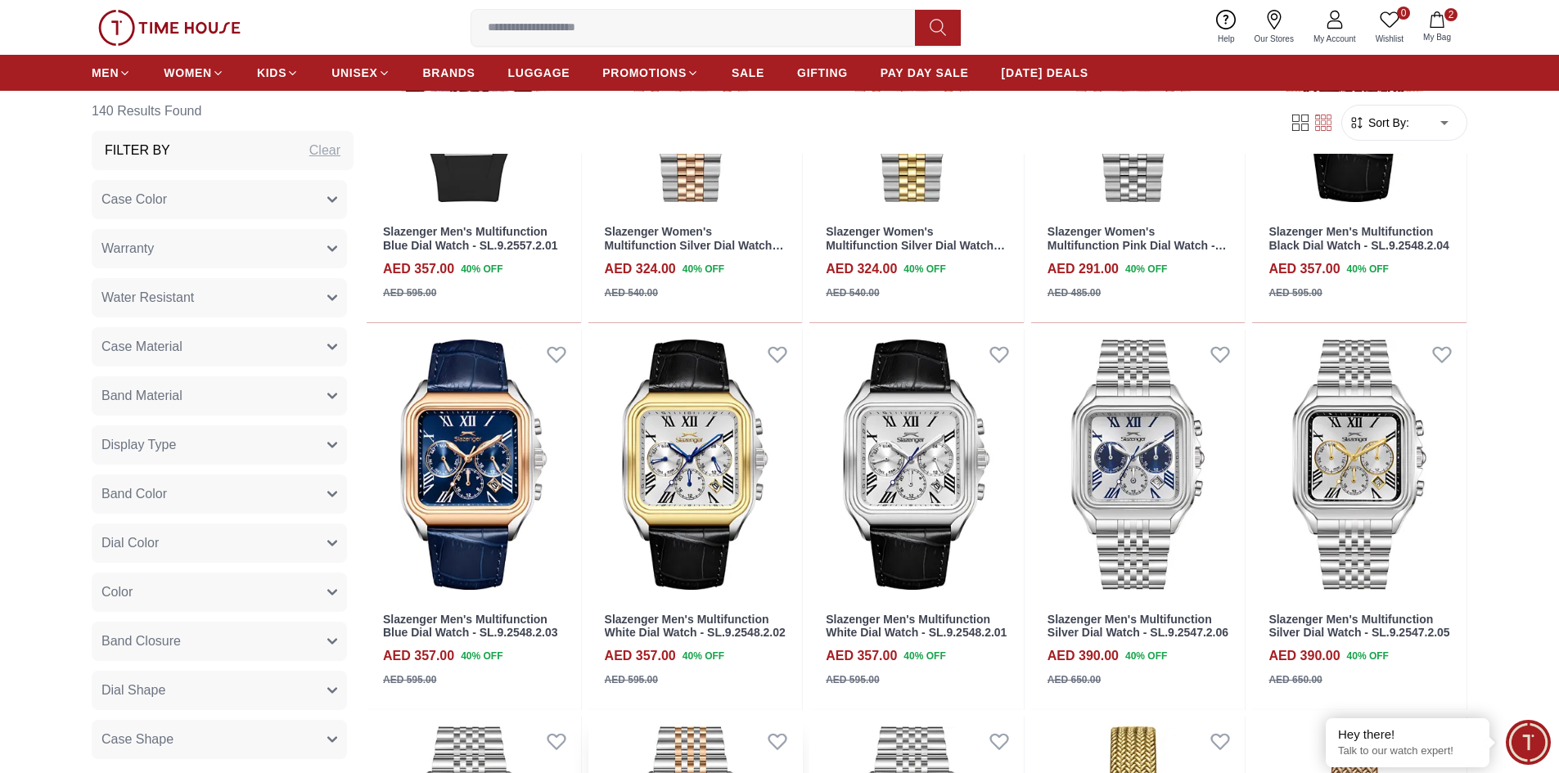
scroll to position [1800, 0]
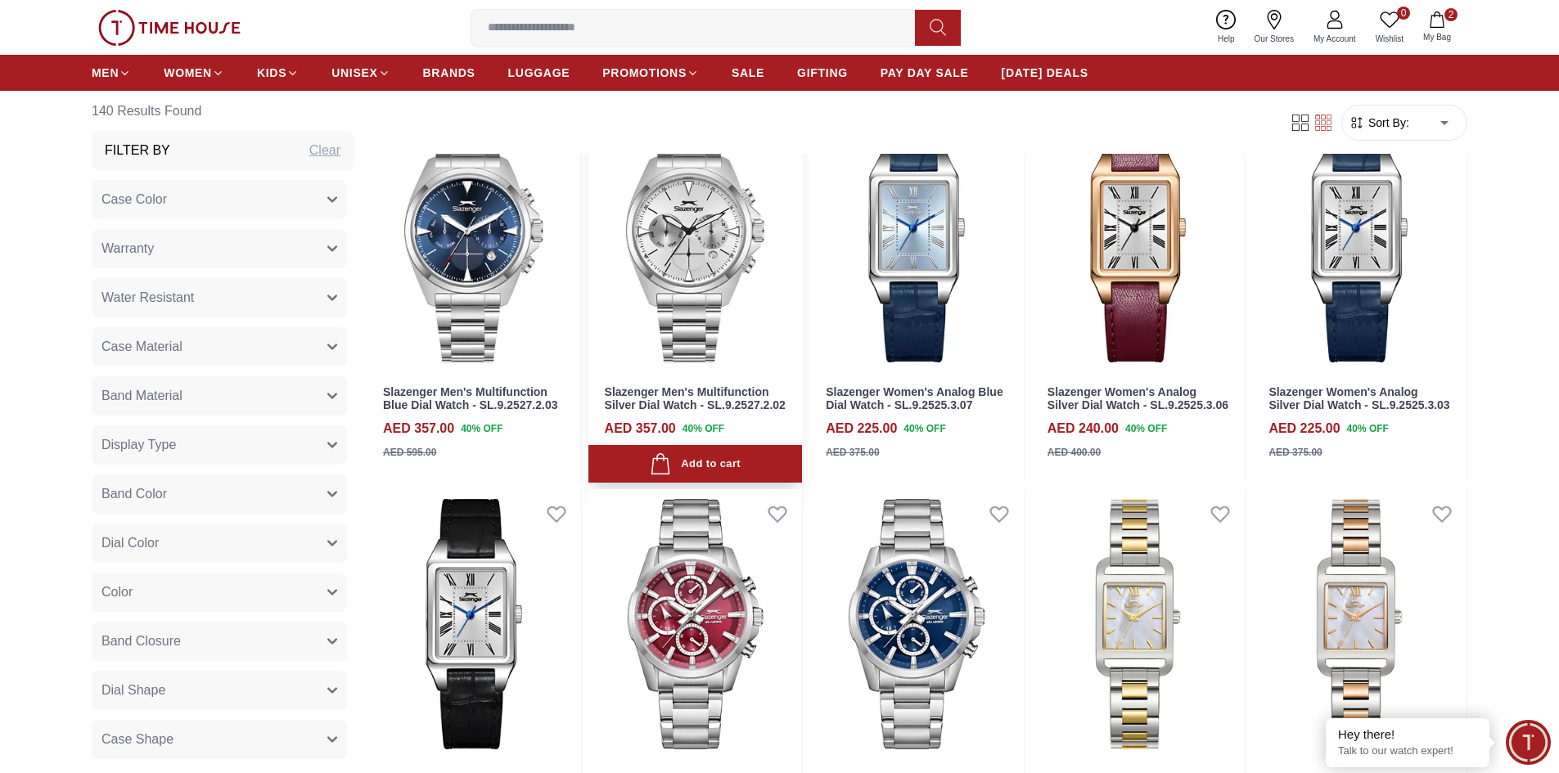
scroll to position [2701, 0]
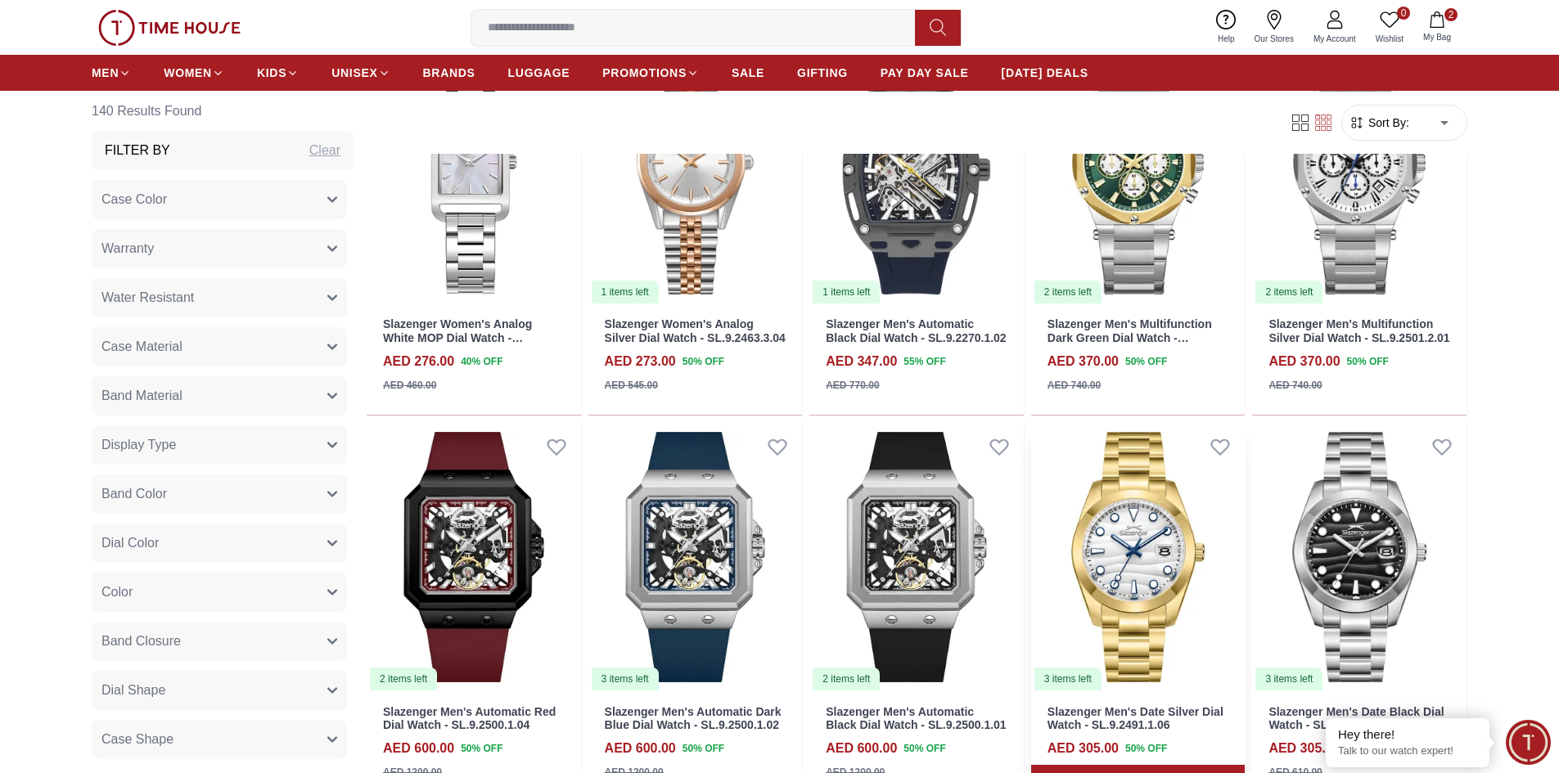
scroll to position [3846, 0]
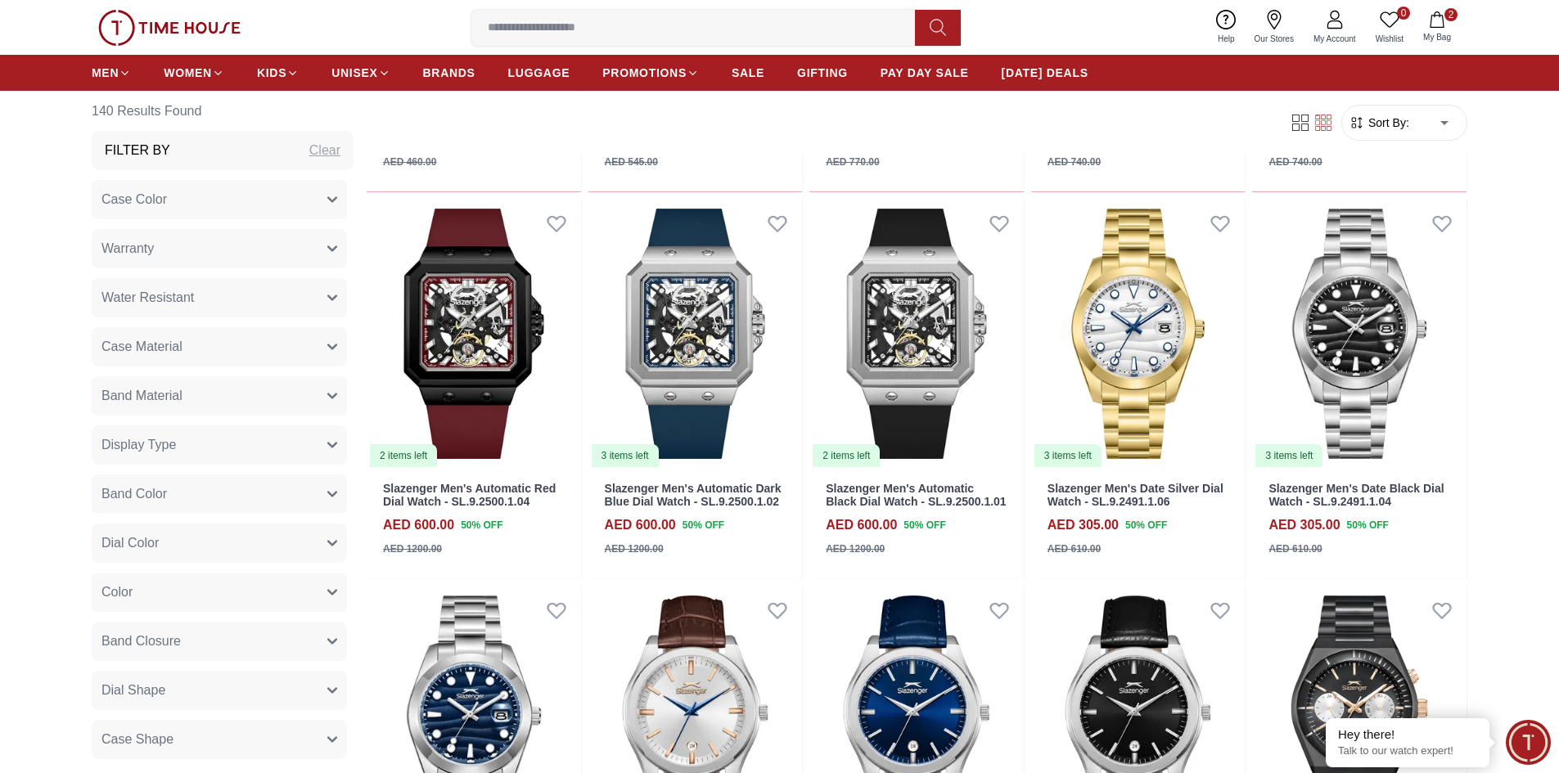
click at [1449, 16] on span "2" at bounding box center [1450, 14] width 13 height 13
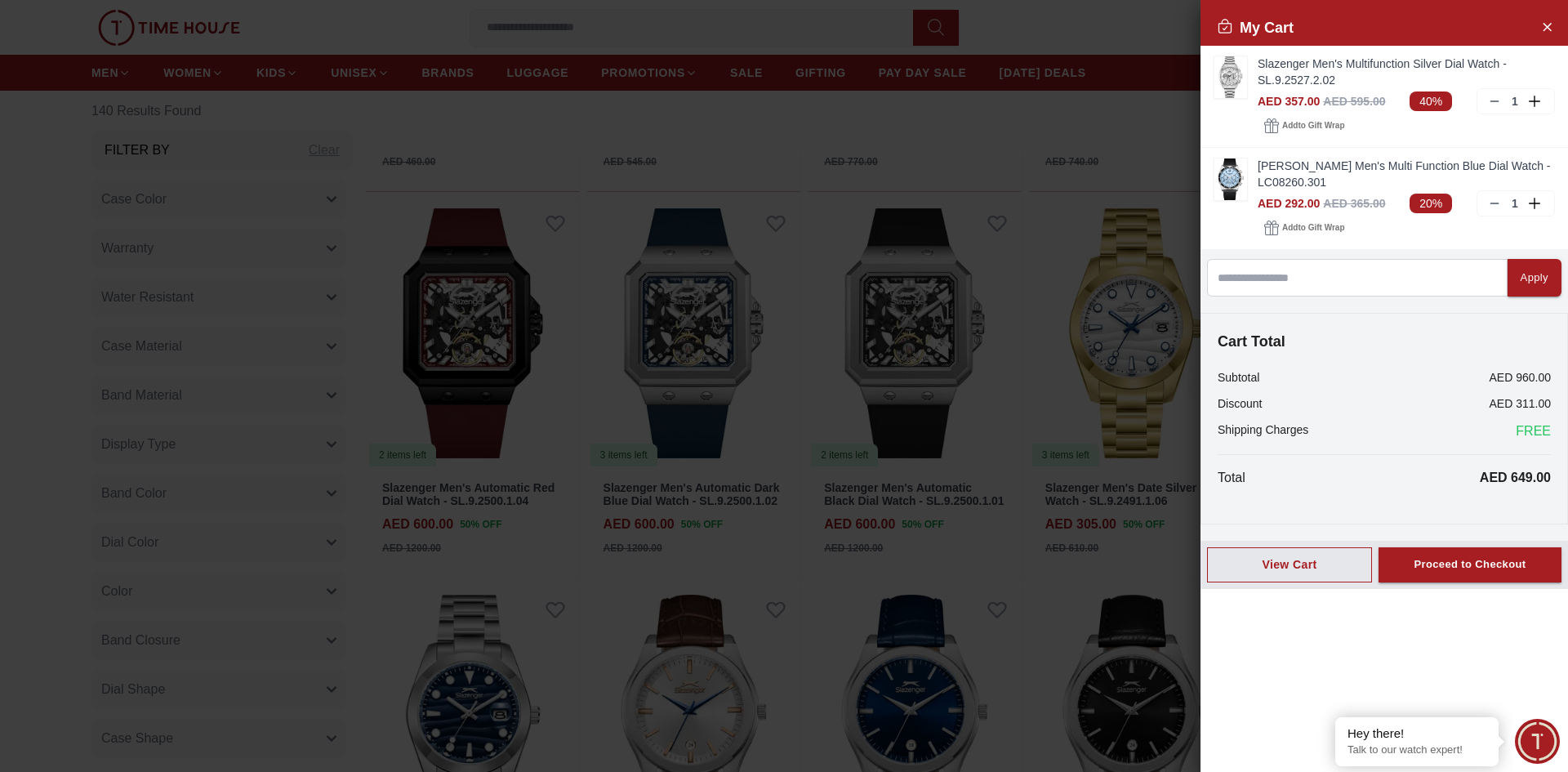
click at [1153, 141] on div at bounding box center [784, 386] width 1568 height 772
click at [1458, 567] on div "Proceed to Checkout" at bounding box center [1470, 564] width 112 height 19
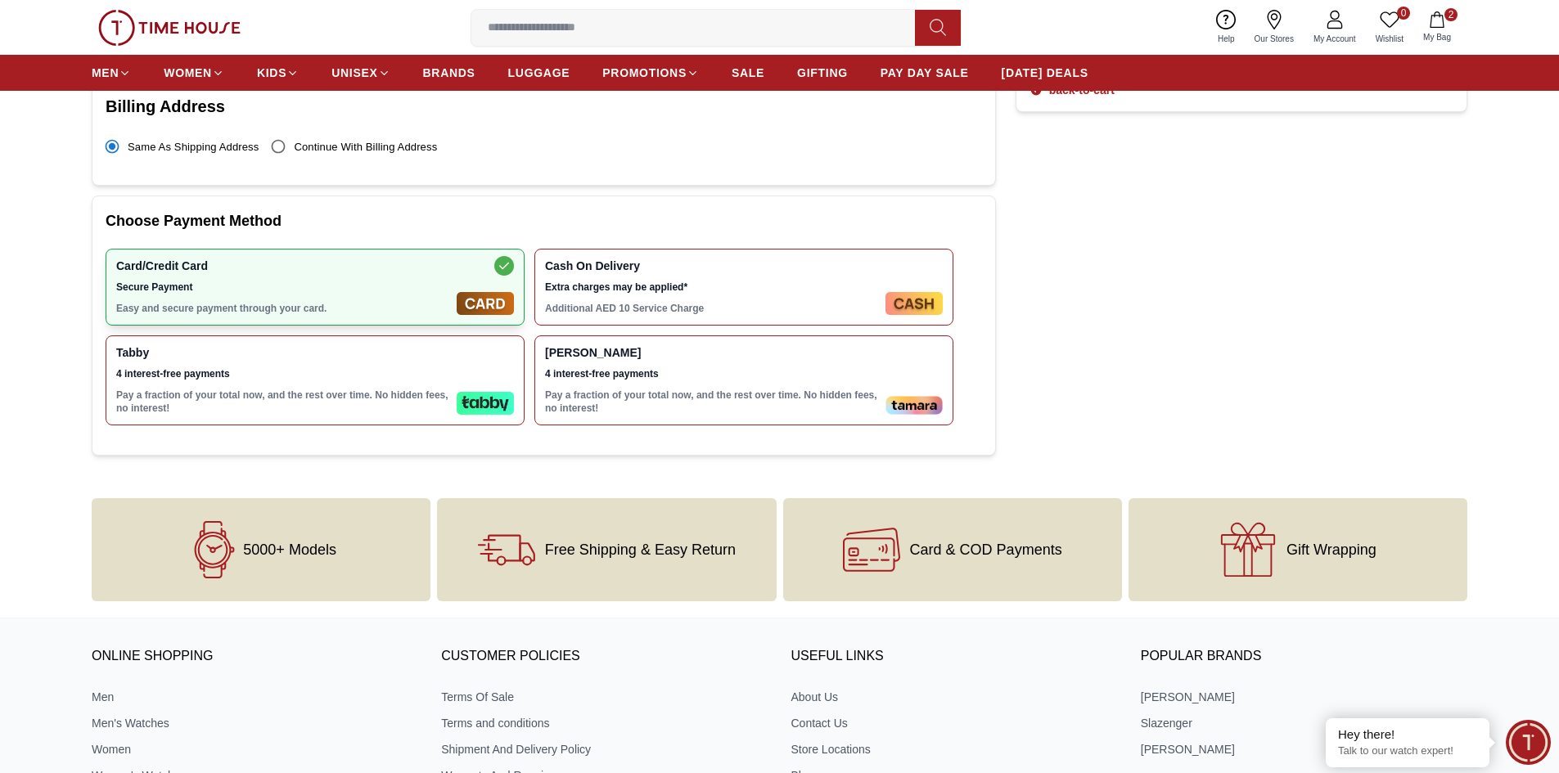
scroll to position [491, 0]
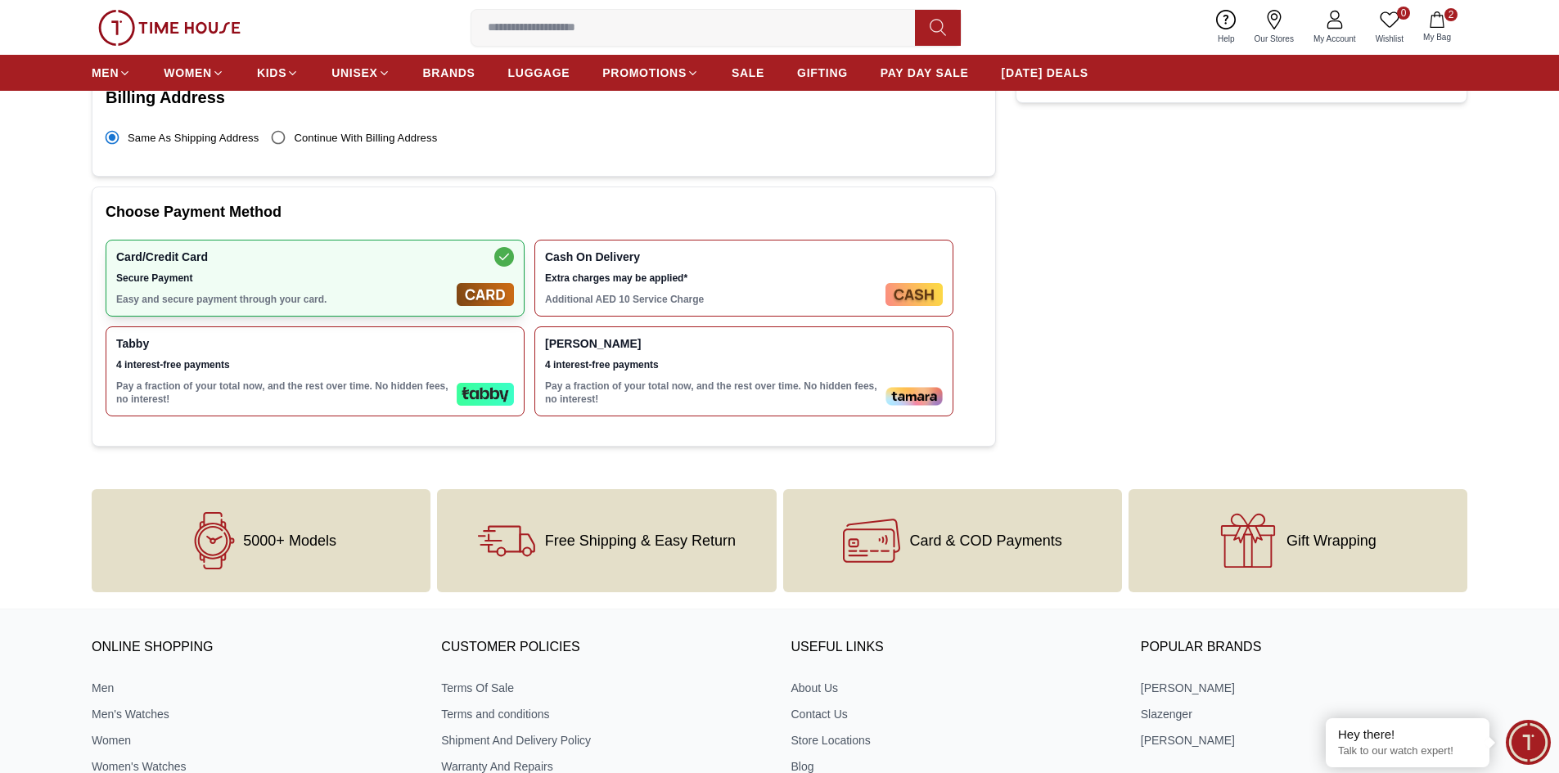
click at [691, 533] on span "Free Shipping & Easy Return" at bounding box center [640, 541] width 191 height 16
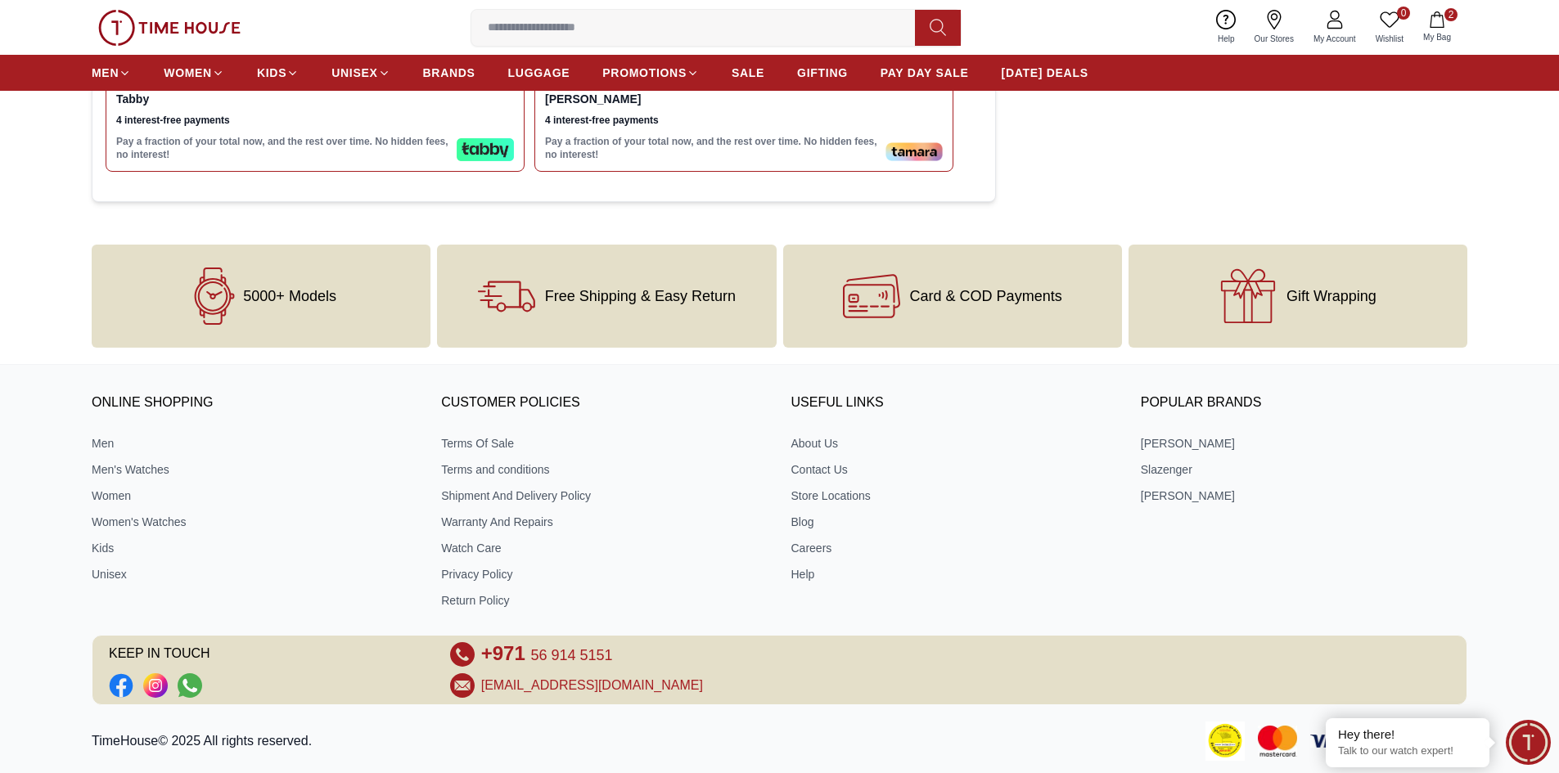
scroll to position [794, 0]
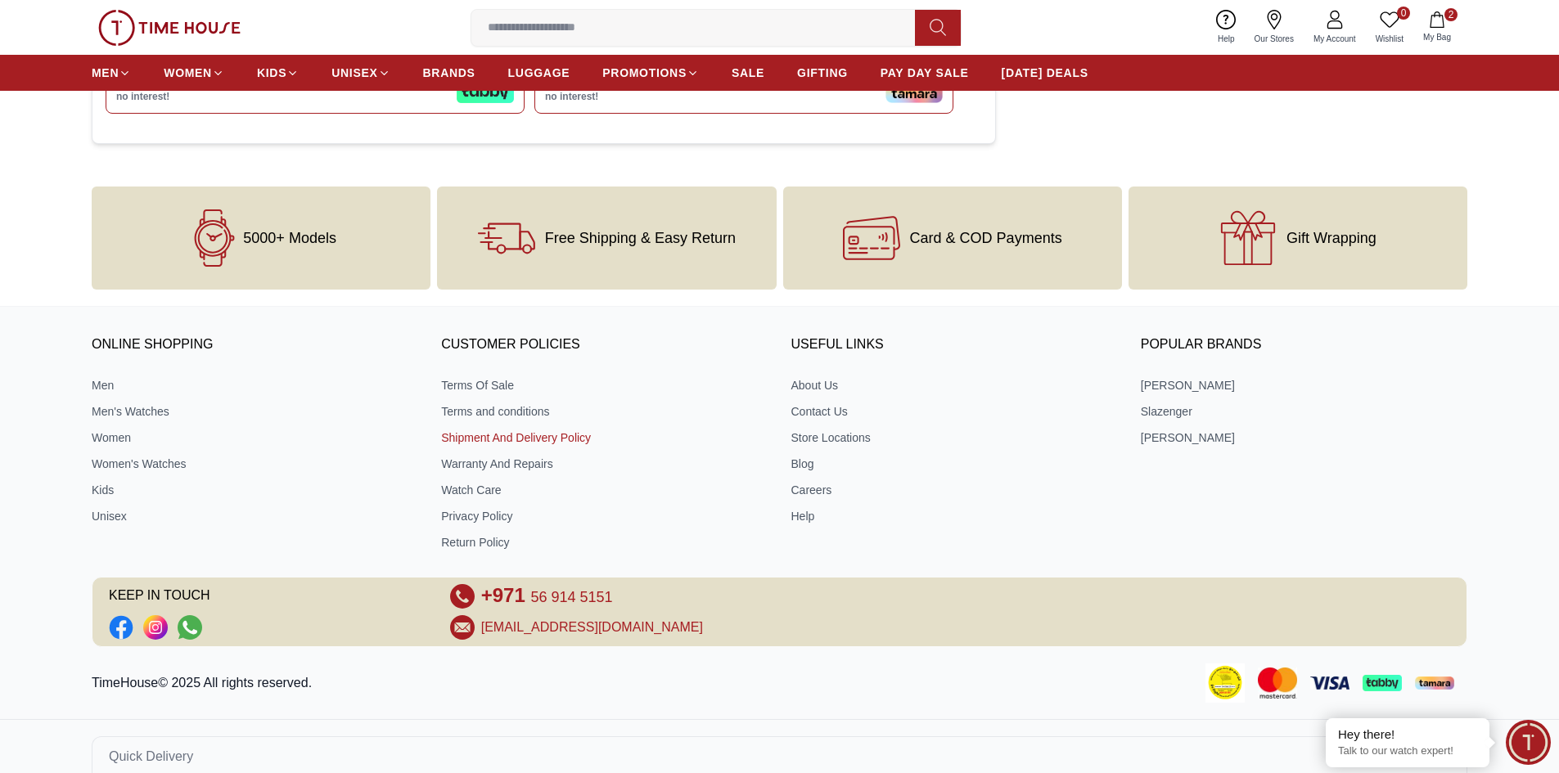
click at [497, 430] on link "Shipment And Delivery Policy" at bounding box center [604, 438] width 327 height 16
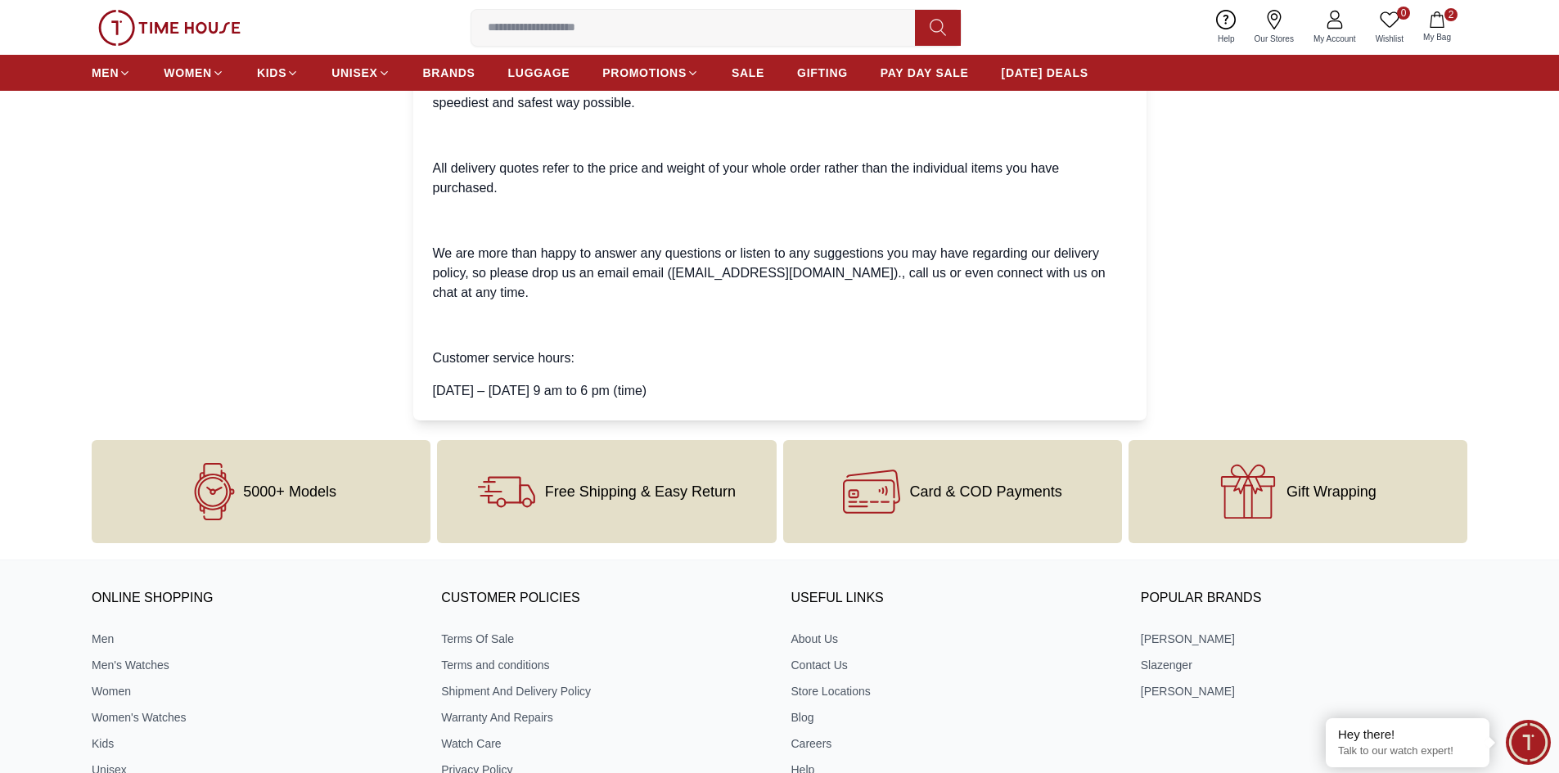
scroll to position [655, 0]
